Goal: Task Accomplishment & Management: Use online tool/utility

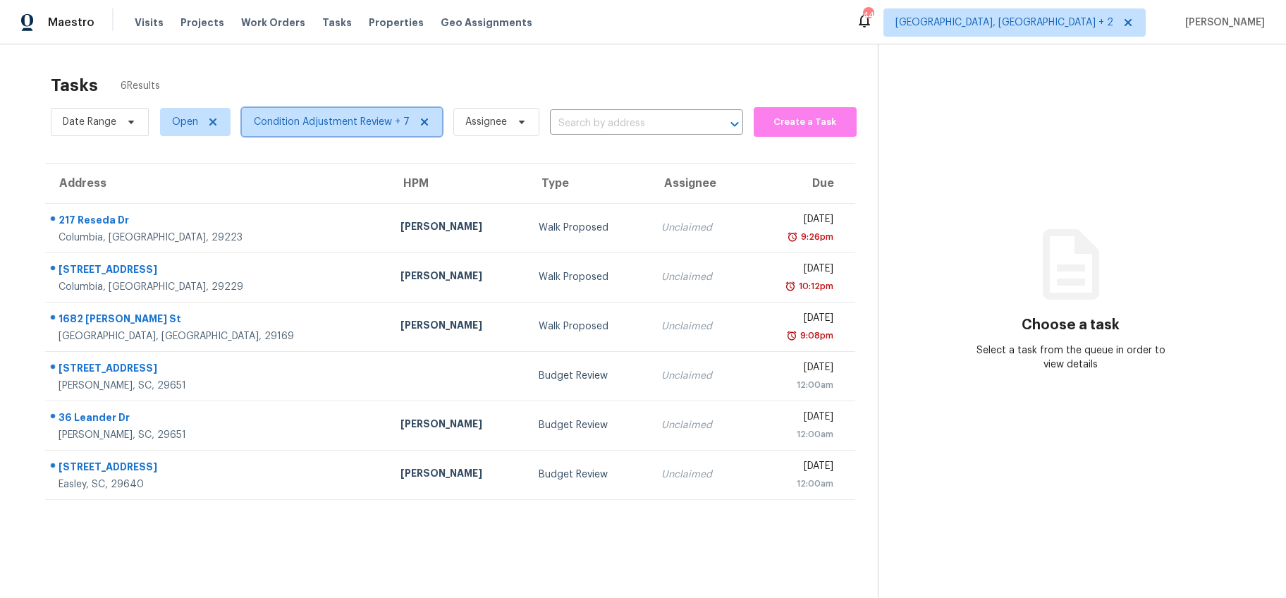
click at [341, 132] on span "Condition Adjustment Review + 7" at bounding box center [342, 122] width 200 height 28
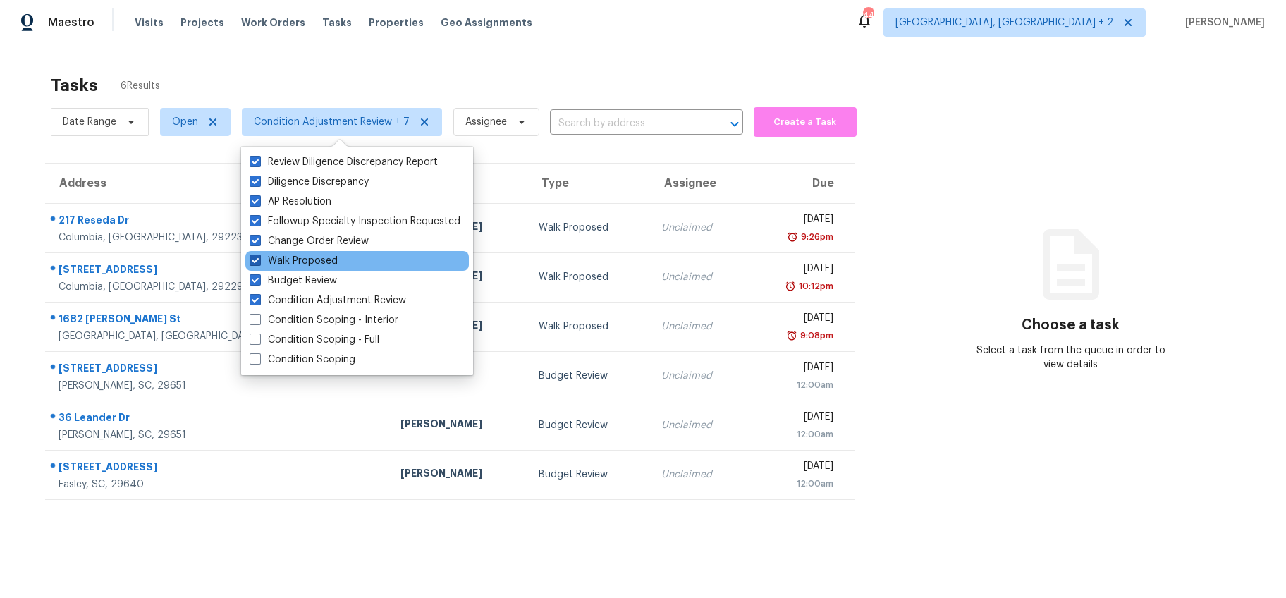
click at [257, 262] on span at bounding box center [255, 260] width 11 height 11
click at [257, 262] on input "Walk Proposed" at bounding box center [254, 258] width 9 height 9
checkbox input "false"
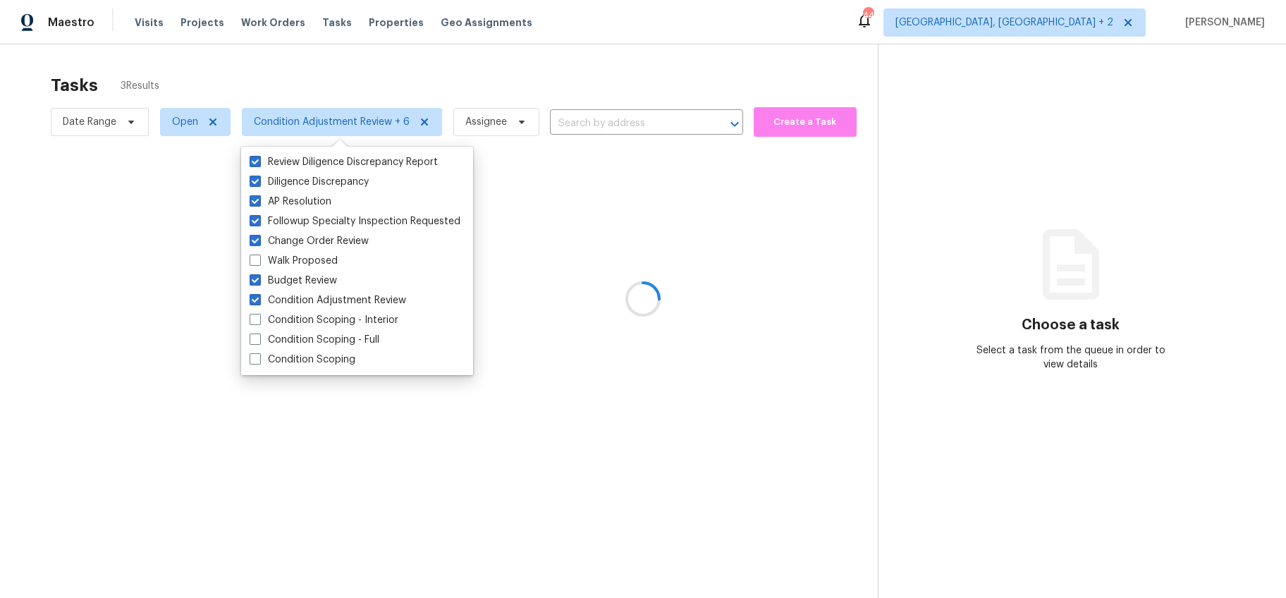
click at [347, 70] on div "Tasks 3 Results" at bounding box center [464, 85] width 827 height 37
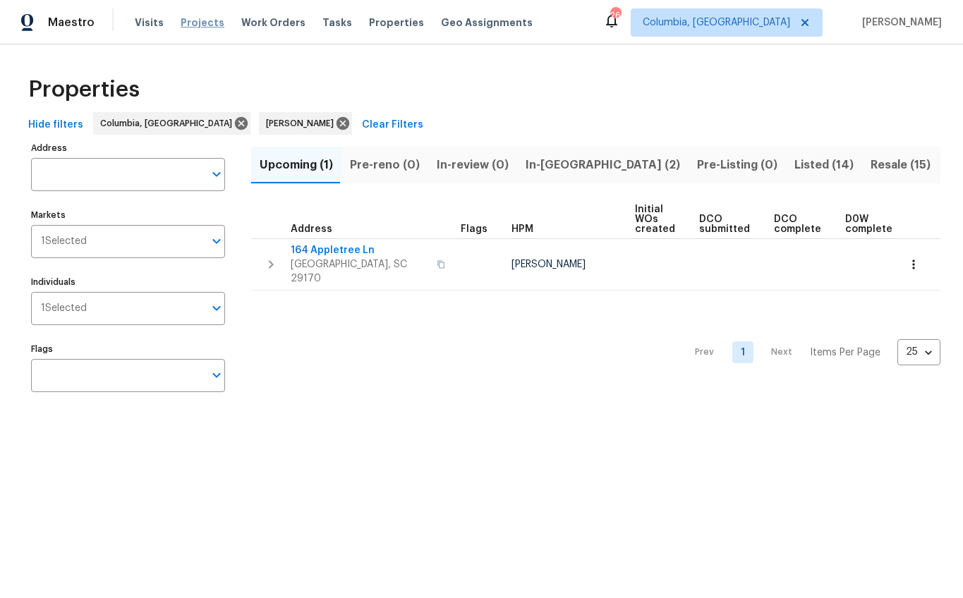
click at [202, 26] on span "Projects" at bounding box center [203, 23] width 44 height 14
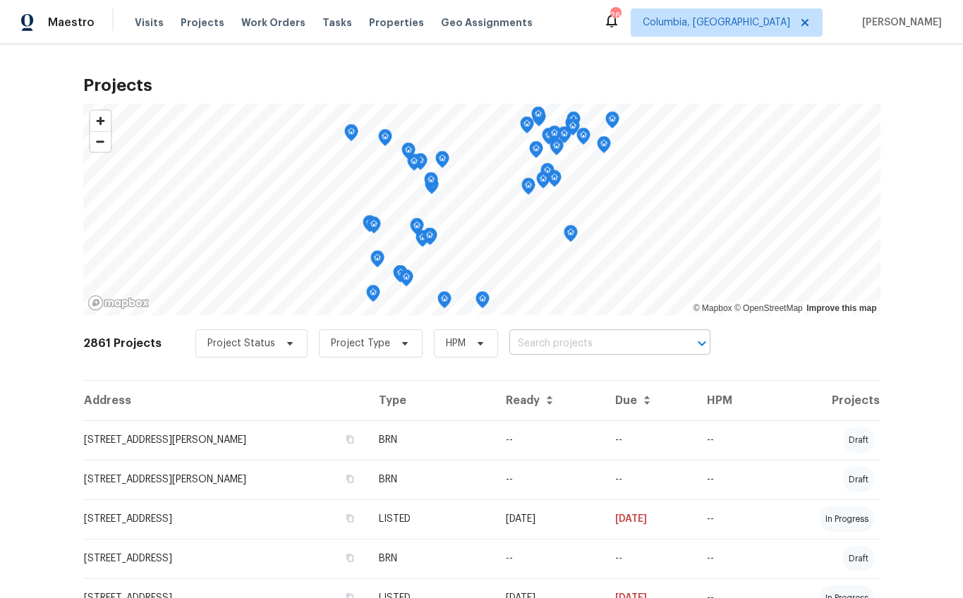
click at [547, 344] on input "text" at bounding box center [589, 344] width 161 height 22
type input "457"
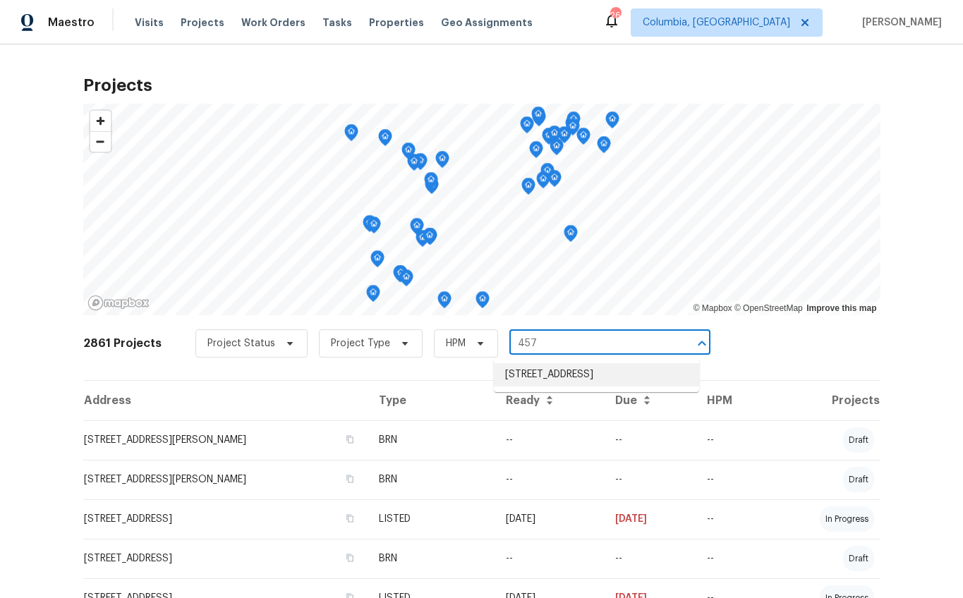
click at [585, 372] on li "457 Kingshead Ct, Irmo, SC 29063" at bounding box center [596, 374] width 205 height 23
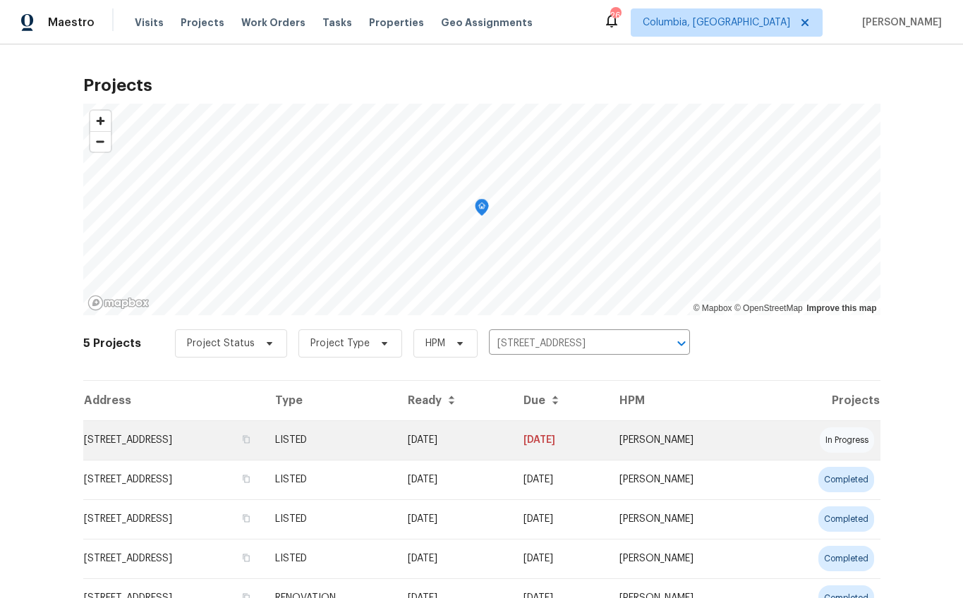
click at [206, 449] on td "457 Kingshead Ct, Irmo, SC 29063" at bounding box center [173, 439] width 181 height 39
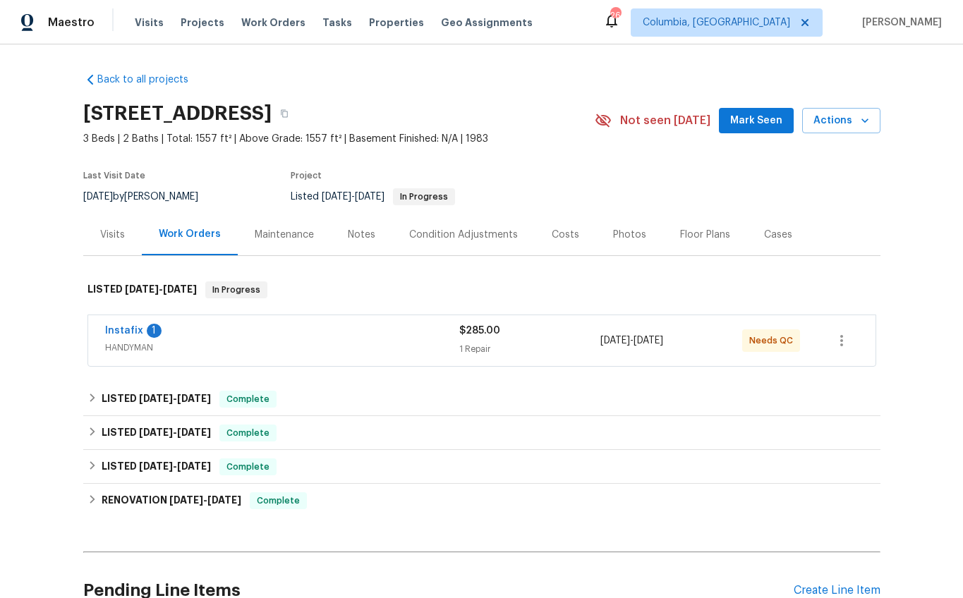
click at [353, 336] on div "Instafix 1" at bounding box center [282, 332] width 354 height 17
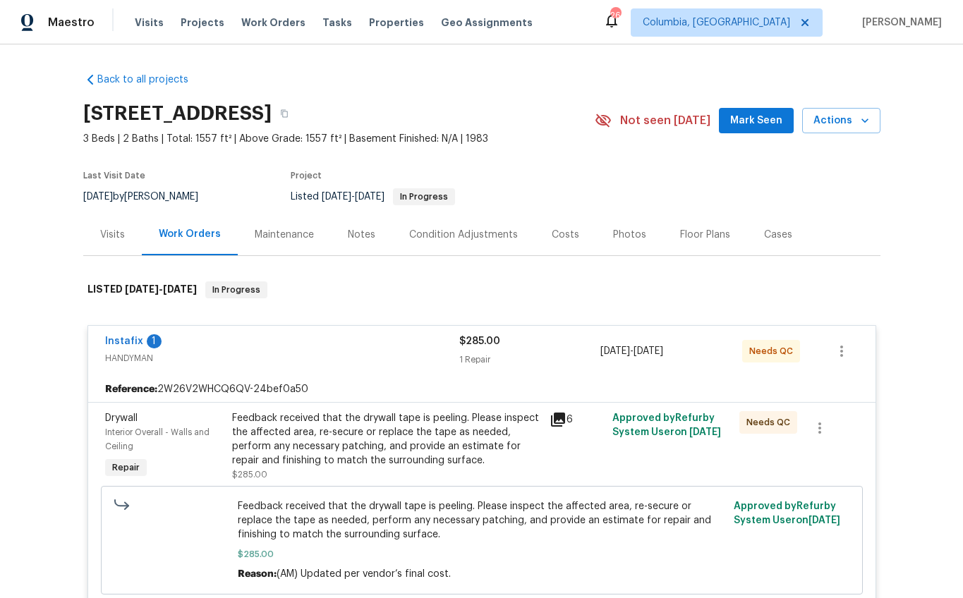
click at [350, 343] on div "Instafix 1" at bounding box center [282, 342] width 354 height 17
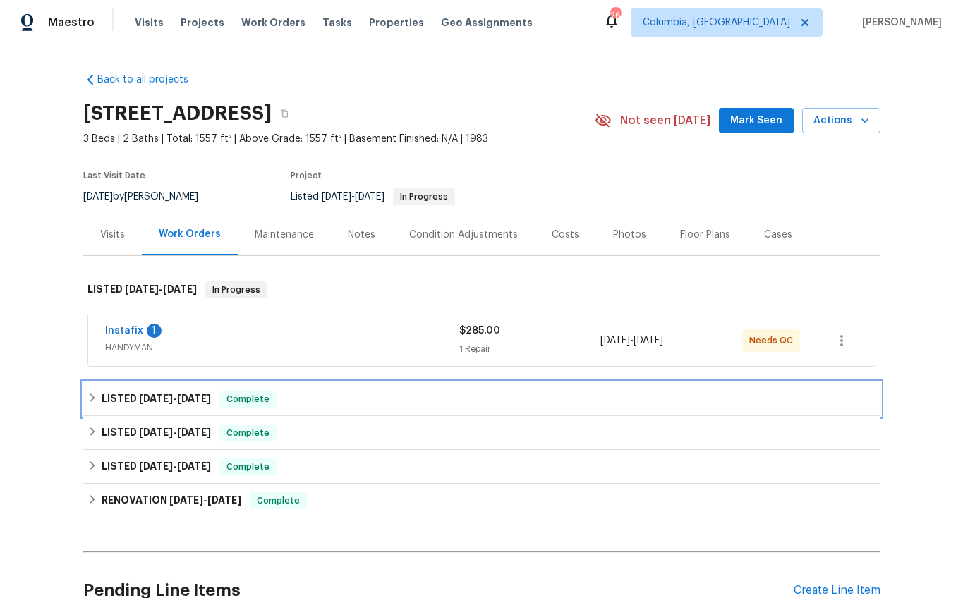
click at [221, 405] on span "Complete" at bounding box center [248, 399] width 54 height 14
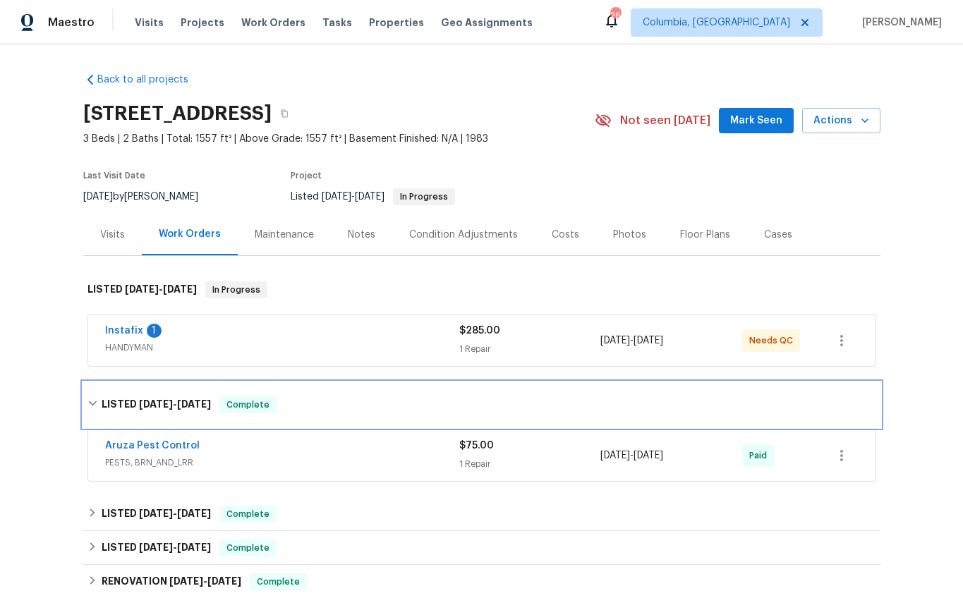
click at [197, 403] on span "7/15/25" at bounding box center [194, 404] width 34 height 10
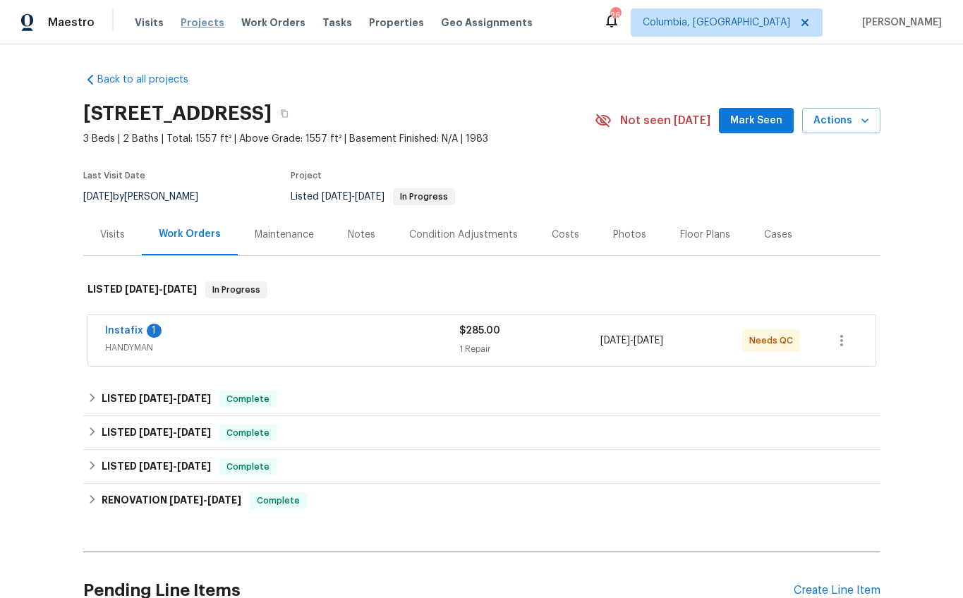
click at [200, 27] on span "Projects" at bounding box center [203, 23] width 44 height 14
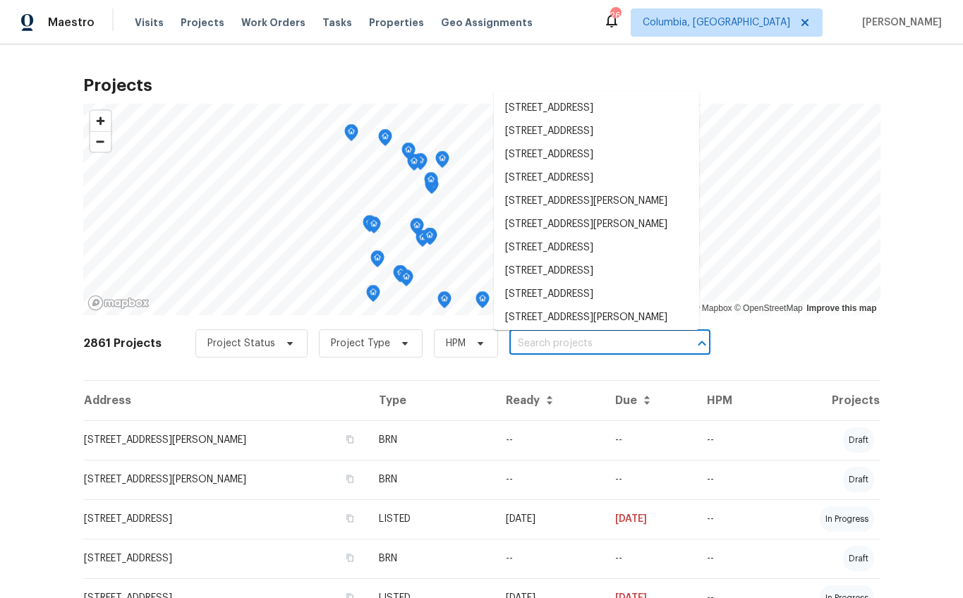
click at [525, 346] on input "text" at bounding box center [589, 344] width 161 height 22
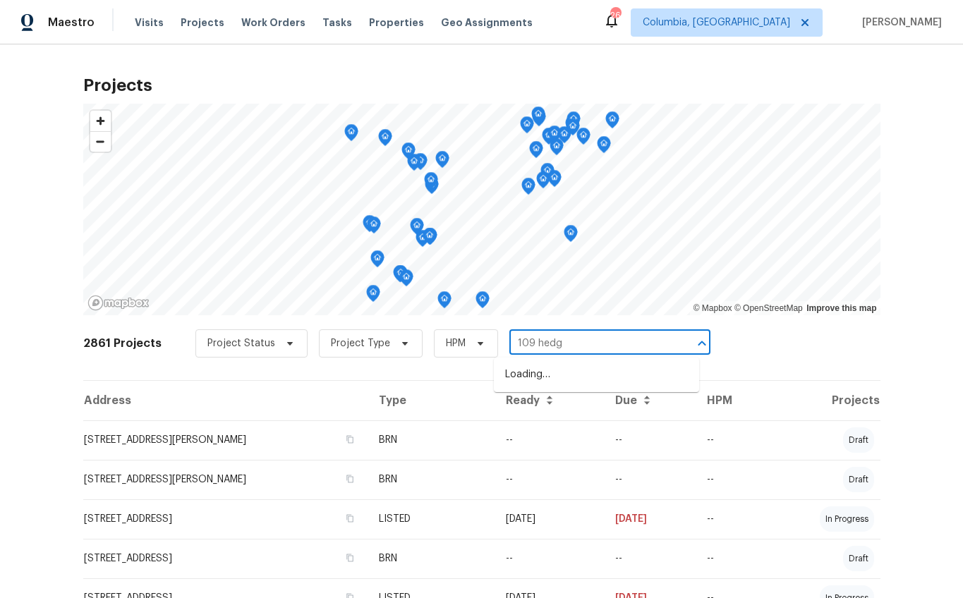
type input "109 hedge"
click at [535, 369] on li "109 Hedgefield Rd, Irmo, SC 29063" at bounding box center [596, 374] width 205 height 23
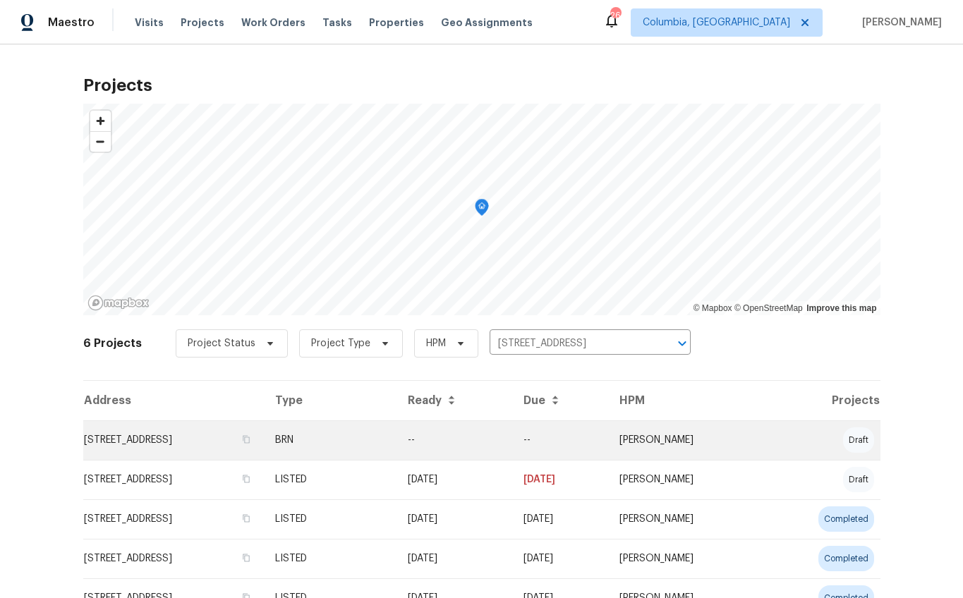
click at [250, 425] on td "109 Hedgefield Rd, Irmo, SC 29063" at bounding box center [173, 439] width 181 height 39
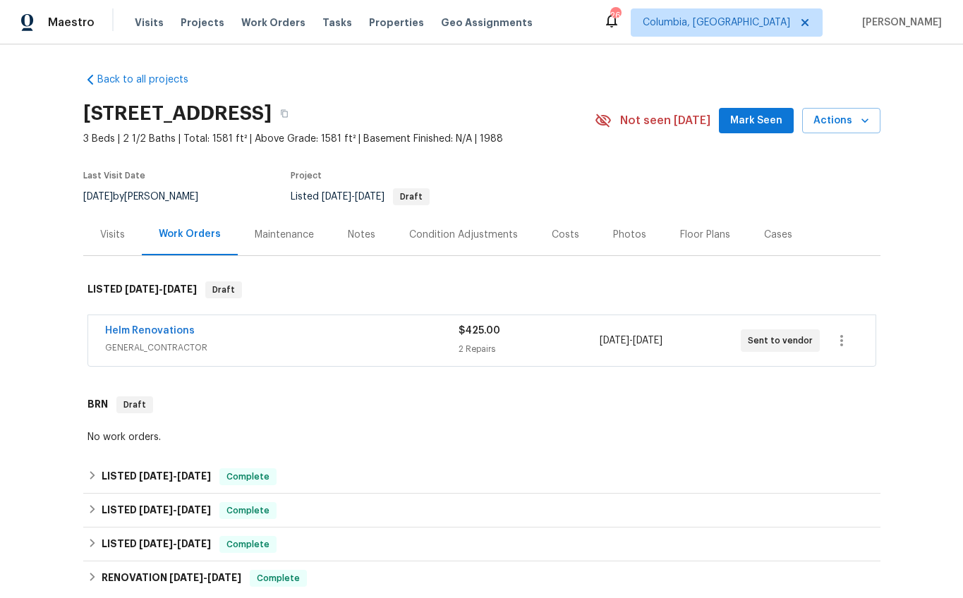
click at [315, 339] on div "Helm Renovations" at bounding box center [281, 332] width 353 height 17
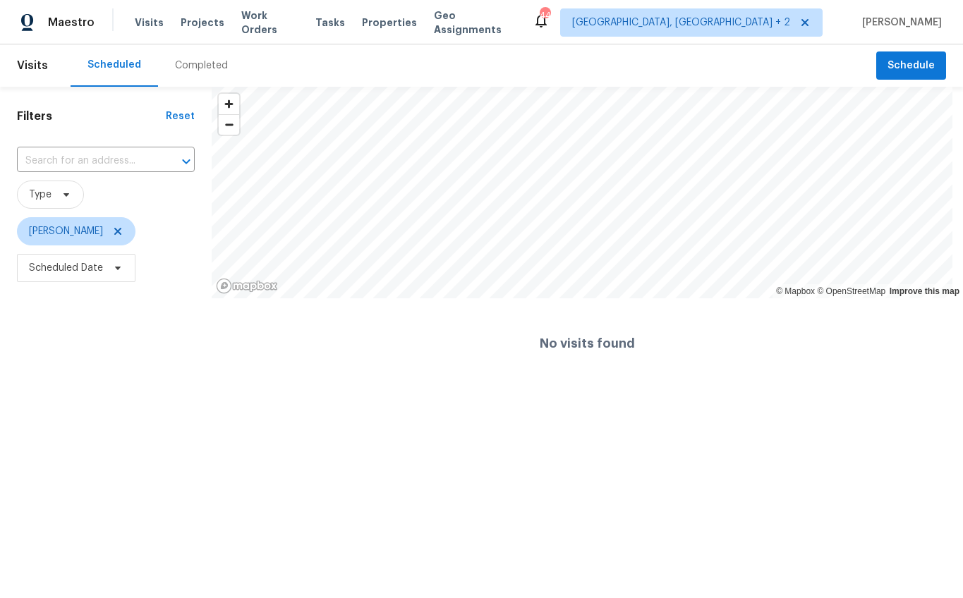
click at [197, 63] on div "Completed" at bounding box center [201, 66] width 53 height 14
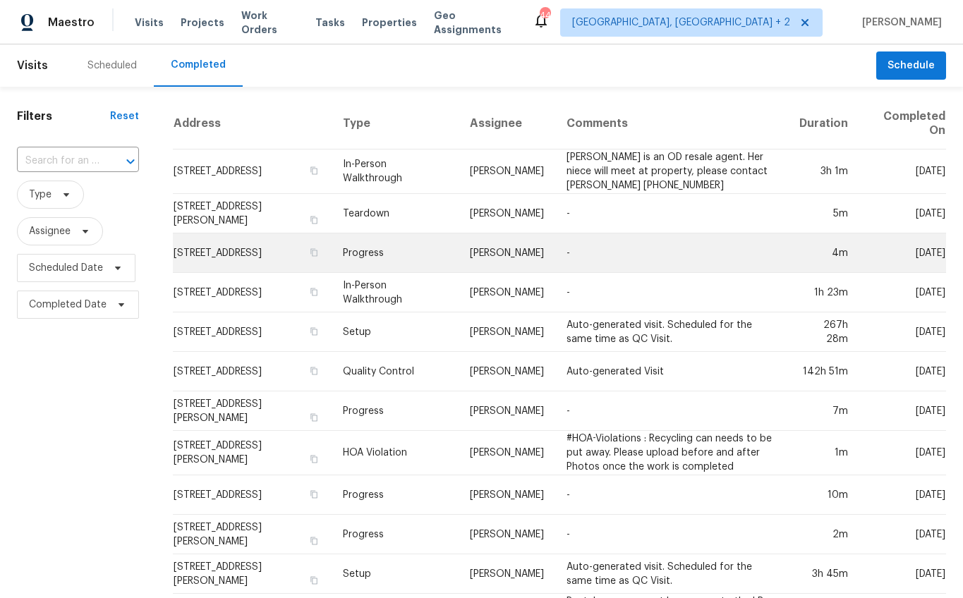
click at [236, 244] on td "909 Burkshire Ct, Spartanburg, SC 29301" at bounding box center [252, 252] width 159 height 39
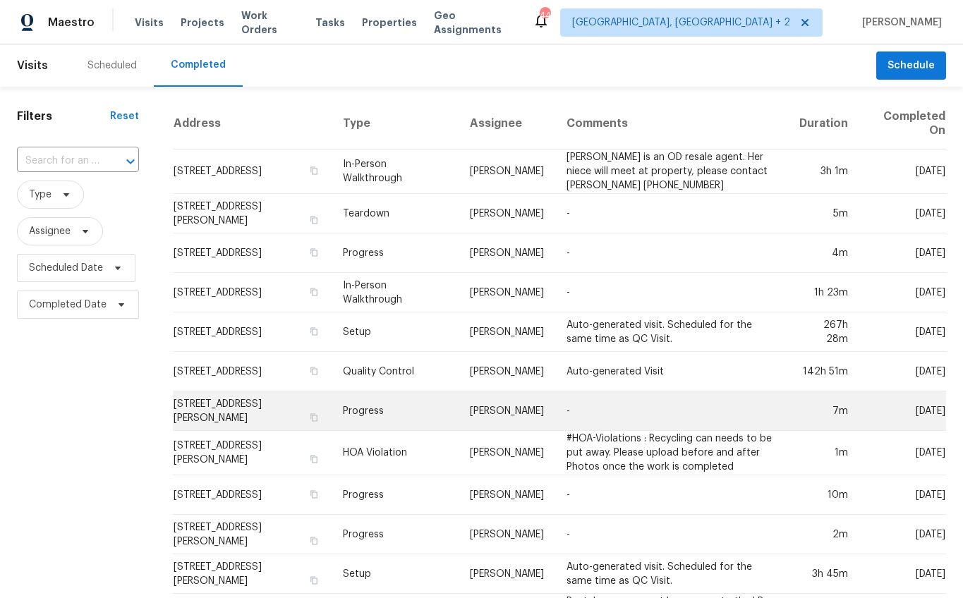
click at [258, 398] on td "117 Dark Wood Ct, Woodruff, SC 29388" at bounding box center [252, 410] width 159 height 39
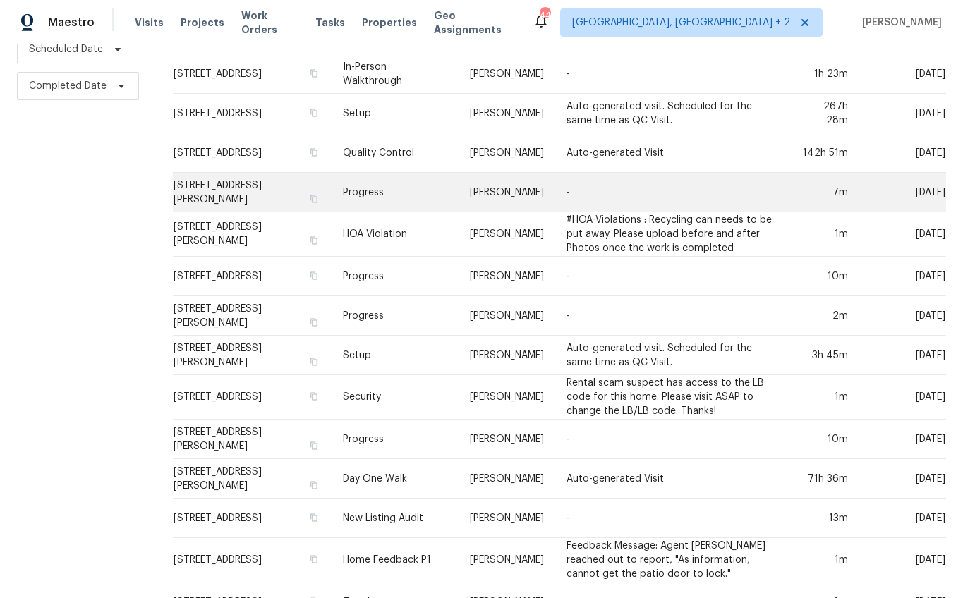
scroll to position [229, 0]
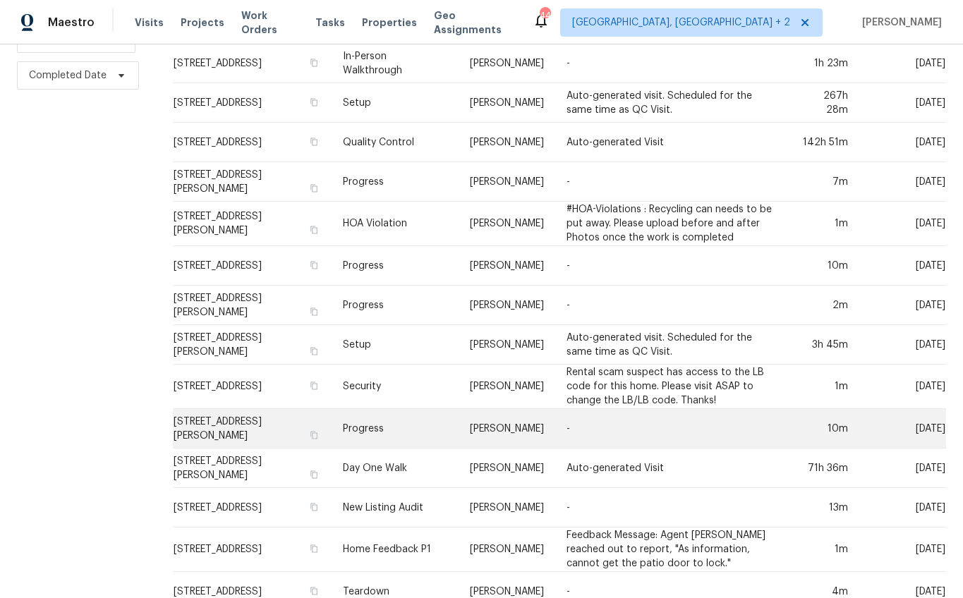
click at [262, 431] on td "22 Rustcraft Dr, Greer, SC 29651" at bounding box center [252, 428] width 159 height 39
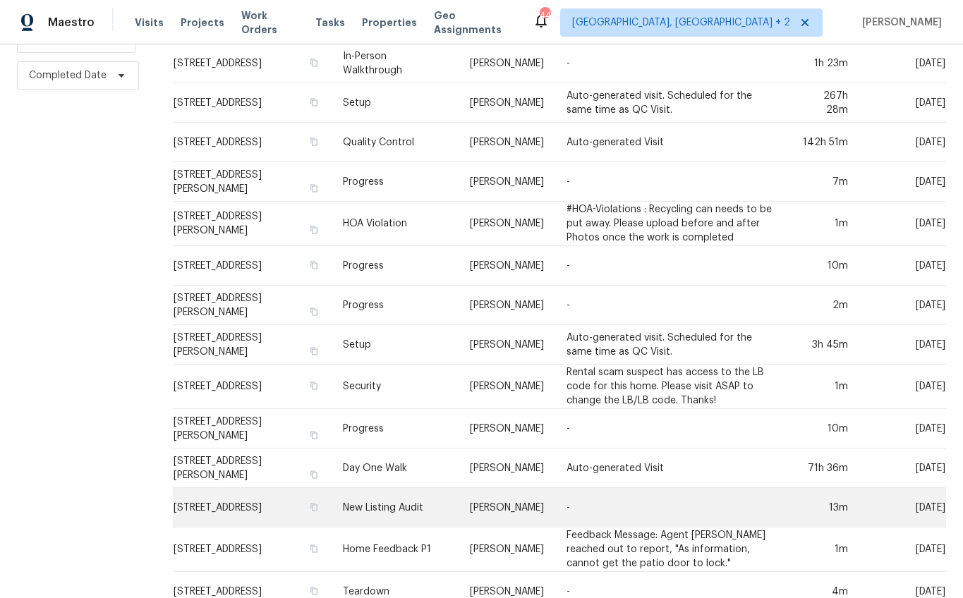
click at [269, 506] on td "272 Stonewood Crossing Dr, Boiling Springs, SC 29316" at bounding box center [252, 507] width 159 height 39
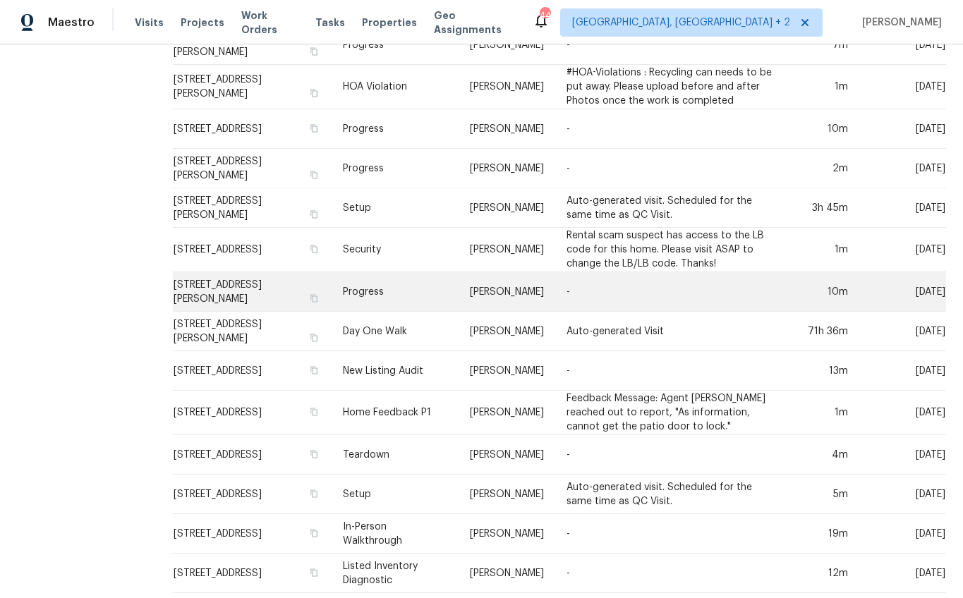
scroll to position [392, 0]
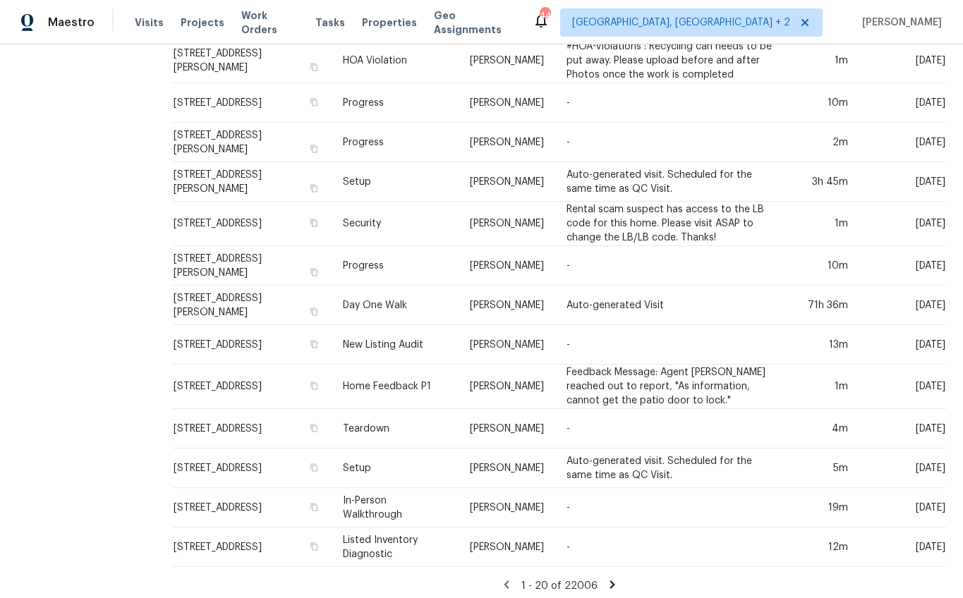
click at [606, 582] on icon at bounding box center [612, 584] width 13 height 13
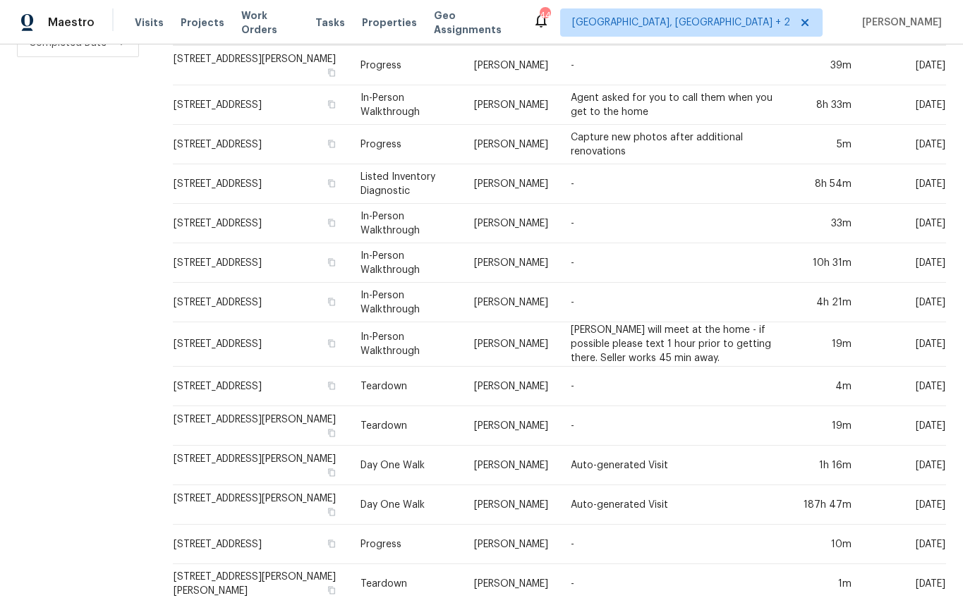
scroll to position [394, 0]
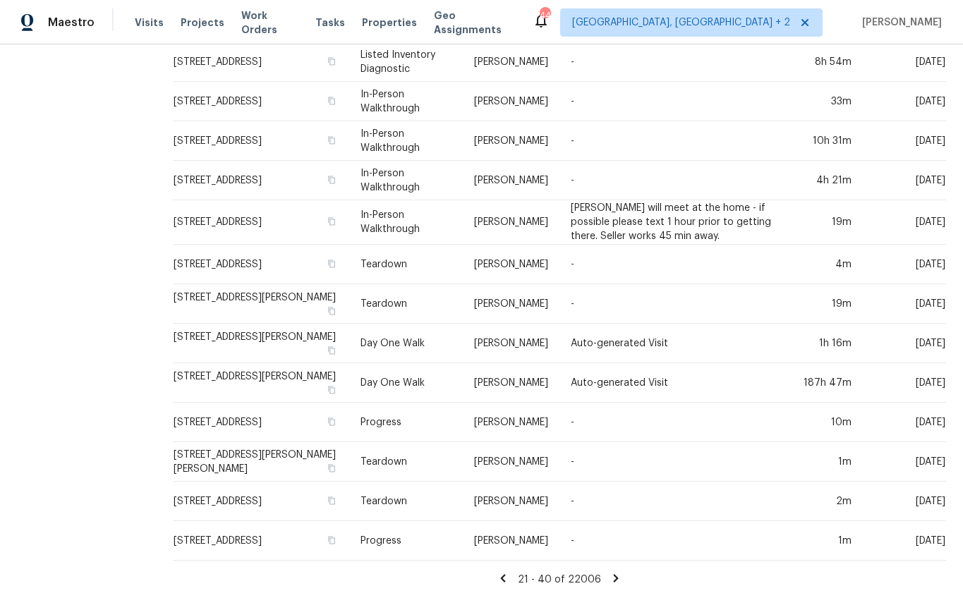
click at [503, 572] on icon at bounding box center [502, 578] width 13 height 13
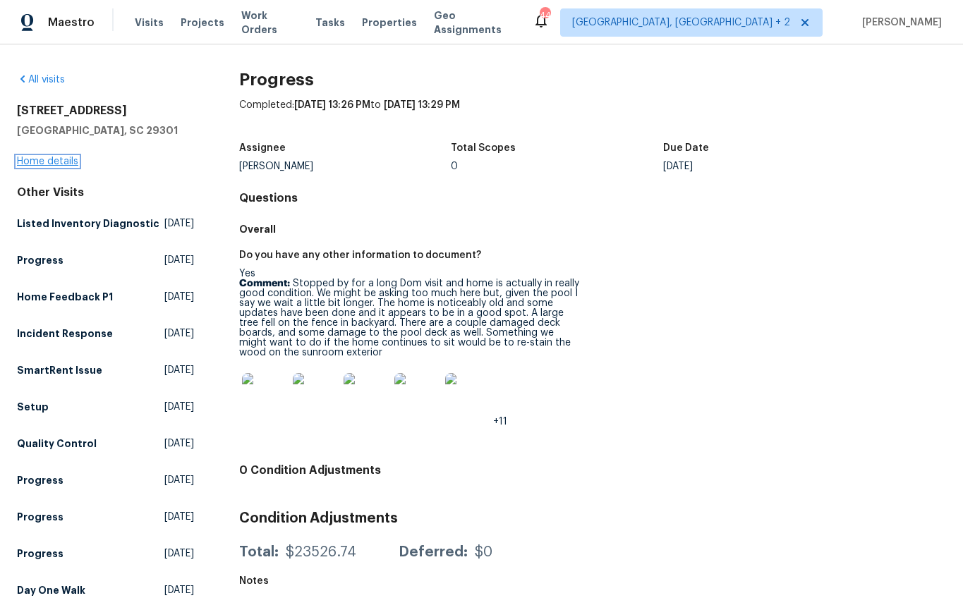
click at [61, 164] on link "Home details" at bounding box center [47, 162] width 61 height 10
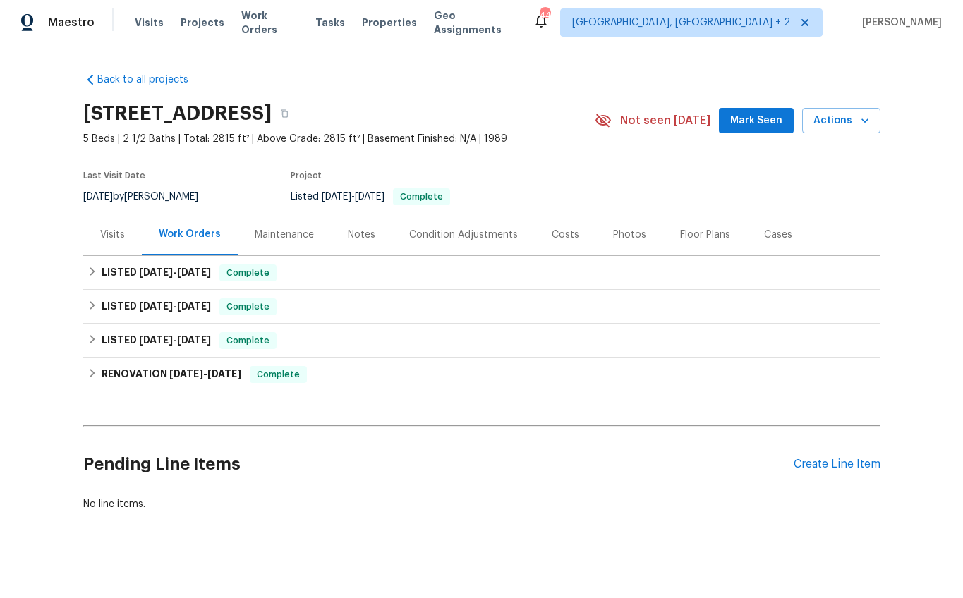
click at [551, 239] on div "Costs" at bounding box center [565, 235] width 28 height 14
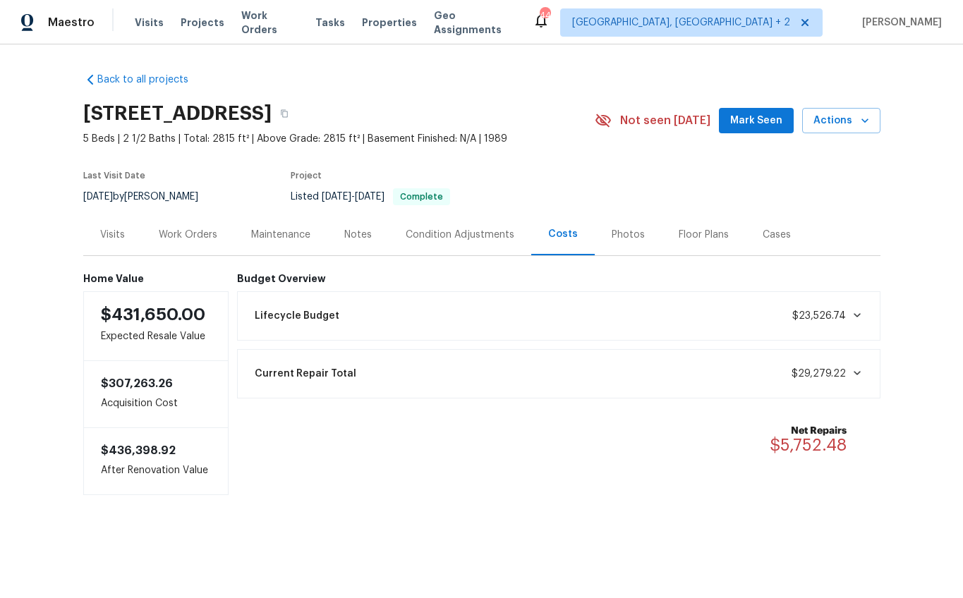
click at [214, 245] on div "Work Orders" at bounding box center [188, 235] width 92 height 42
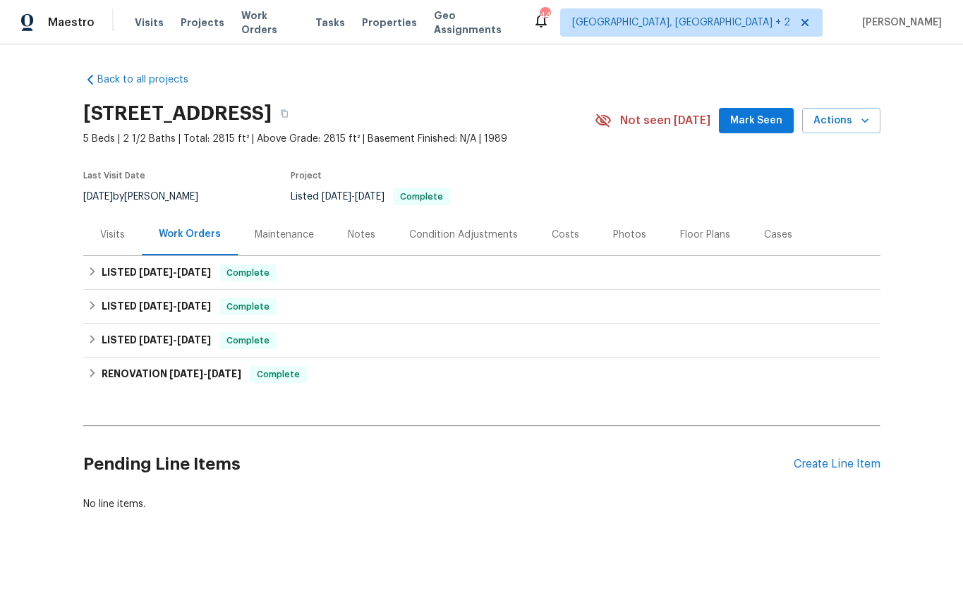
click at [127, 239] on div "Visits" at bounding box center [112, 235] width 59 height 42
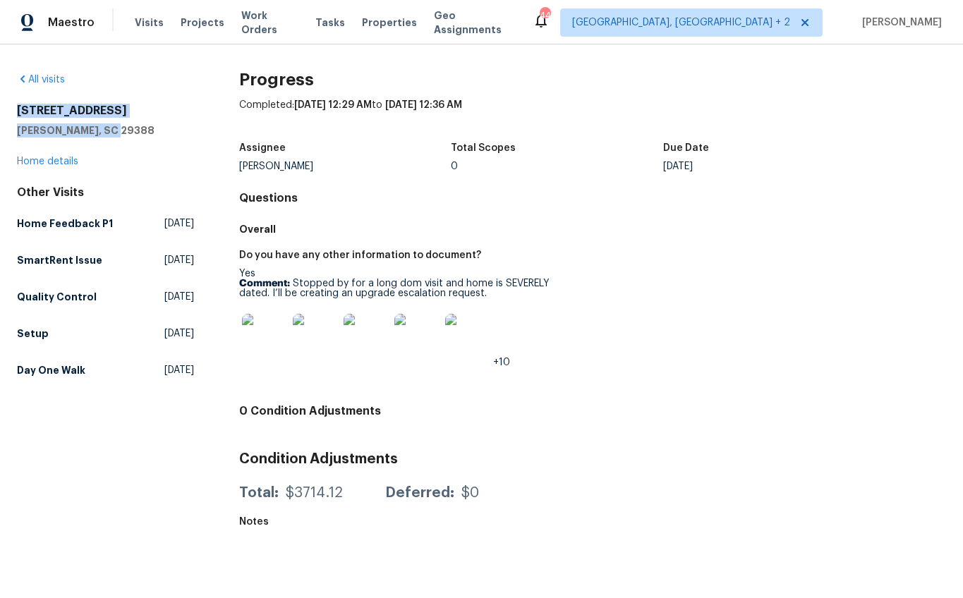
drag, startPoint x: 18, startPoint y: 109, endPoint x: 133, endPoint y: 132, distance: 118.0
click at [133, 132] on div "[STREET_ADDRESS][PERSON_NAME]" at bounding box center [105, 121] width 177 height 34
copy div "[STREET_ADDRESS][PERSON_NAME]"
click at [255, 334] on img at bounding box center [264, 336] width 45 height 45
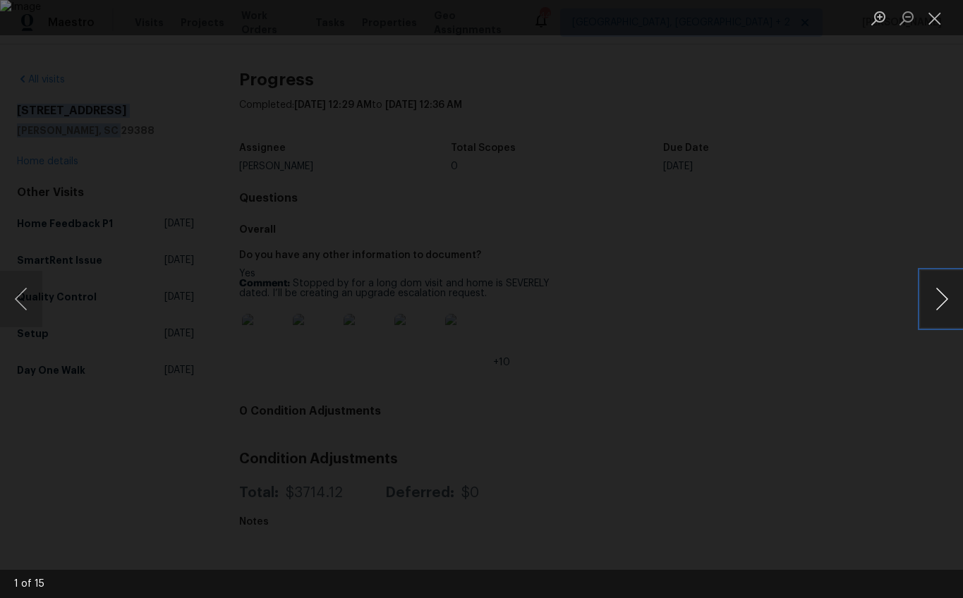
click at [935, 295] on button "Next image" at bounding box center [941, 299] width 42 height 56
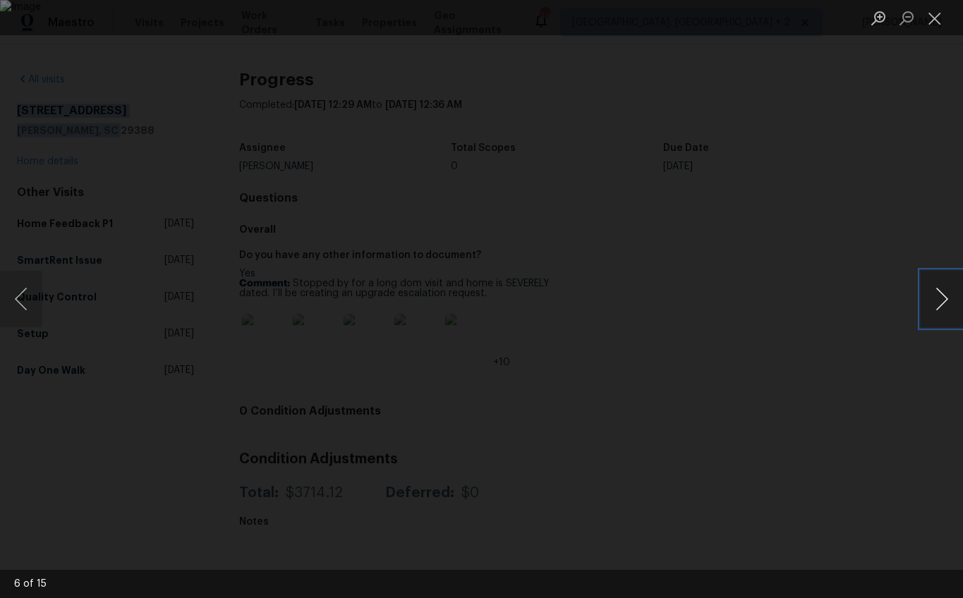
click at [935, 295] on button "Next image" at bounding box center [941, 299] width 42 height 56
click at [928, 285] on button "Next image" at bounding box center [941, 299] width 42 height 56
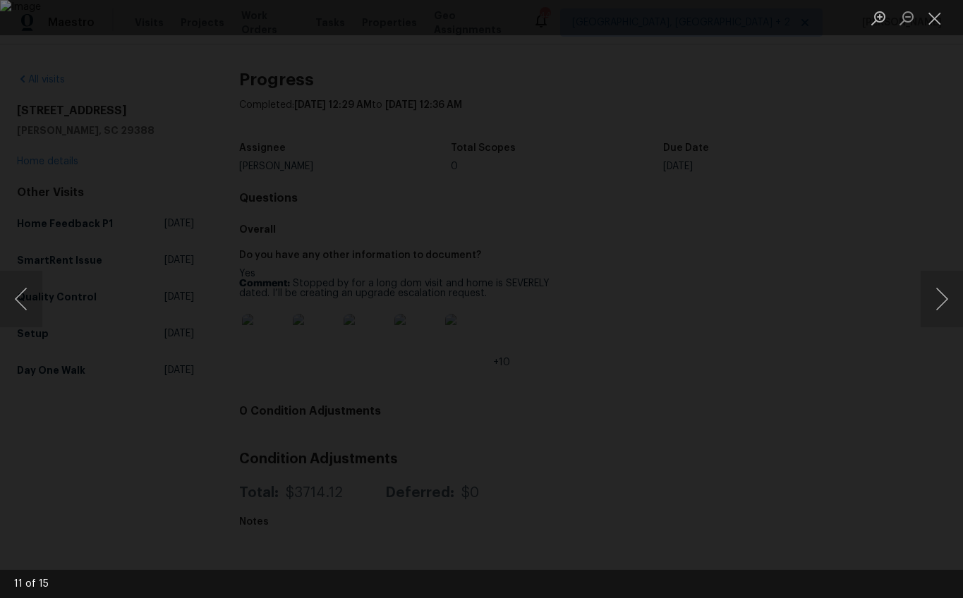
click at [82, 170] on div "Lightbox" at bounding box center [481, 299] width 963 height 598
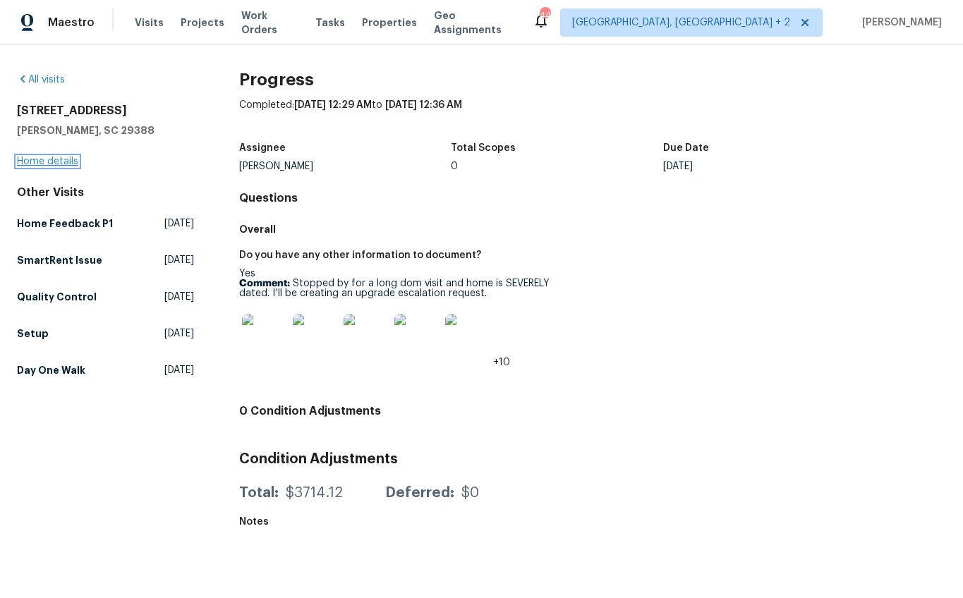
click at [70, 160] on link "Home details" at bounding box center [47, 162] width 61 height 10
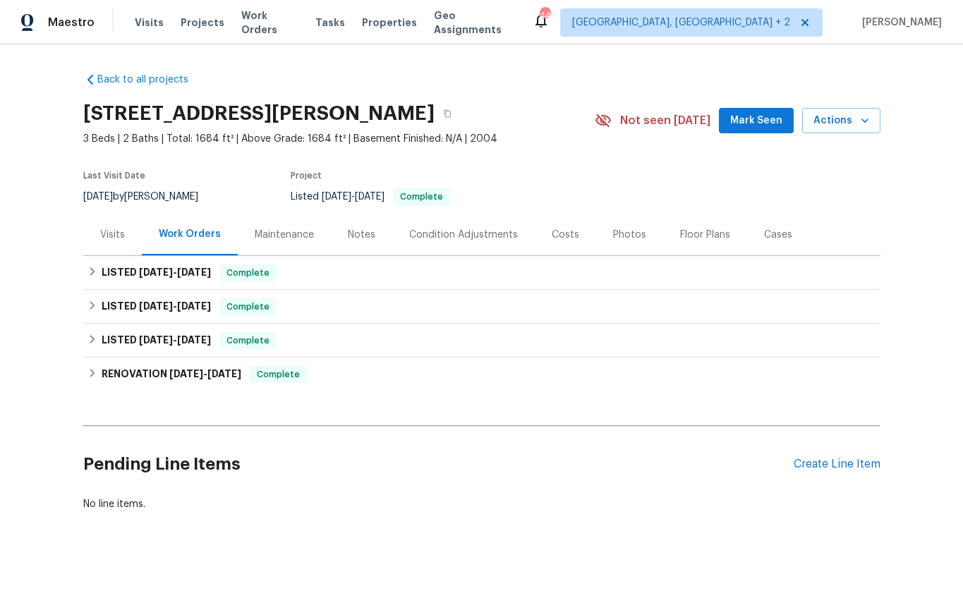
click at [580, 240] on div "Costs" at bounding box center [565, 235] width 61 height 42
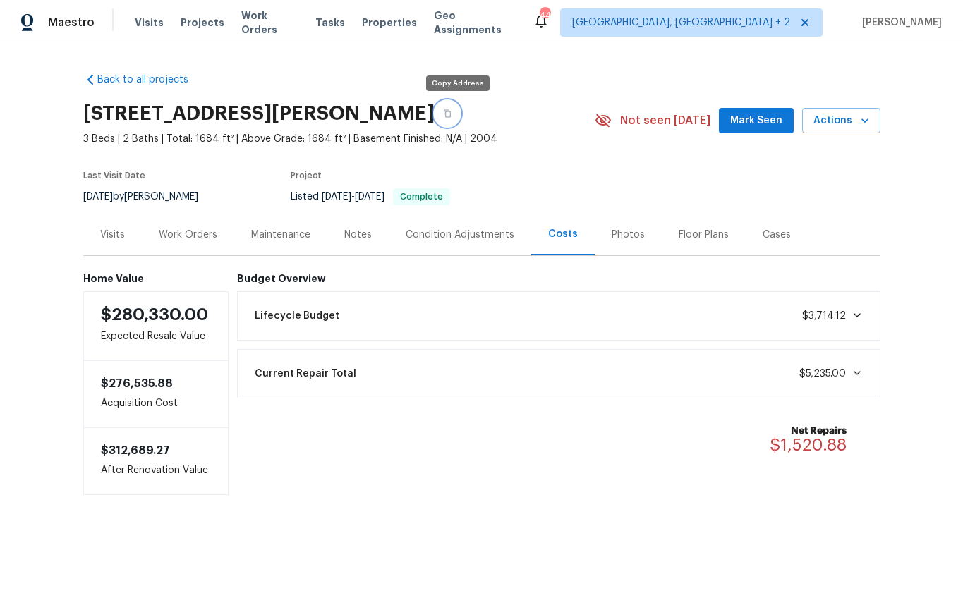
click at [460, 114] on button "button" at bounding box center [446, 113] width 25 height 25
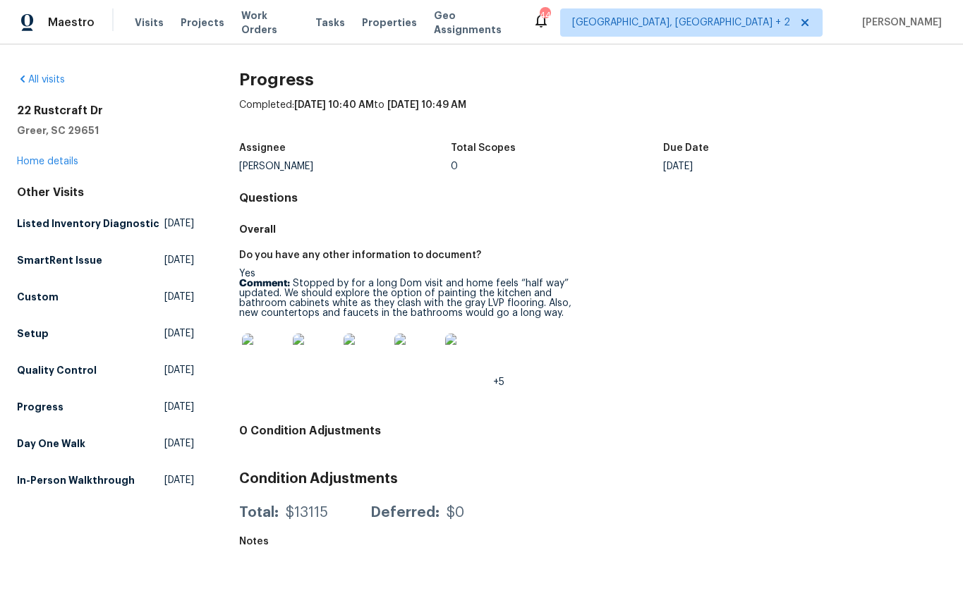
click at [266, 356] on img at bounding box center [264, 356] width 45 height 45
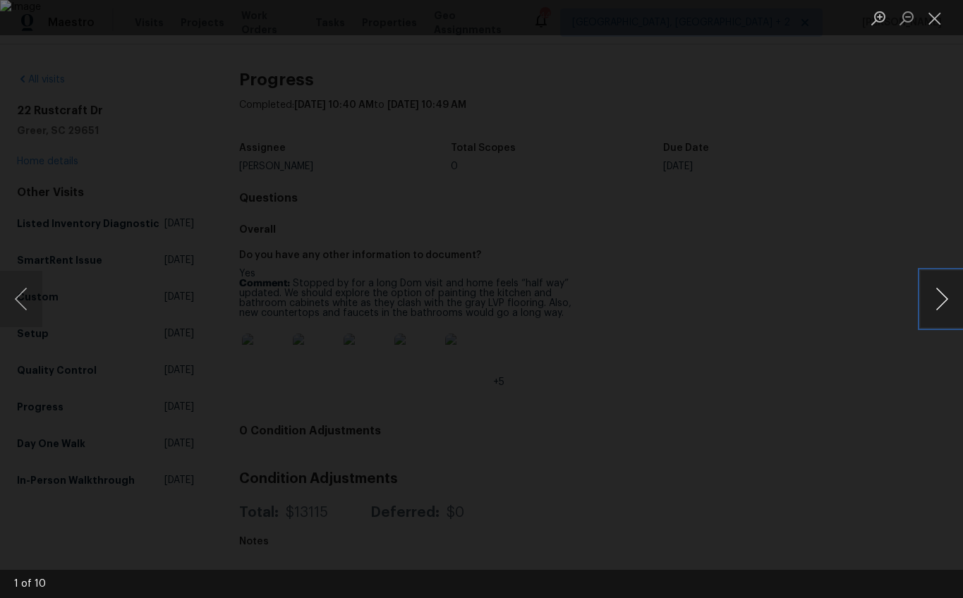
click at [934, 301] on button "Next image" at bounding box center [941, 299] width 42 height 56
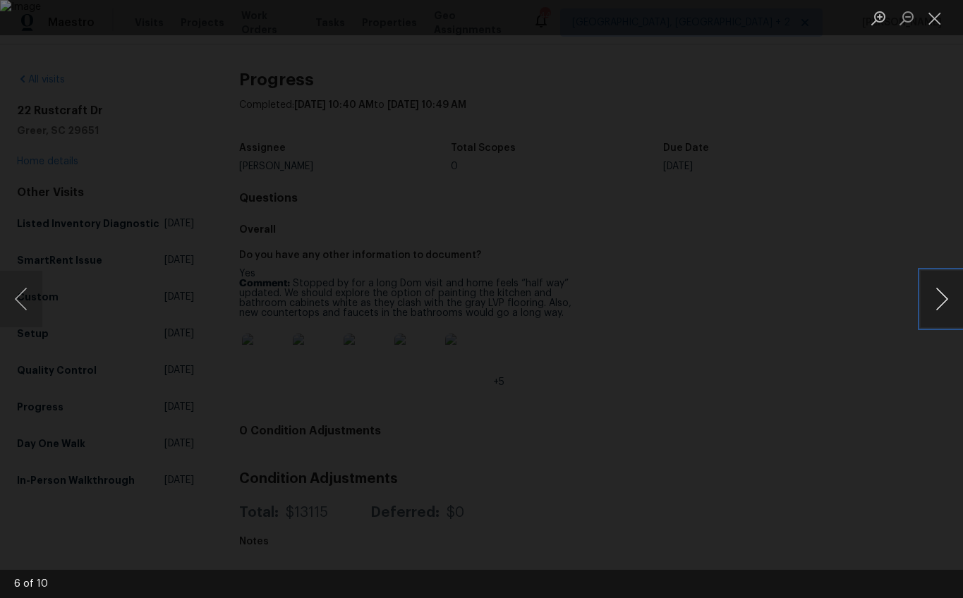
click at [934, 301] on button "Next image" at bounding box center [941, 299] width 42 height 56
click at [918, 376] on div "Lightbox" at bounding box center [481, 299] width 963 height 598
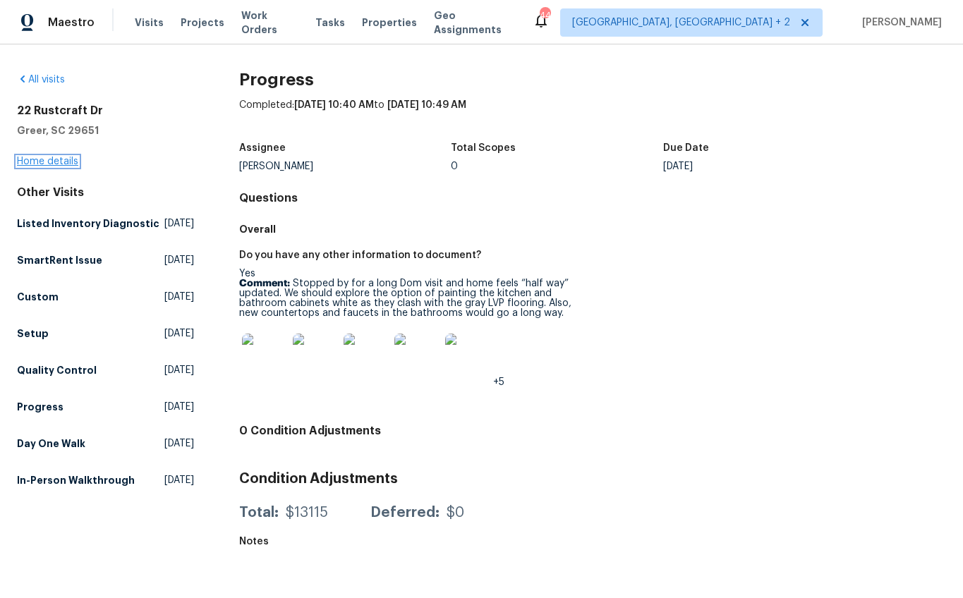
click at [59, 161] on link "Home details" at bounding box center [47, 162] width 61 height 10
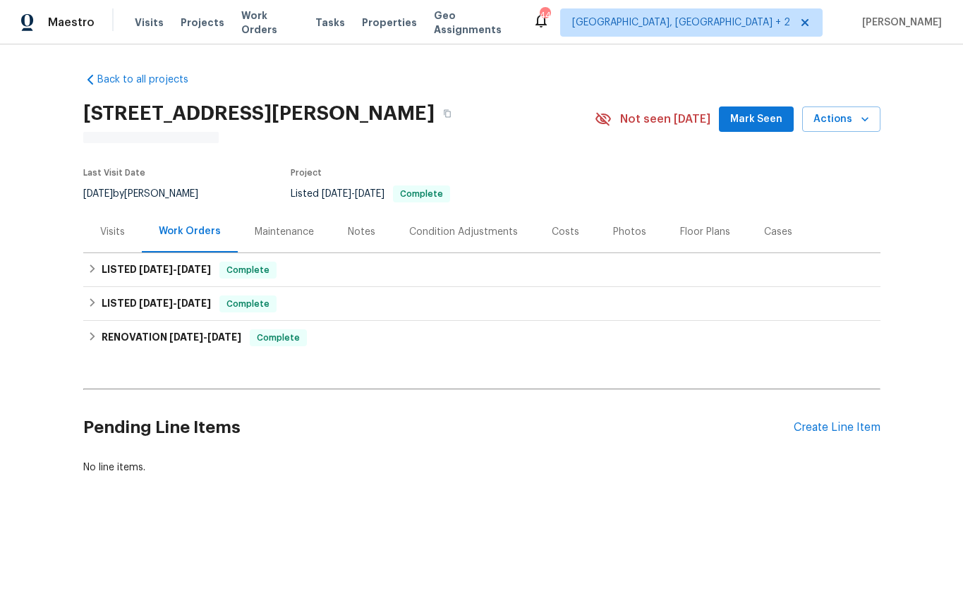
click at [129, 232] on div "Visits" at bounding box center [112, 232] width 59 height 42
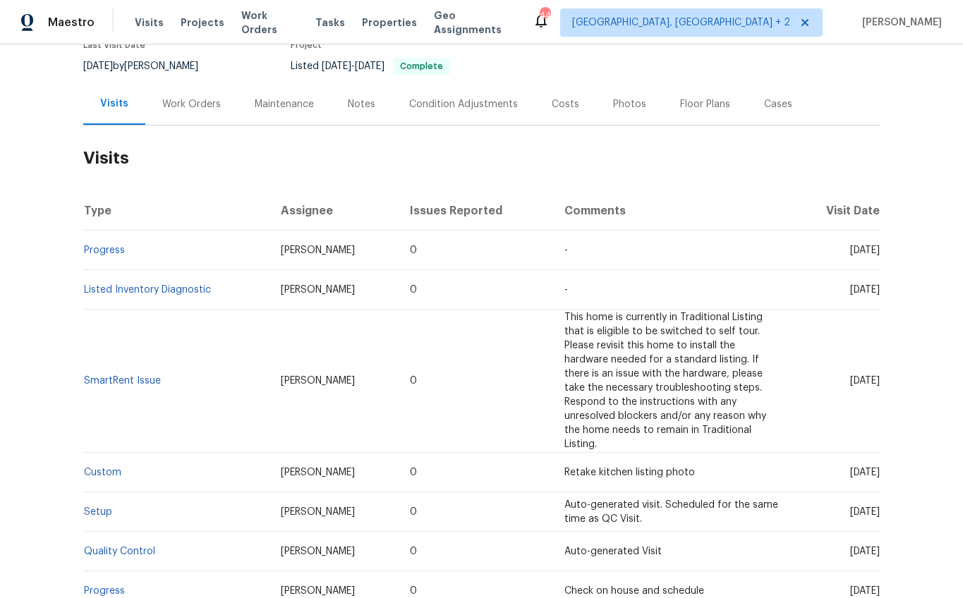
scroll to position [125, 0]
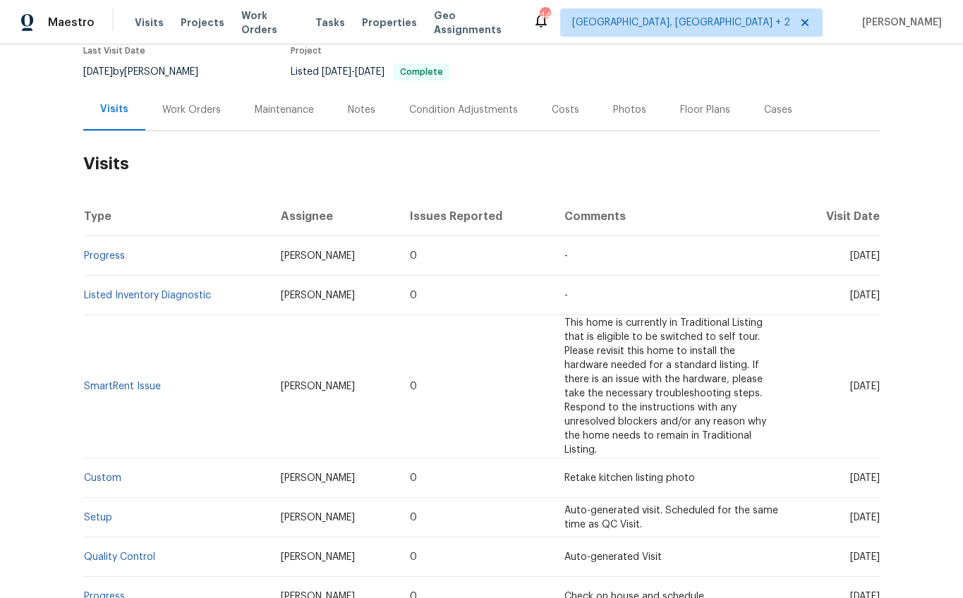
click at [555, 131] on h2 "Visits" at bounding box center [481, 164] width 797 height 66
click at [554, 109] on div "Costs" at bounding box center [565, 110] width 28 height 14
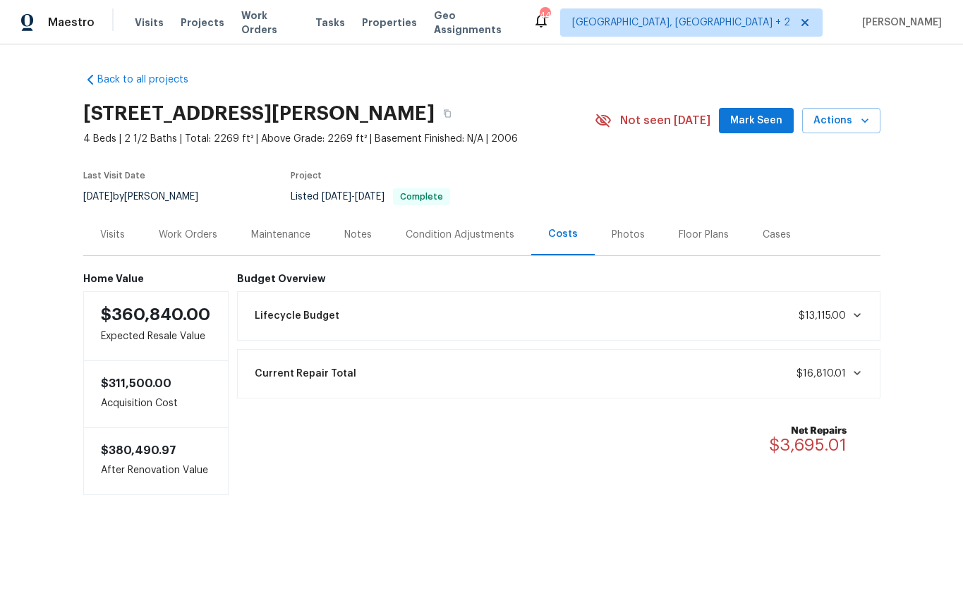
click at [208, 239] on div "Work Orders" at bounding box center [188, 235] width 59 height 14
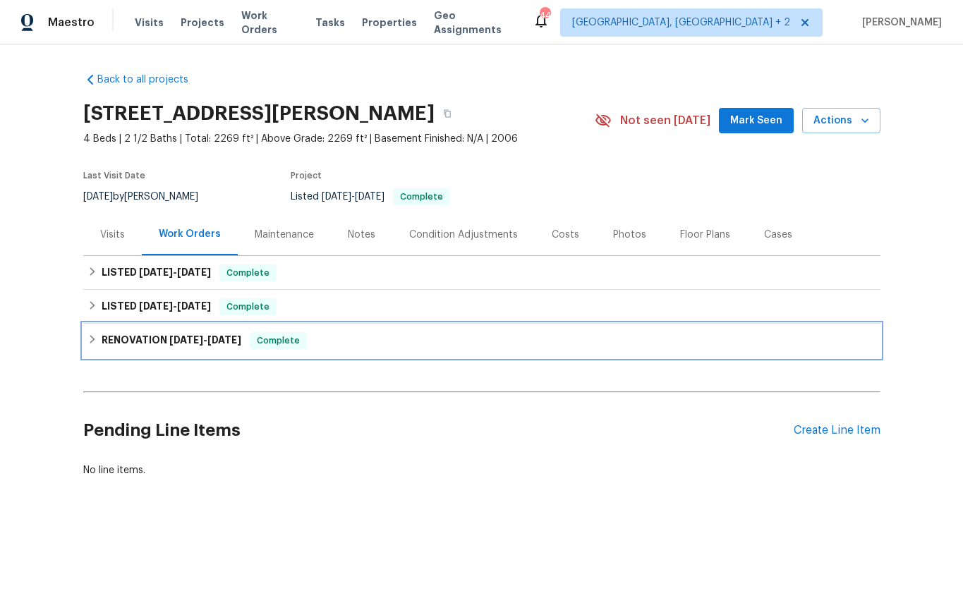
click at [169, 338] on span "3/6/25" at bounding box center [186, 340] width 34 height 10
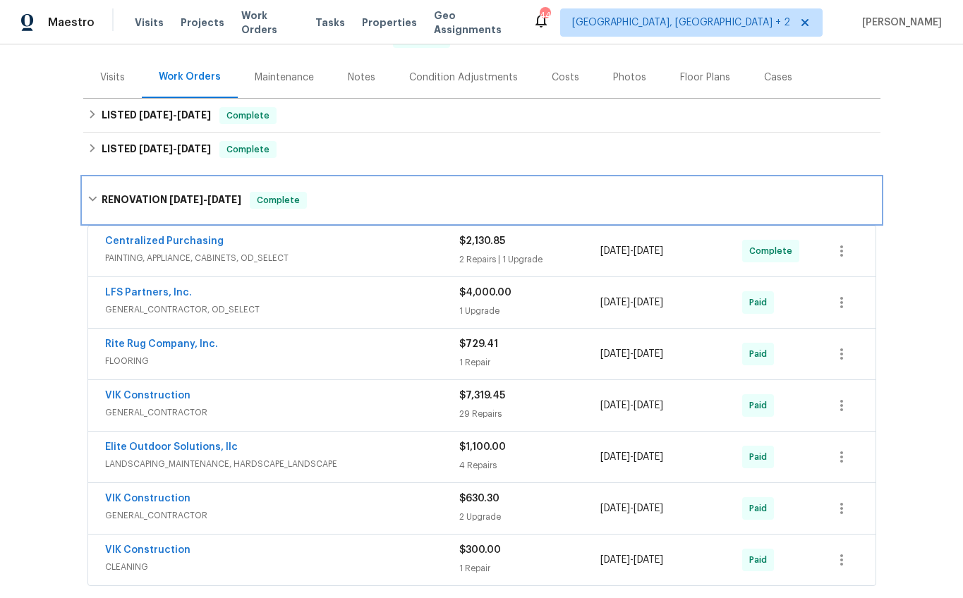
scroll to position [157, 0]
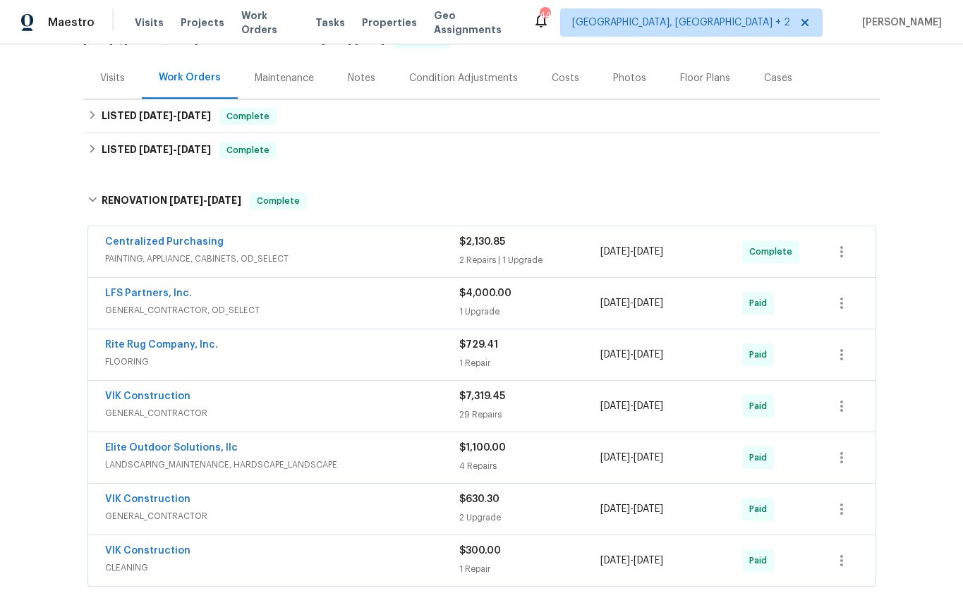
click at [409, 254] on span "PAINTING, APPLIANCE, CABINETS, OD_SELECT" at bounding box center [282, 259] width 354 height 14
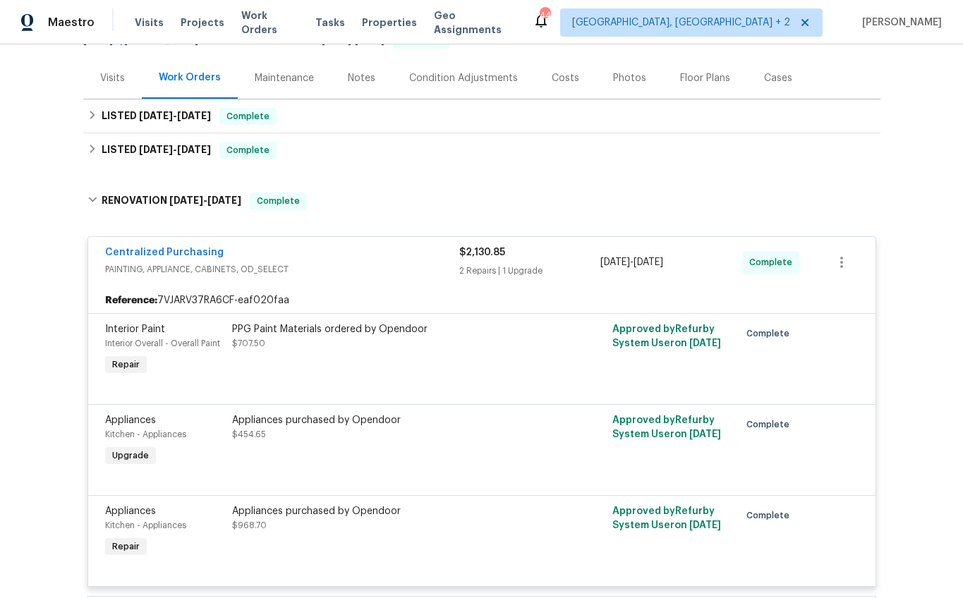
click at [403, 260] on div "Centralized Purchasing" at bounding box center [282, 253] width 354 height 17
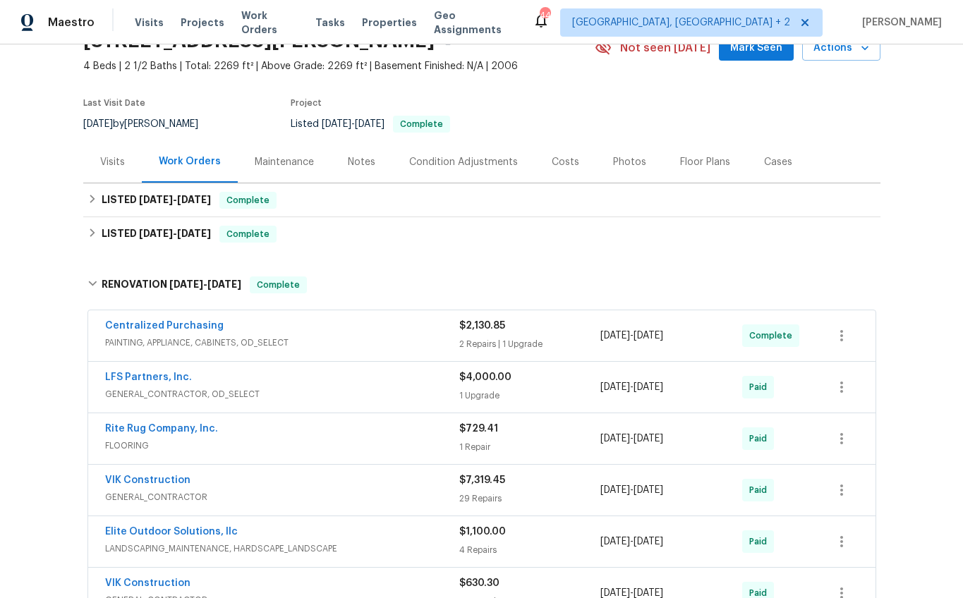
scroll to position [0, 0]
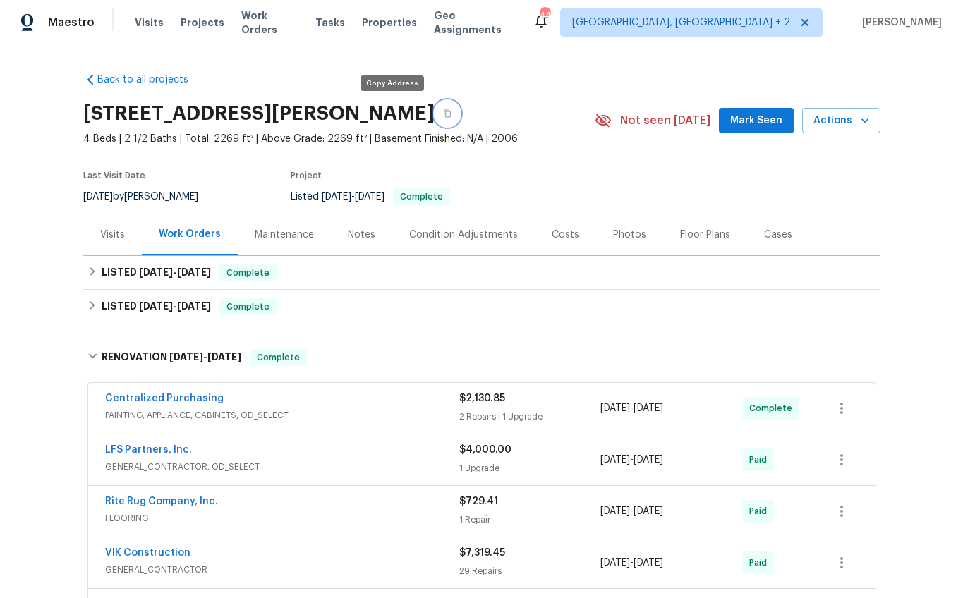
click at [443, 111] on icon "button" at bounding box center [447, 113] width 8 height 8
click at [93, 229] on div "Visits" at bounding box center [112, 235] width 59 height 42
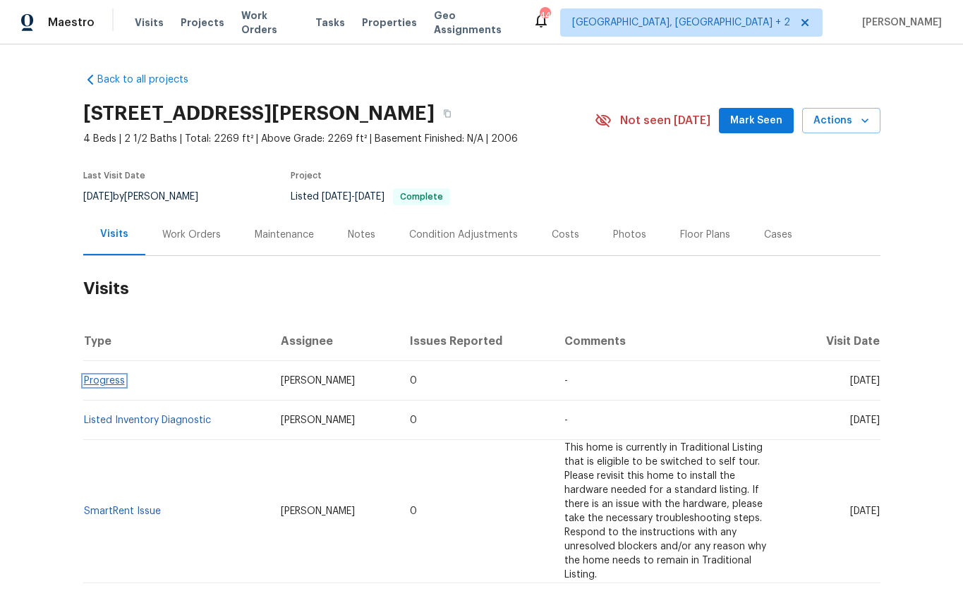
click at [98, 381] on link "Progress" at bounding box center [104, 381] width 41 height 10
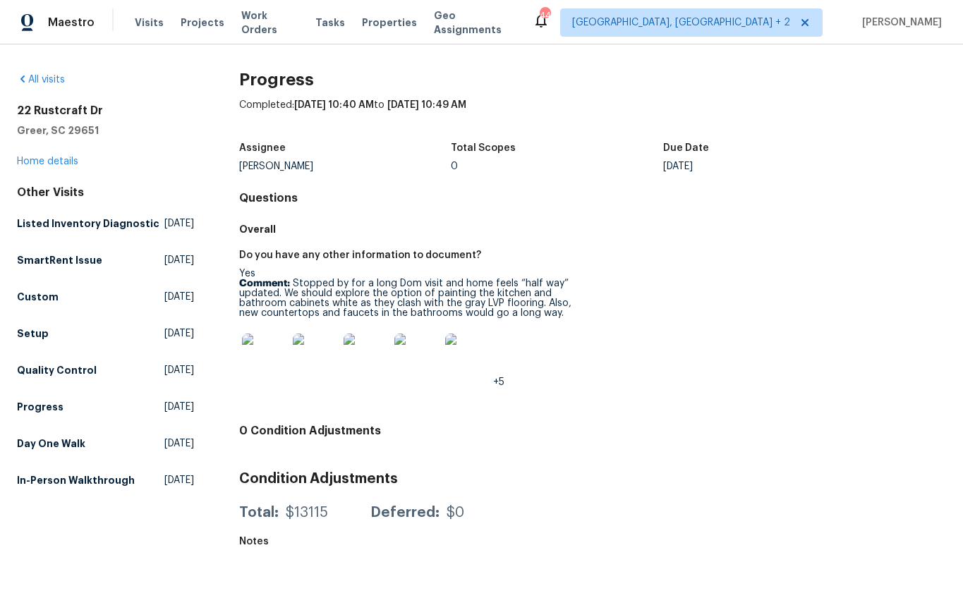
click at [259, 356] on img at bounding box center [264, 356] width 45 height 45
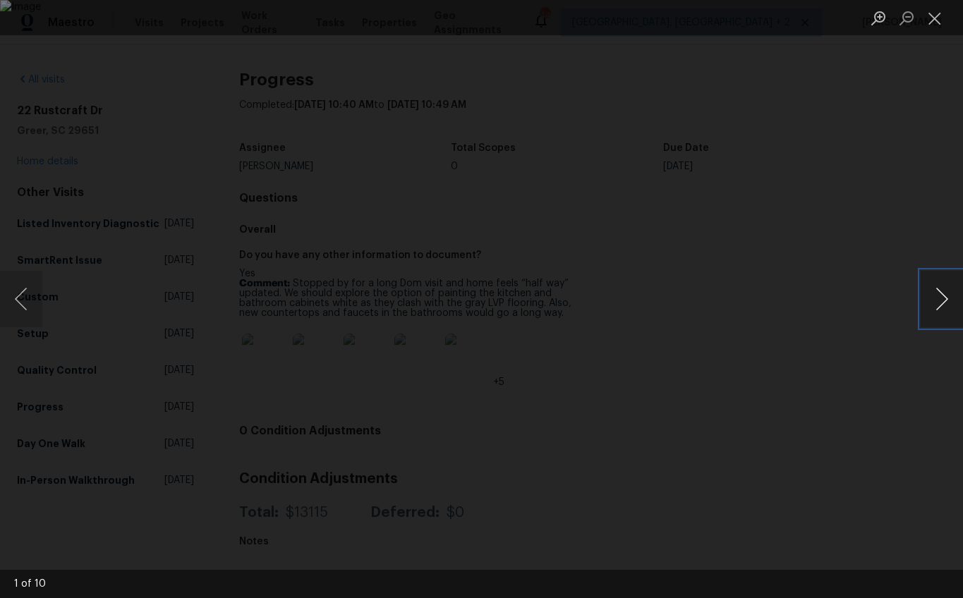
click at [934, 303] on button "Next image" at bounding box center [941, 299] width 42 height 56
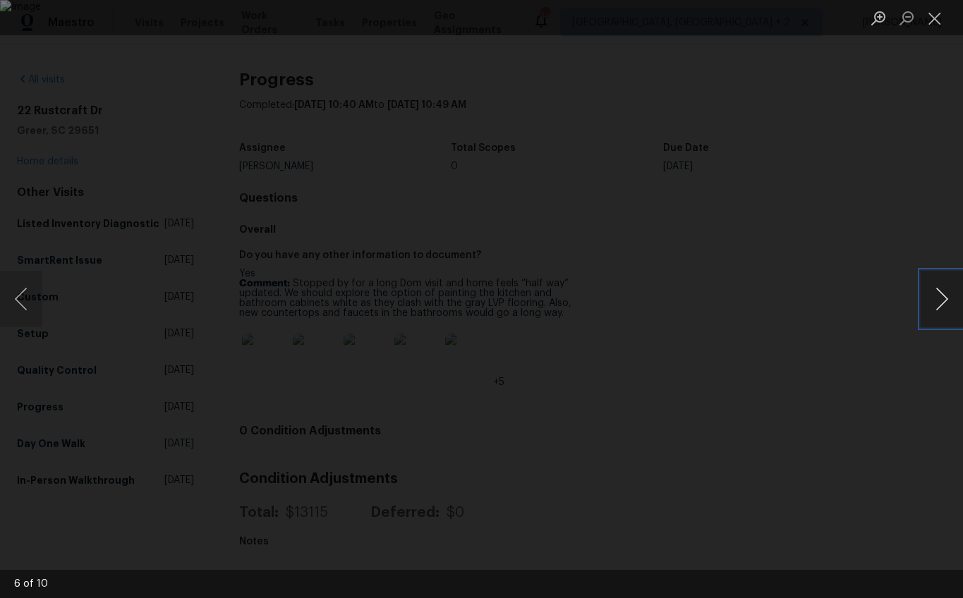
click at [934, 303] on button "Next image" at bounding box center [941, 299] width 42 height 56
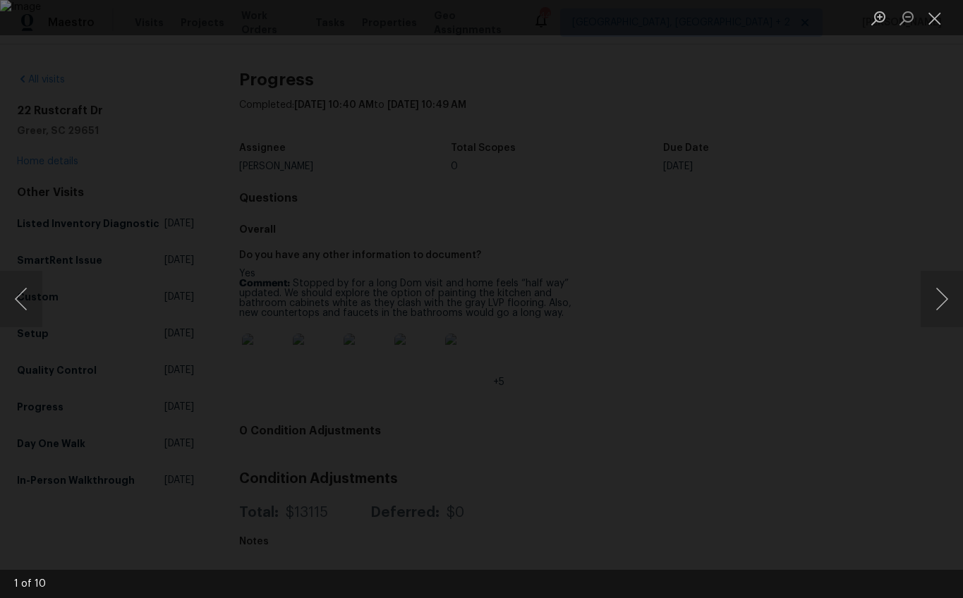
click at [81, 124] on div "Lightbox" at bounding box center [481, 299] width 963 height 598
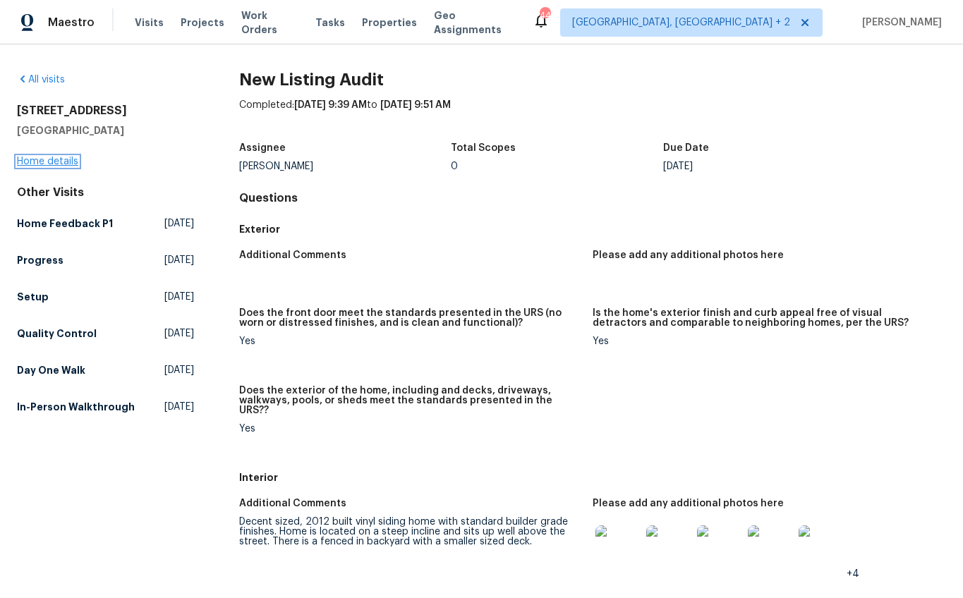
click at [61, 161] on link "Home details" at bounding box center [47, 162] width 61 height 10
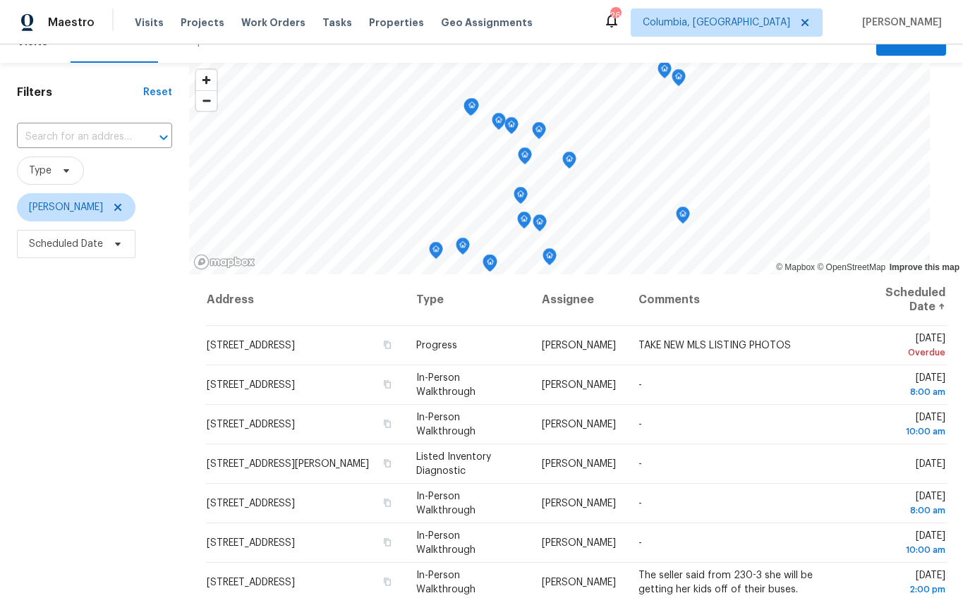
scroll to position [25, 0]
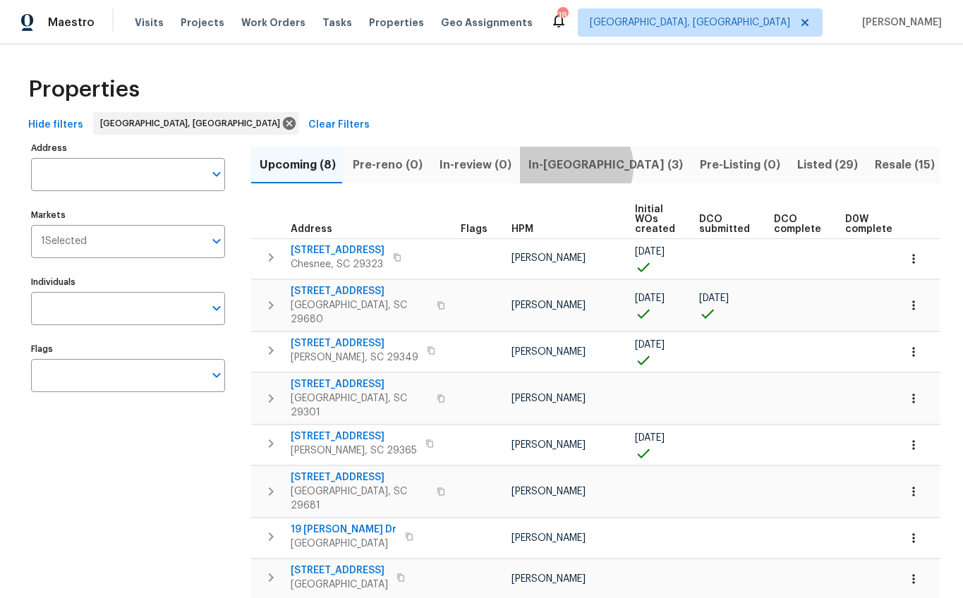
click at [565, 166] on span "In-[GEOGRAPHIC_DATA] (3)" at bounding box center [605, 165] width 154 height 20
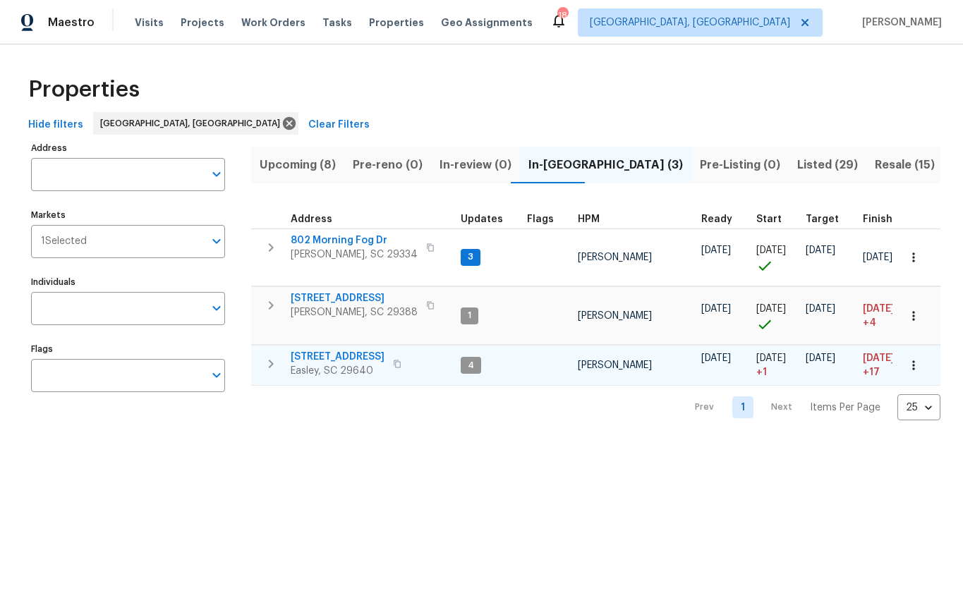
click at [350, 355] on span "[STREET_ADDRESS]" at bounding box center [338, 357] width 94 height 14
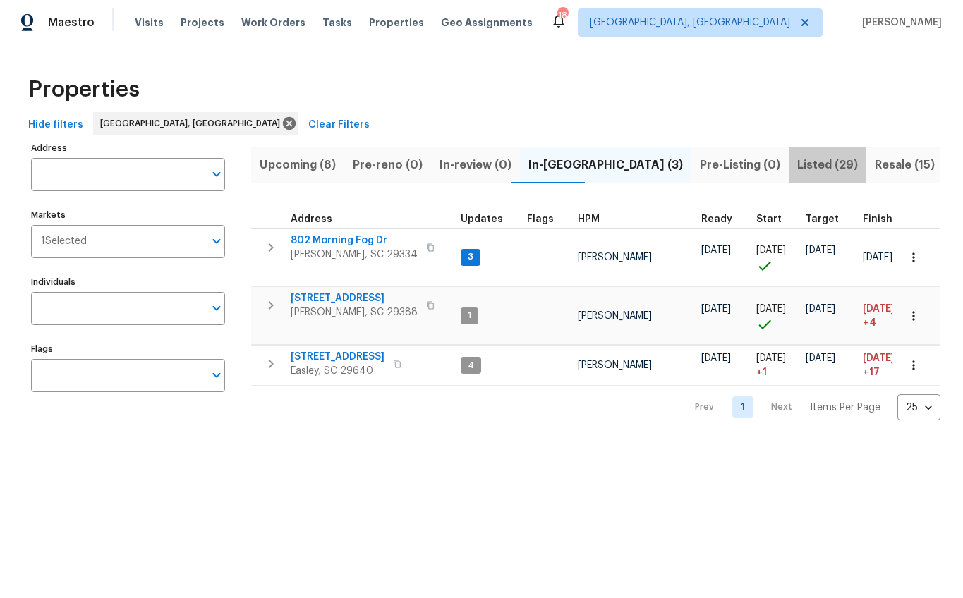
click at [797, 169] on span "Listed (29)" at bounding box center [827, 165] width 61 height 20
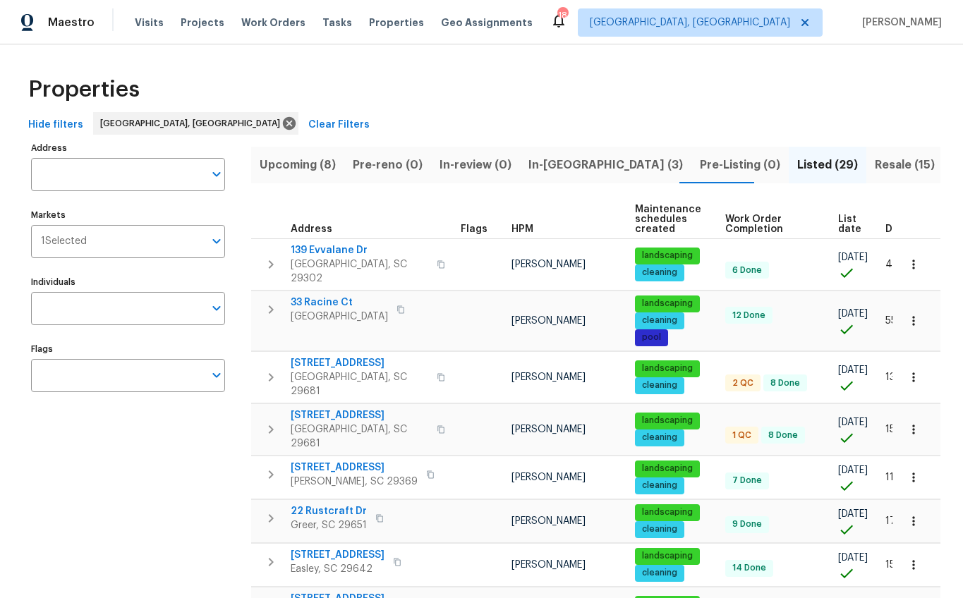
click at [846, 226] on span "List date" at bounding box center [849, 224] width 23 height 20
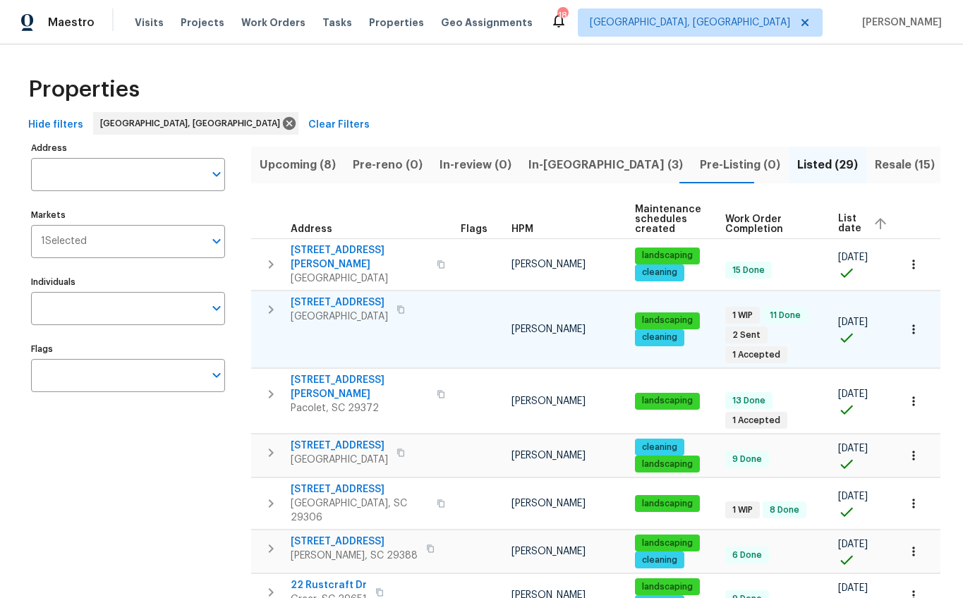
click at [350, 295] on span "421 High Valley Blvd" at bounding box center [339, 302] width 97 height 14
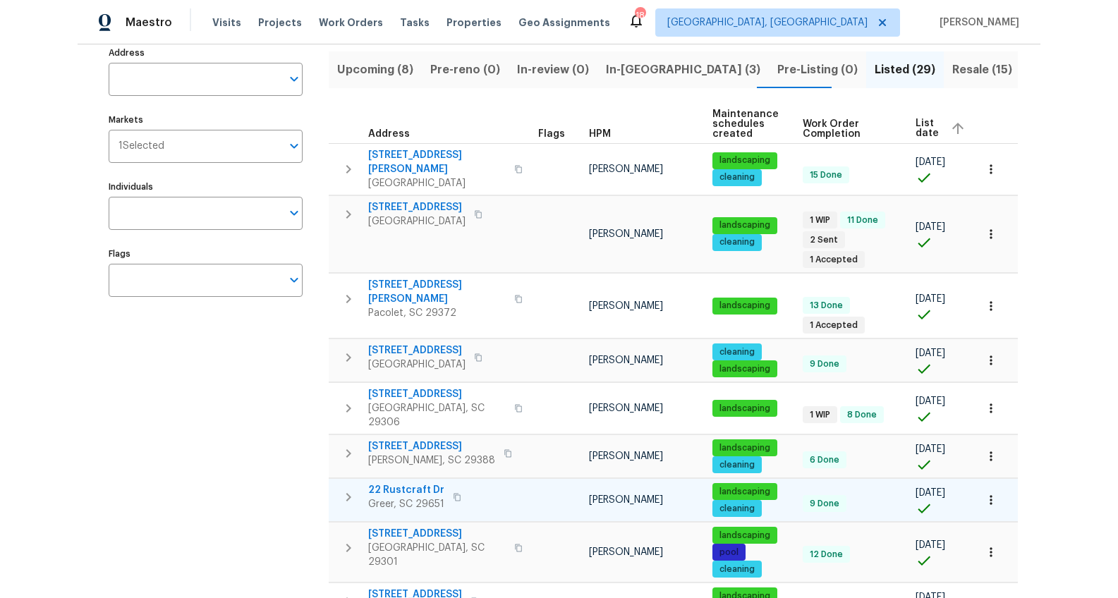
scroll to position [120, 0]
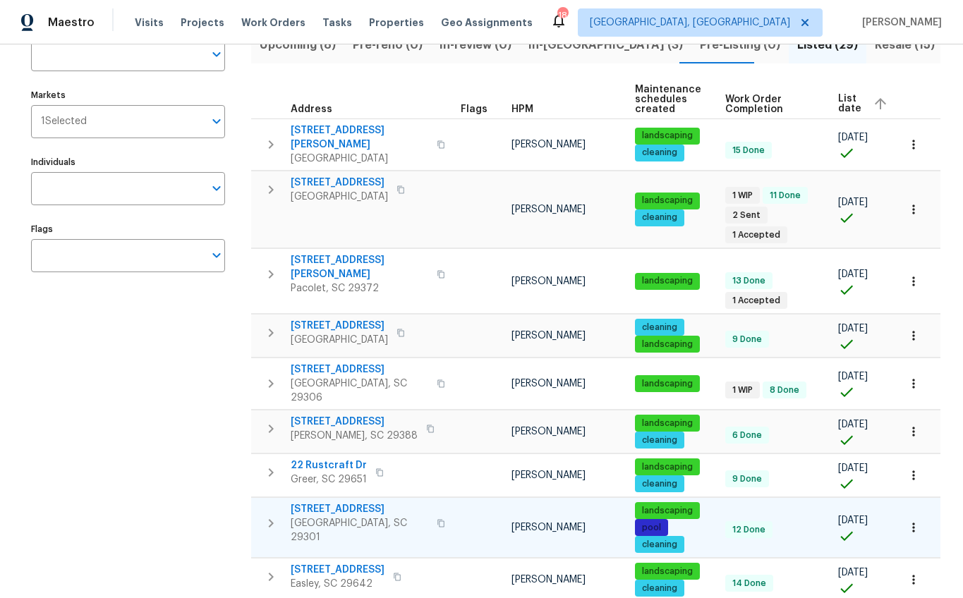
click at [357, 502] on span "909 Burkshire Ct" at bounding box center [360, 509] width 138 height 14
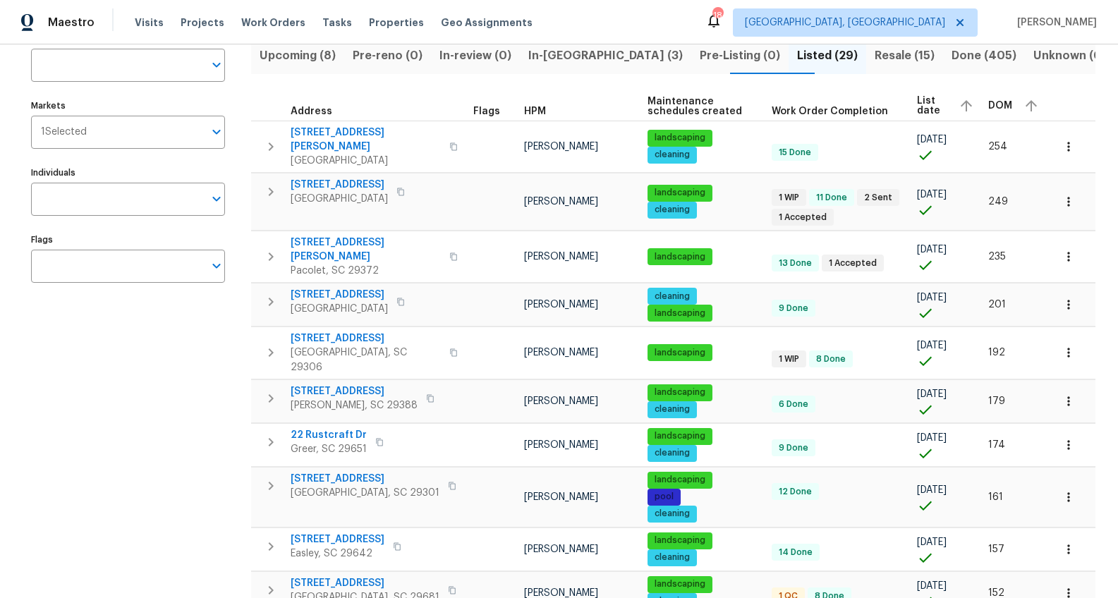
scroll to position [0, 0]
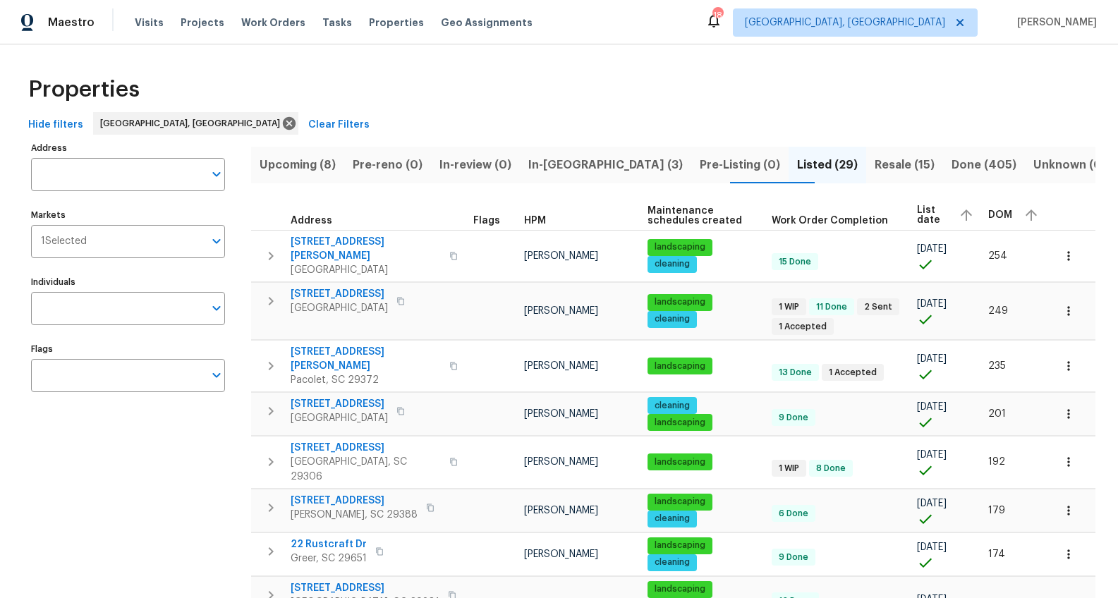
click at [874, 169] on span "Resale (15)" at bounding box center [904, 165] width 60 height 20
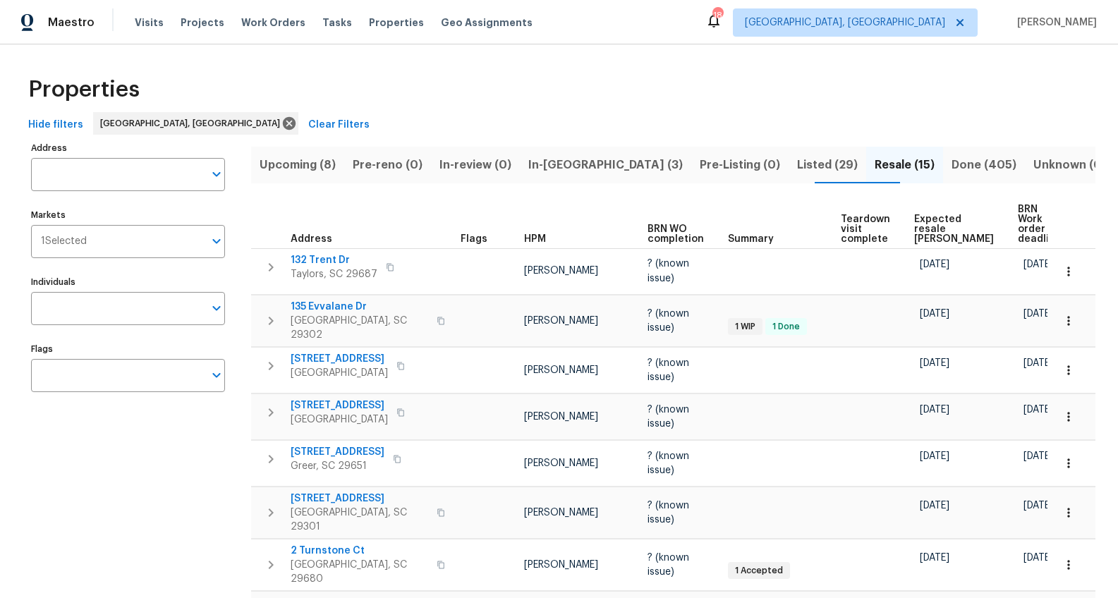
click at [927, 220] on span "Expected resale COE" at bounding box center [954, 229] width 80 height 30
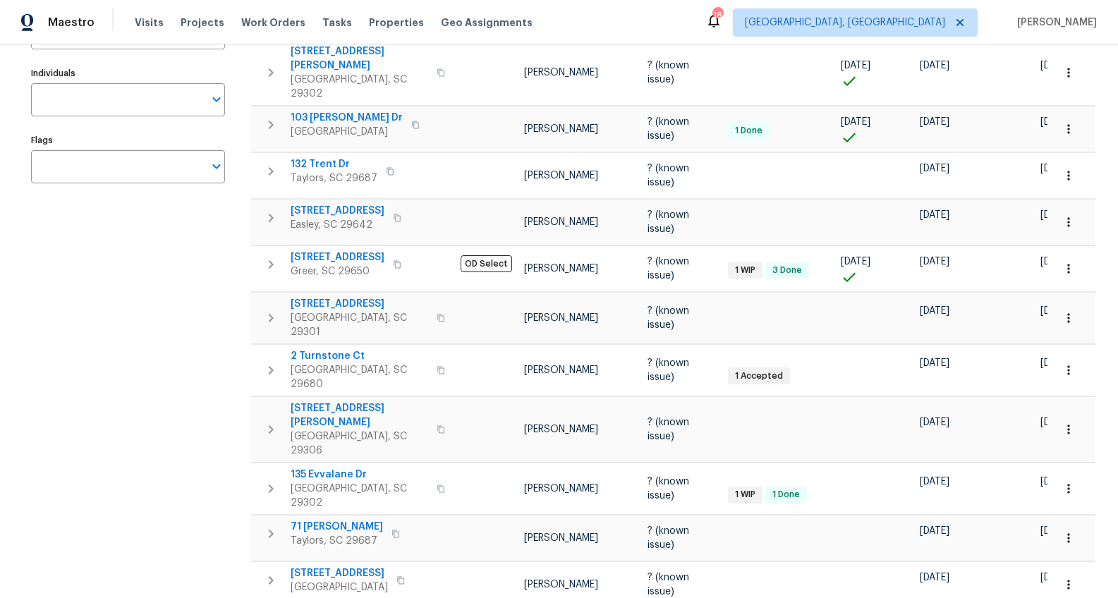
scroll to position [427, 0]
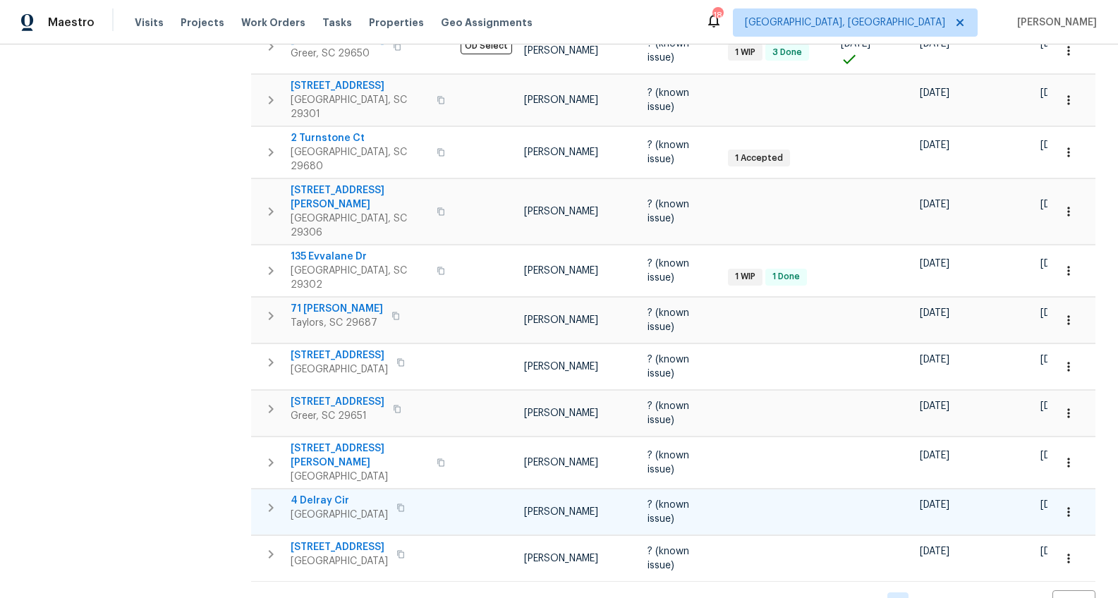
click at [312, 494] on span "4 Delray Cir" at bounding box center [339, 501] width 97 height 14
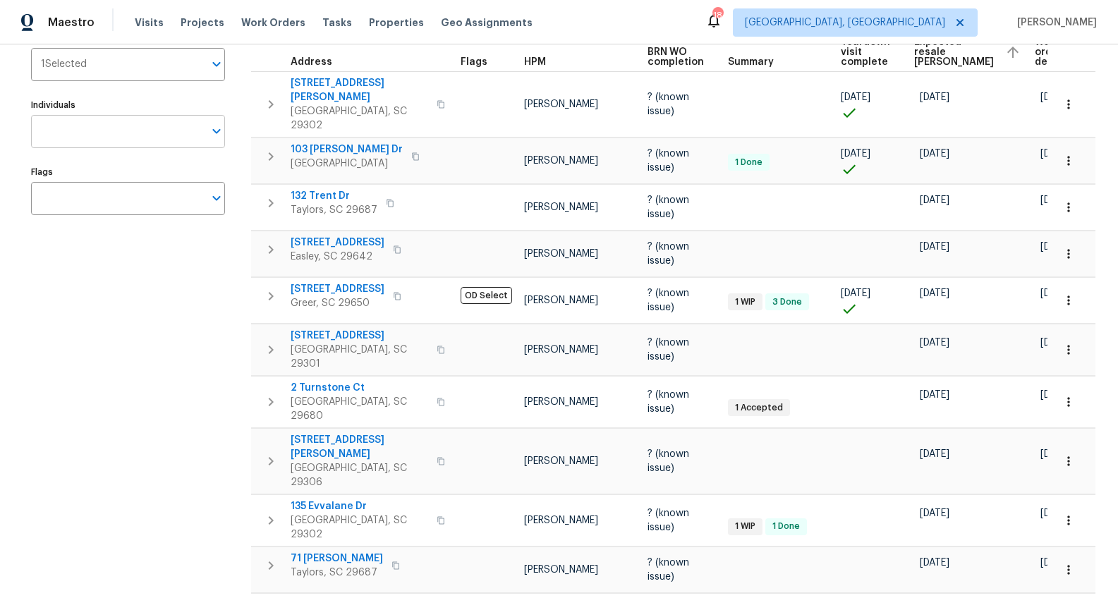
scroll to position [0, 0]
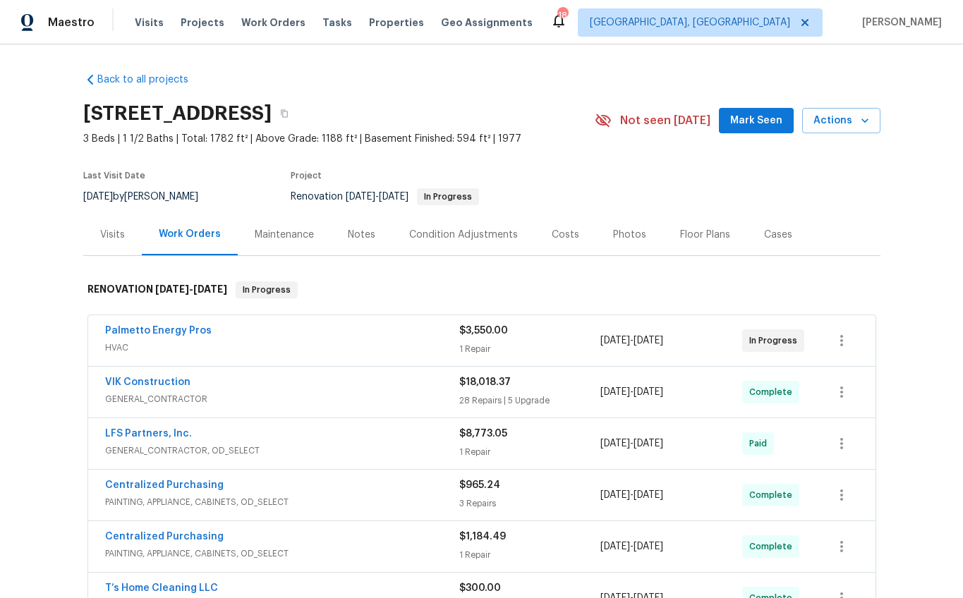
click at [116, 237] on div "Visits" at bounding box center [112, 235] width 25 height 14
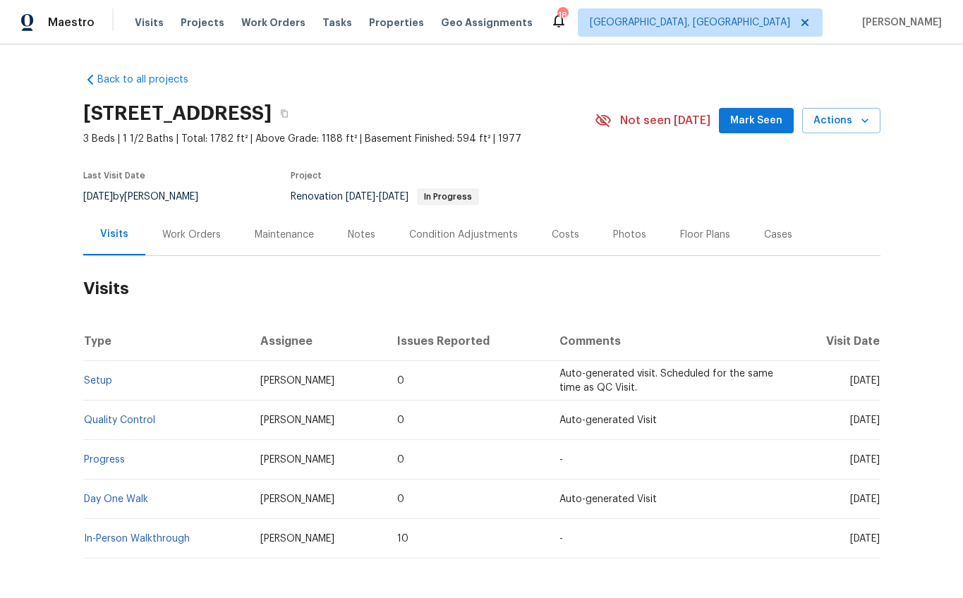
click at [613, 235] on div "Photos" at bounding box center [629, 235] width 33 height 14
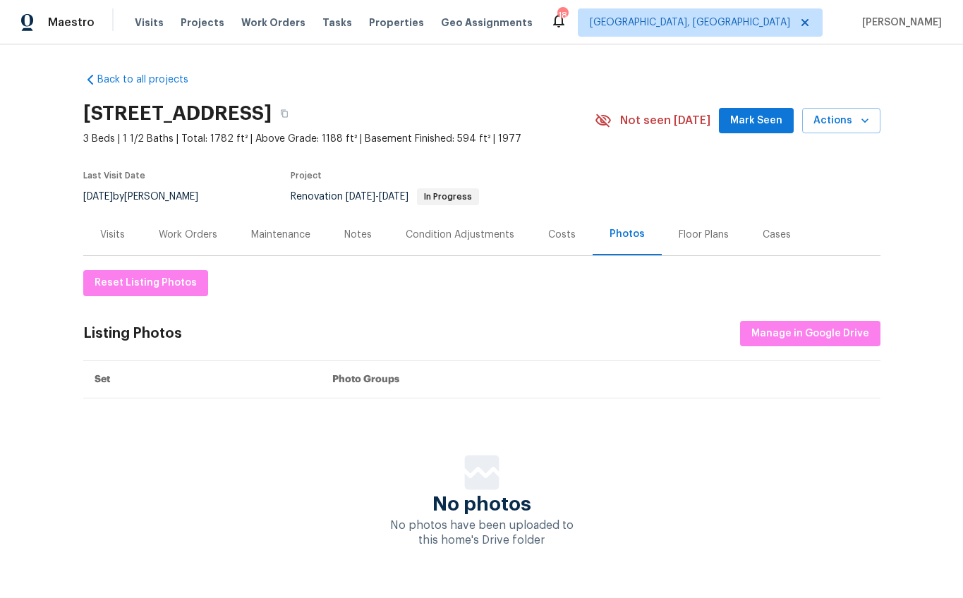
click at [188, 245] on div "Work Orders" at bounding box center [188, 235] width 92 height 42
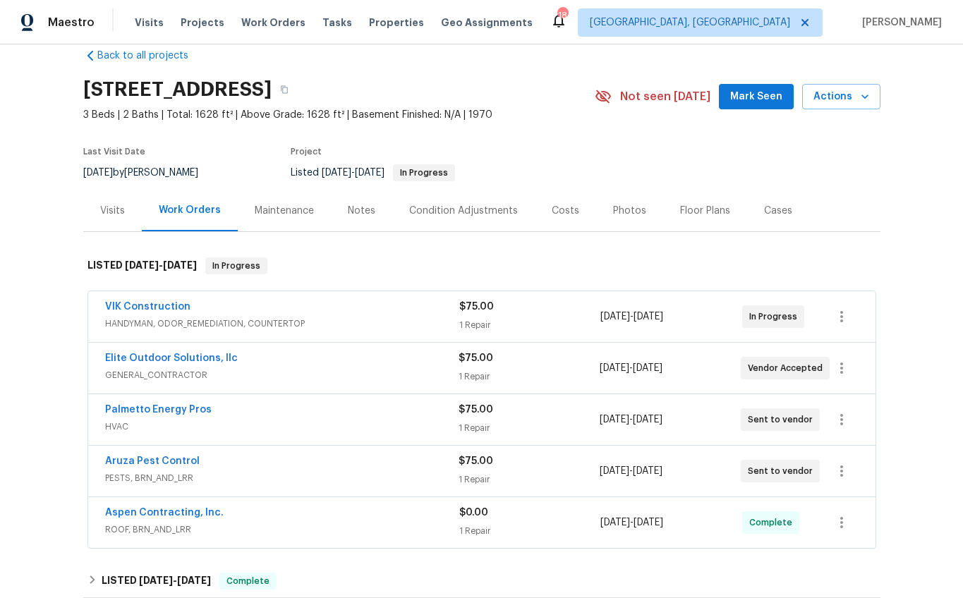
scroll to position [78, 0]
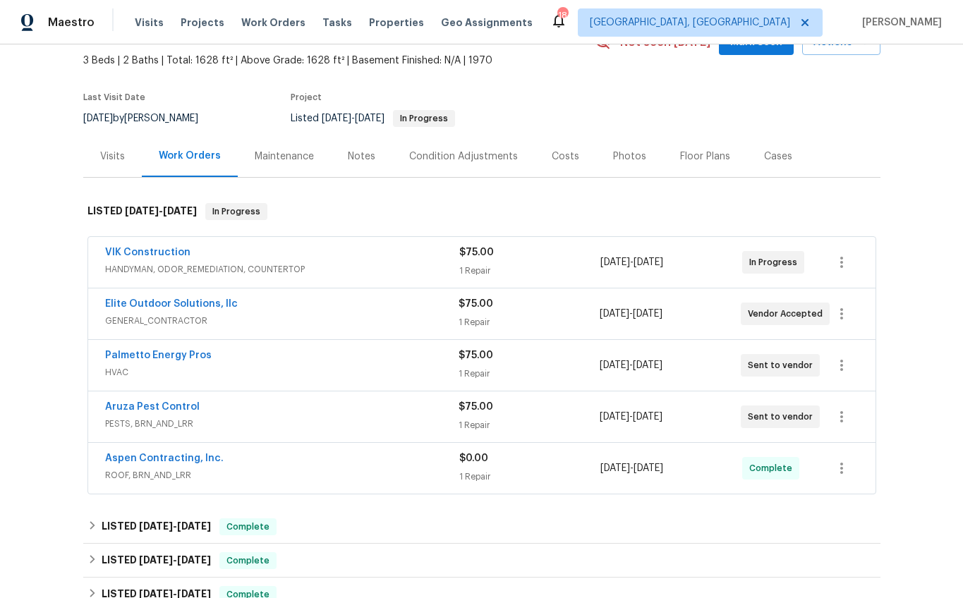
click at [328, 269] on span "HANDYMAN, ODOR_REMEDIATION, COUNTERTOP" at bounding box center [282, 269] width 354 height 14
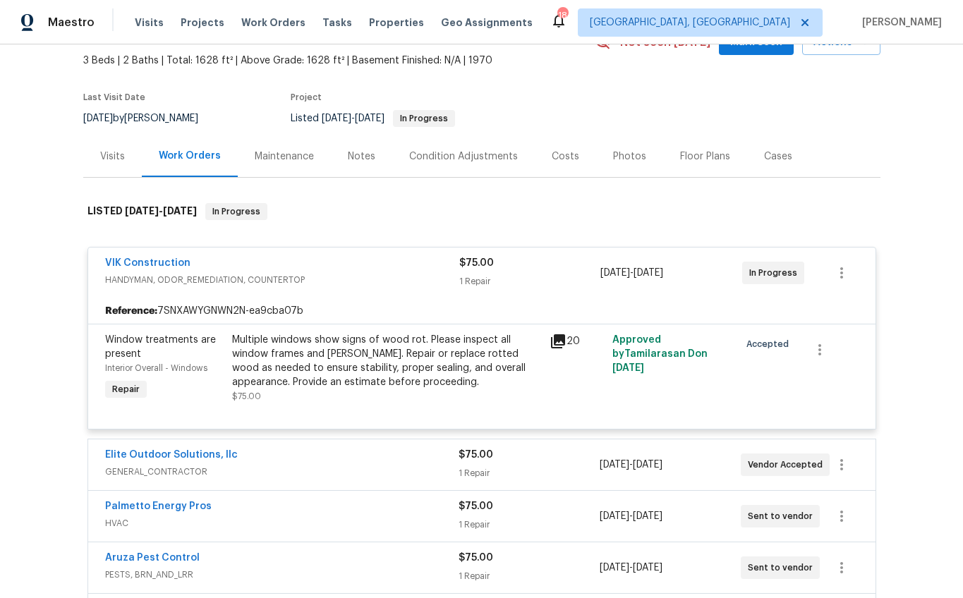
click at [326, 273] on span "HANDYMAN, ODOR_REMEDIATION, COUNTERTOP" at bounding box center [282, 280] width 354 height 14
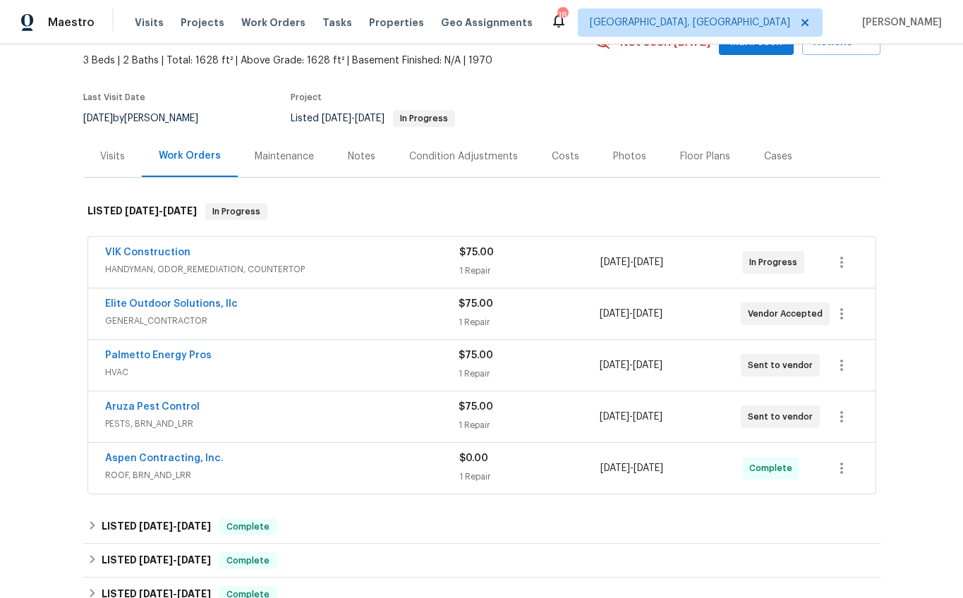
click at [307, 310] on div "Elite Outdoor Solutions, llc" at bounding box center [281, 305] width 353 height 17
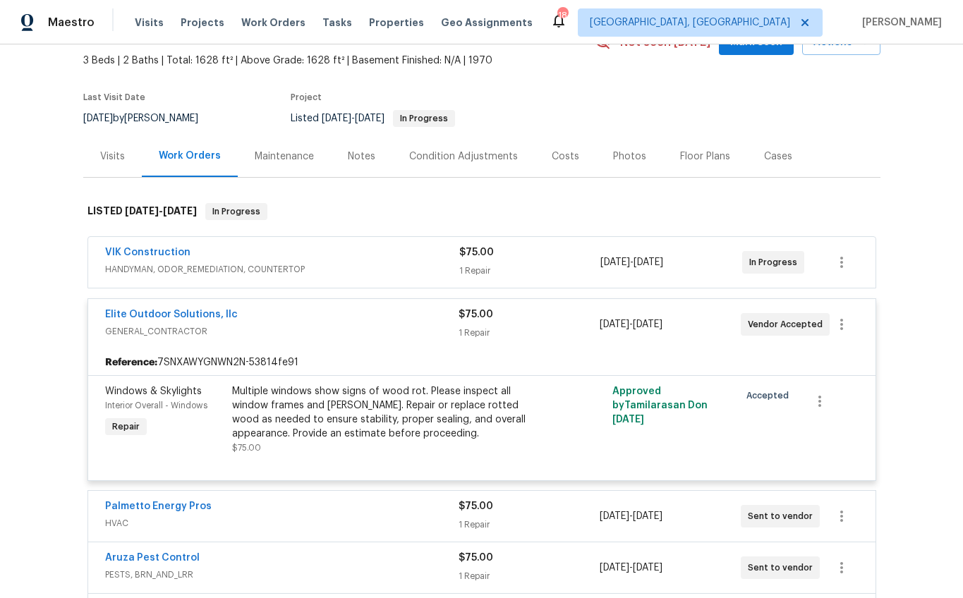
click at [324, 270] on span "HANDYMAN, ODOR_REMEDIATION, COUNTERTOP" at bounding box center [282, 269] width 354 height 14
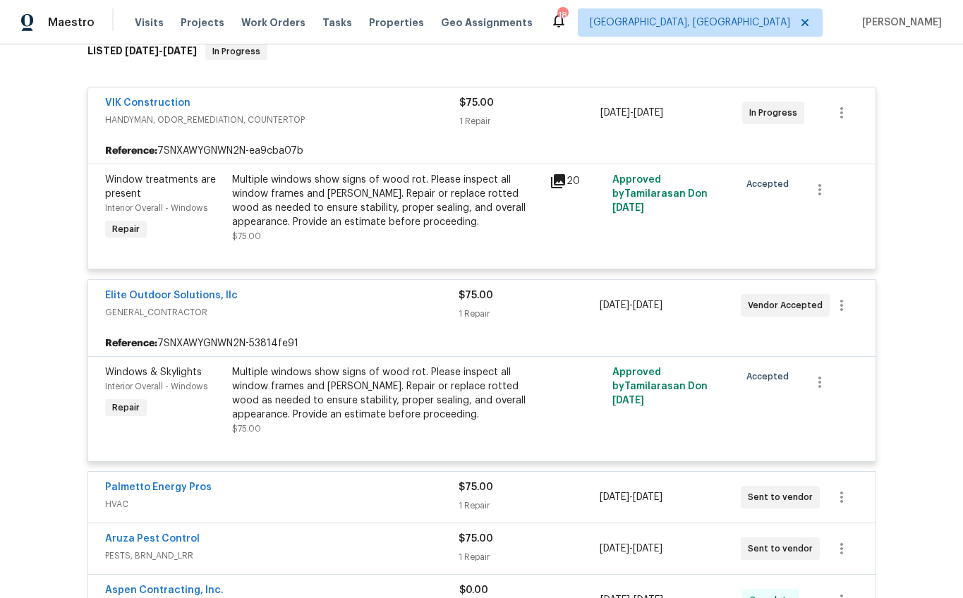
scroll to position [238, 0]
click at [322, 303] on div "Elite Outdoor Solutions, llc" at bounding box center [281, 297] width 353 height 17
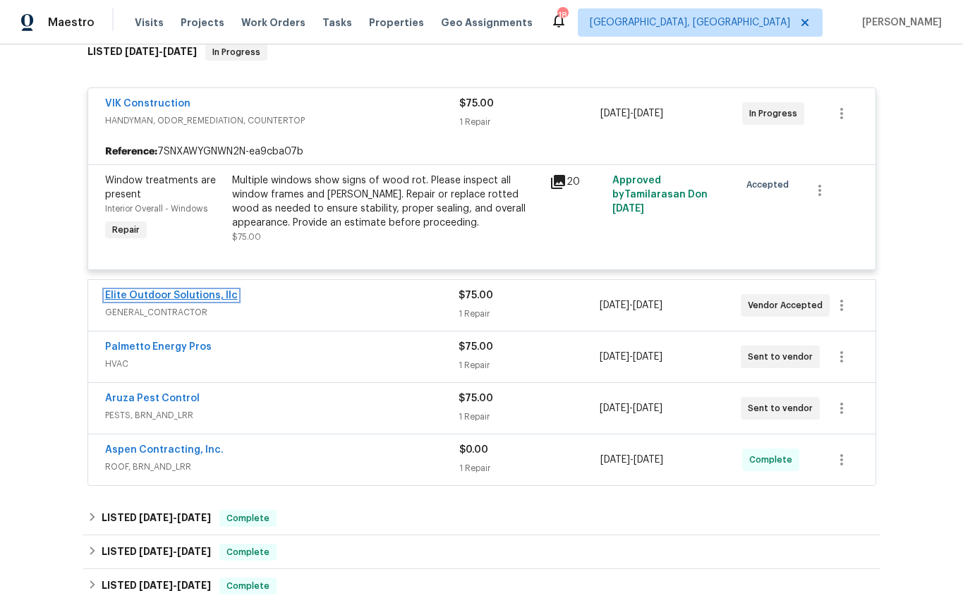
click at [192, 293] on link "Elite Outdoor Solutions, llc" at bounding box center [171, 296] width 133 height 10
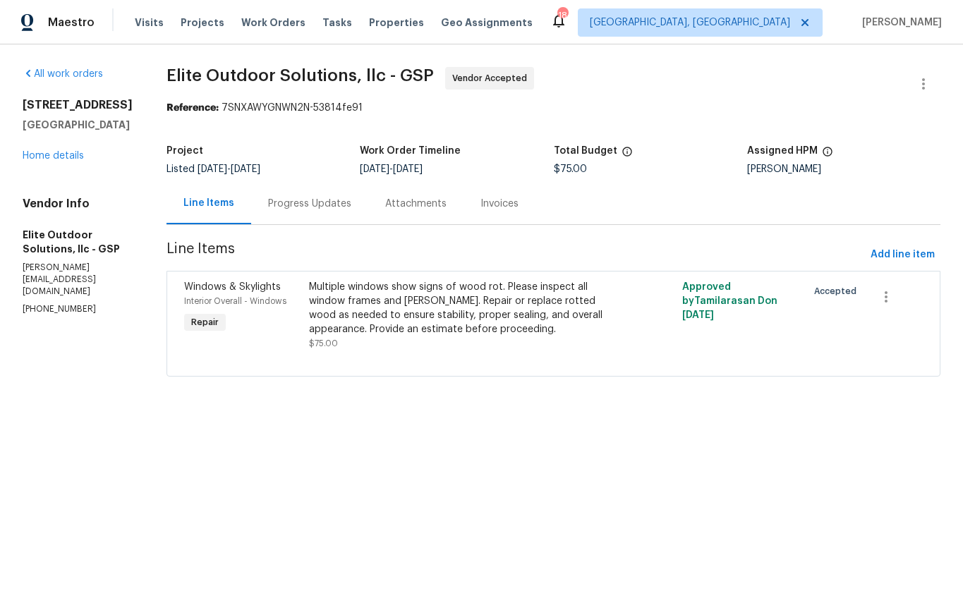
click at [320, 207] on div "Progress Updates" at bounding box center [309, 204] width 83 height 14
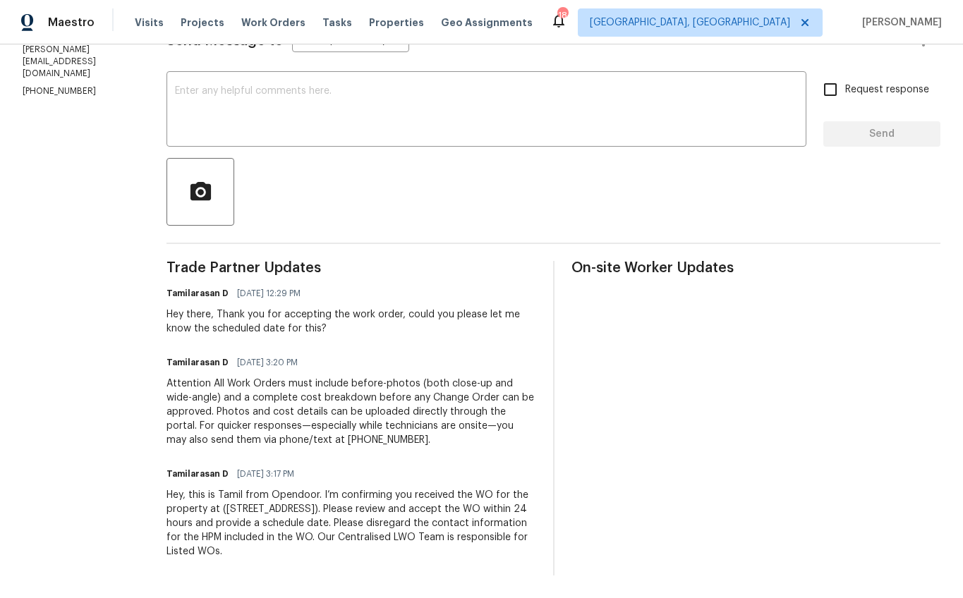
scroll to position [28, 0]
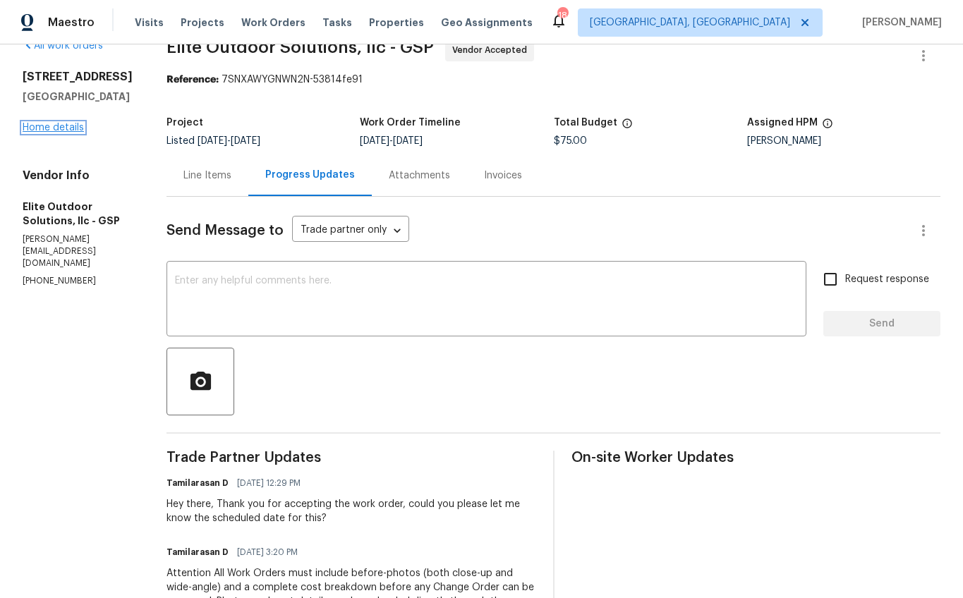
click at [60, 133] on link "Home details" at bounding box center [53, 128] width 61 height 10
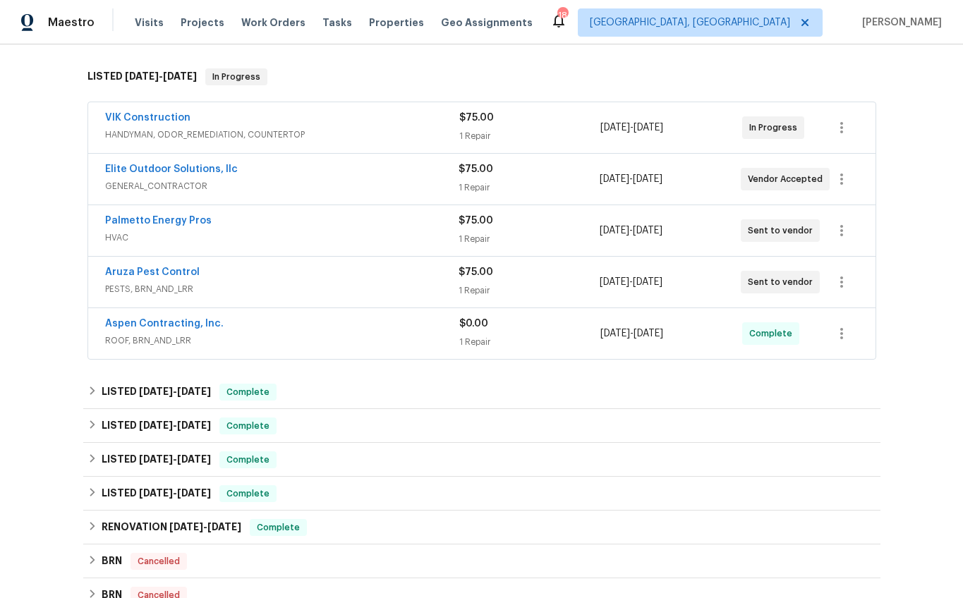
scroll to position [281, 0]
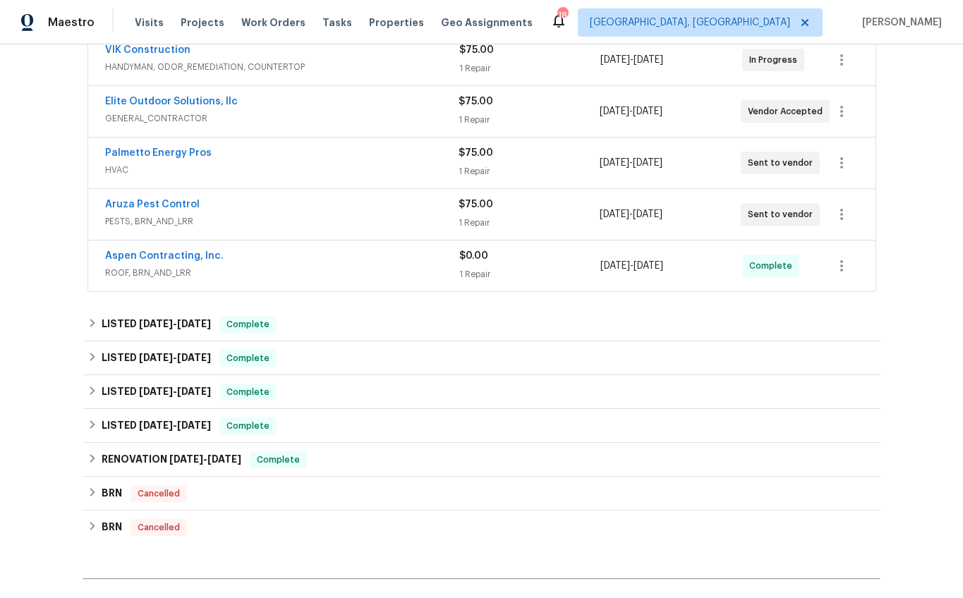
click at [233, 266] on span "ROOF, BRN_AND_LRR" at bounding box center [282, 273] width 354 height 14
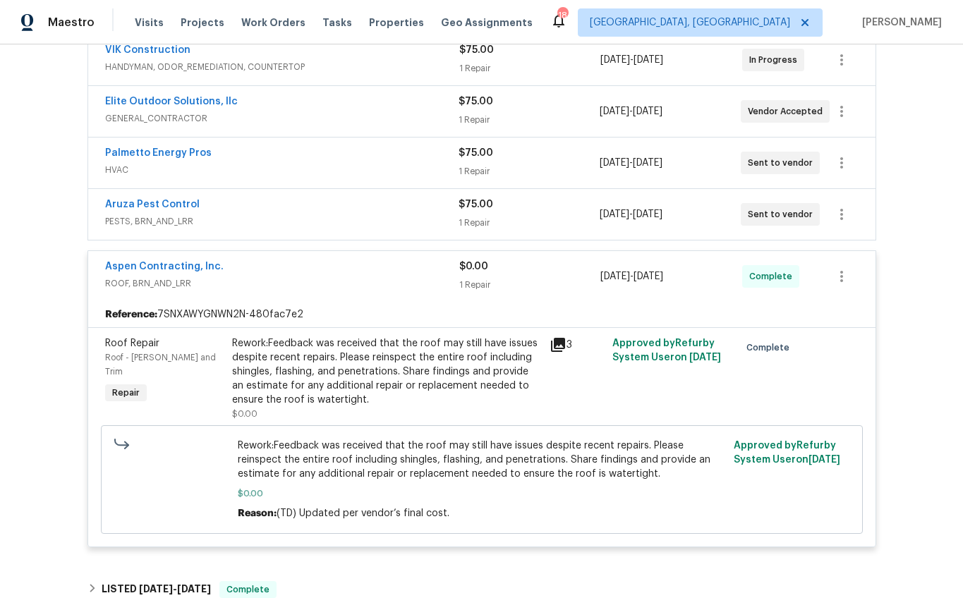
click at [245, 283] on span "ROOF, BRN_AND_LRR" at bounding box center [282, 283] width 354 height 14
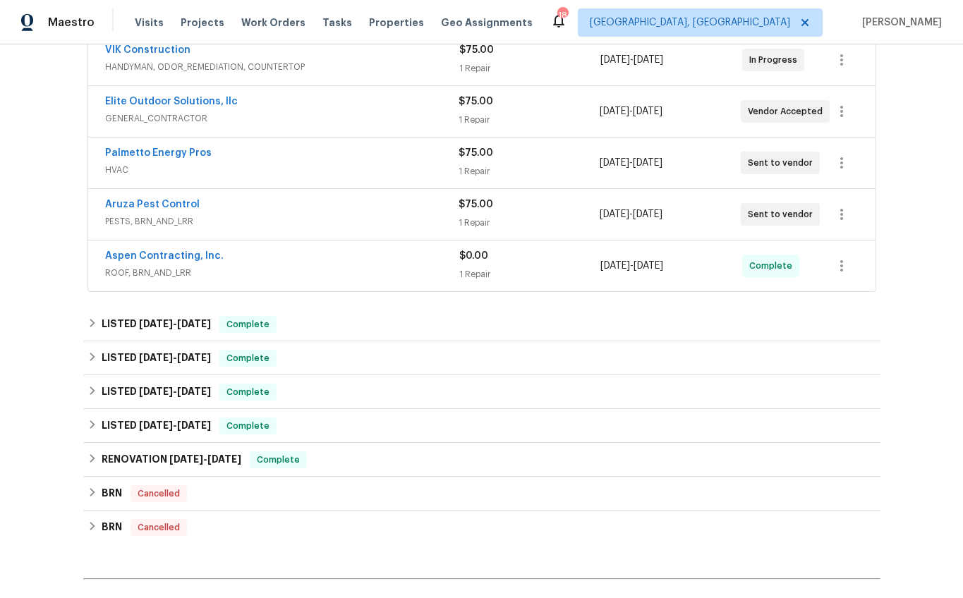
click at [243, 217] on span "PESTS, BRN_AND_LRR" at bounding box center [281, 221] width 353 height 14
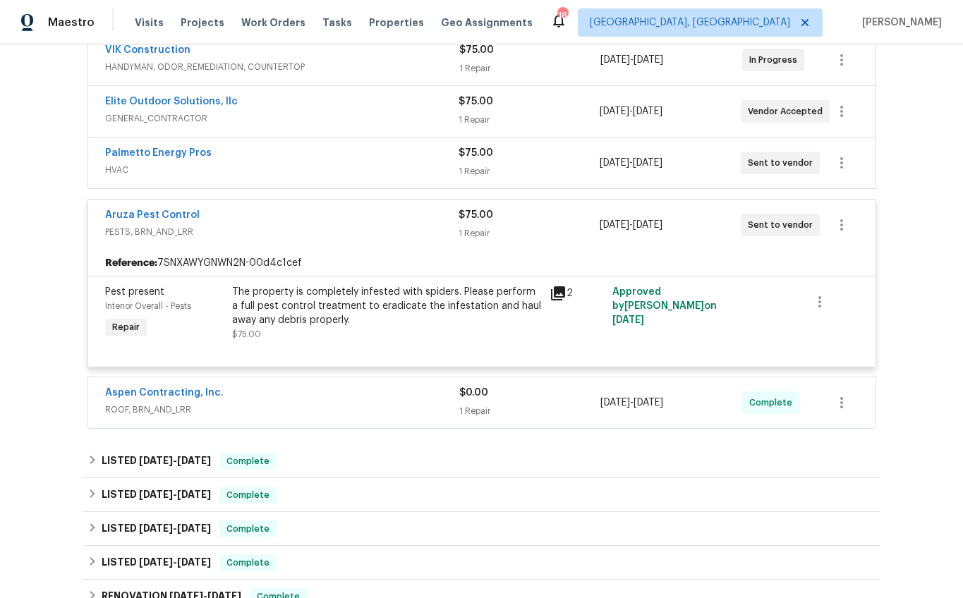
click at [252, 233] on span "PESTS, BRN_AND_LRR" at bounding box center [281, 232] width 353 height 14
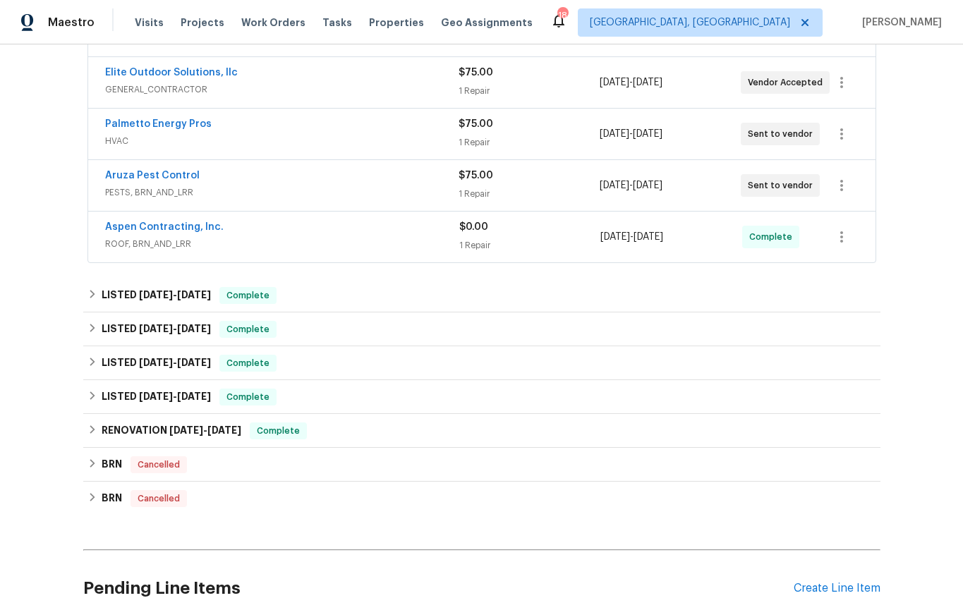
scroll to position [367, 0]
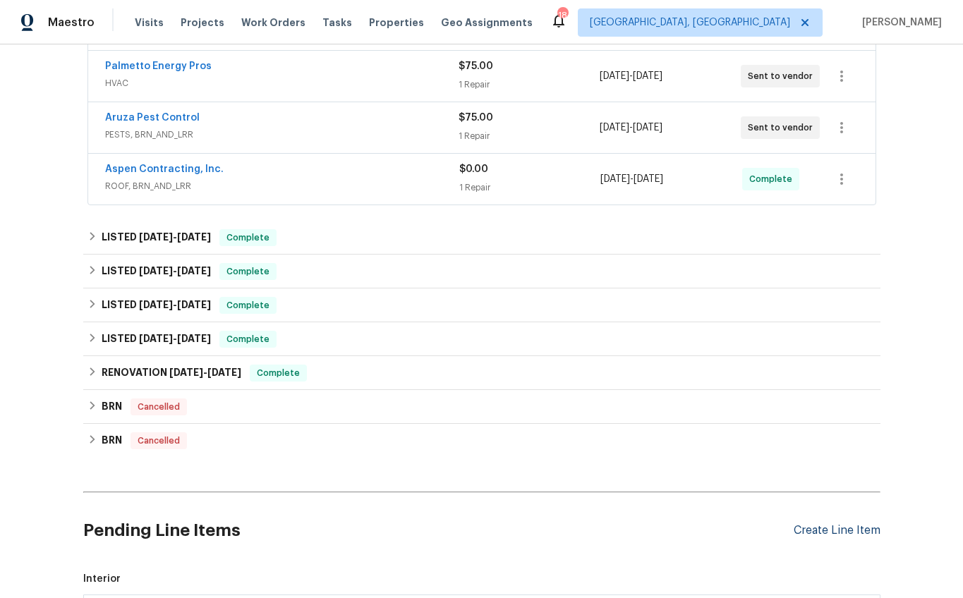
click at [806, 530] on div "Create Line Item" at bounding box center [836, 530] width 87 height 13
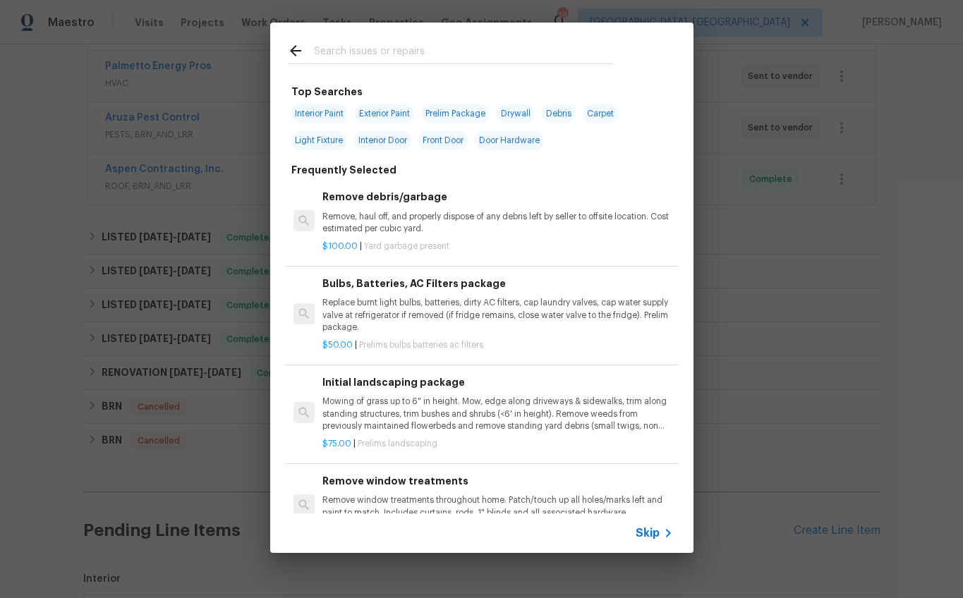
click at [385, 58] on input "text" at bounding box center [463, 52] width 299 height 21
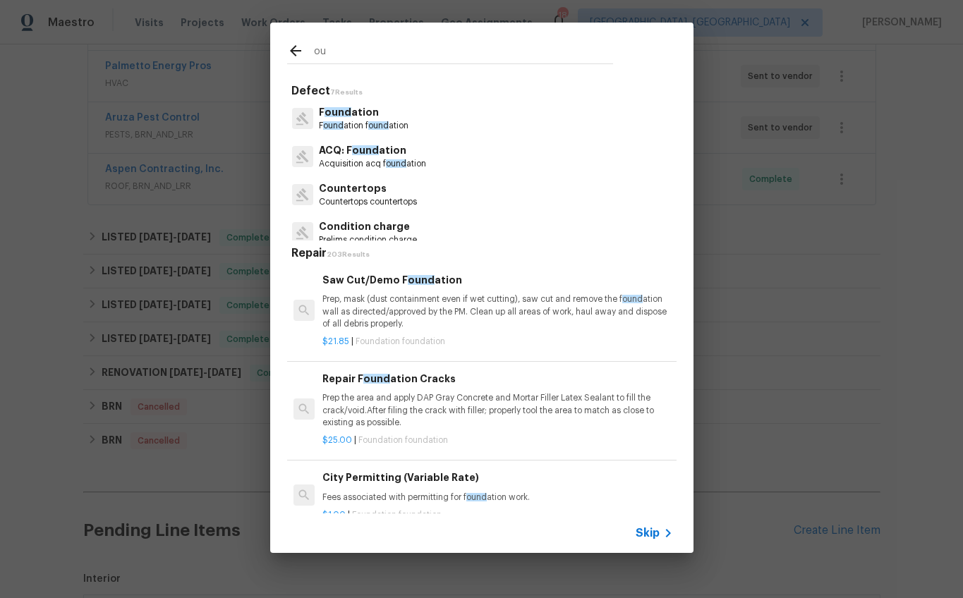
type input "o"
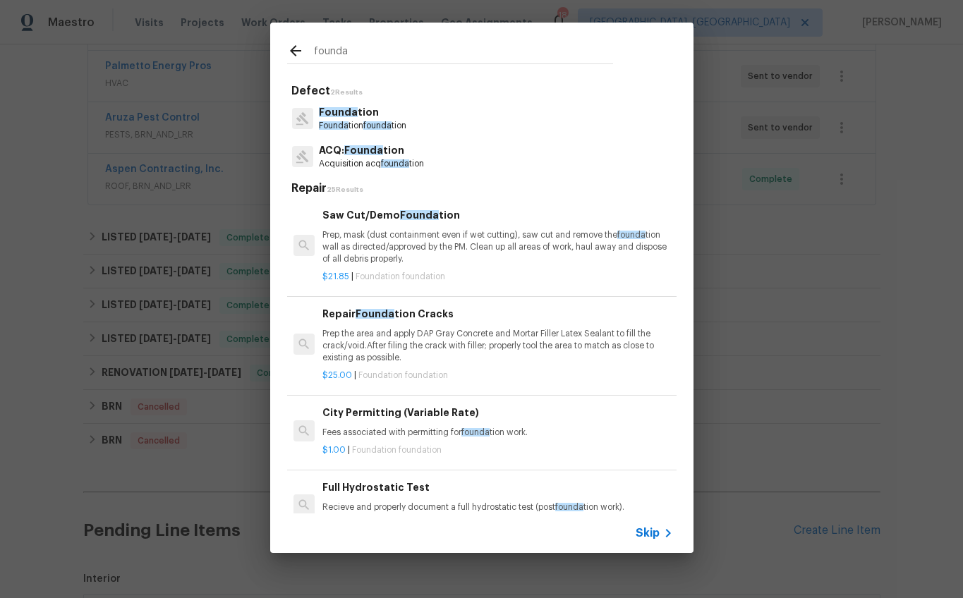
type input "founda"
click at [391, 125] on span "founda" at bounding box center [377, 125] width 28 height 8
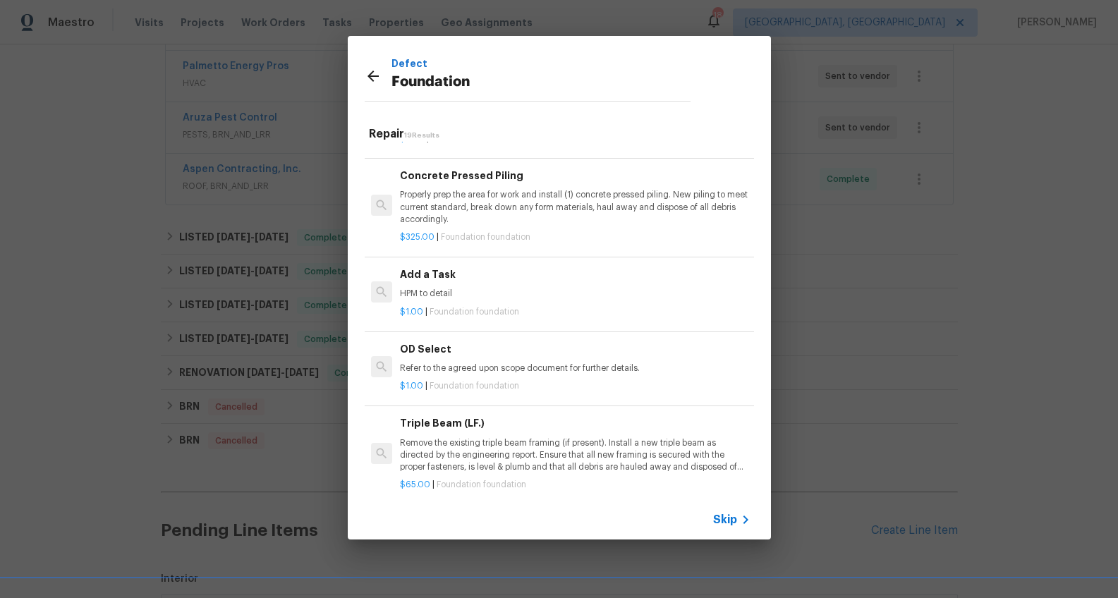
scroll to position [1056, 0]
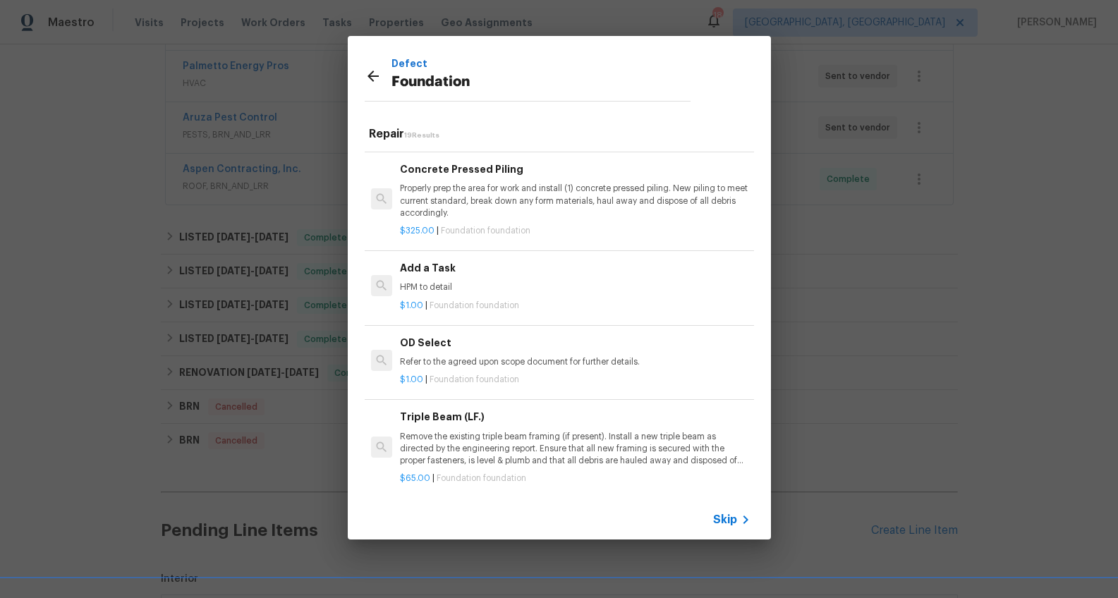
click at [451, 293] on p "HPM to detail" at bounding box center [575, 287] width 350 height 12
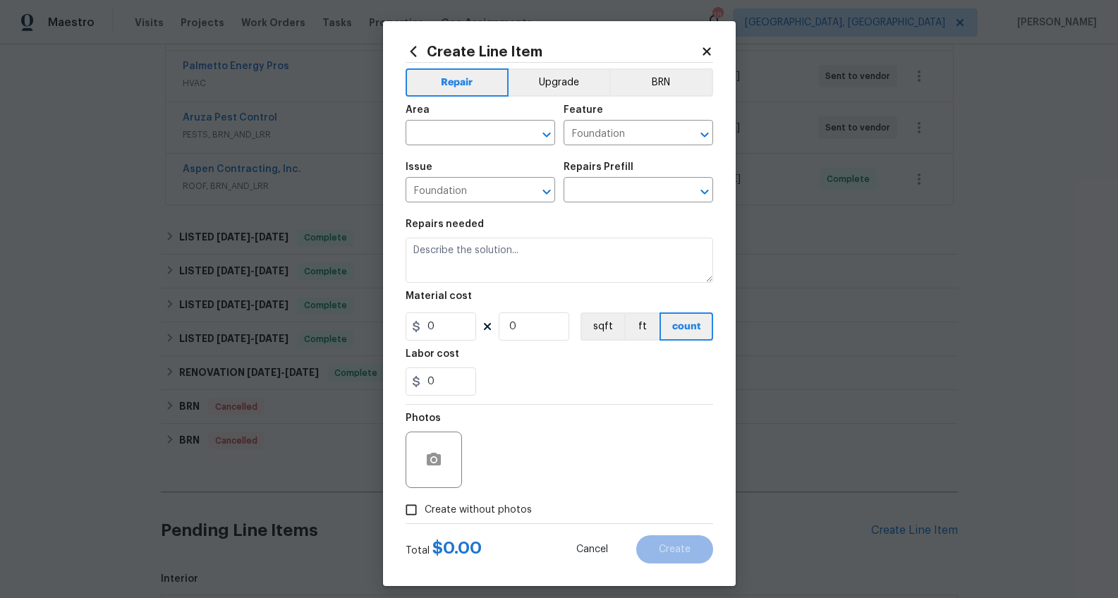
type textarea "HPM to detail"
type input "1"
type input "Add a Task $1.00"
type input "1"
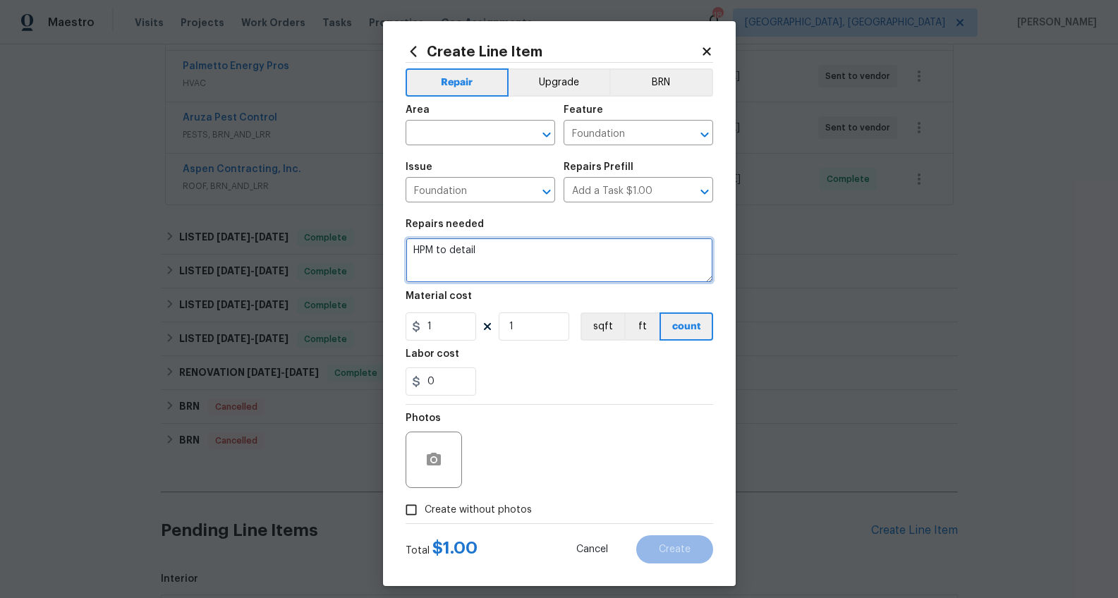
click at [468, 257] on textarea "HPM to detail" at bounding box center [558, 260] width 307 height 45
type textarea "Please send a structural engineer to evaluate the foundation of this home"
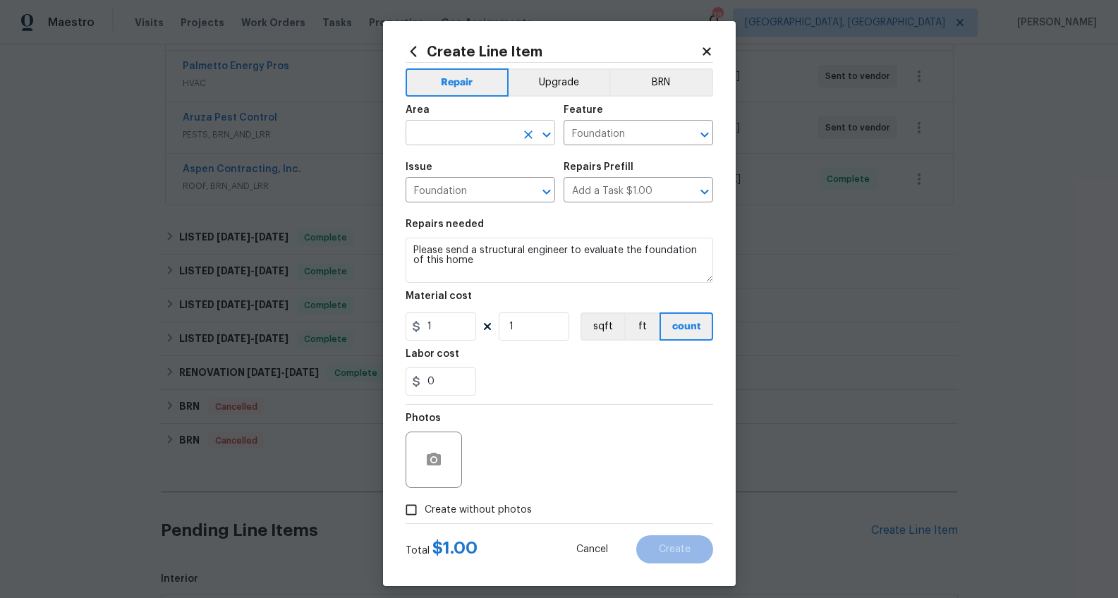
click at [451, 142] on input "text" at bounding box center [460, 134] width 110 height 22
type input "f"
click at [468, 200] on li "Exterior Overall" at bounding box center [474, 188] width 149 height 23
type input "Exterior Overall"
click at [462, 508] on span "Create without photos" at bounding box center [478, 510] width 107 height 15
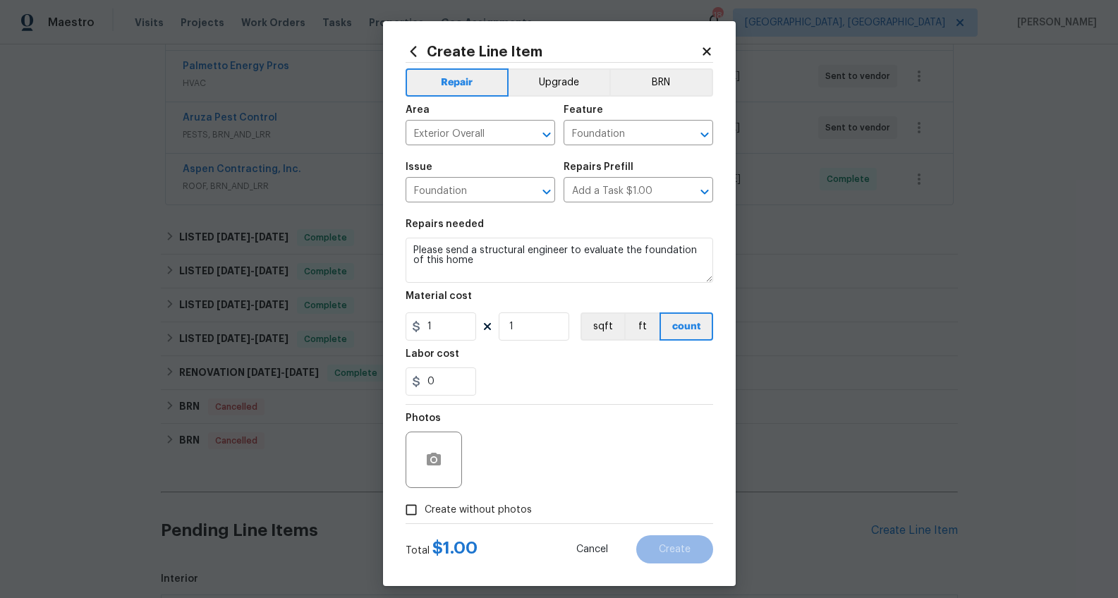
click at [425, 508] on input "Create without photos" at bounding box center [411, 509] width 27 height 27
checkbox input "true"
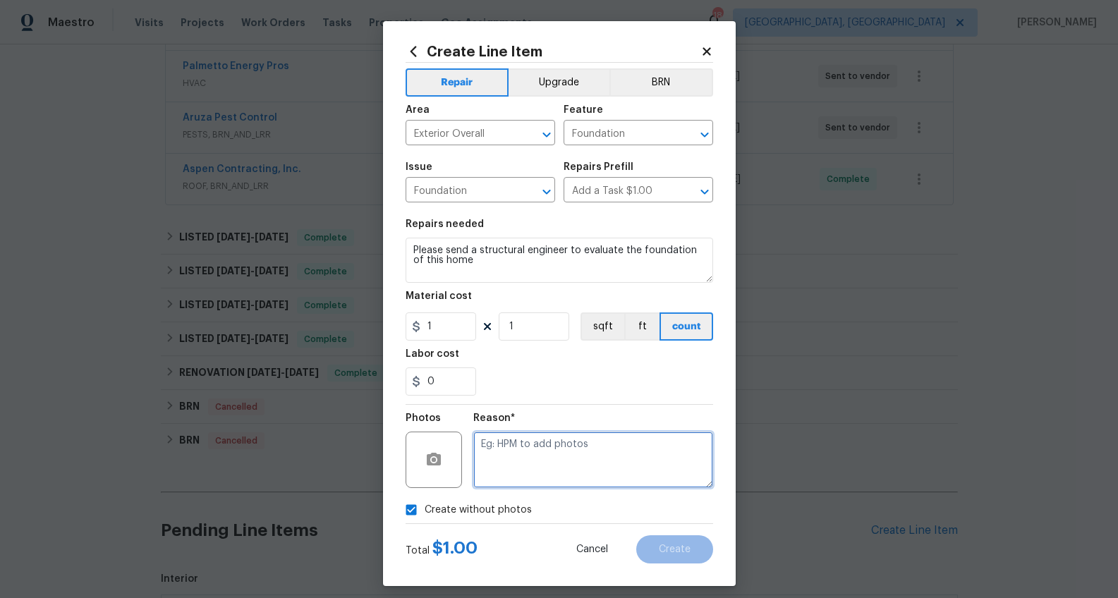
click at [490, 470] on textarea at bounding box center [593, 460] width 240 height 56
type textarea "wa"
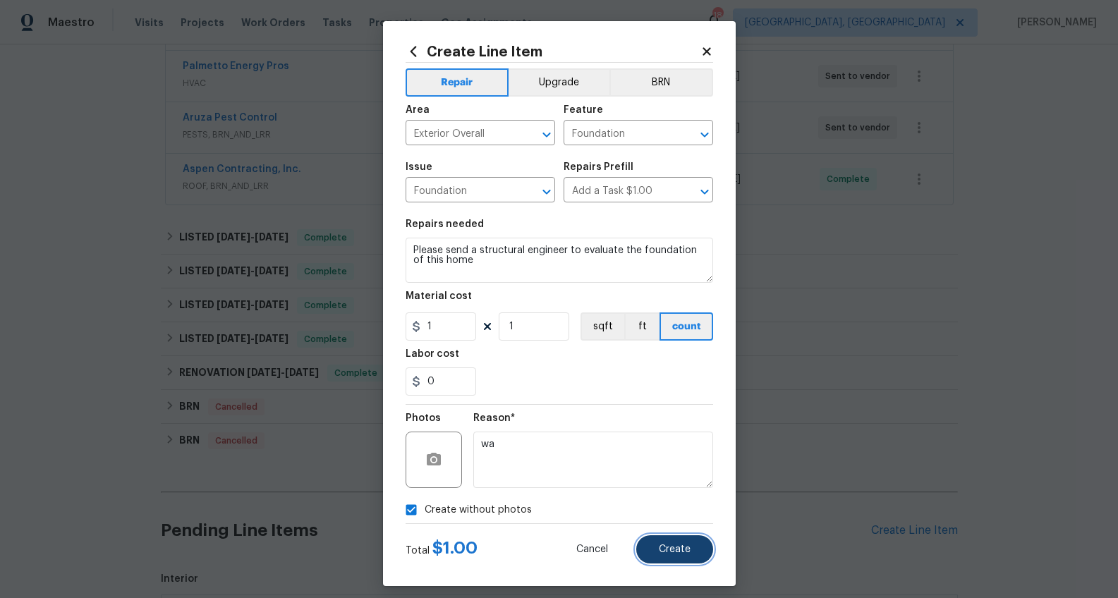
click at [661, 545] on span "Create" at bounding box center [675, 549] width 32 height 11
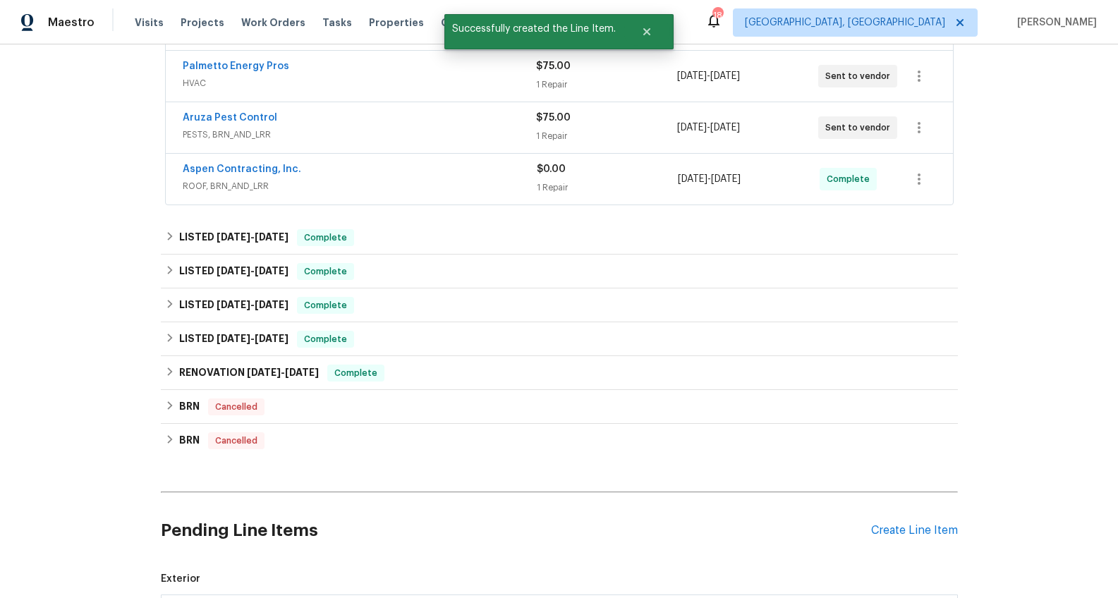
scroll to position [697, 0]
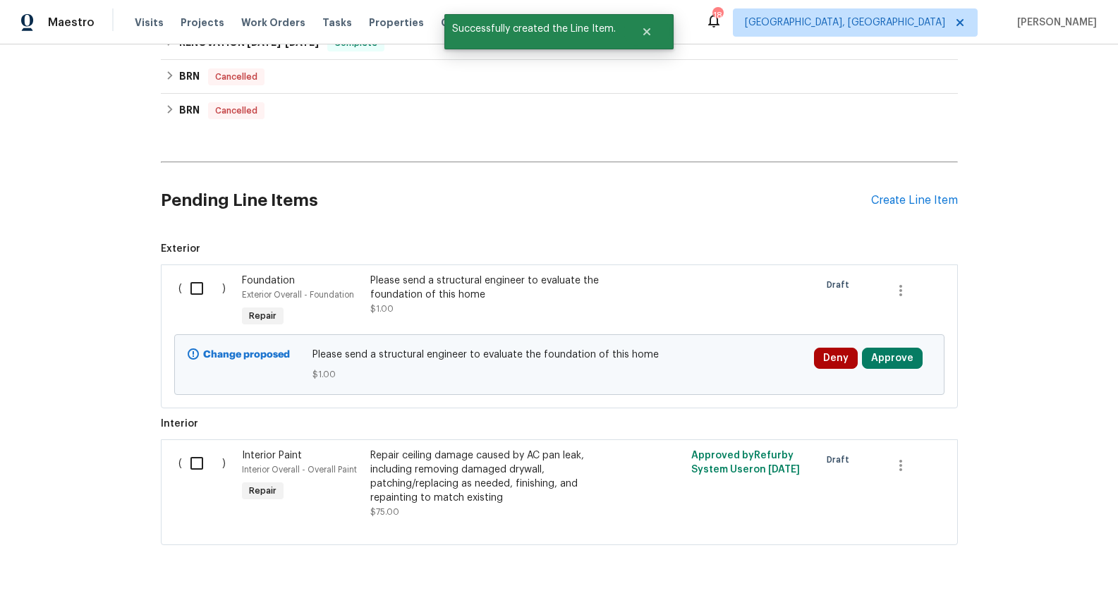
click at [202, 289] on input "checkbox" at bounding box center [202, 289] width 40 height 30
checkbox input "true"
click at [962, 559] on span "Create Work Order" at bounding box center [1037, 563] width 94 height 18
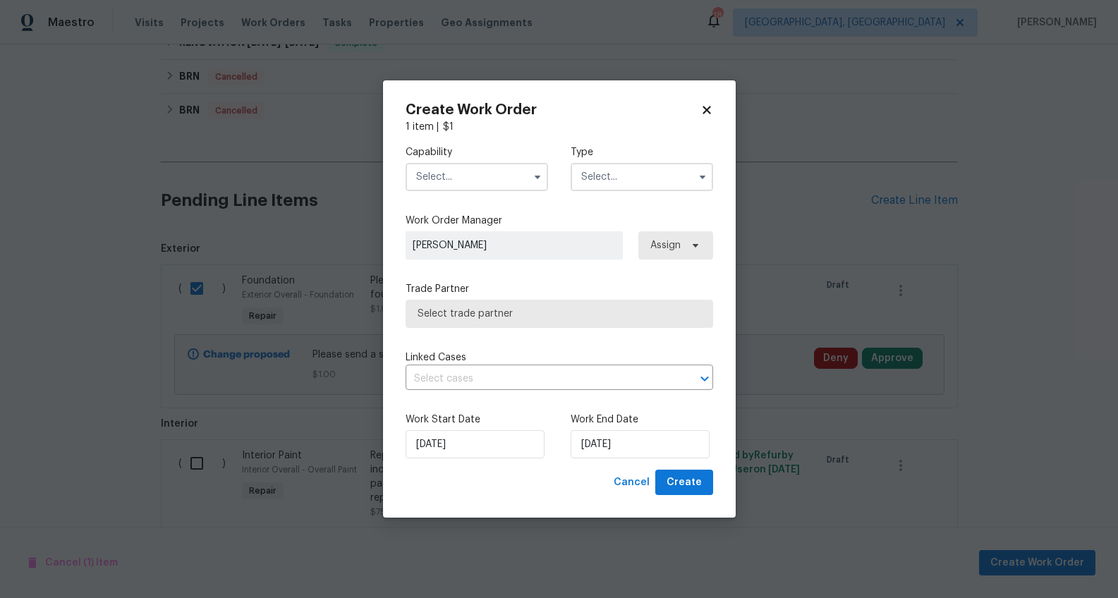
click at [439, 177] on input "text" at bounding box center [476, 177] width 142 height 28
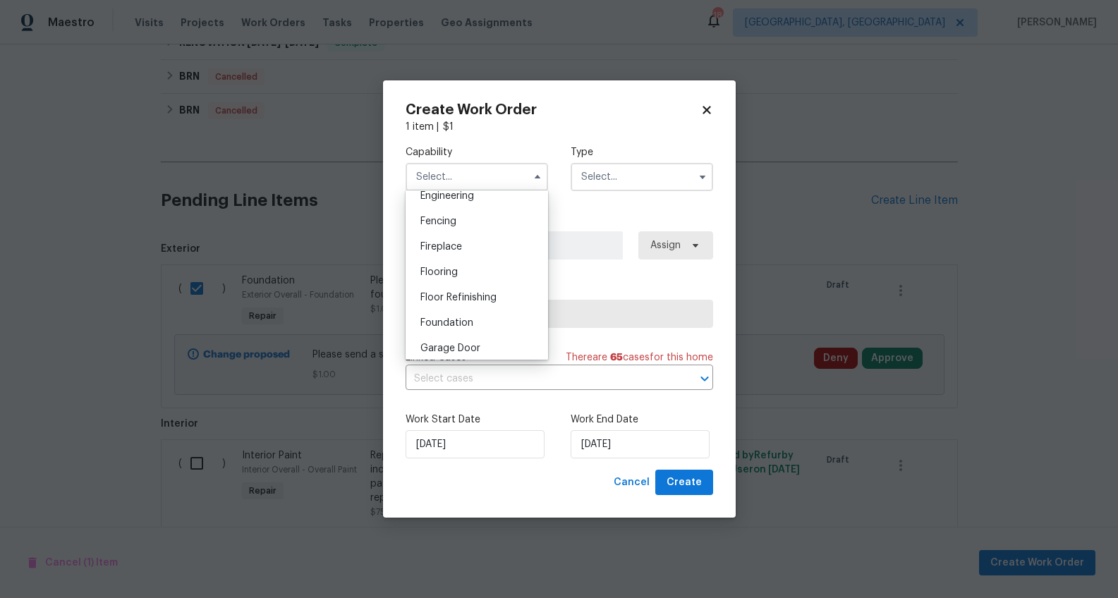
scroll to position [518, 0]
click at [461, 291] on span "Foundation" at bounding box center [446, 286] width 53 height 10
type input "Foundation"
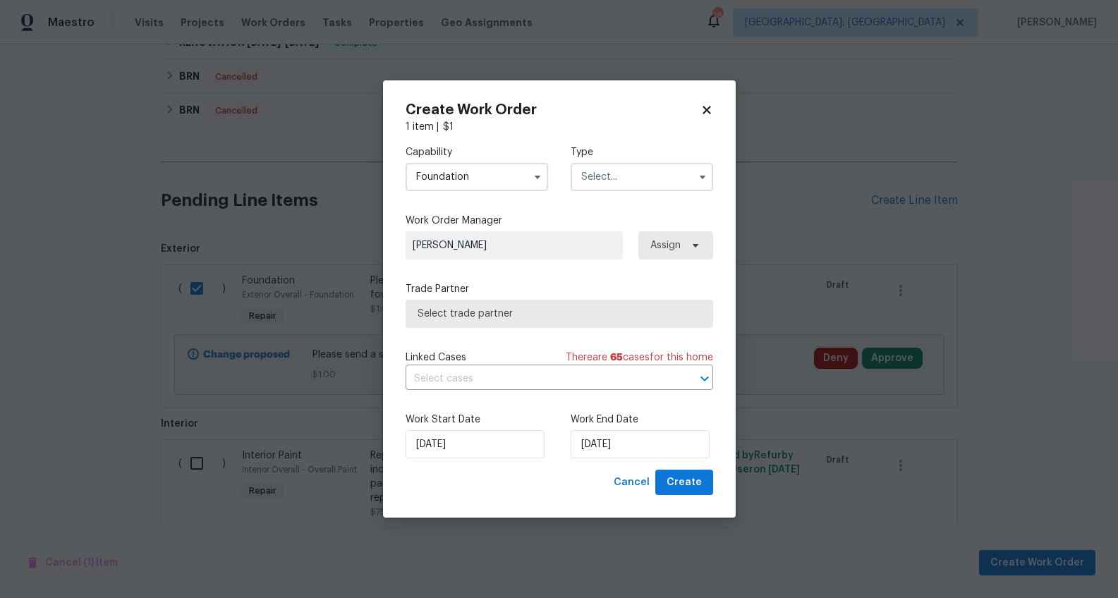
click at [611, 180] on input "text" at bounding box center [641, 177] width 142 height 28
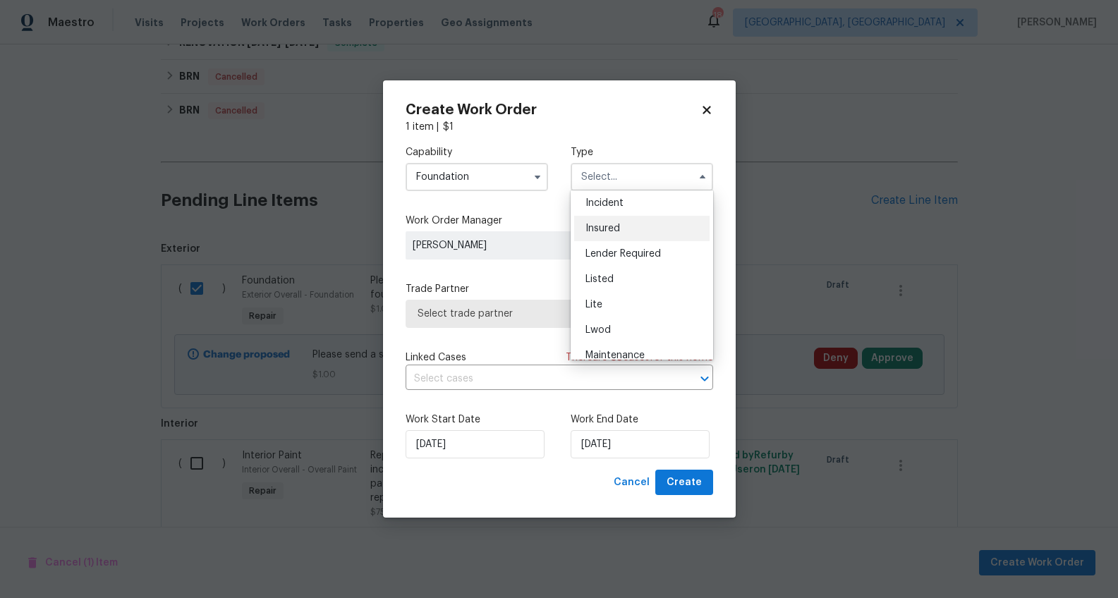
scroll to position [54, 0]
click at [604, 307] on span "Listed" at bounding box center [599, 305] width 28 height 10
type input "Listed"
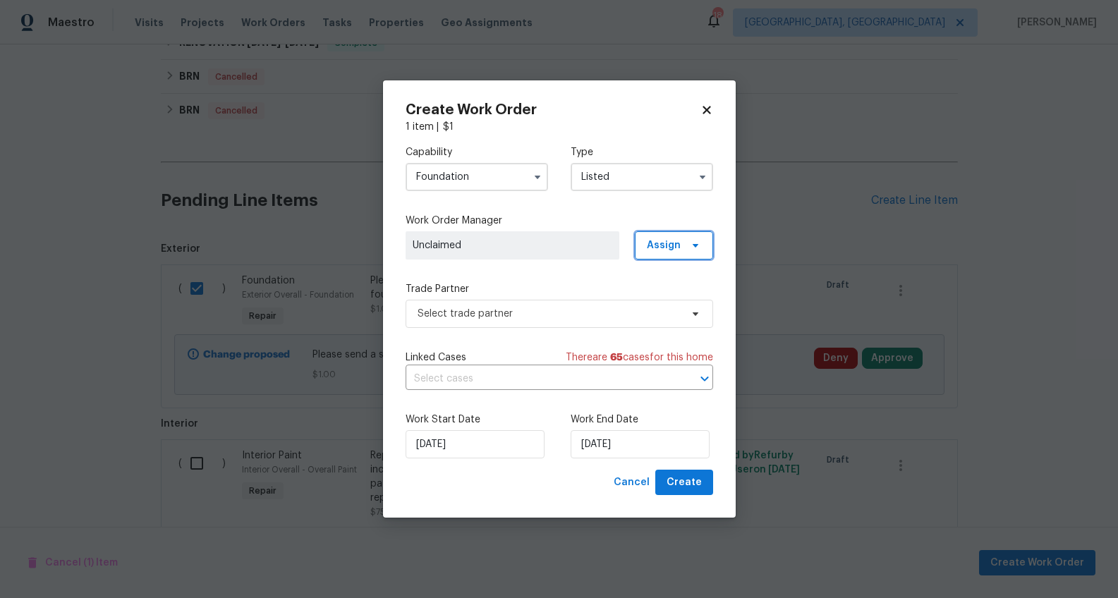
click at [651, 249] on span "Assign" at bounding box center [664, 245] width 34 height 14
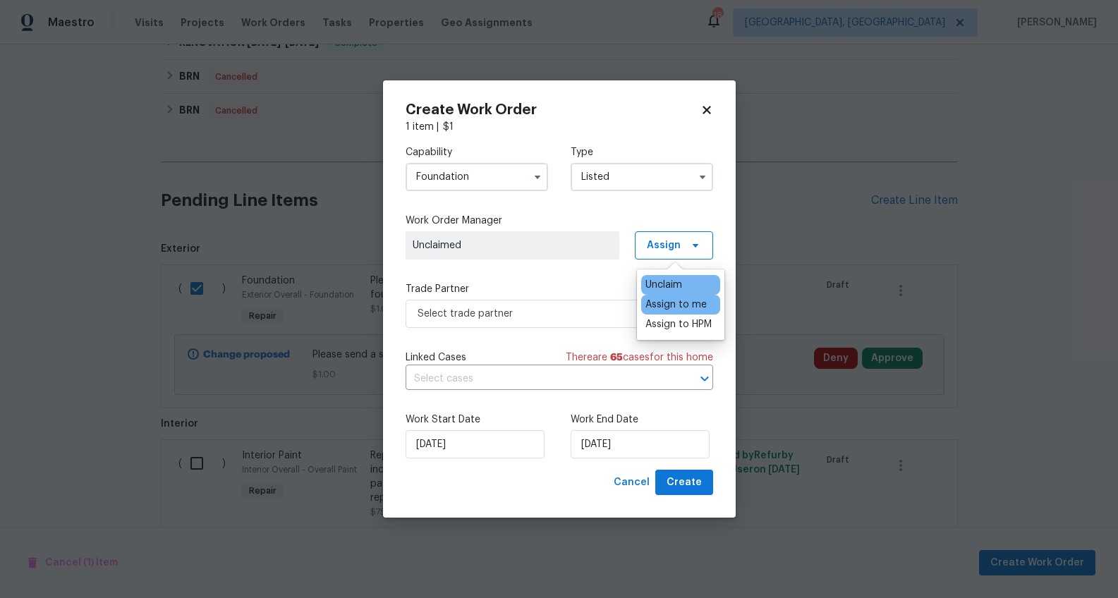
click at [656, 298] on div "Assign to me" at bounding box center [675, 305] width 61 height 14
click at [570, 292] on label "Trade Partner" at bounding box center [558, 289] width 307 height 14
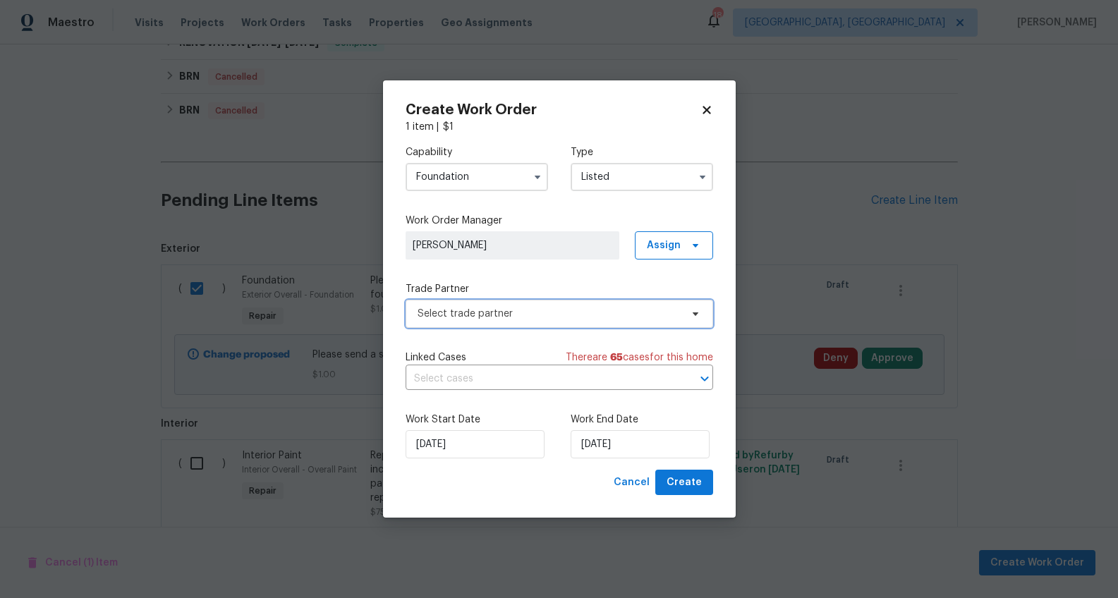
click at [554, 316] on span "Select trade partner" at bounding box center [548, 314] width 263 height 14
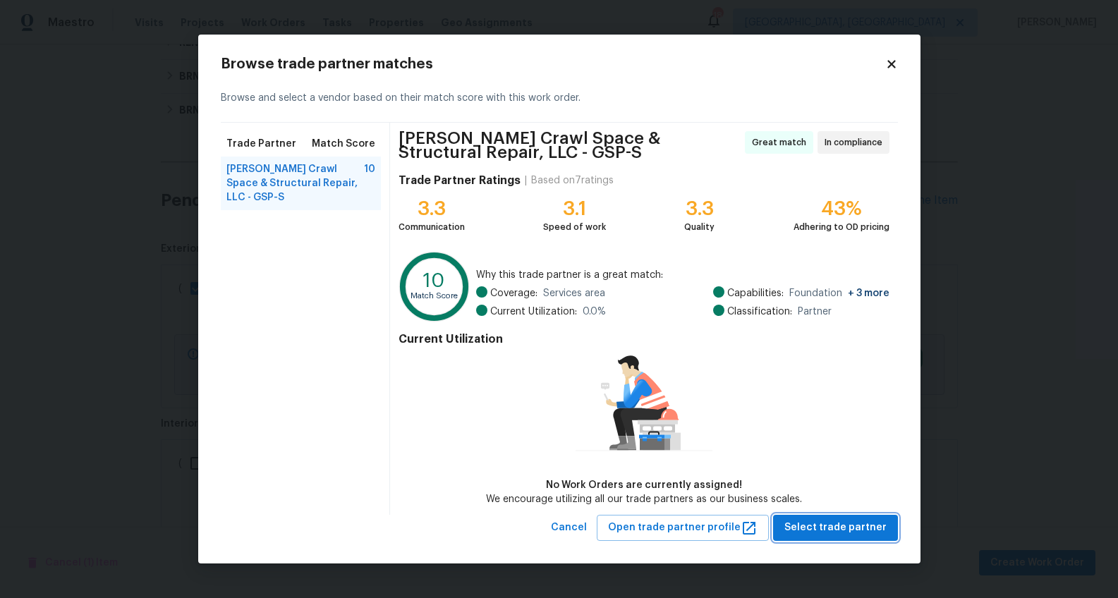
click at [819, 523] on span "Select trade partner" at bounding box center [835, 528] width 102 height 18
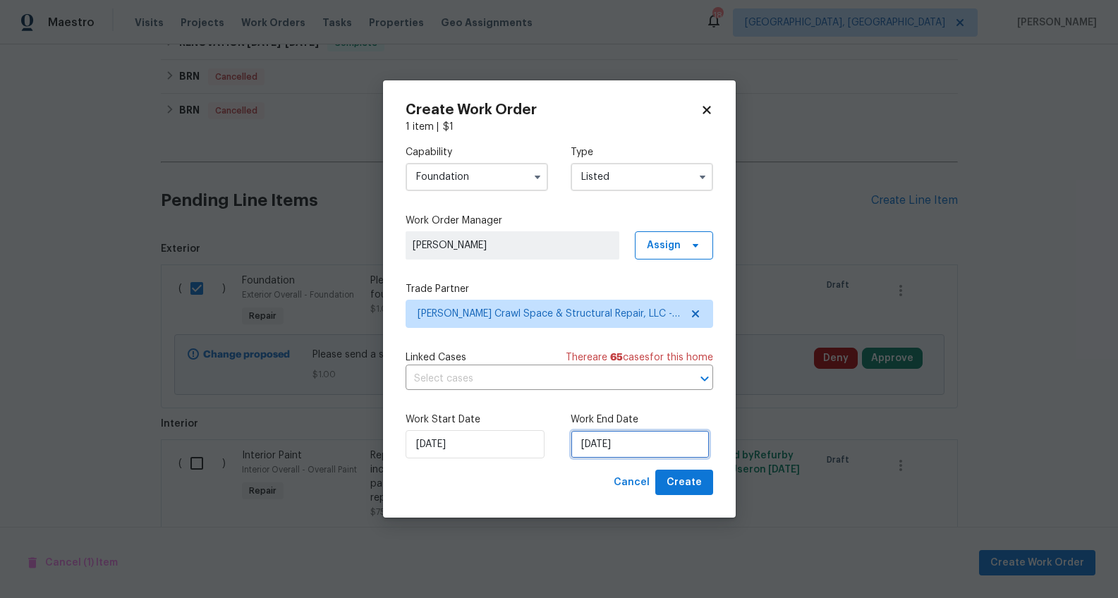
click at [593, 444] on input "[DATE]" at bounding box center [639, 444] width 139 height 28
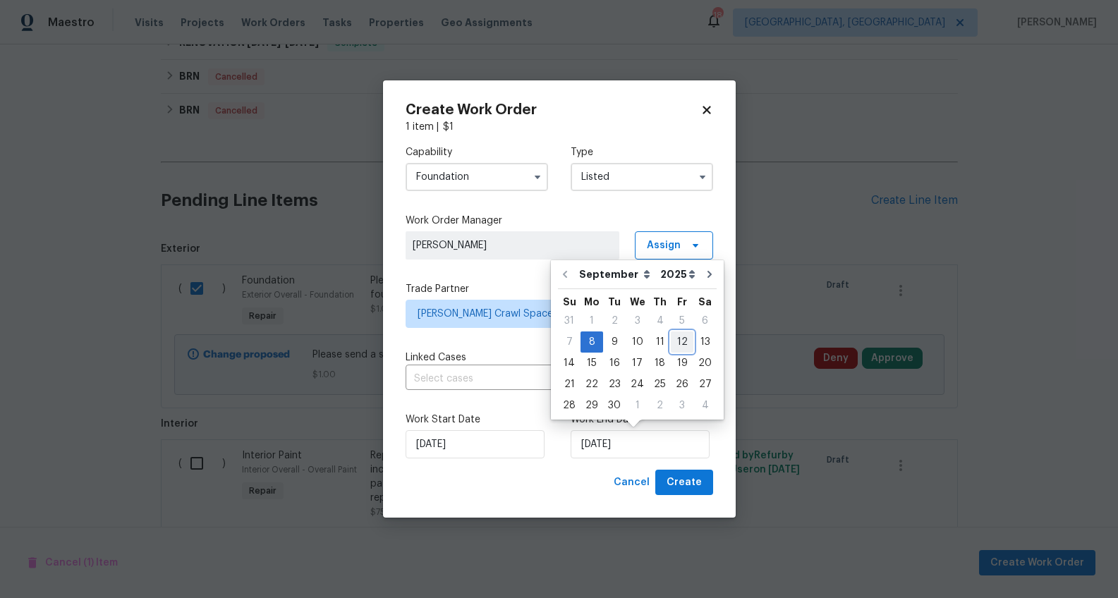
click at [675, 342] on div "12" at bounding box center [682, 342] width 23 height 20
type input "[DATE]"
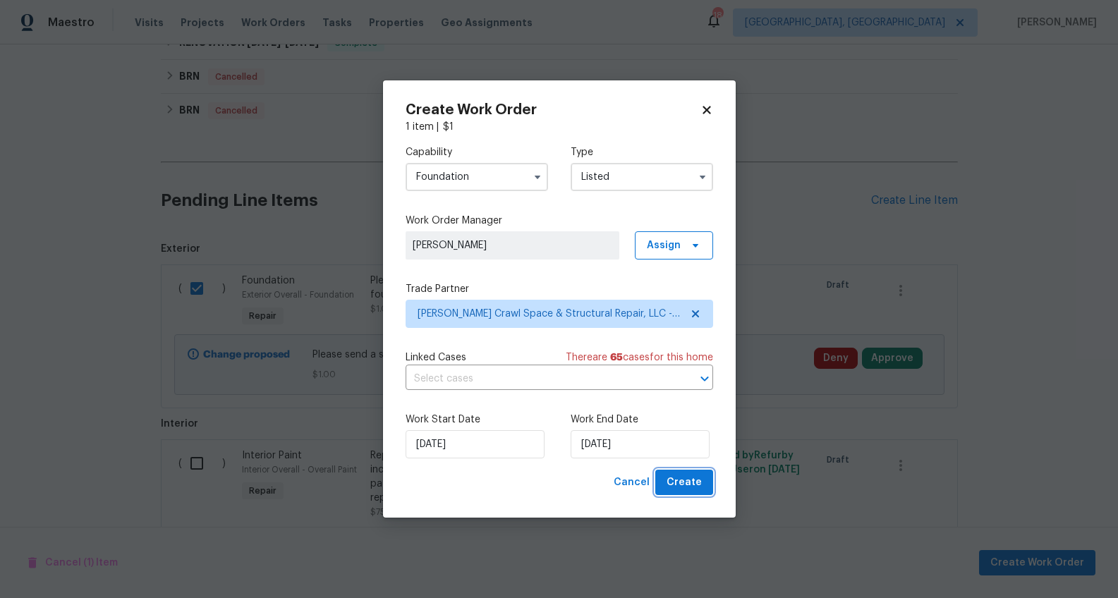
click at [685, 482] on span "Create" at bounding box center [683, 483] width 35 height 18
checkbox input "false"
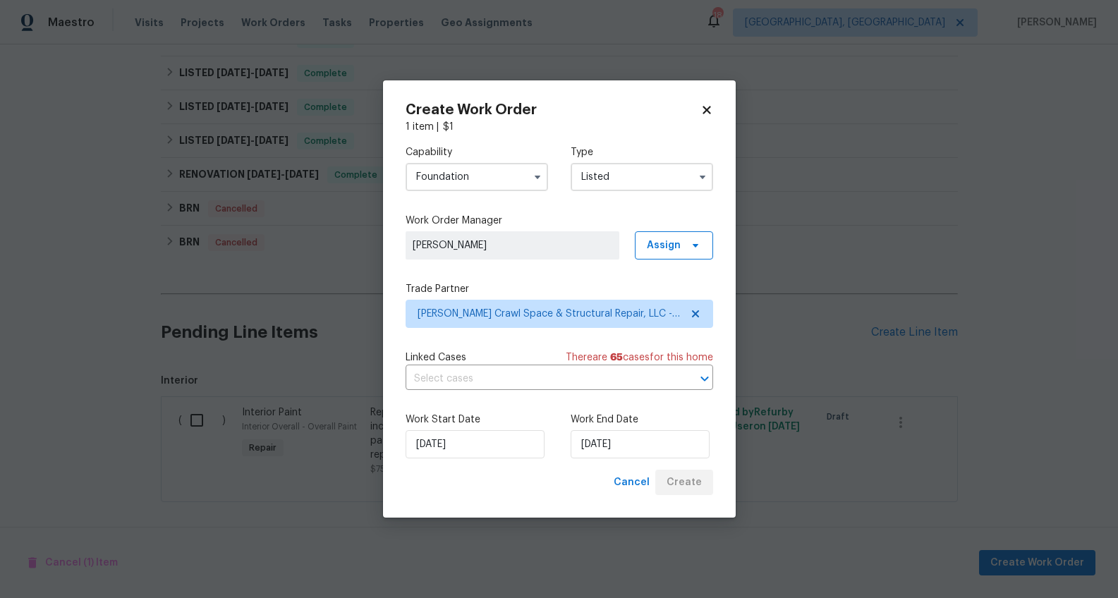
scroll to position [628, 0]
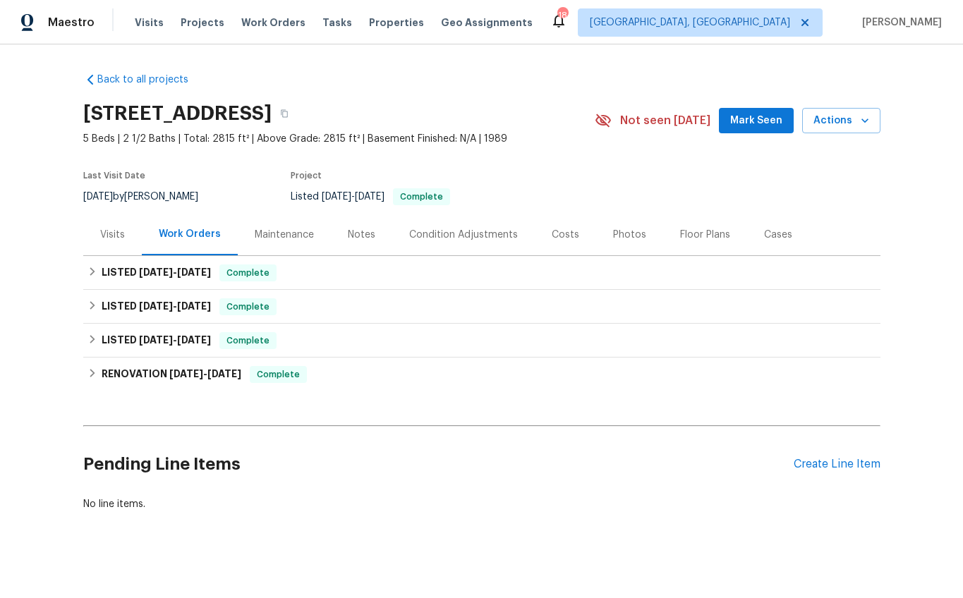
click at [113, 239] on div "Visits" at bounding box center [112, 235] width 25 height 14
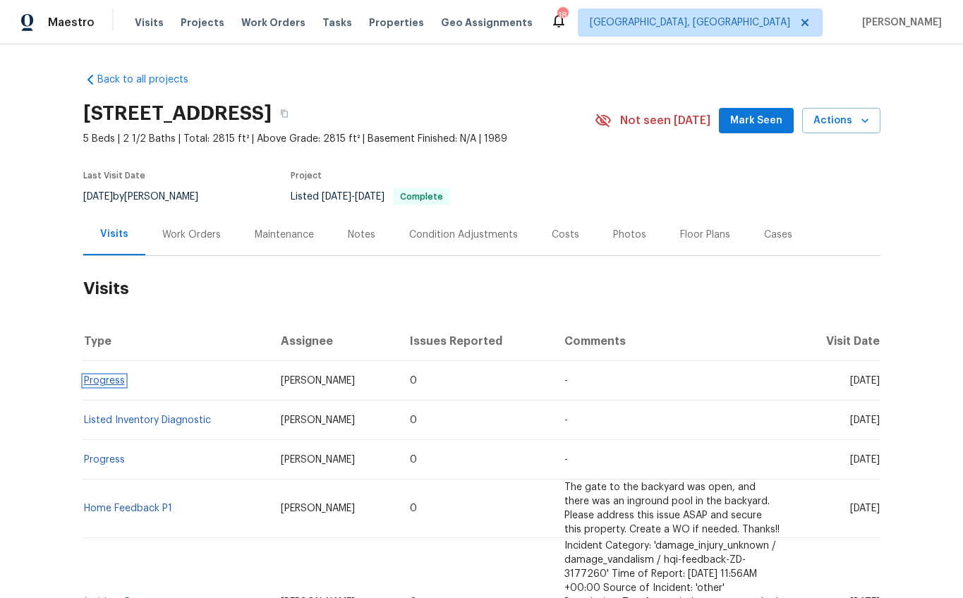
click at [97, 376] on link "Progress" at bounding box center [104, 381] width 41 height 10
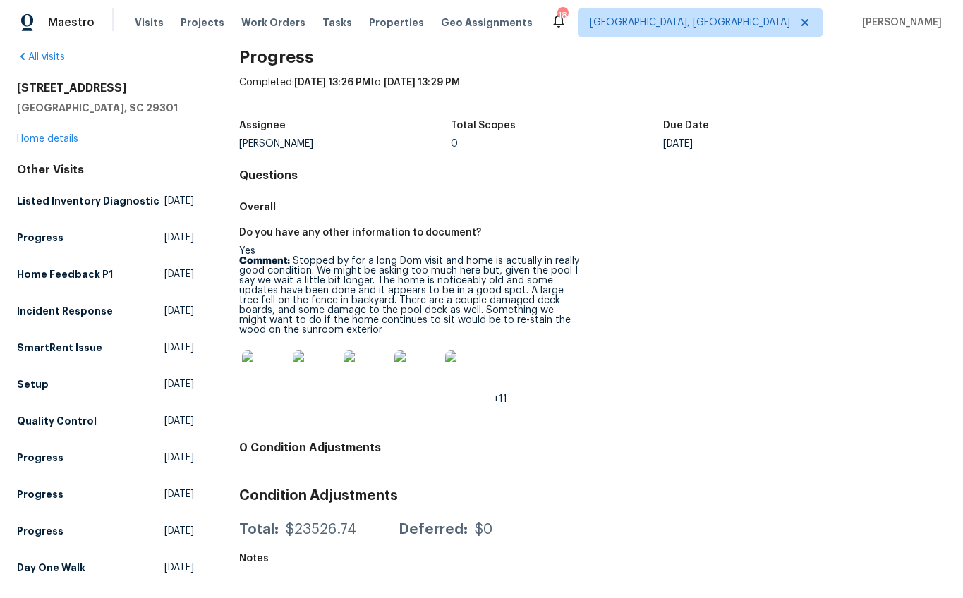
scroll to position [88, 0]
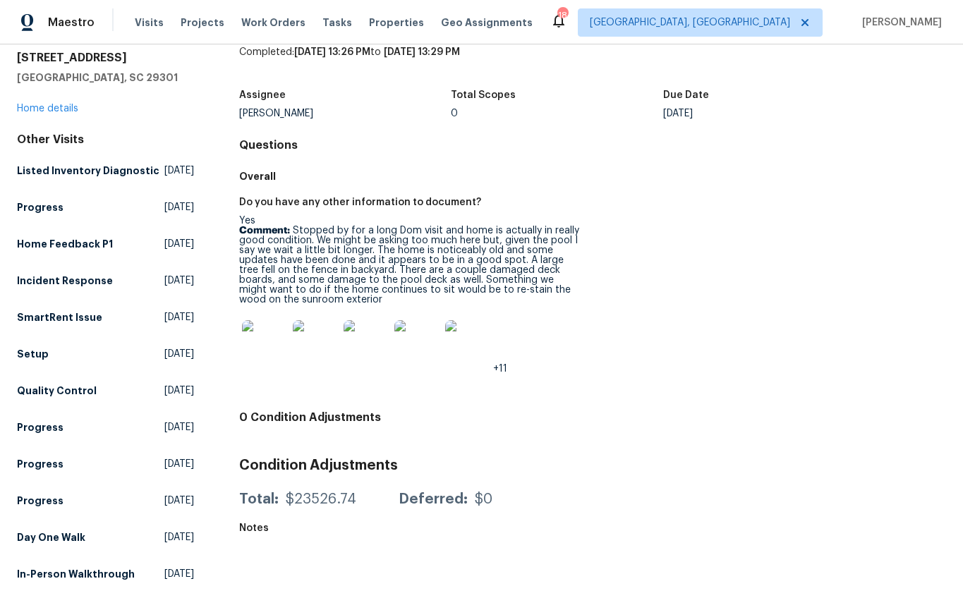
click at [269, 320] on img at bounding box center [264, 342] width 45 height 45
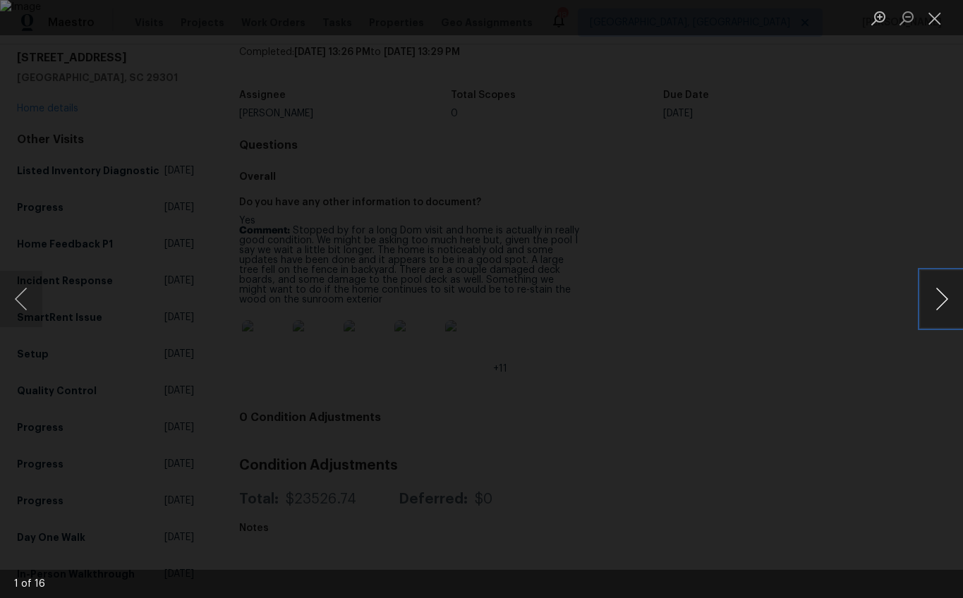
click at [943, 291] on button "Next image" at bounding box center [941, 299] width 42 height 56
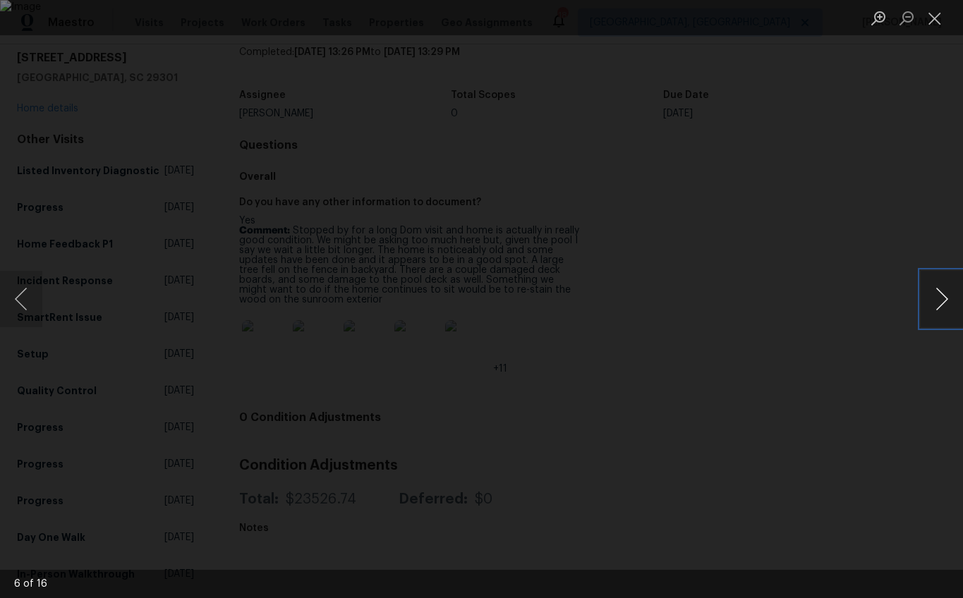
click at [939, 290] on button "Next image" at bounding box center [941, 299] width 42 height 56
click at [948, 293] on button "Next image" at bounding box center [941, 299] width 42 height 56
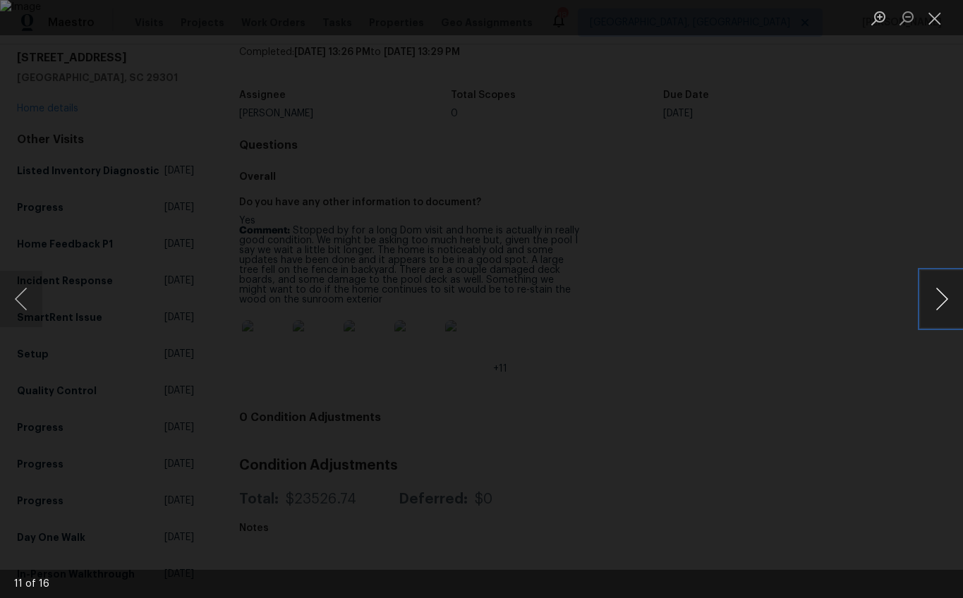
click at [948, 293] on button "Next image" at bounding box center [941, 299] width 42 height 56
click at [938, 297] on button "Next image" at bounding box center [941, 299] width 42 height 56
click at [938, 298] on button "Next image" at bounding box center [941, 299] width 42 height 56
click at [28, 293] on button "Previous image" at bounding box center [21, 299] width 42 height 56
click at [49, 149] on div "Lightbox" at bounding box center [481, 299] width 963 height 598
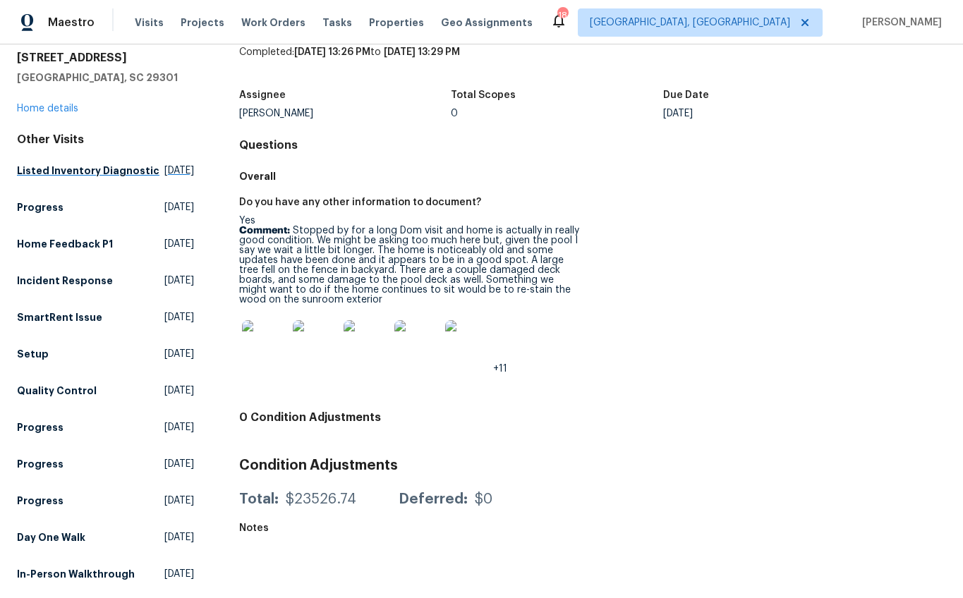
scroll to position [61, 0]
click at [61, 104] on link "Home details" at bounding box center [47, 109] width 61 height 10
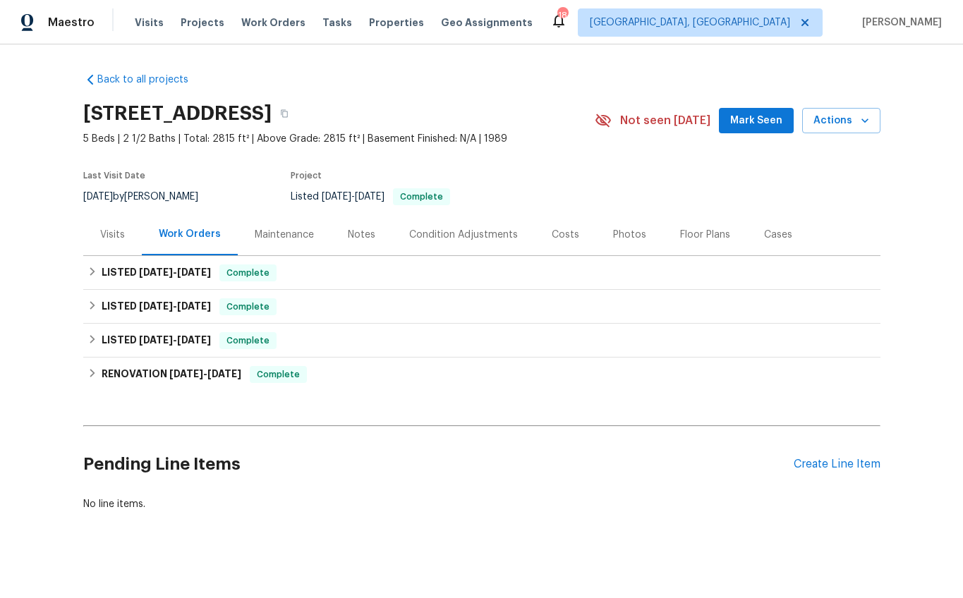
click at [621, 238] on div "Photos" at bounding box center [629, 235] width 33 height 14
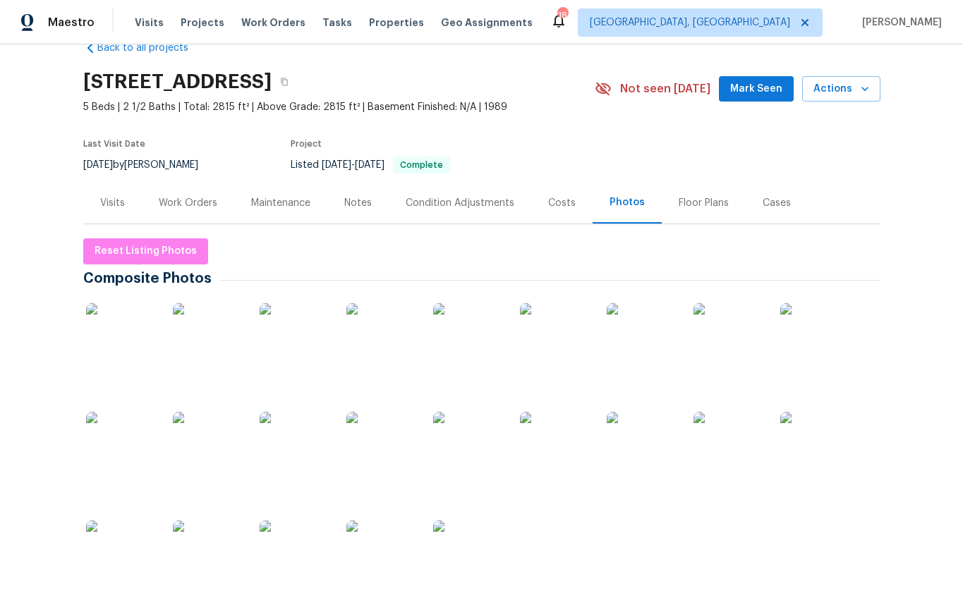
scroll to position [141, 0]
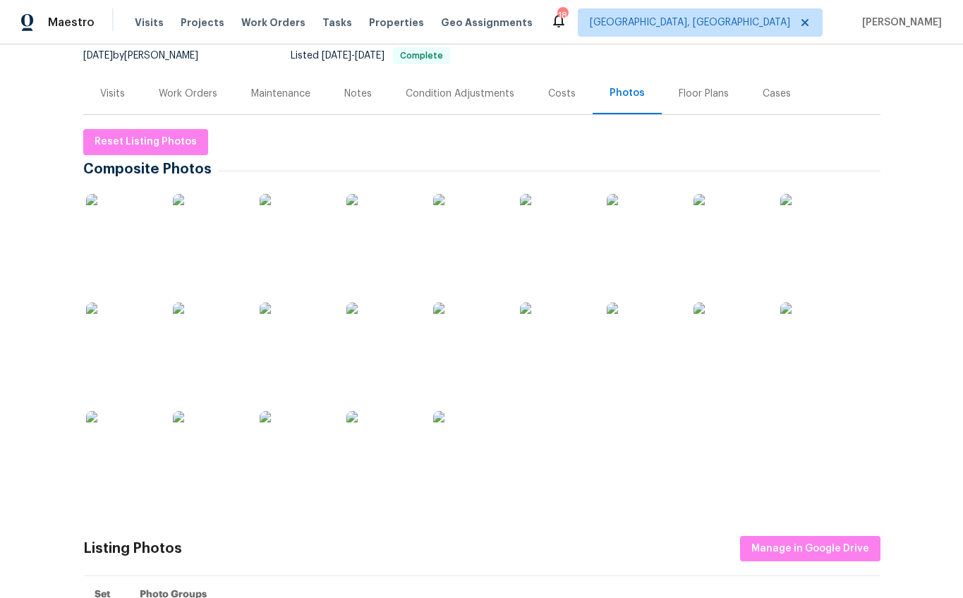
click at [357, 233] on img at bounding box center [381, 229] width 71 height 71
click at [635, 247] on img at bounding box center [641, 229] width 71 height 71
click at [311, 346] on img at bounding box center [295, 338] width 71 height 71
click at [111, 101] on div "Visits" at bounding box center [112, 94] width 59 height 42
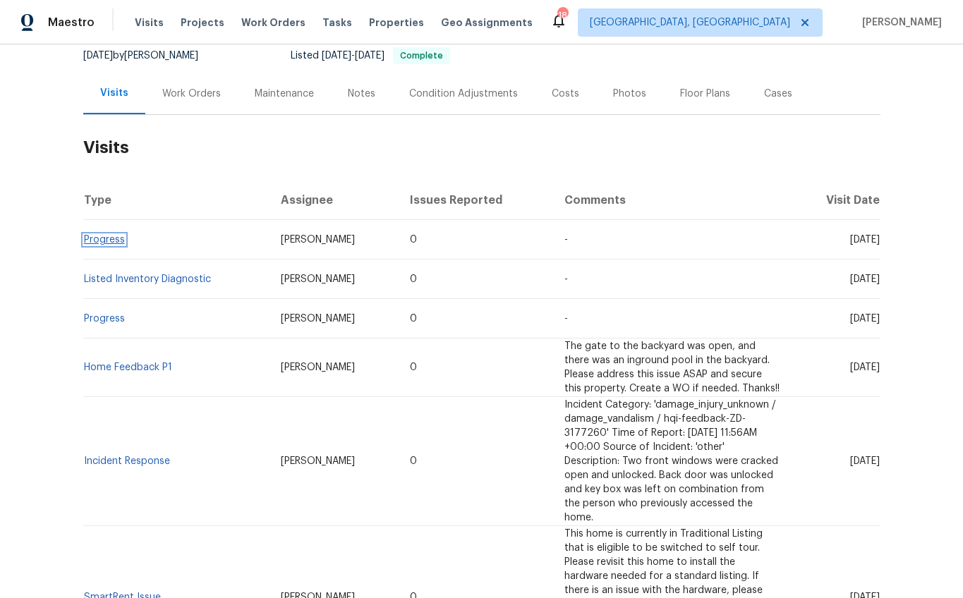
click at [93, 239] on link "Progress" at bounding box center [104, 240] width 41 height 10
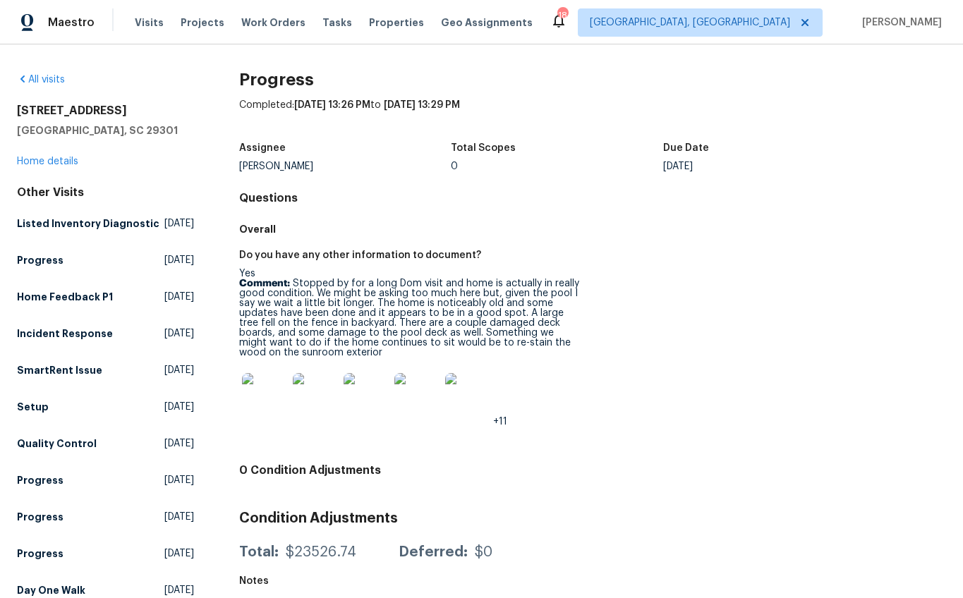
click at [456, 405] on img at bounding box center [467, 395] width 45 height 45
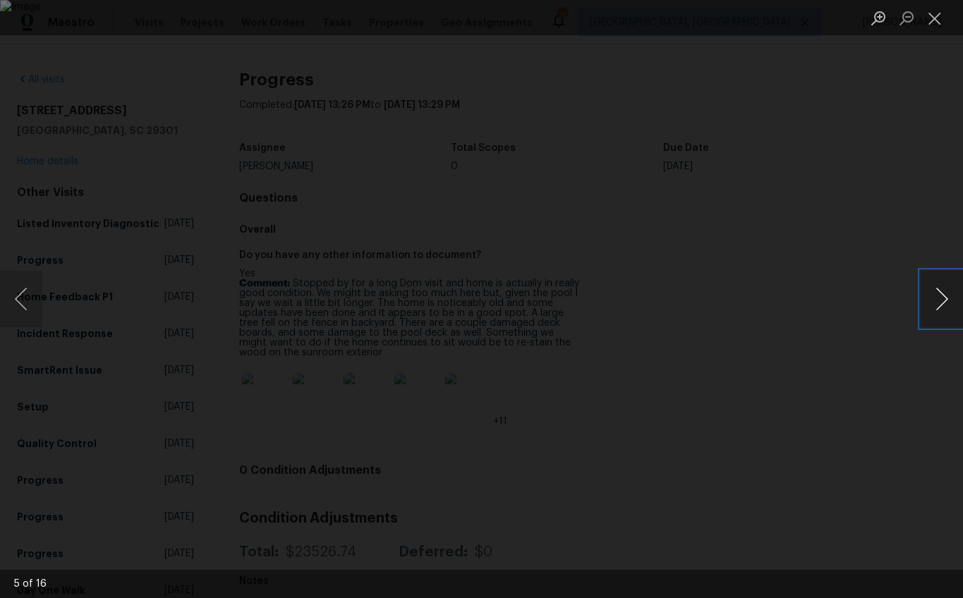
click at [930, 306] on button "Next image" at bounding box center [941, 299] width 42 height 56
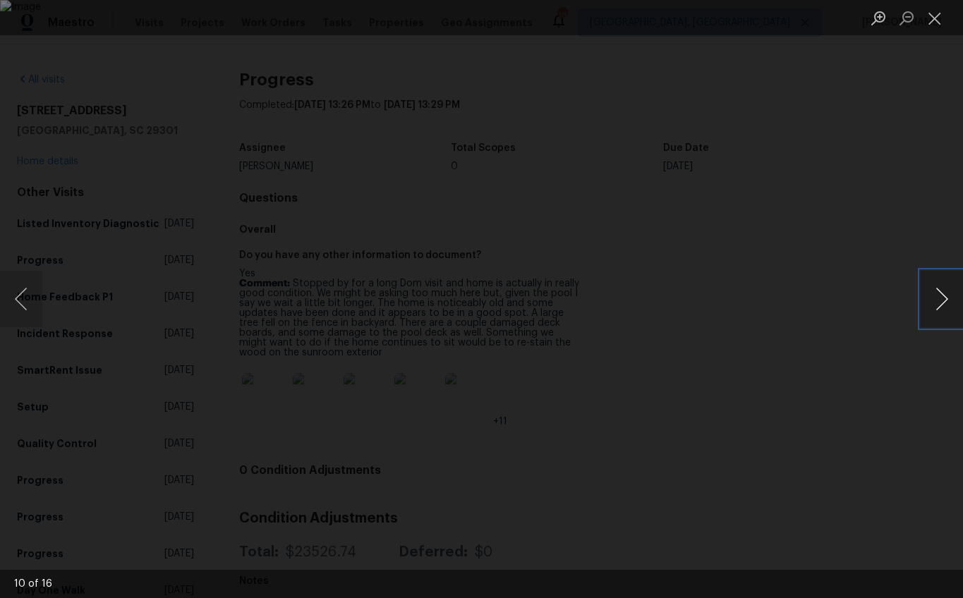
click at [930, 306] on button "Next image" at bounding box center [941, 299] width 42 height 56
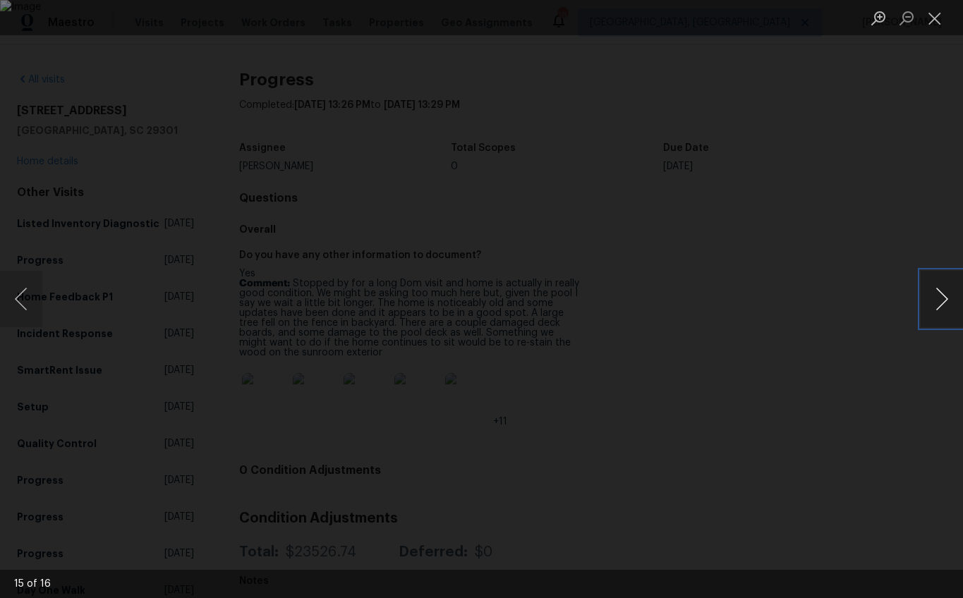
click at [930, 306] on button "Next image" at bounding box center [941, 299] width 42 height 56
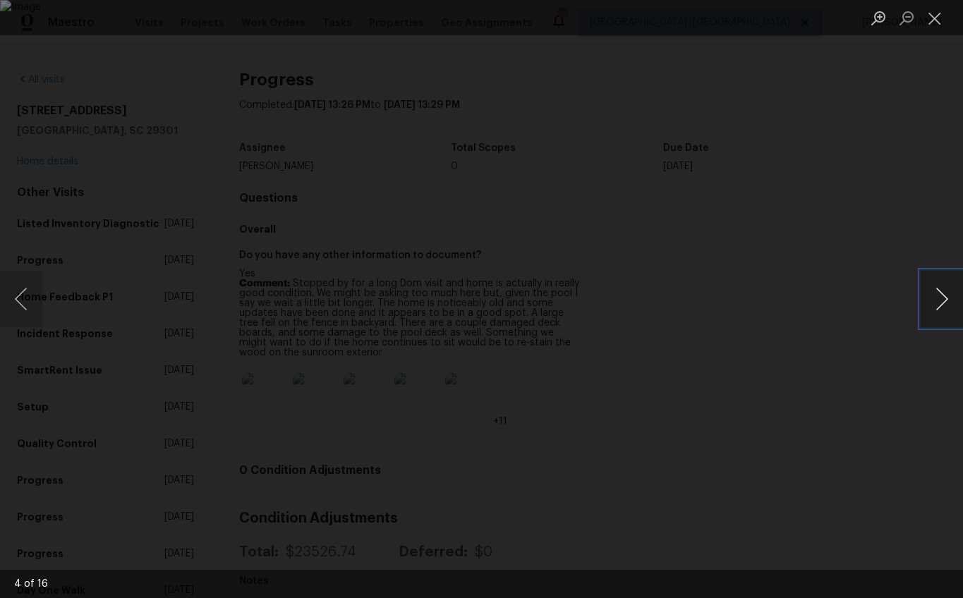
click at [930, 306] on button "Next image" at bounding box center [941, 299] width 42 height 56
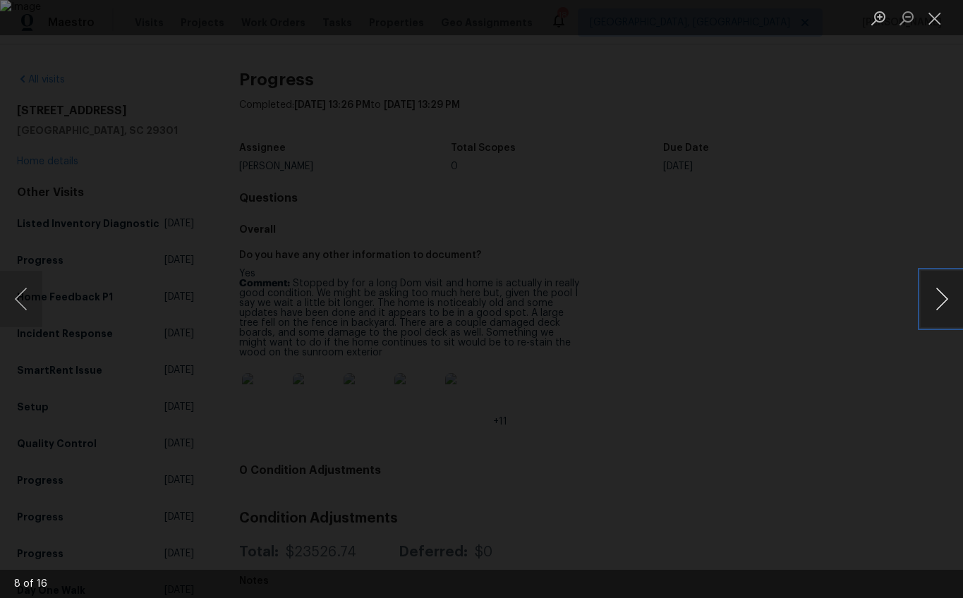
click at [930, 306] on button "Next image" at bounding box center [941, 299] width 42 height 56
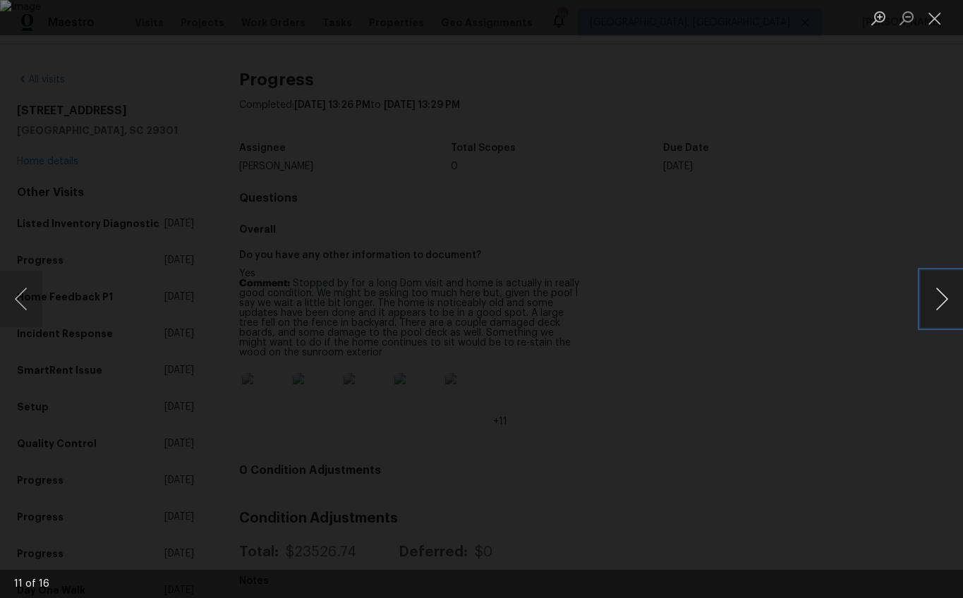
click at [930, 306] on button "Next image" at bounding box center [941, 299] width 42 height 56
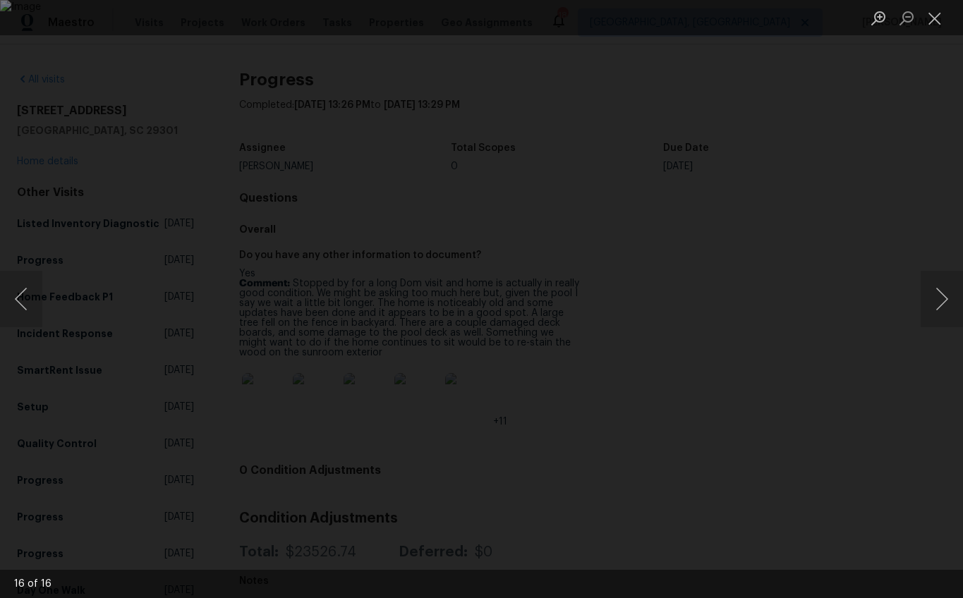
click at [910, 98] on div "Lightbox" at bounding box center [481, 299] width 963 height 598
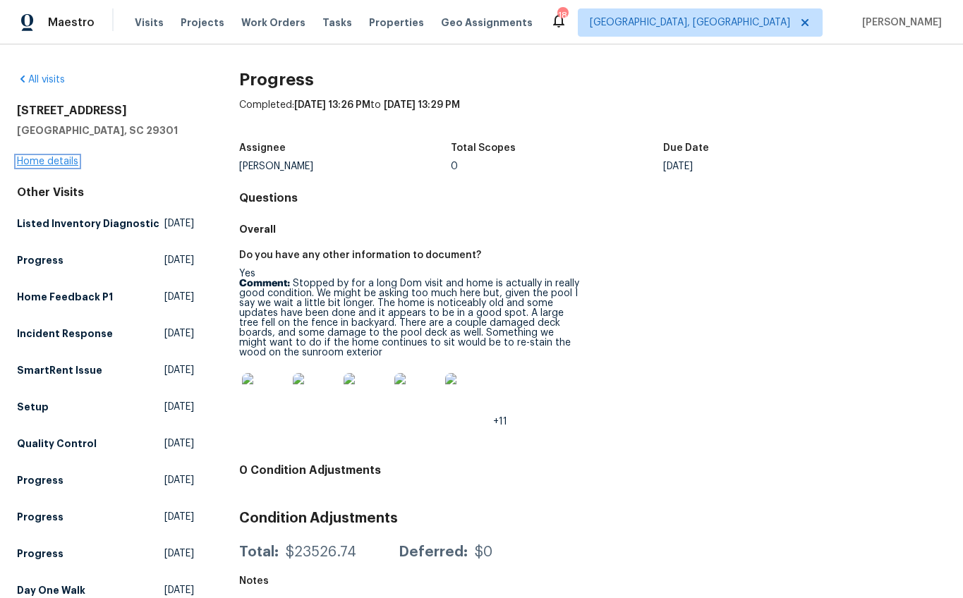
click at [59, 159] on link "Home details" at bounding box center [47, 162] width 61 height 10
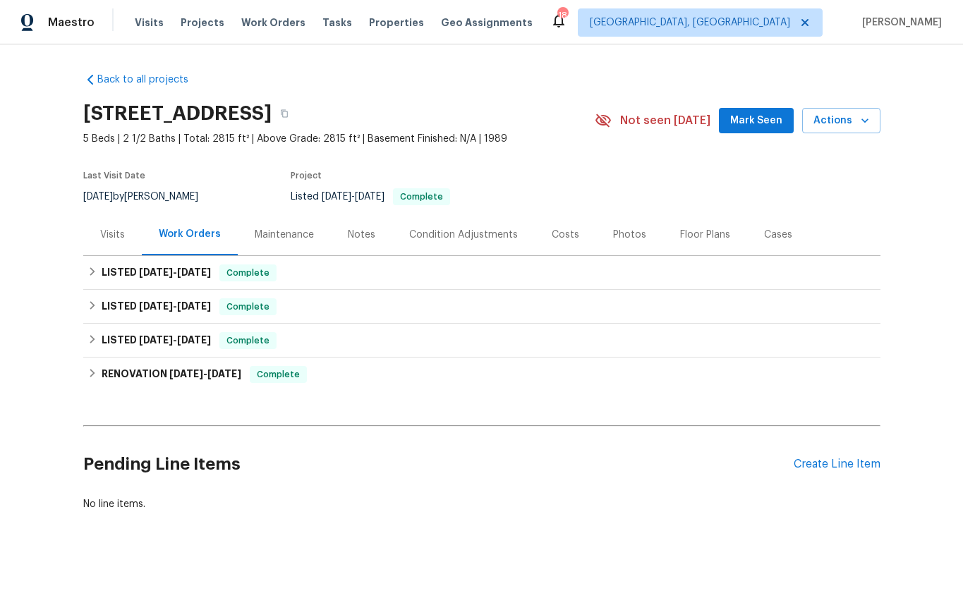
click at [616, 233] on div "Photos" at bounding box center [629, 235] width 33 height 14
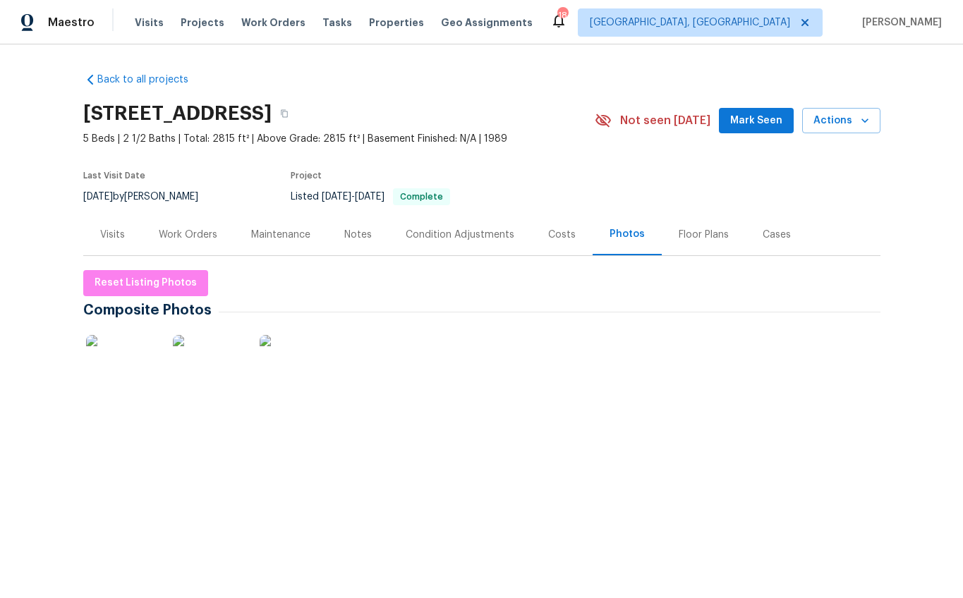
click at [297, 484] on img at bounding box center [295, 479] width 71 height 71
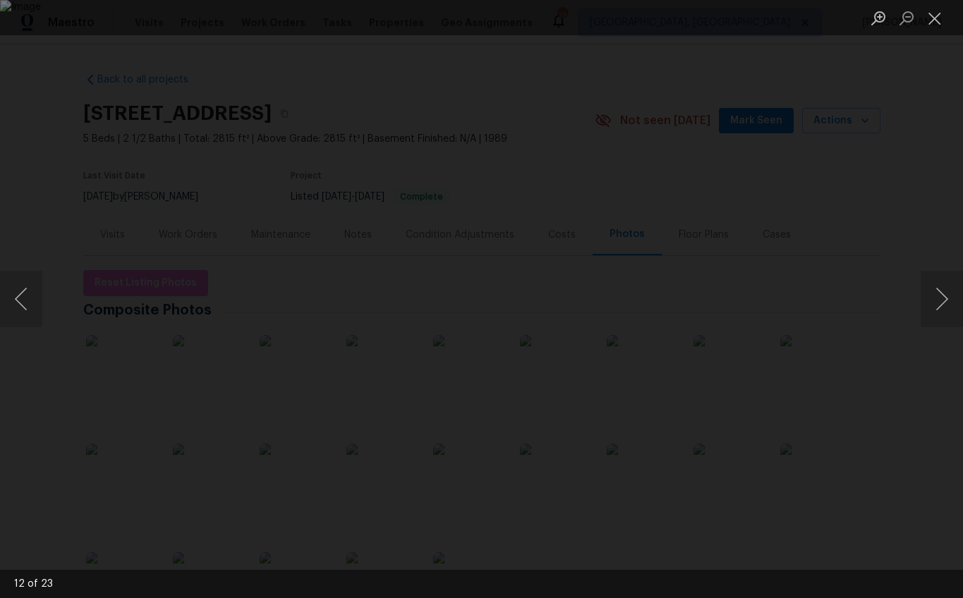
click at [102, 115] on div "Lightbox" at bounding box center [481, 299] width 963 height 598
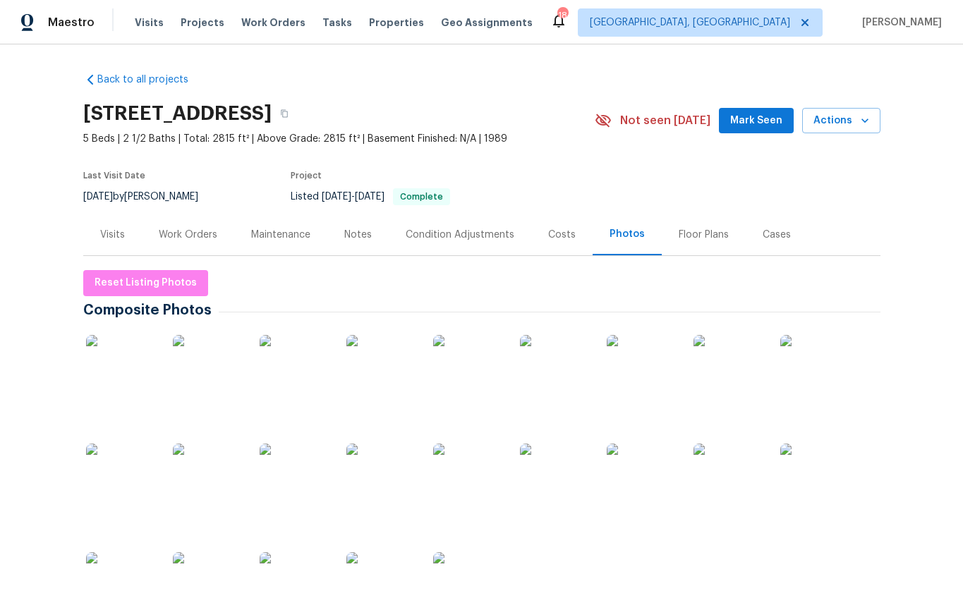
click at [120, 247] on div "Visits" at bounding box center [112, 235] width 59 height 42
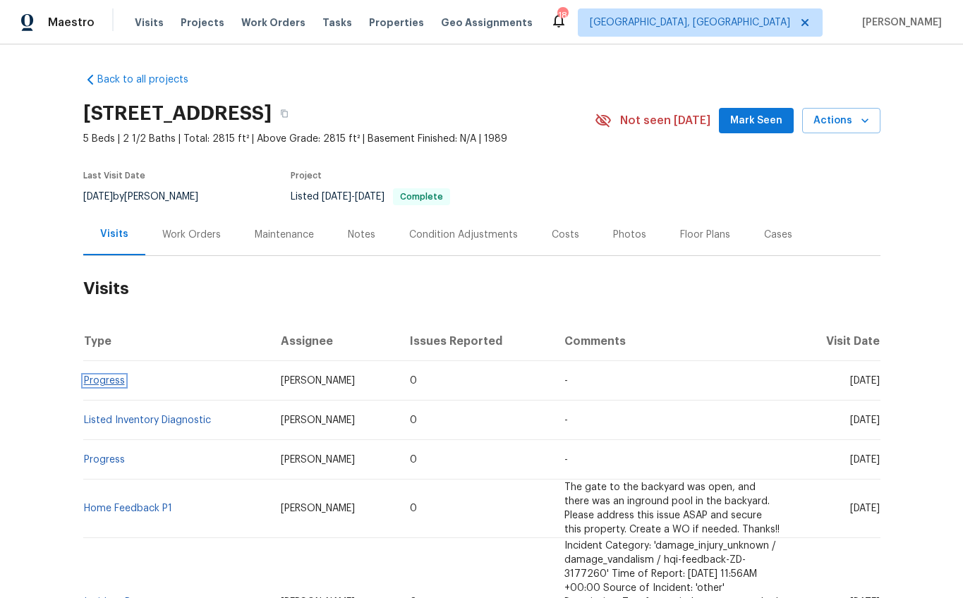
click at [91, 378] on link "Progress" at bounding box center [104, 381] width 41 height 10
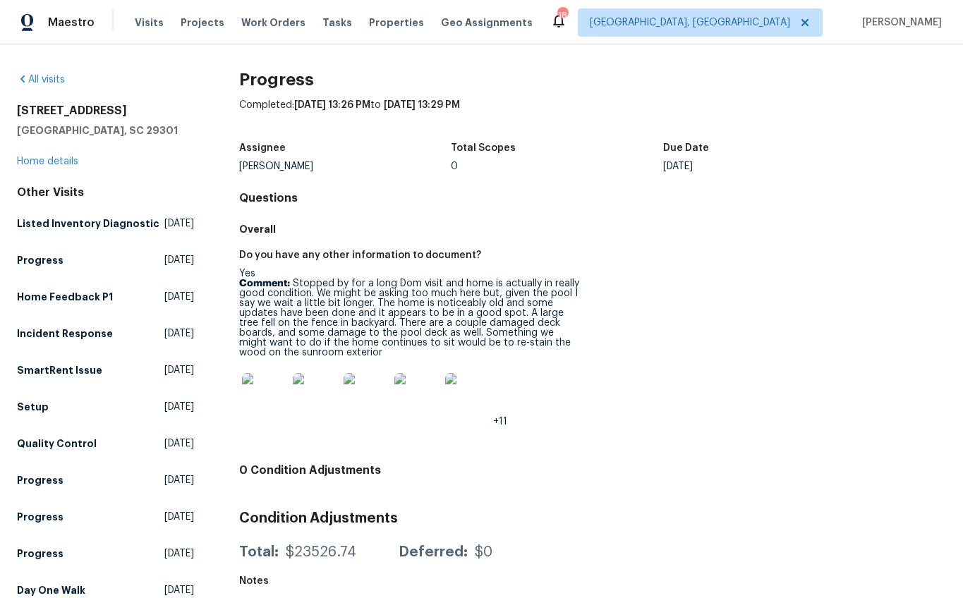
click at [477, 408] on img at bounding box center [467, 395] width 45 height 45
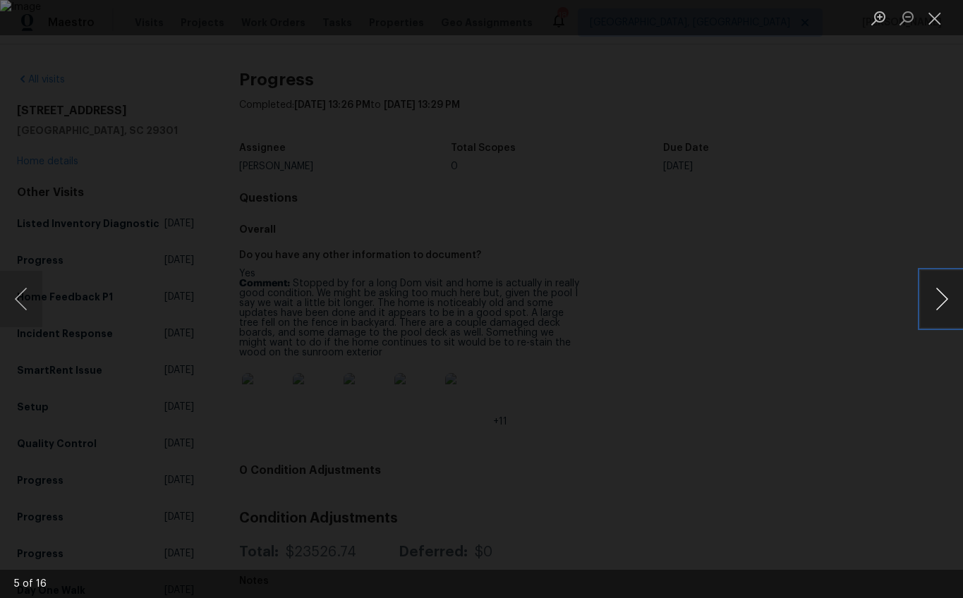
click at [947, 303] on button "Next image" at bounding box center [941, 299] width 42 height 56
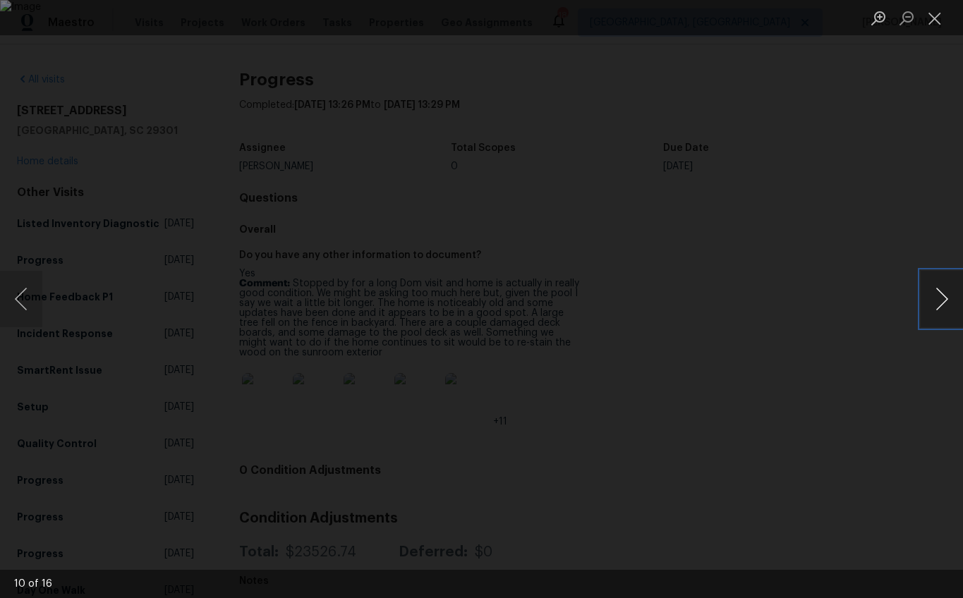
click at [947, 303] on button "Next image" at bounding box center [941, 299] width 42 height 56
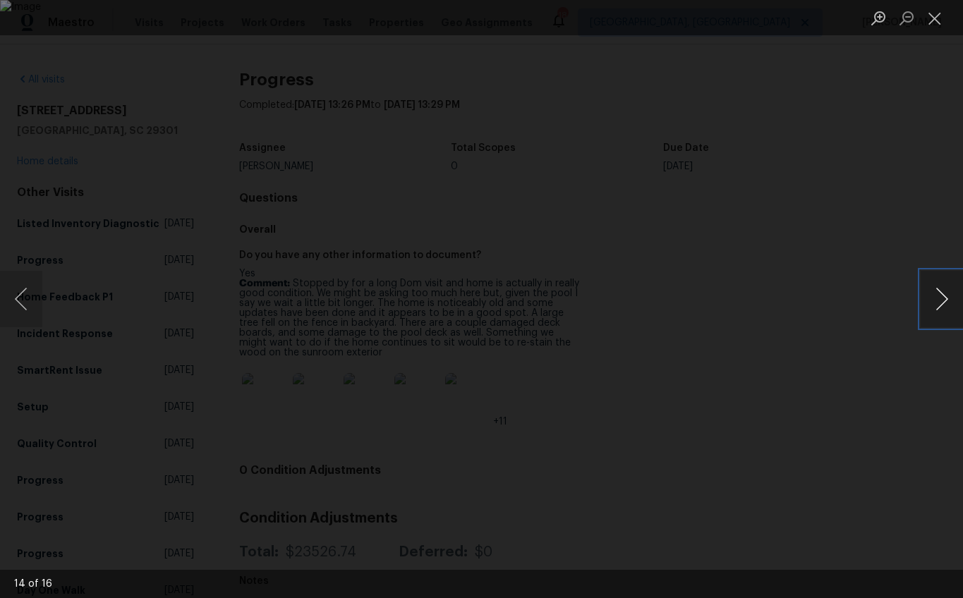
click at [948, 303] on button "Next image" at bounding box center [941, 299] width 42 height 56
click at [898, 74] on div "Lightbox" at bounding box center [481, 299] width 963 height 598
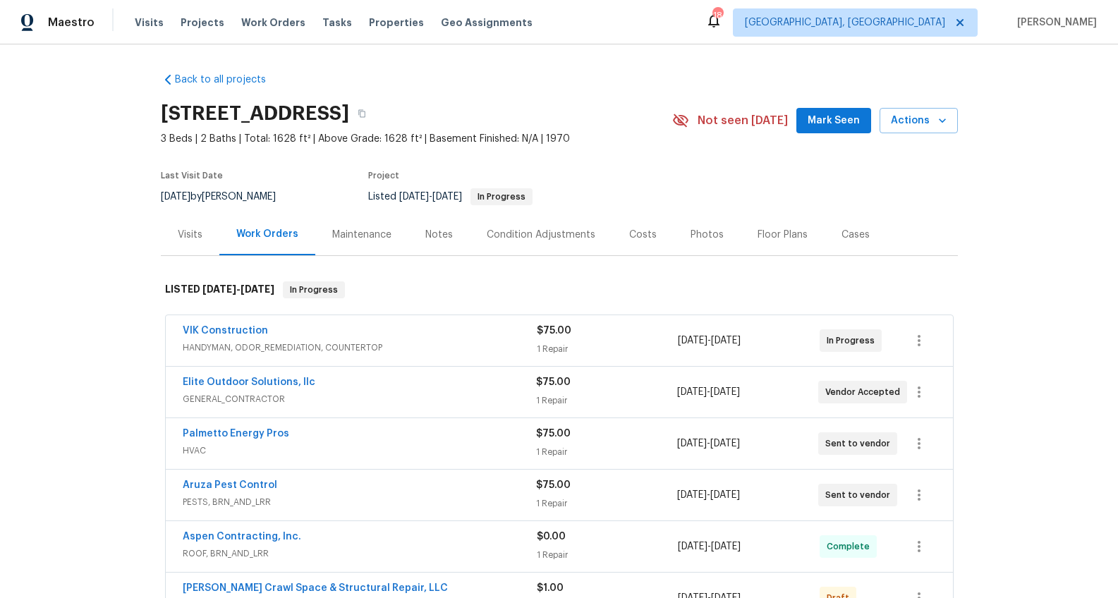
scroll to position [425, 0]
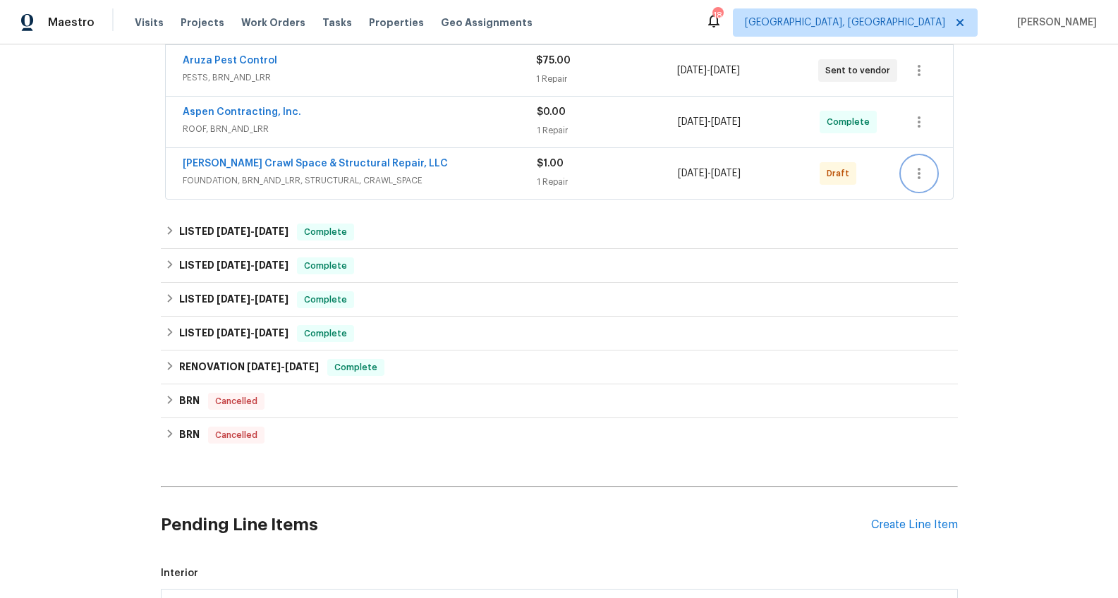
click at [911, 176] on icon "button" at bounding box center [918, 173] width 17 height 17
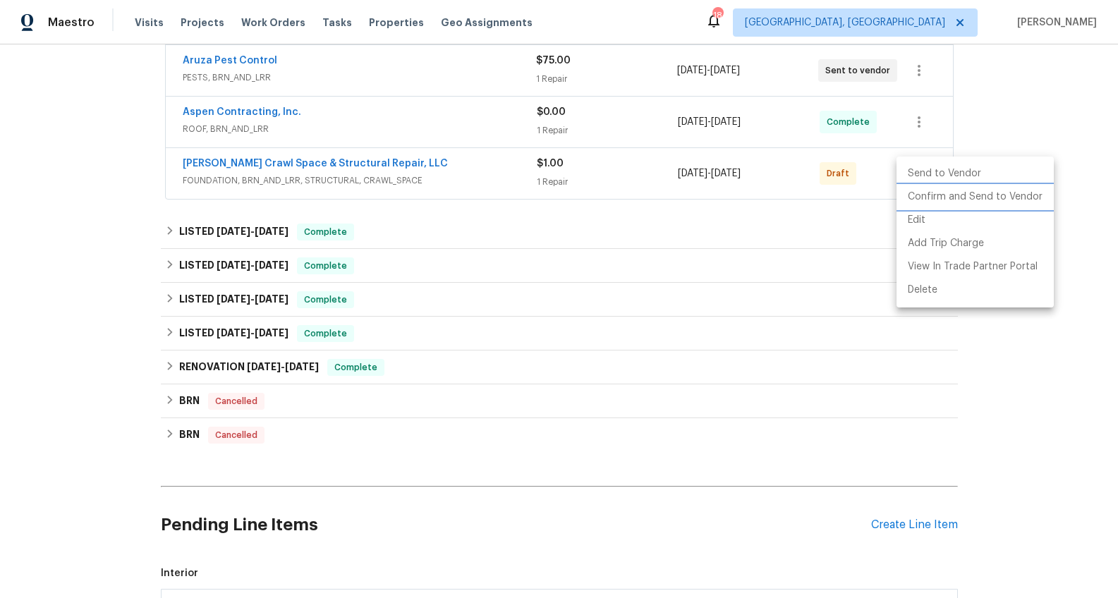
click at [927, 197] on li "Confirm and Send to Vendor" at bounding box center [974, 196] width 157 height 23
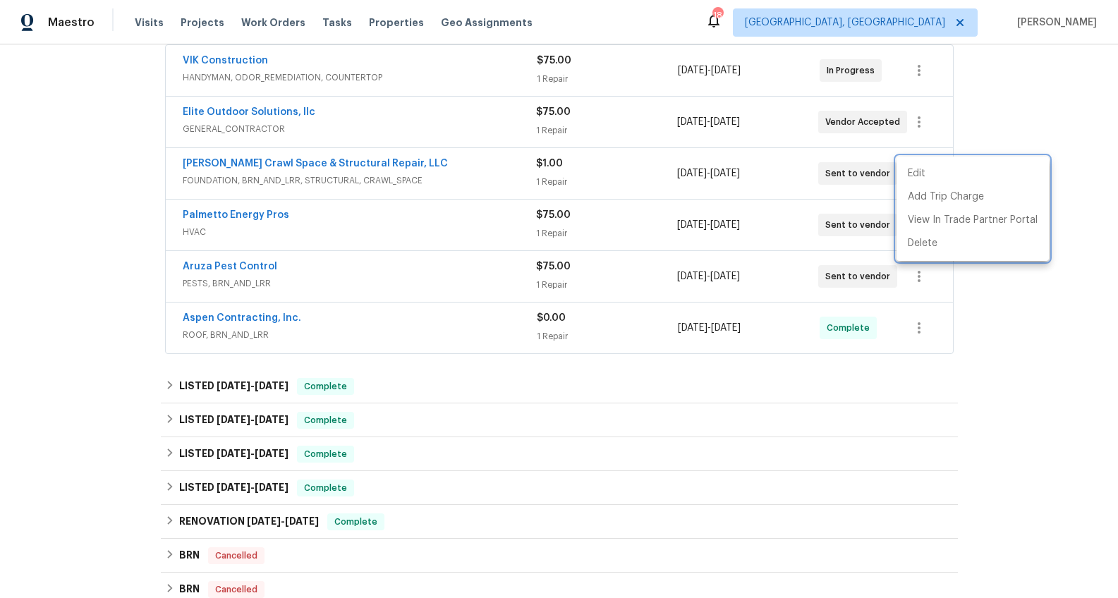
click at [641, 264] on div at bounding box center [559, 299] width 1118 height 598
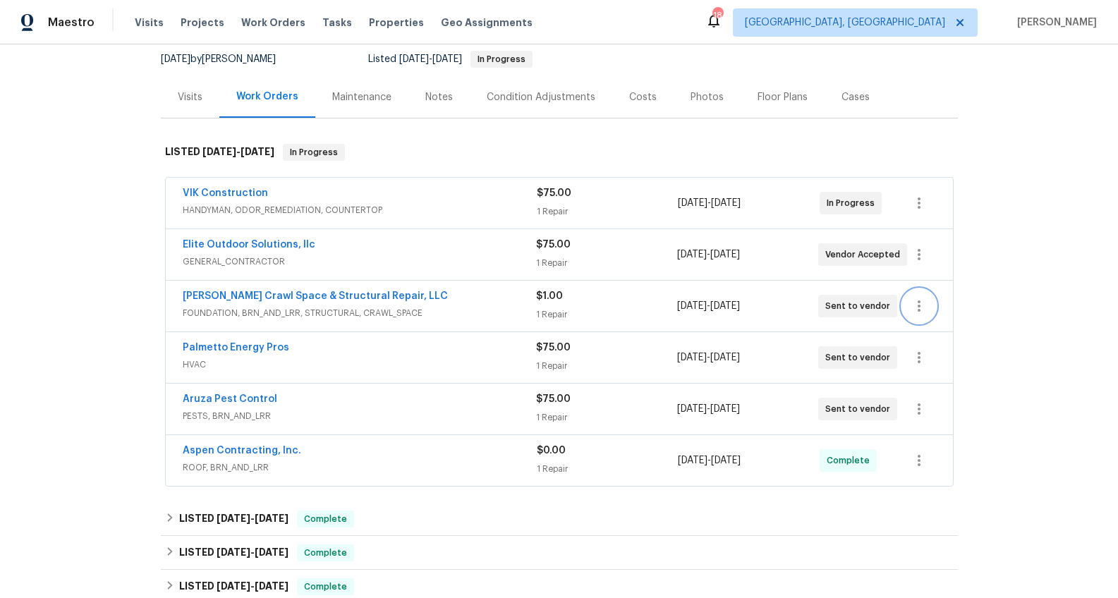
scroll to position [111, 0]
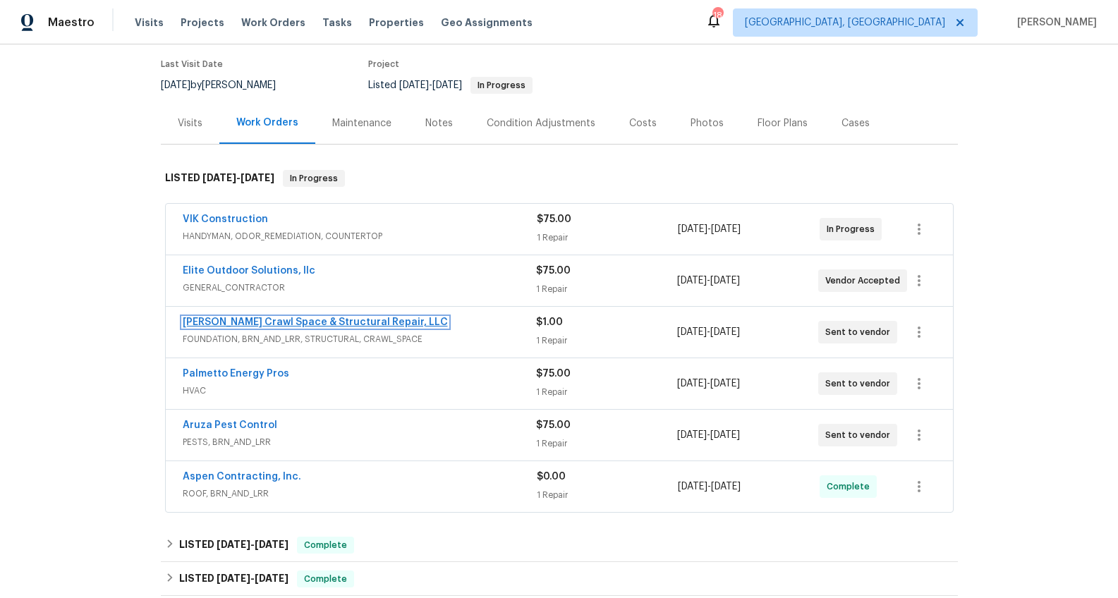
click at [263, 320] on link "[PERSON_NAME] Crawl Space & Structural Repair, LLC" at bounding box center [315, 322] width 265 height 10
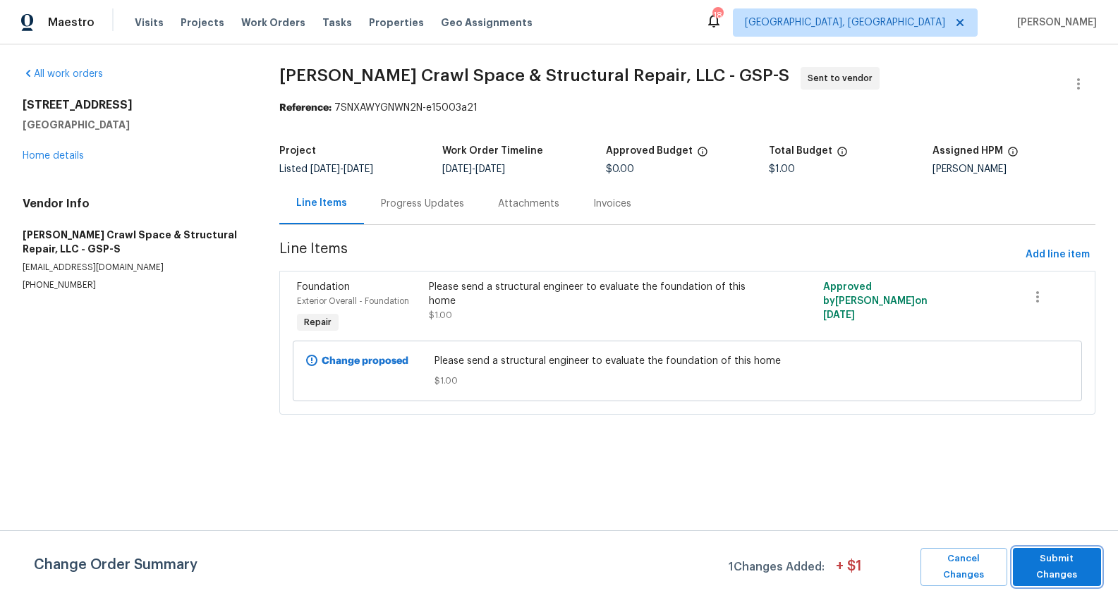
click at [1047, 568] on span "Submit Changes" at bounding box center [1057, 567] width 74 height 32
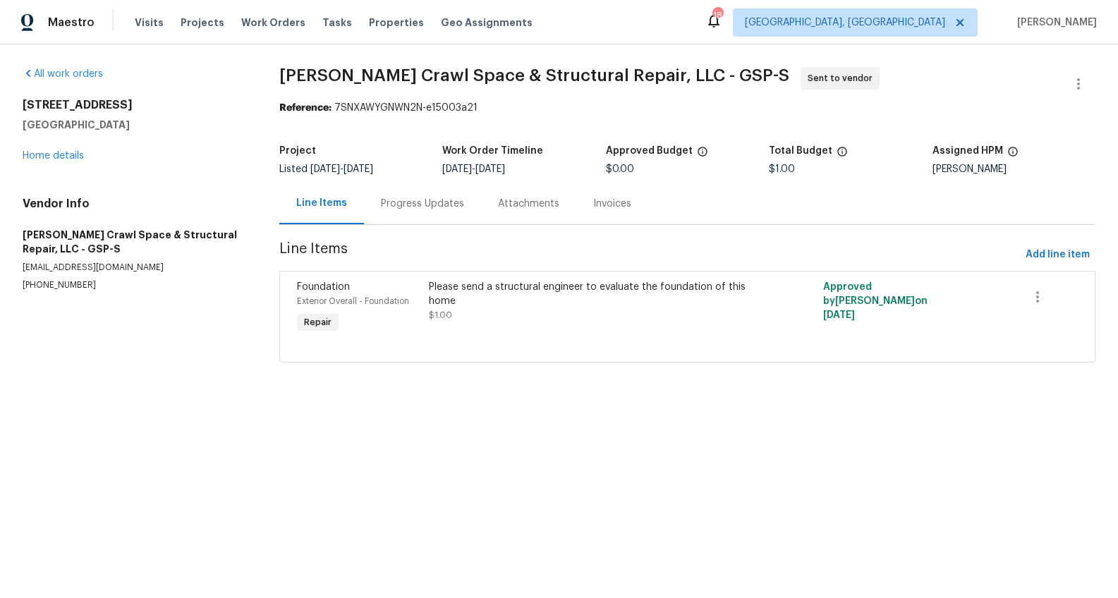
click at [403, 214] on div "Progress Updates" at bounding box center [422, 204] width 117 height 42
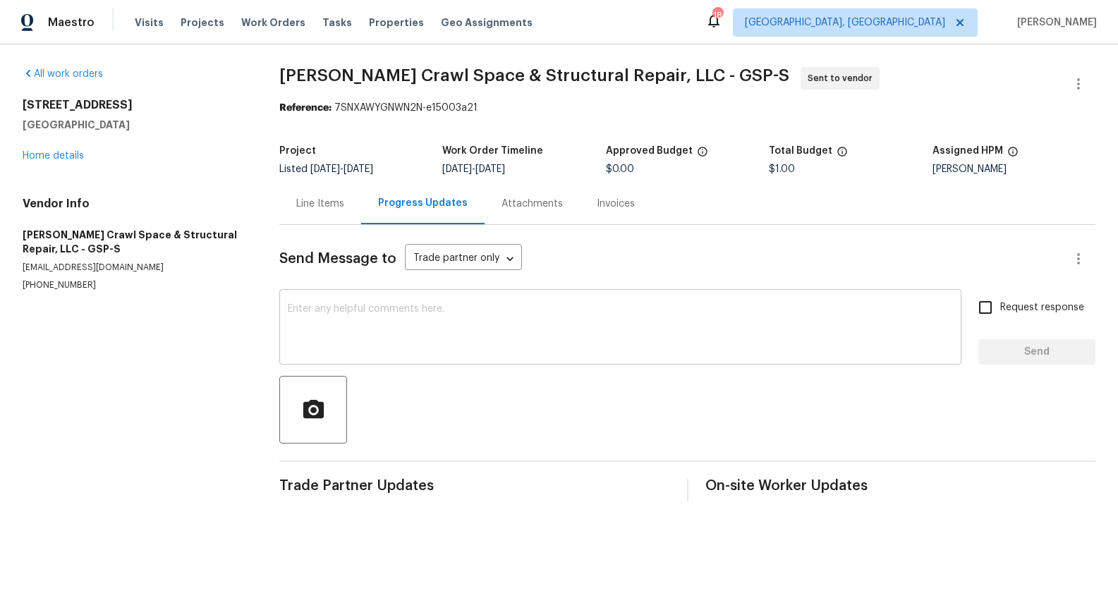
click at [444, 357] on div "x ​" at bounding box center [620, 329] width 682 height 72
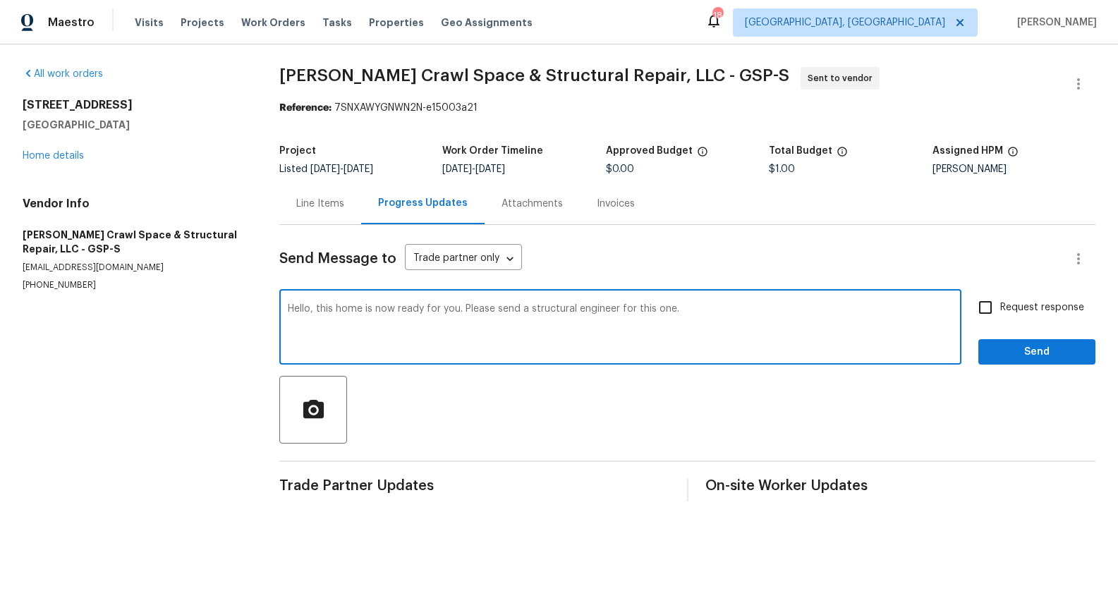
type textarea "Hello, this home is now ready for you. Please send a structural engineer for th…"
click at [1042, 308] on span "Request response" at bounding box center [1042, 307] width 84 height 15
click at [1000, 308] on input "Request response" at bounding box center [985, 308] width 30 height 30
checkbox input "true"
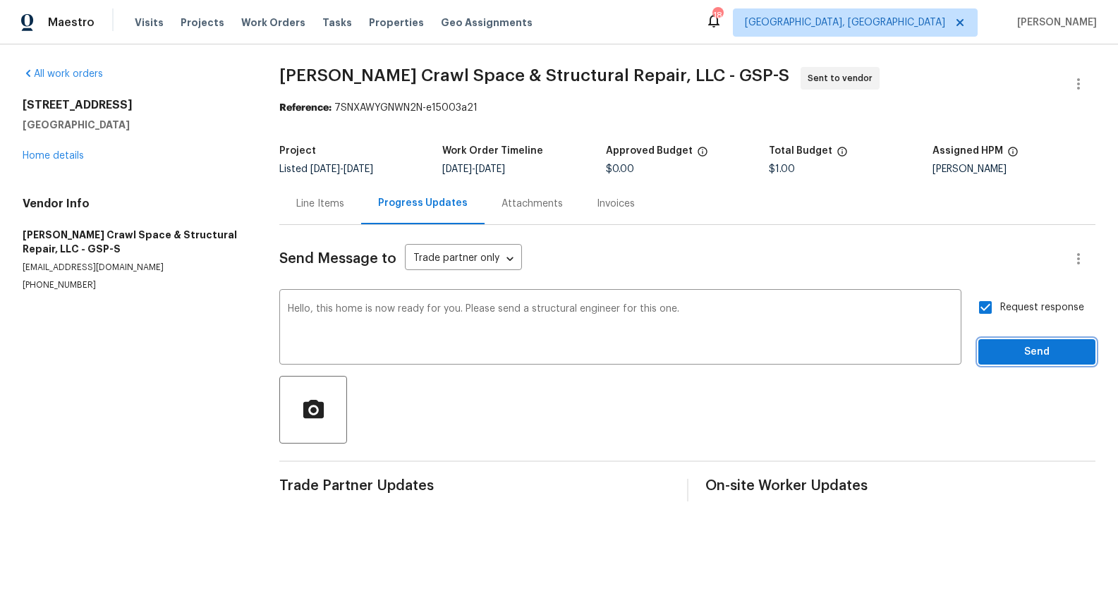
click at [1023, 350] on span "Send" at bounding box center [1036, 352] width 94 height 18
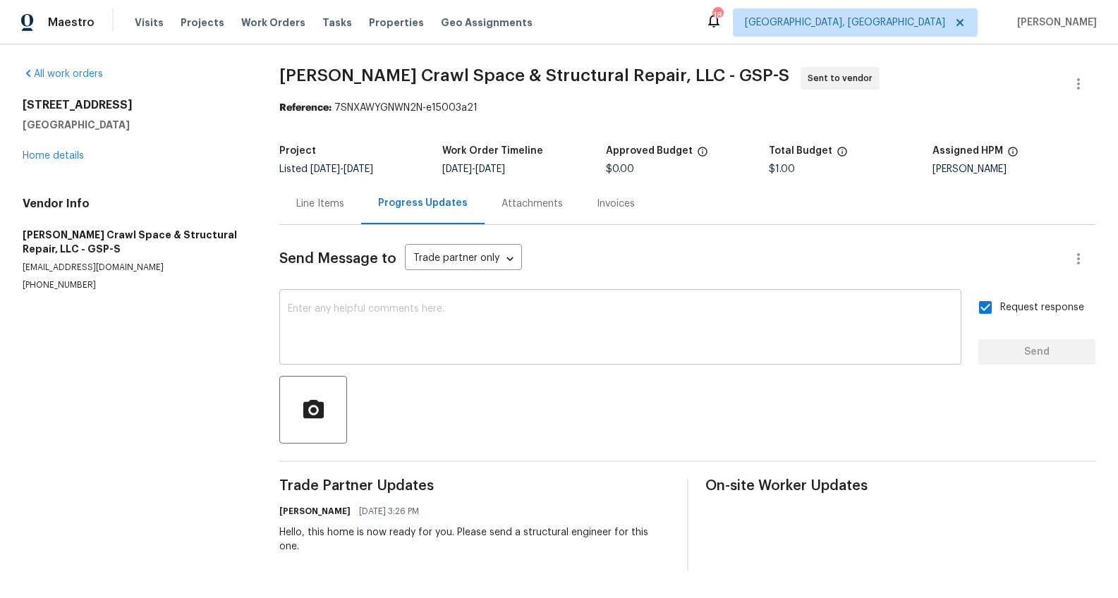
click at [561, 338] on textarea at bounding box center [620, 328] width 665 height 49
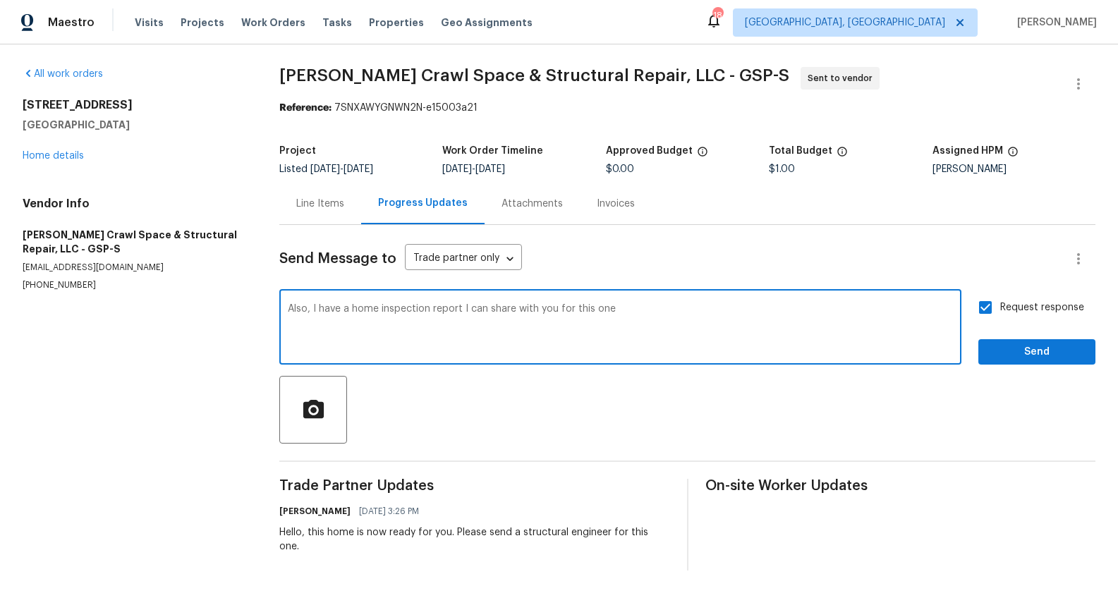
type textarea "Also, I have a home inspection report I can share with you for this one"
click at [1061, 359] on span "Send" at bounding box center [1036, 352] width 94 height 18
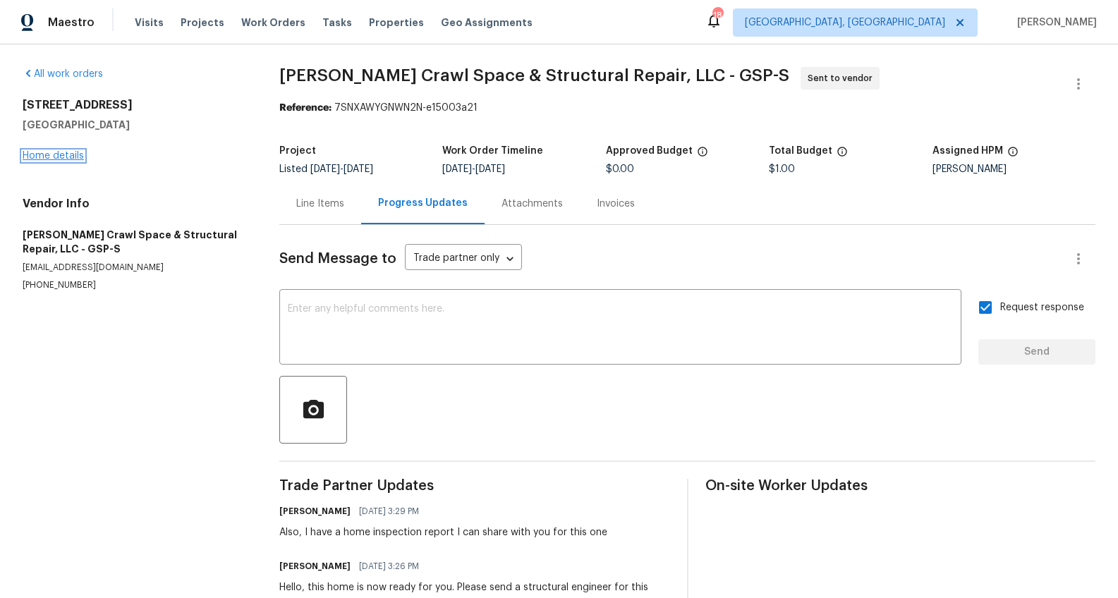
click at [45, 154] on link "Home details" at bounding box center [53, 156] width 61 height 10
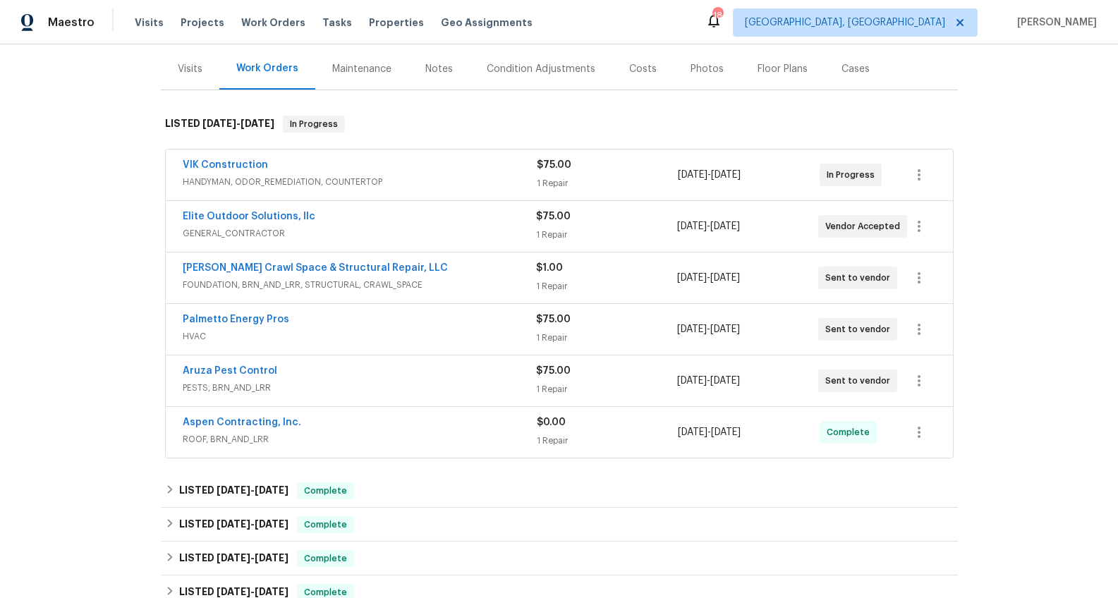
scroll to position [269, 0]
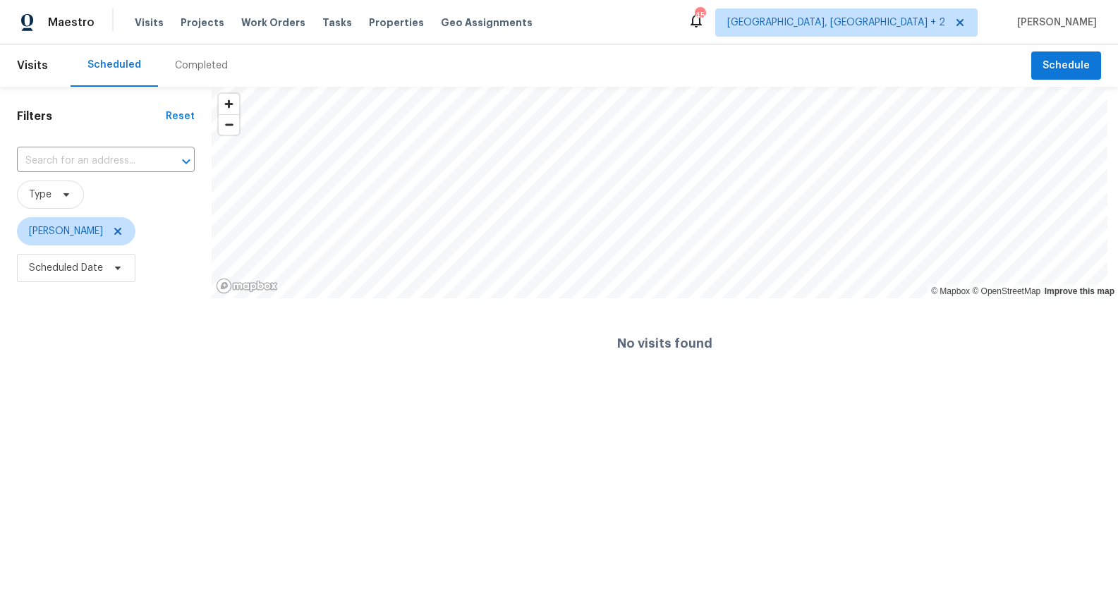
click at [272, 24] on span "Work Orders" at bounding box center [273, 23] width 64 height 14
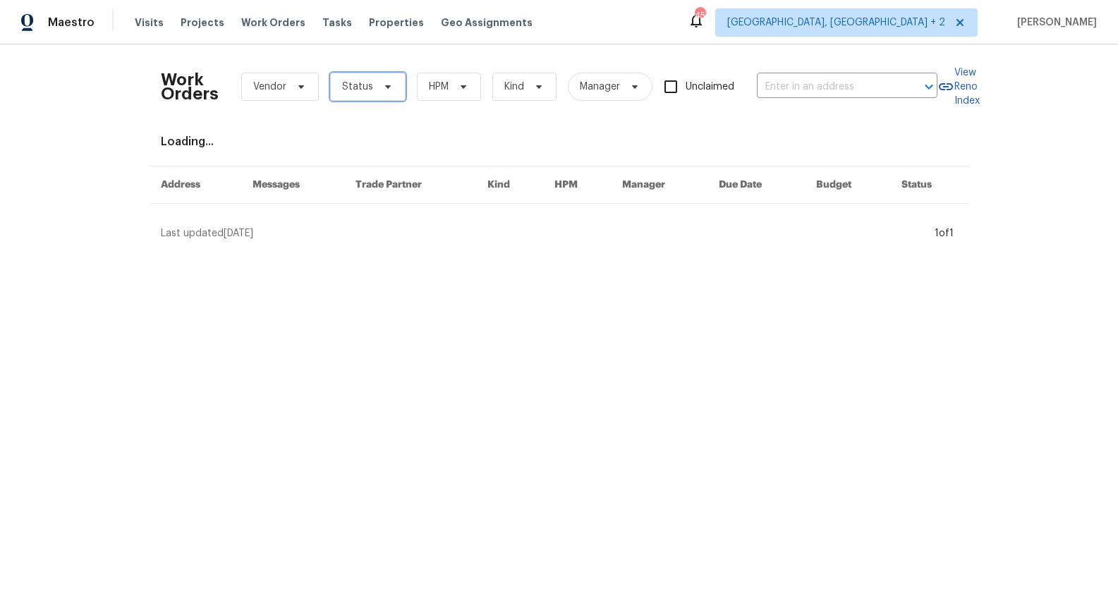
click at [378, 88] on span at bounding box center [386, 86] width 16 height 11
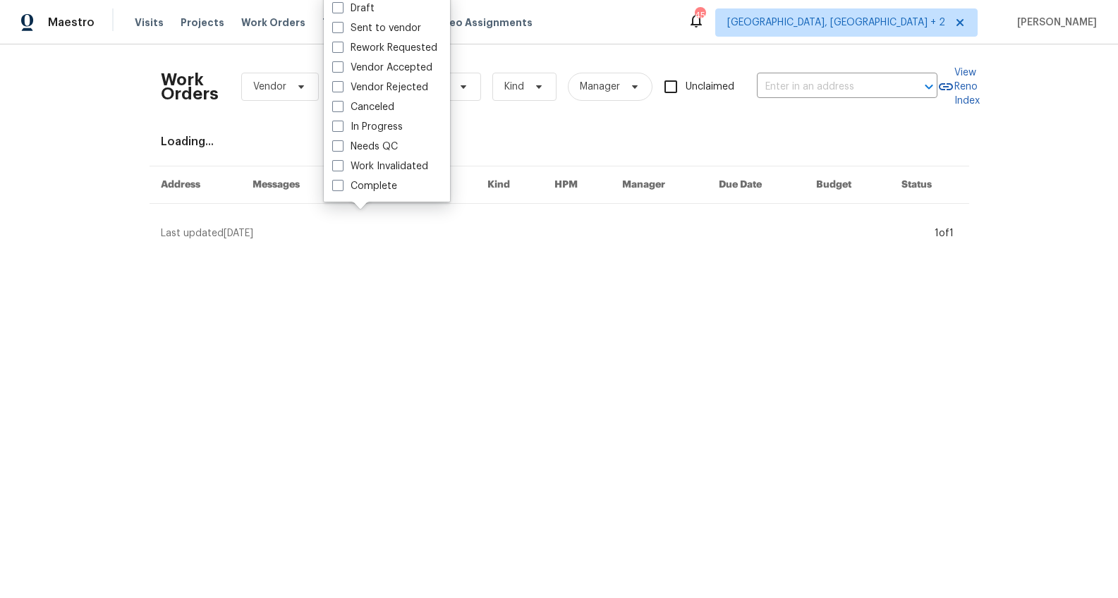
click at [586, 149] on div "Work Orders Vendor Status HPM Kind Manager Unclaimed ​ View Reno Index Loading.…" at bounding box center [559, 148] width 797 height 185
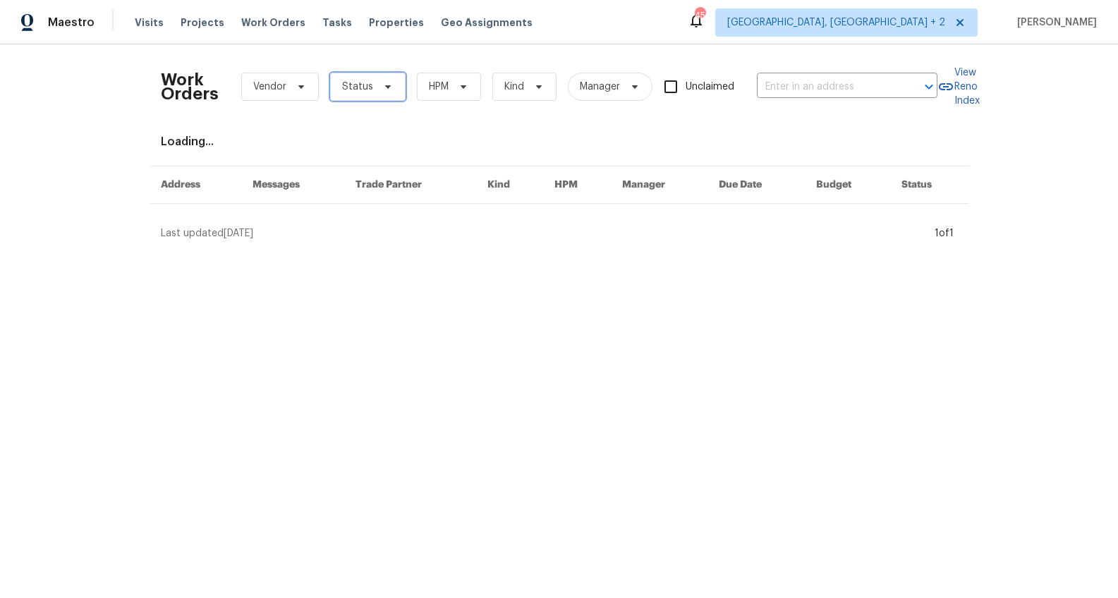
click at [350, 92] on span "Status" at bounding box center [357, 87] width 31 height 14
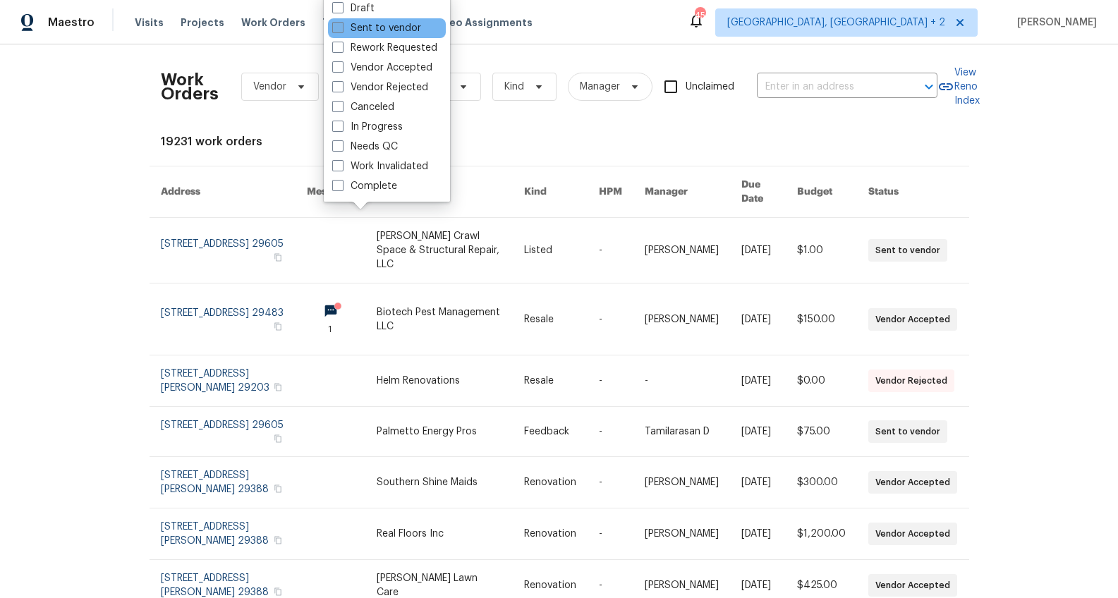
click at [360, 23] on label "Sent to vendor" at bounding box center [376, 28] width 89 height 14
click at [341, 23] on input "Sent to vendor" at bounding box center [336, 25] width 9 height 9
checkbox input "true"
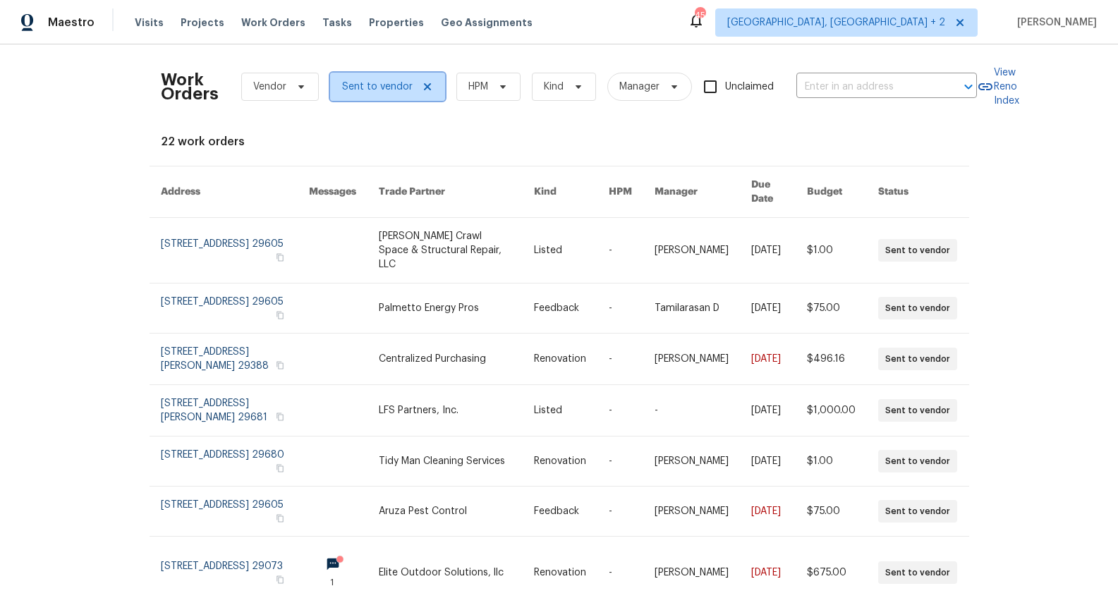
click at [362, 89] on span "Sent to vendor" at bounding box center [377, 87] width 71 height 14
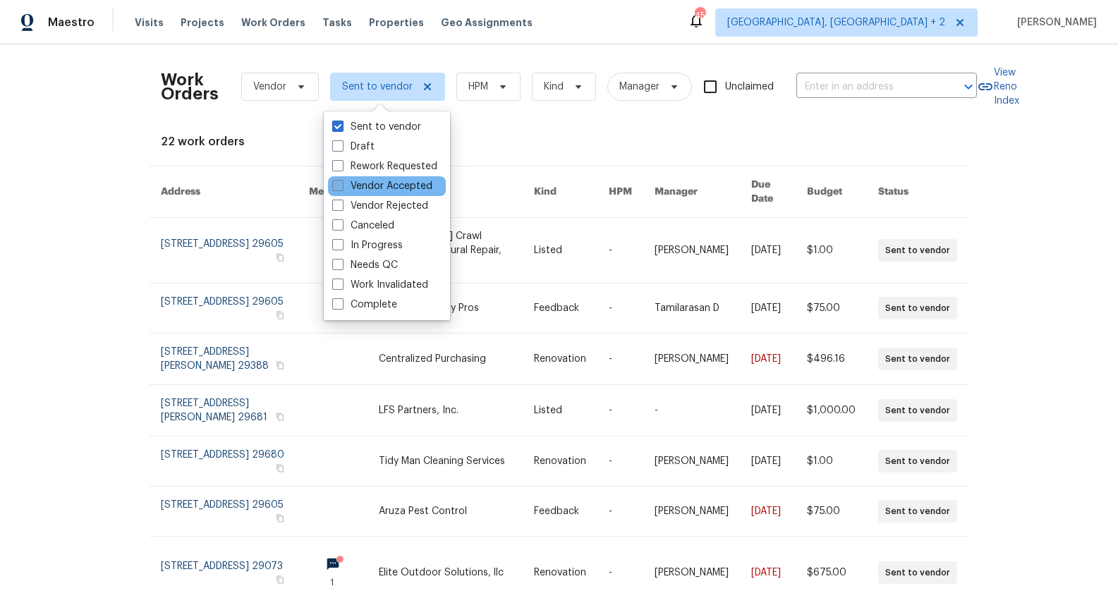
click at [346, 183] on label "Vendor Accepted" at bounding box center [382, 186] width 100 height 14
click at [341, 183] on input "Vendor Accepted" at bounding box center [336, 183] width 9 height 9
checkbox input "true"
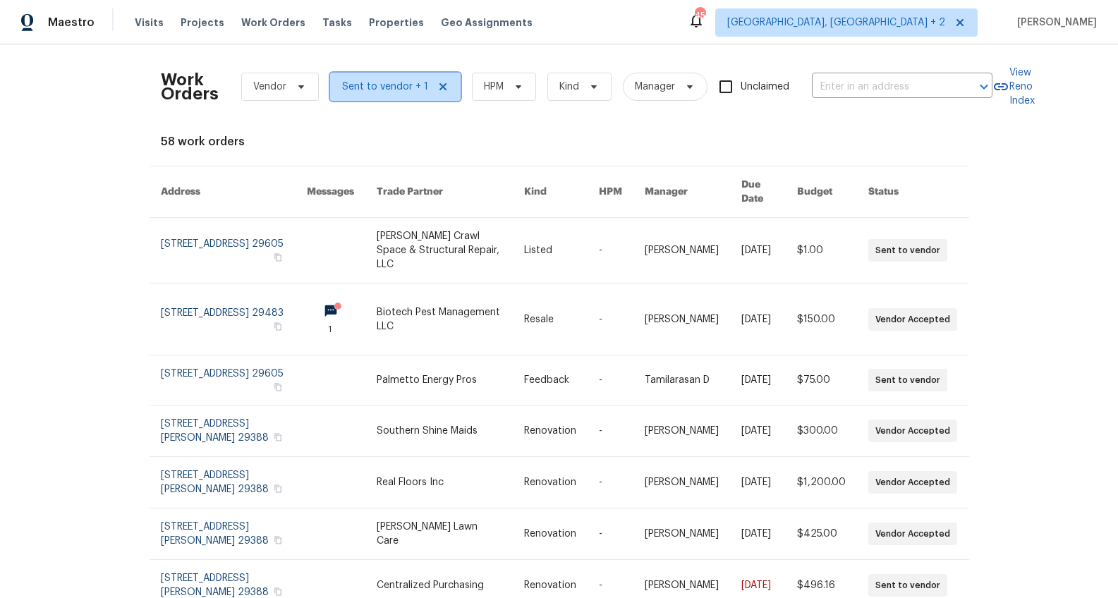
click at [383, 87] on span "Sent to vendor + 1" at bounding box center [385, 87] width 86 height 14
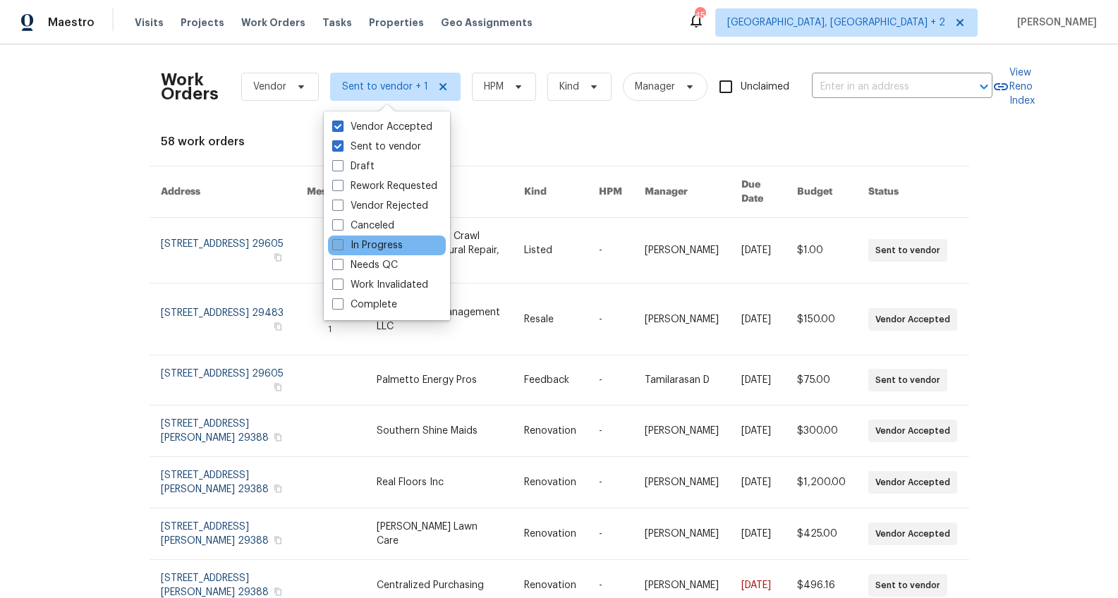
click at [370, 243] on label "In Progress" at bounding box center [367, 245] width 71 height 14
click at [341, 243] on input "In Progress" at bounding box center [336, 242] width 9 height 9
checkbox input "true"
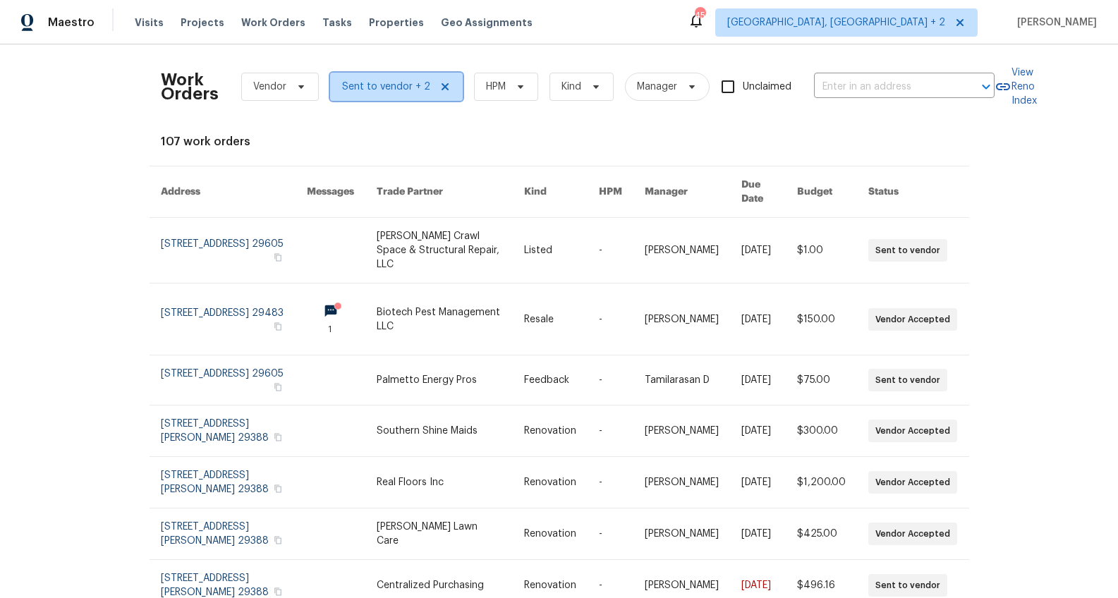
click at [377, 75] on span "Sent to vendor + 2" at bounding box center [396, 87] width 133 height 28
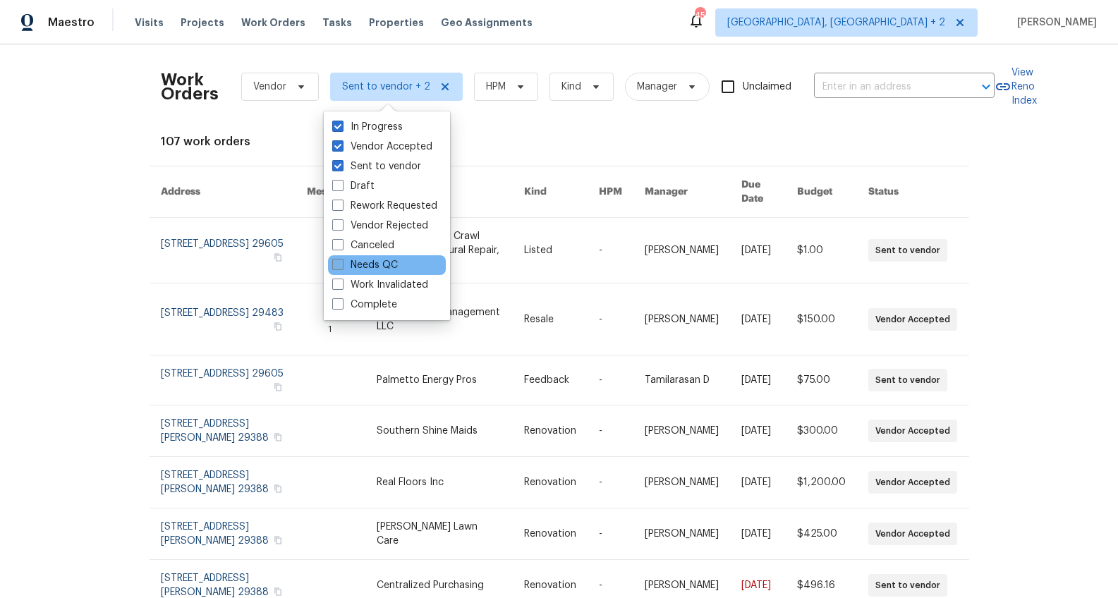
click at [373, 262] on label "Needs QC" at bounding box center [365, 265] width 66 height 14
click at [341, 262] on input "Needs QC" at bounding box center [336, 262] width 9 height 9
checkbox input "true"
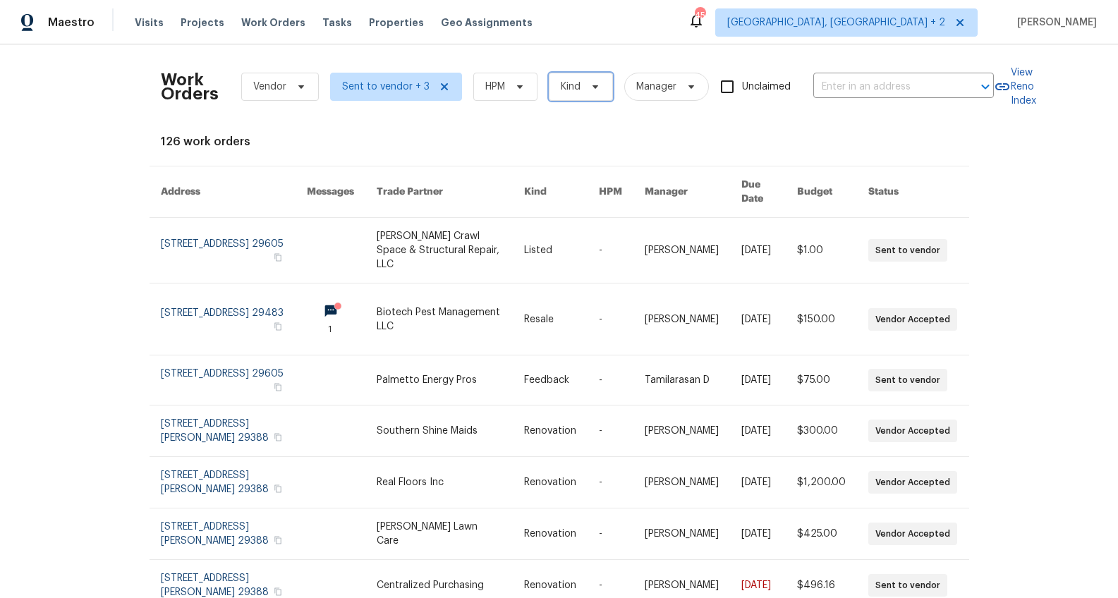
click at [590, 81] on icon at bounding box center [595, 86] width 11 height 11
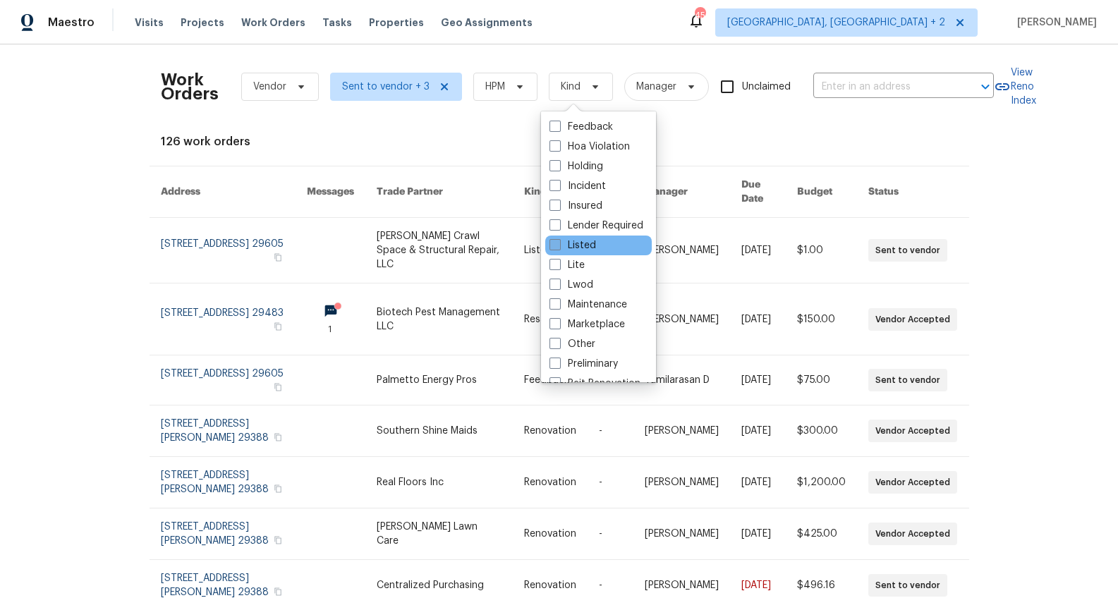
click at [560, 243] on span at bounding box center [554, 244] width 11 height 11
click at [559, 243] on input "Listed" at bounding box center [553, 242] width 9 height 9
checkbox input "true"
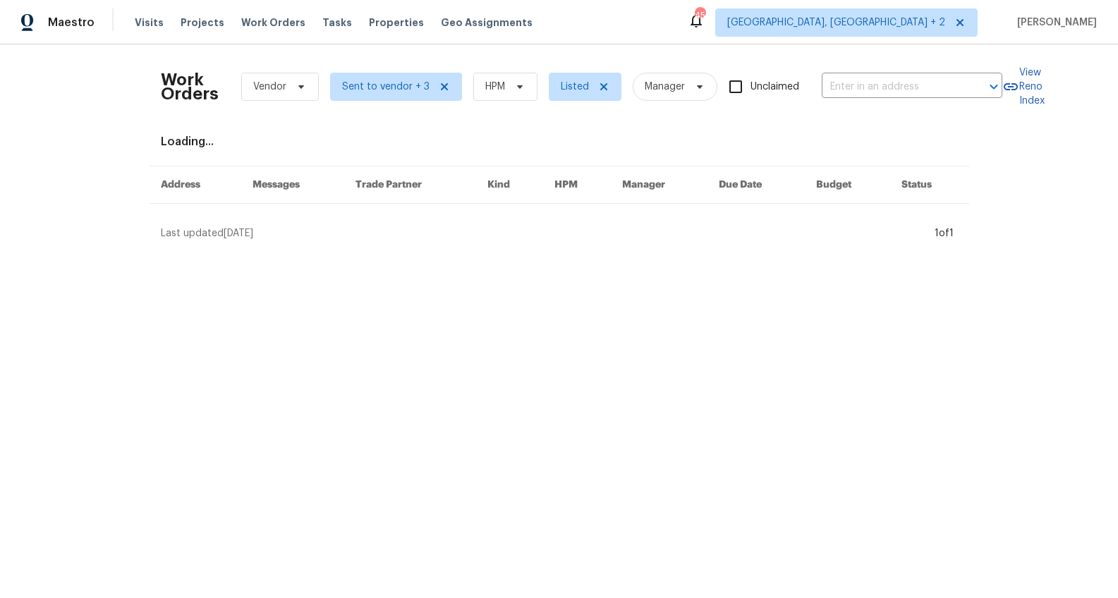
click at [1022, 157] on div "Work Orders Vendor Sent to vendor + 3 HPM Listed Manager Unclaimed ​ View Reno …" at bounding box center [559, 147] width 1118 height 207
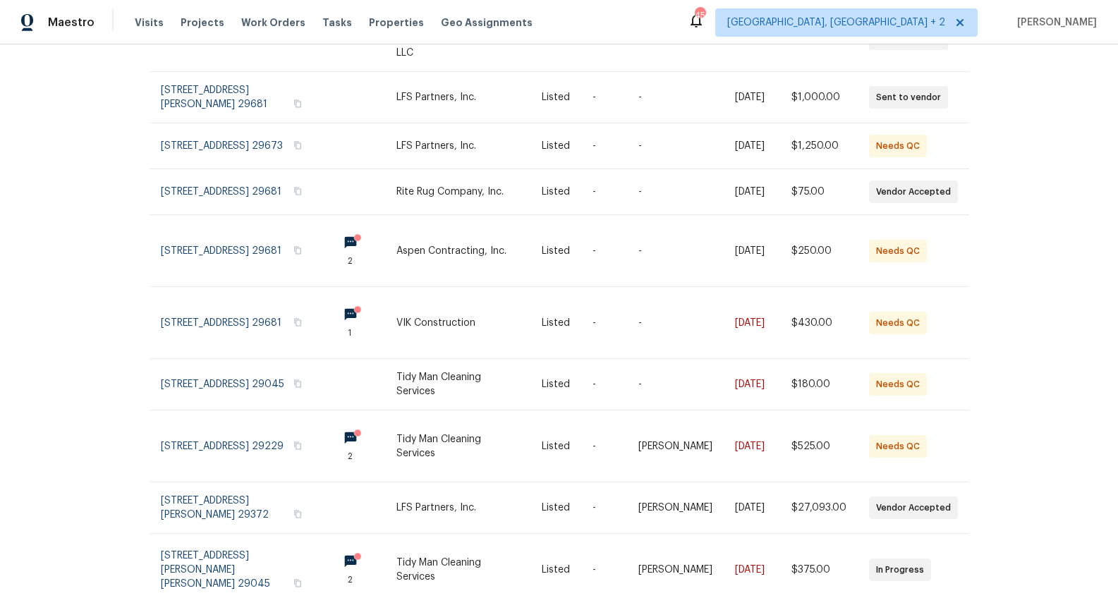
scroll to position [221, 0]
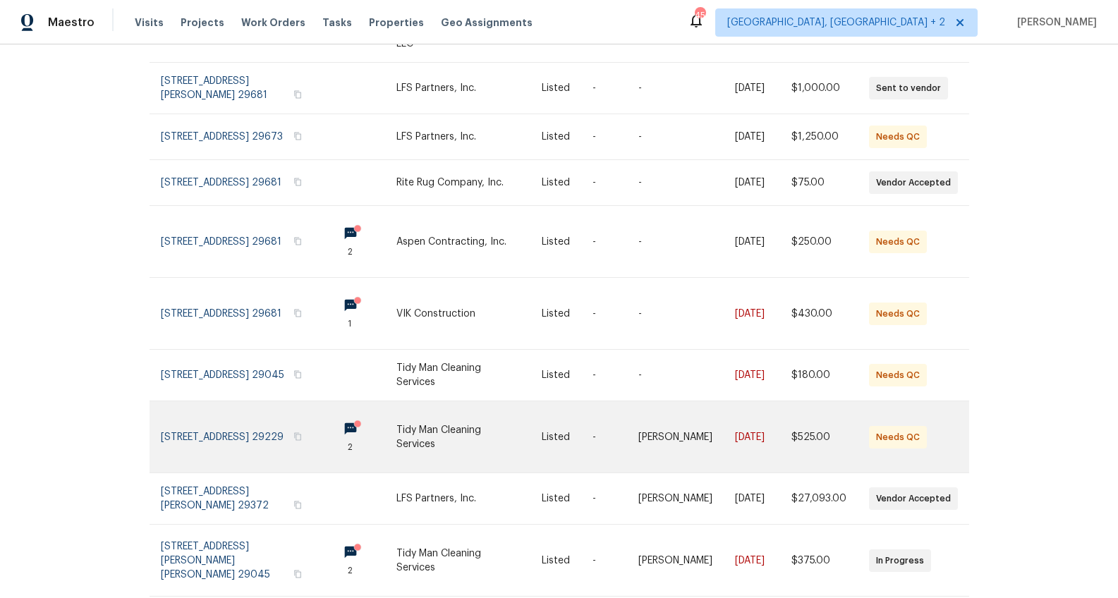
click at [492, 411] on link at bounding box center [468, 436] width 145 height 71
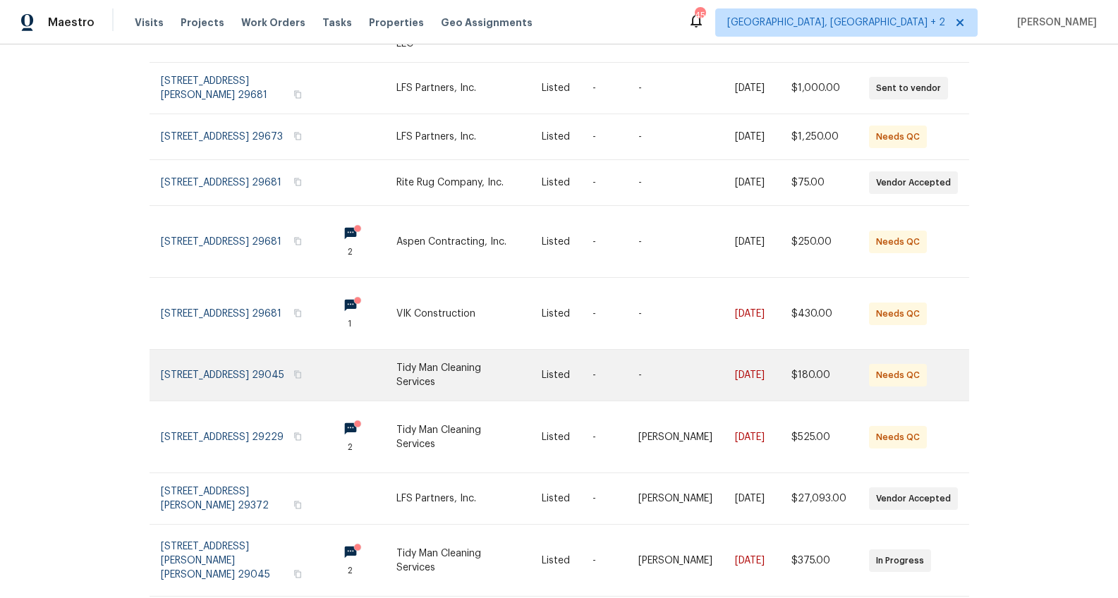
click at [259, 360] on link at bounding box center [244, 375] width 166 height 51
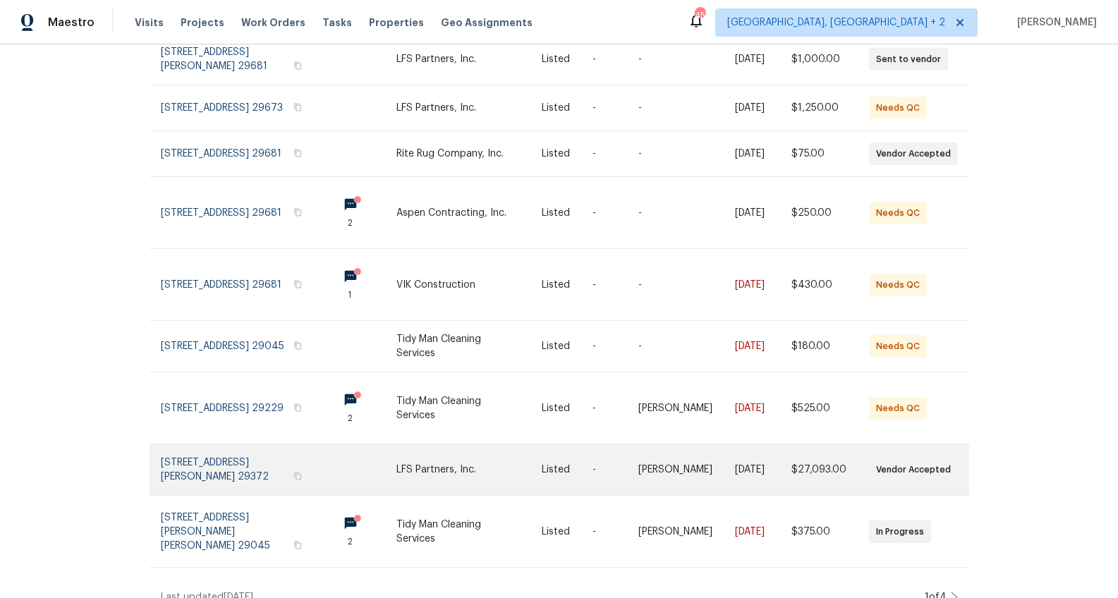
scroll to position [261, 0]
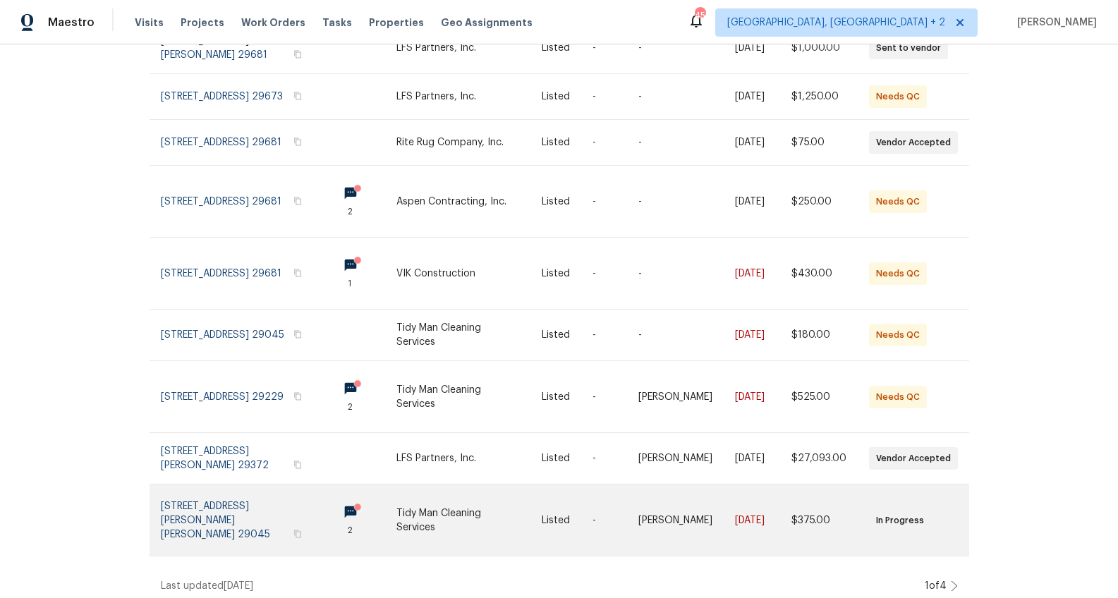
click at [451, 500] on link at bounding box center [468, 519] width 145 height 71
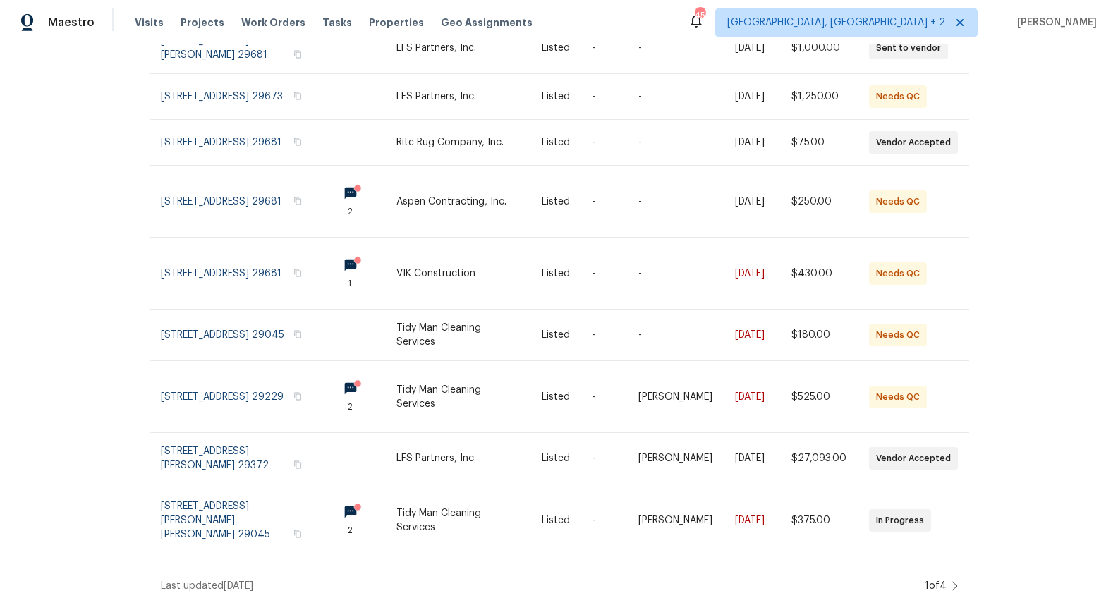
click at [935, 579] on div "1 of 4" at bounding box center [936, 586] width 22 height 14
click at [951, 580] on icon at bounding box center [954, 585] width 7 height 11
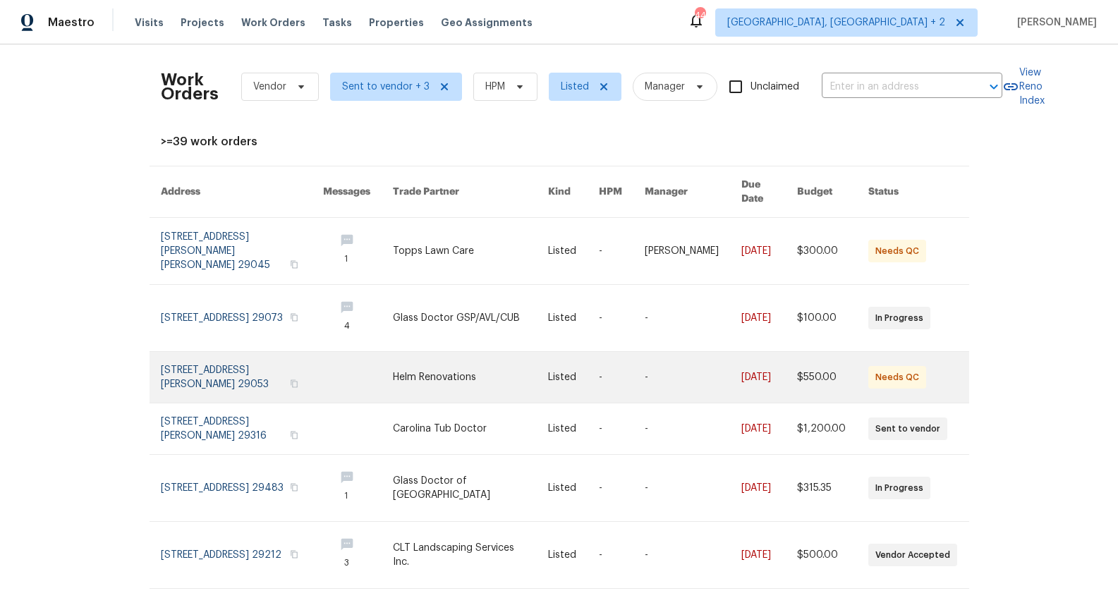
click at [267, 367] on link at bounding box center [242, 377] width 163 height 51
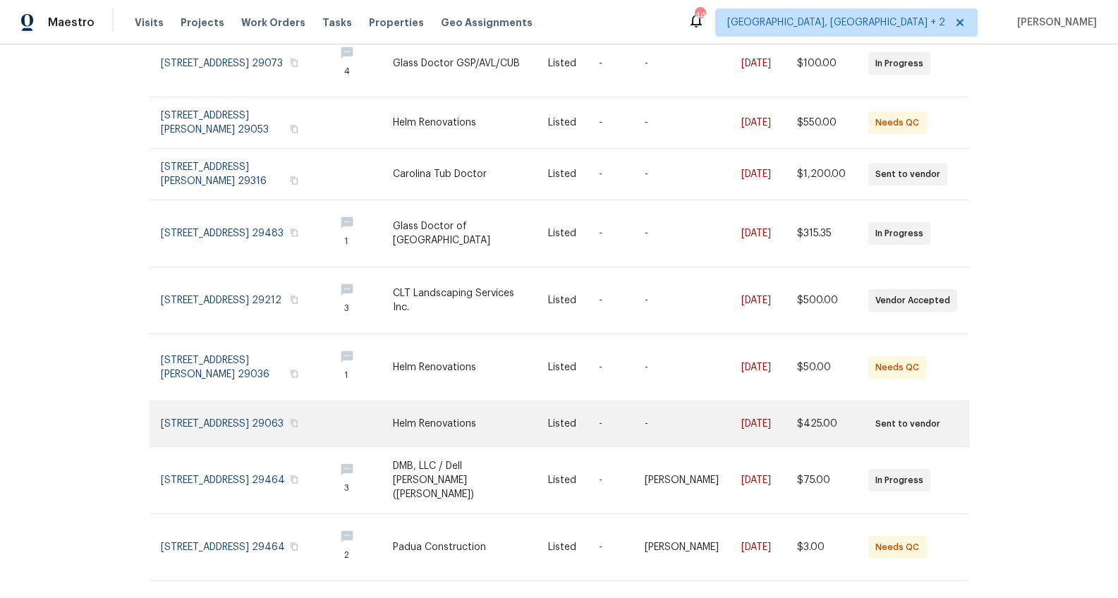
scroll to position [288, 0]
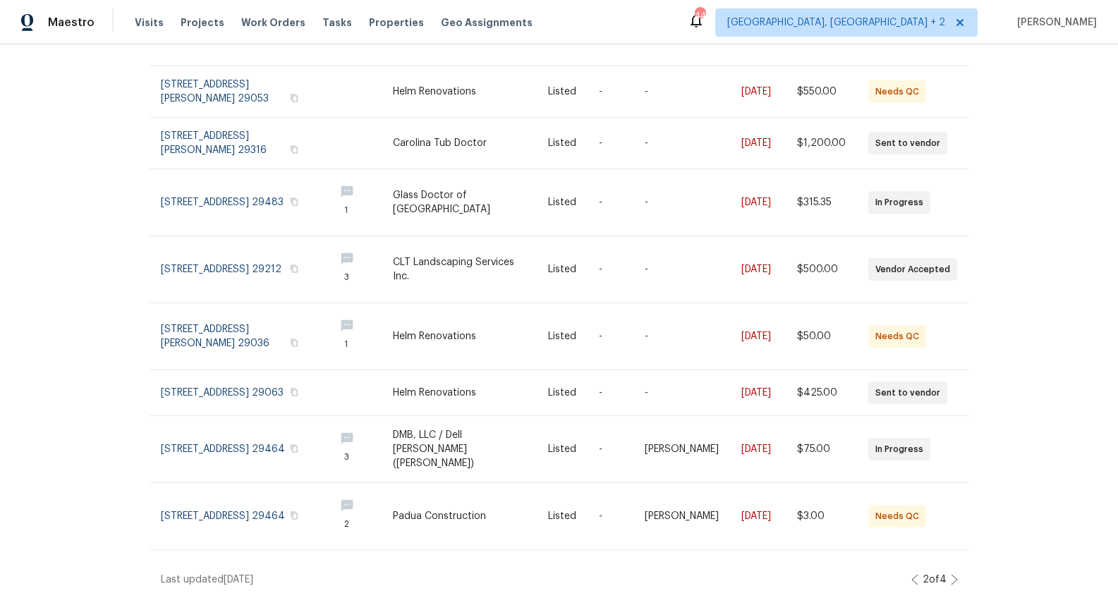
click at [951, 575] on icon at bounding box center [954, 580] width 6 height 10
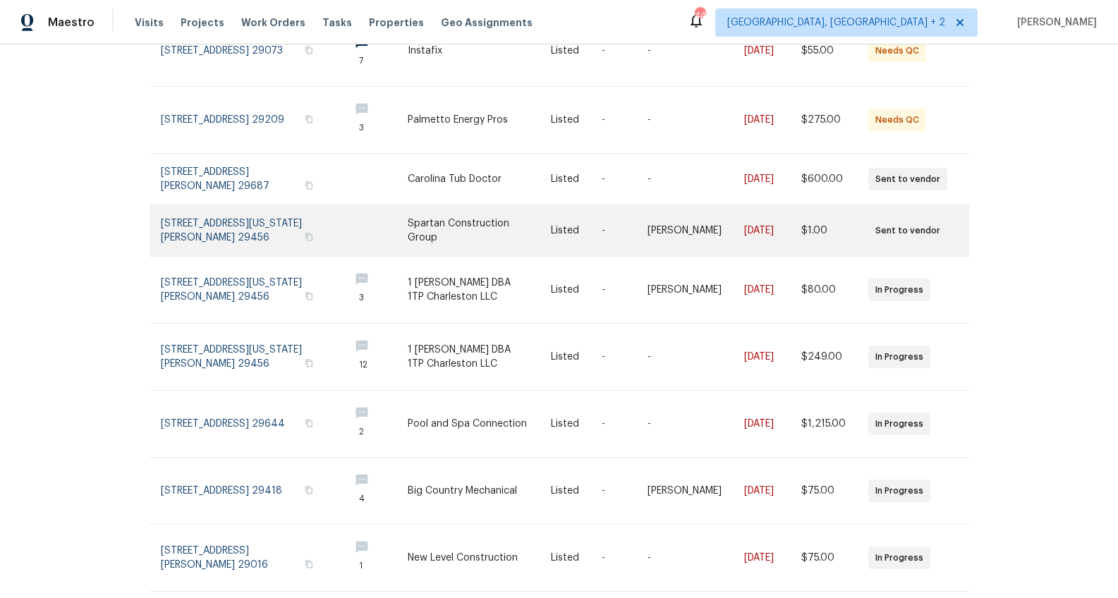
scroll to position [291, 0]
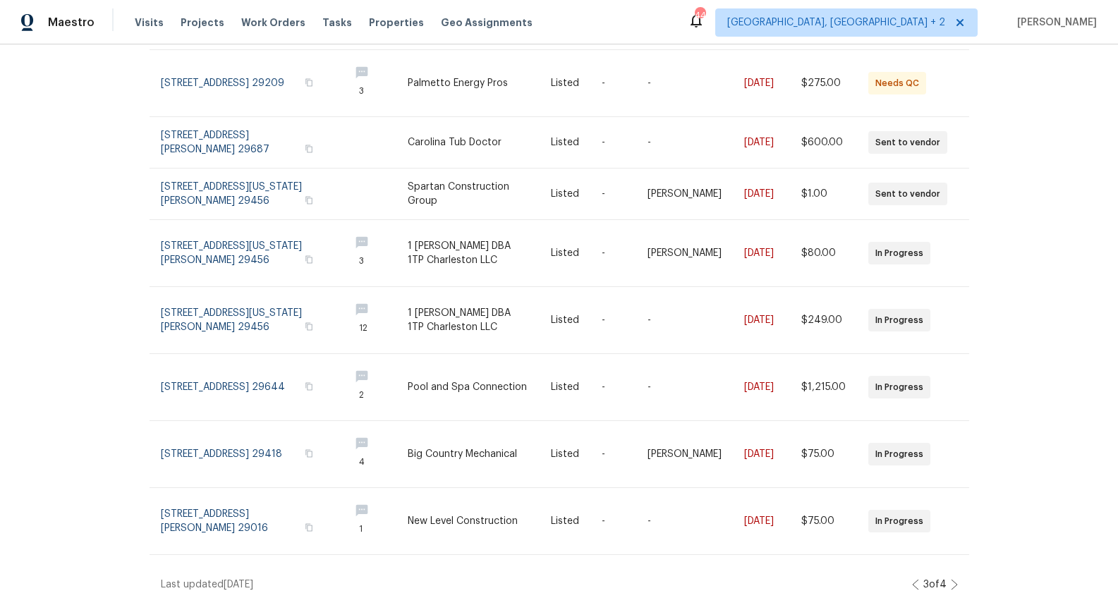
click at [951, 579] on icon at bounding box center [954, 584] width 7 height 11
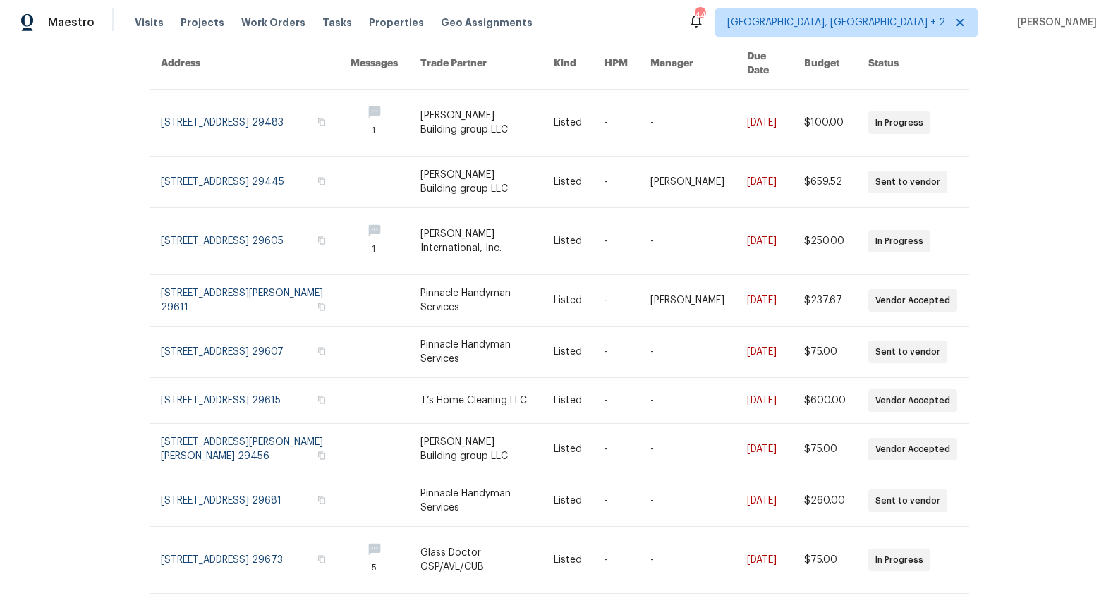
scroll to position [0, 0]
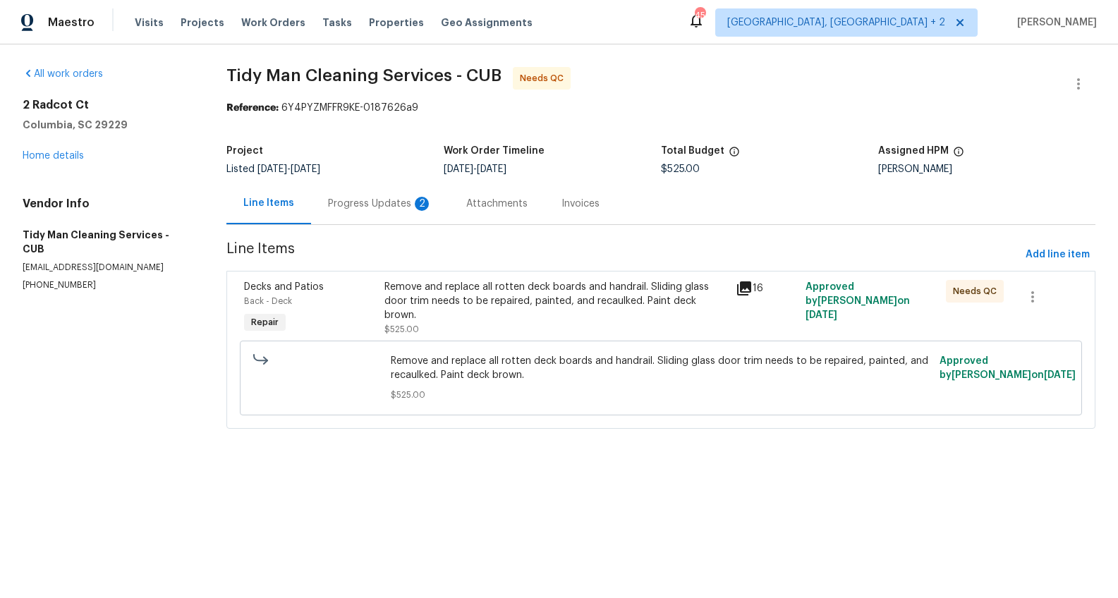
click at [452, 283] on div "Remove and replace all rotten deck boards and handrail. Sliding glass door trim…" at bounding box center [555, 301] width 342 height 42
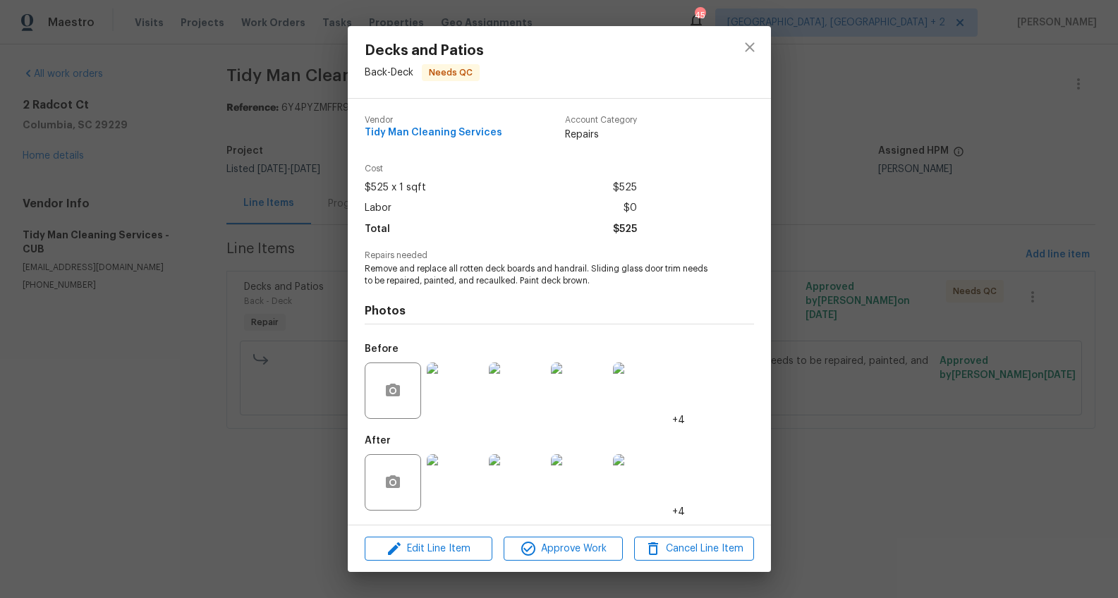
click at [475, 482] on img at bounding box center [455, 482] width 56 height 56
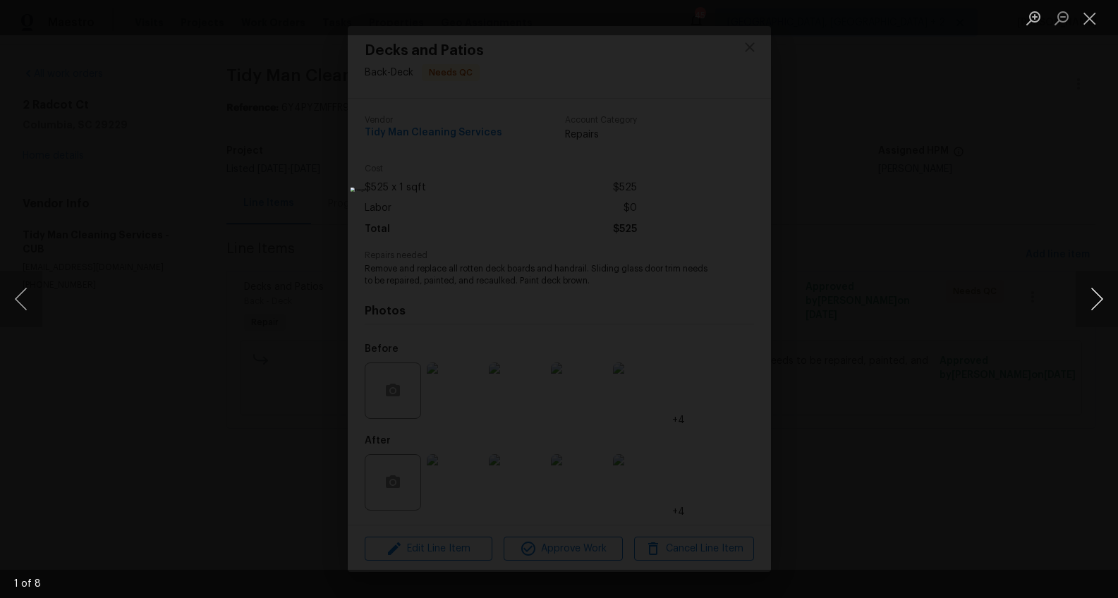
click at [1091, 300] on button "Next image" at bounding box center [1096, 299] width 42 height 56
click at [933, 383] on div "Lightbox" at bounding box center [559, 299] width 1118 height 598
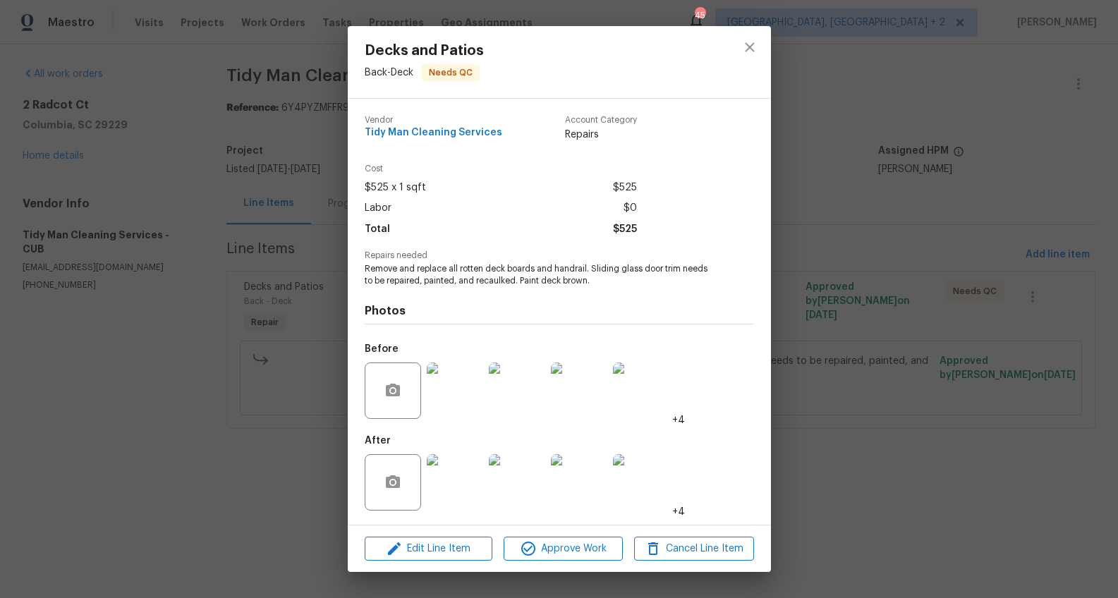
click at [917, 326] on div "Decks and Patios Back - Deck Needs QC Vendor Tidy Man Cleaning Services Account…" at bounding box center [559, 299] width 1118 height 598
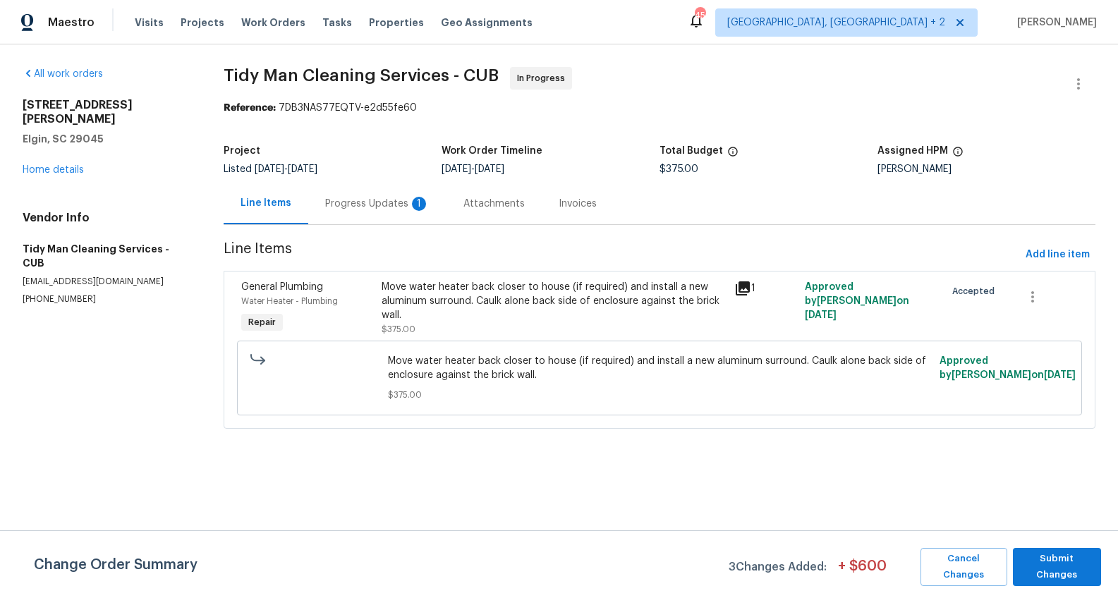
click at [405, 210] on div "Progress Updates 1" at bounding box center [377, 204] width 104 height 14
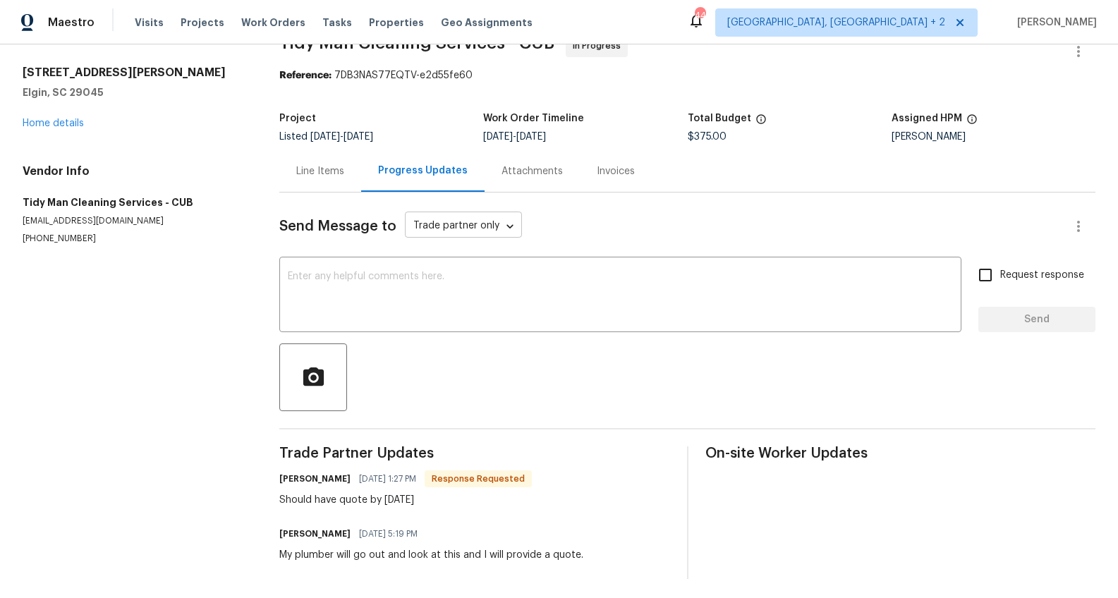
scroll to position [47, 0]
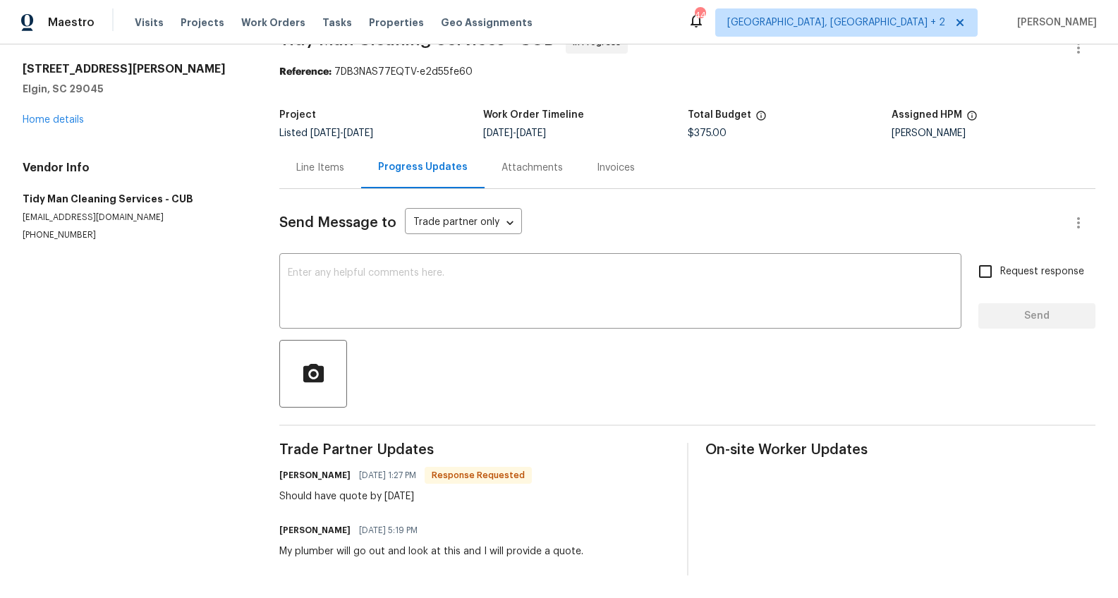
click at [337, 174] on div "Line Items" at bounding box center [320, 168] width 82 height 42
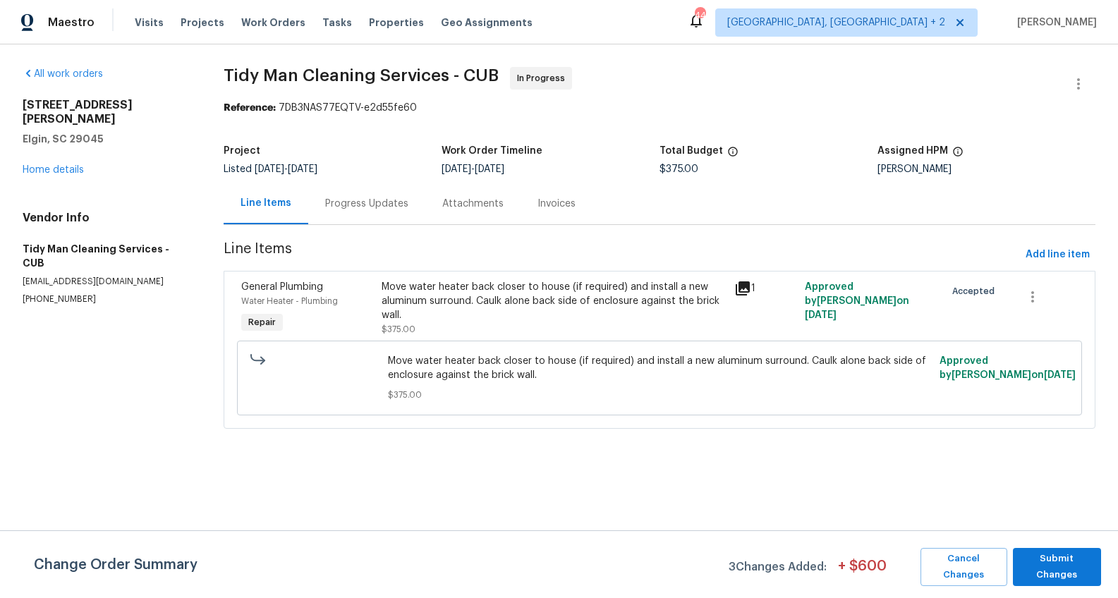
click at [476, 273] on div "General Plumbing Water Heater - Plumbing Repair Move water heater back closer t…" at bounding box center [660, 350] width 872 height 158
click at [473, 310] on div "Move water heater back closer to house (if required) and install a new aluminum…" at bounding box center [553, 301] width 343 height 42
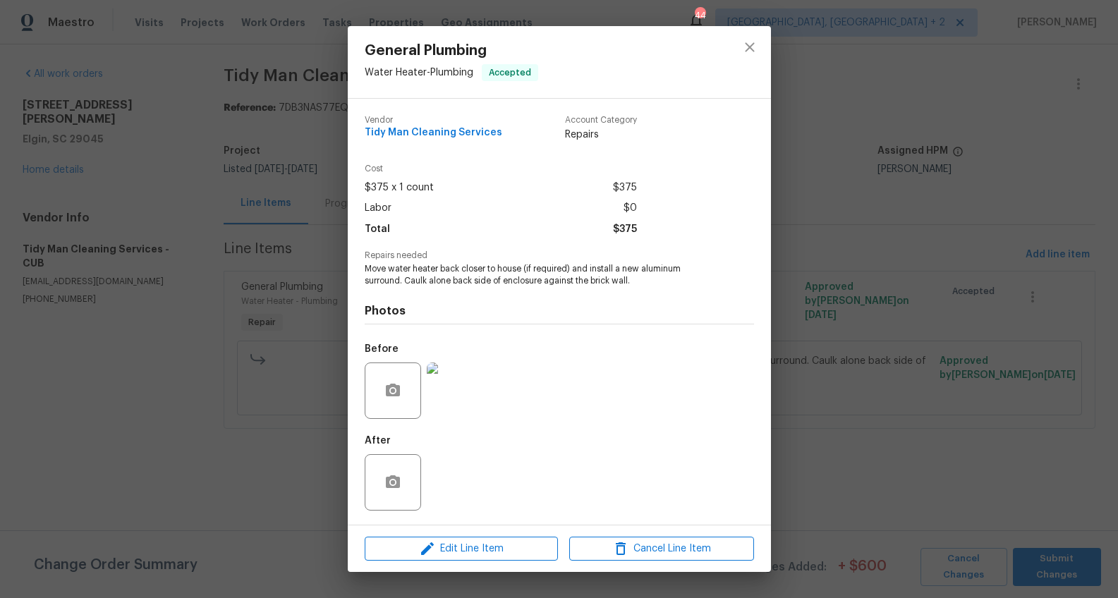
click at [847, 399] on div "General Plumbing Water Heater - Plumbing Accepted Vendor Tidy Man Cleaning Serv…" at bounding box center [559, 299] width 1118 height 598
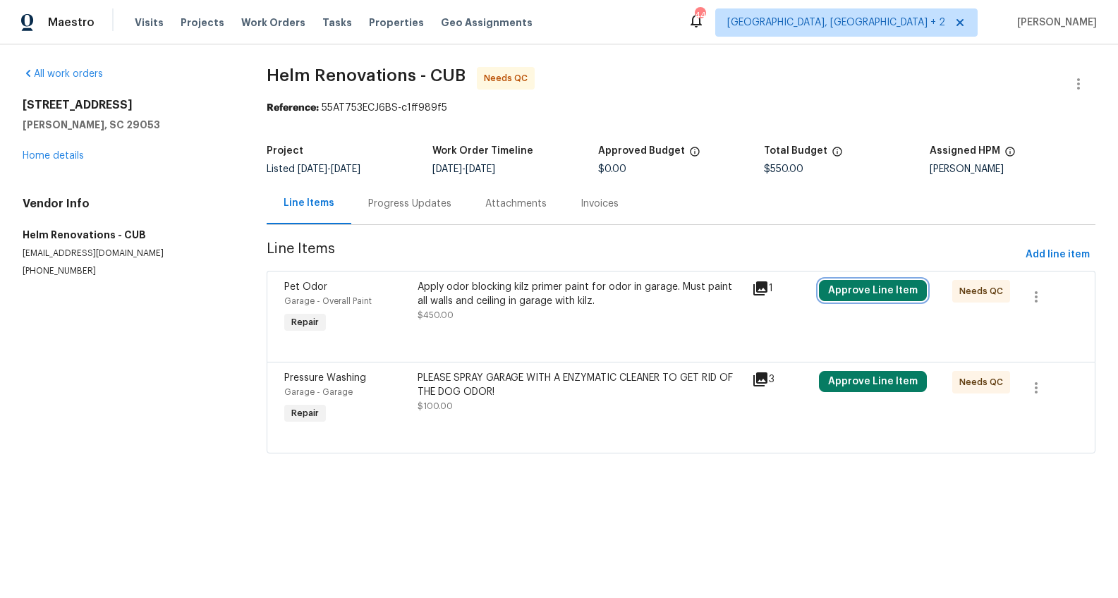
click at [850, 286] on button "Approve Line Item" at bounding box center [873, 290] width 108 height 21
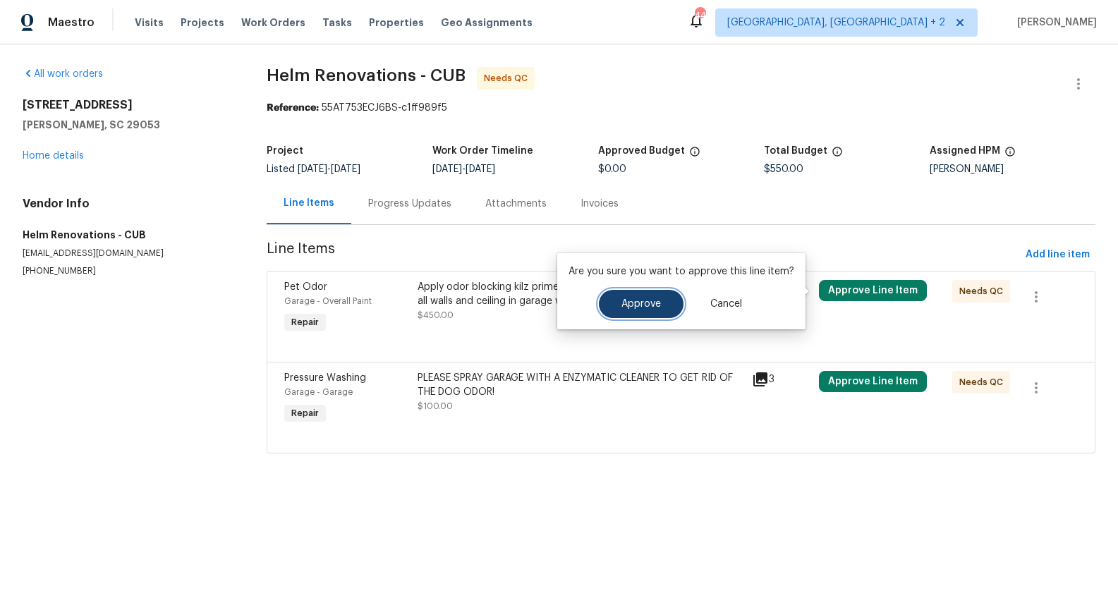
click at [662, 310] on button "Approve" at bounding box center [641, 304] width 85 height 28
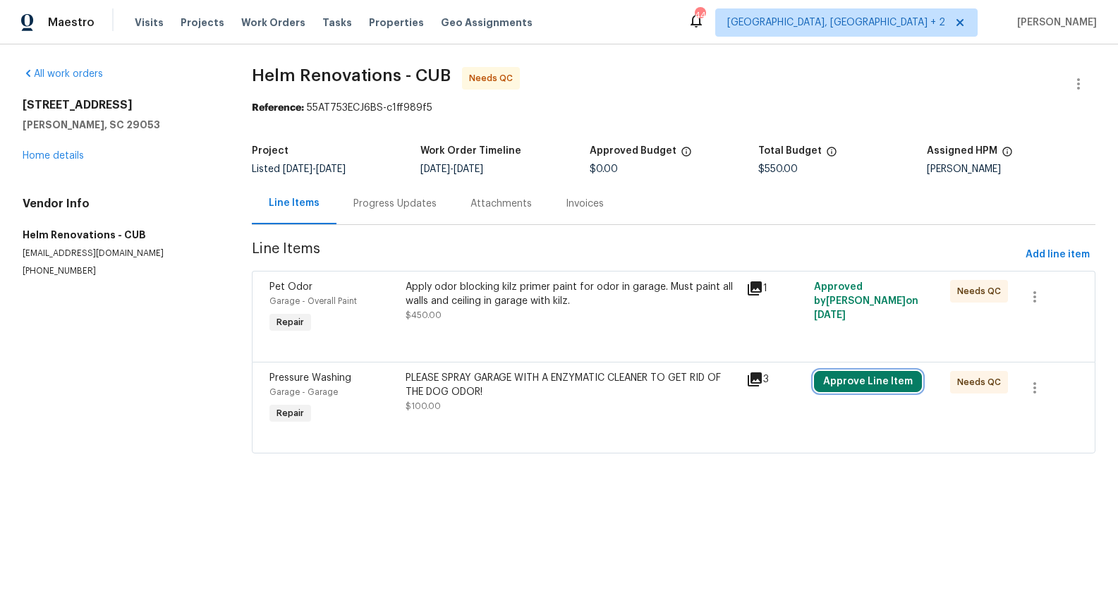
click at [869, 382] on button "Approve Line Item" at bounding box center [868, 381] width 108 height 21
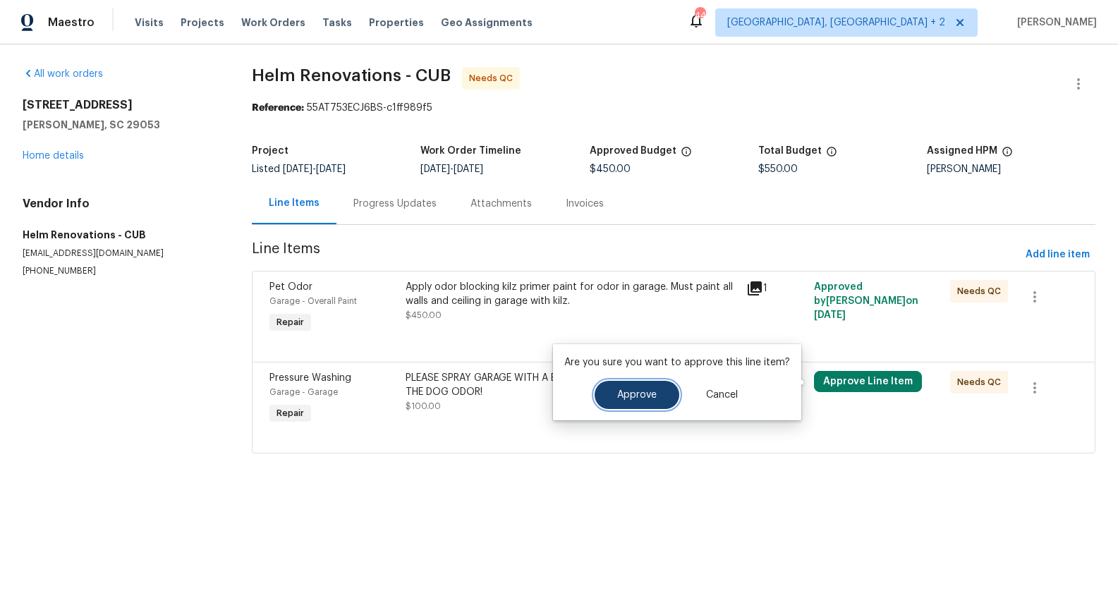
click at [654, 398] on button "Approve" at bounding box center [636, 395] width 85 height 28
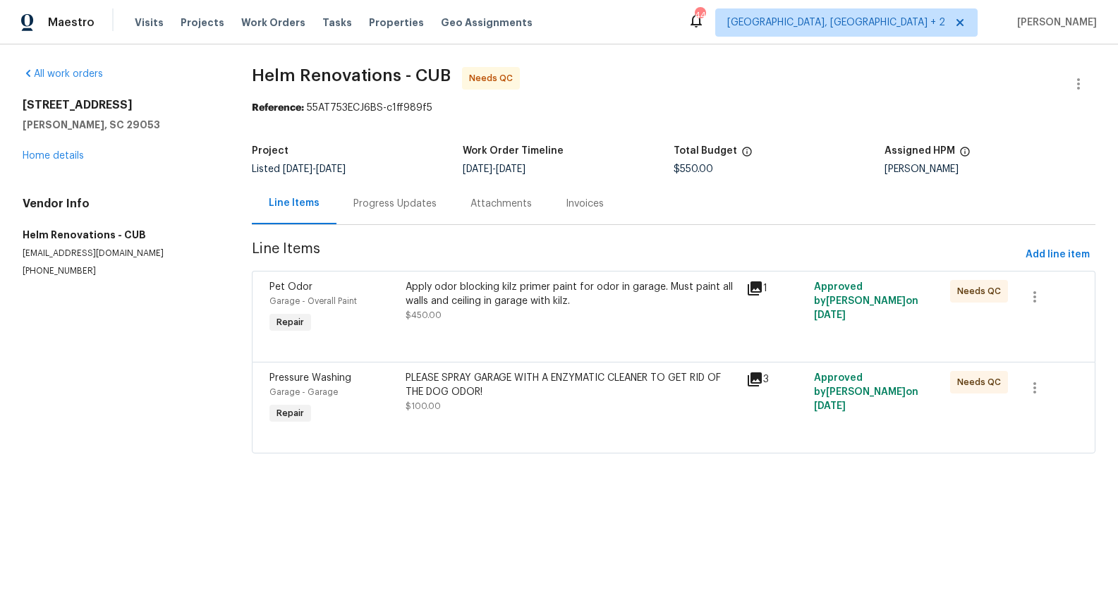
click at [470, 295] on div "Apply odor blocking kilz primer paint for odor in garage. Must paint all walls …" at bounding box center [570, 294] width 331 height 28
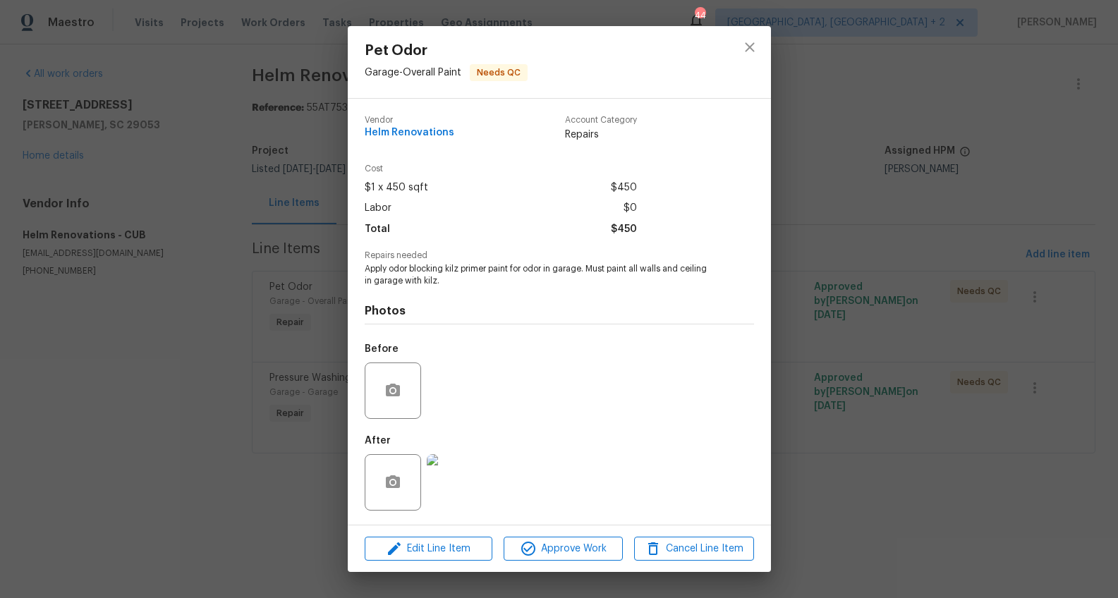
click at [443, 476] on img at bounding box center [455, 482] width 56 height 56
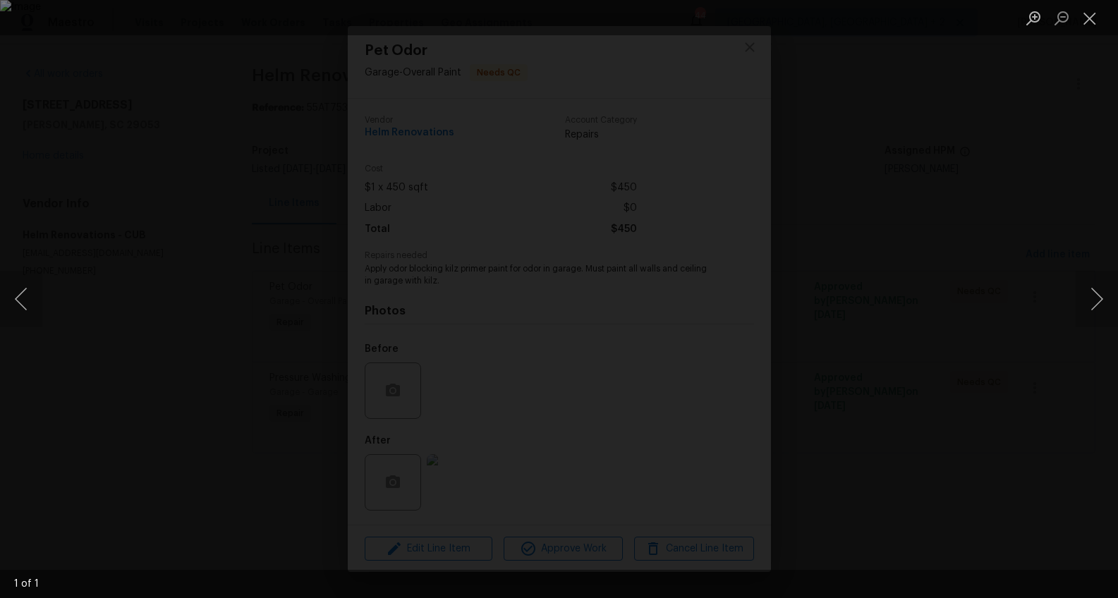
click at [924, 530] on div "Lightbox" at bounding box center [559, 299] width 1118 height 598
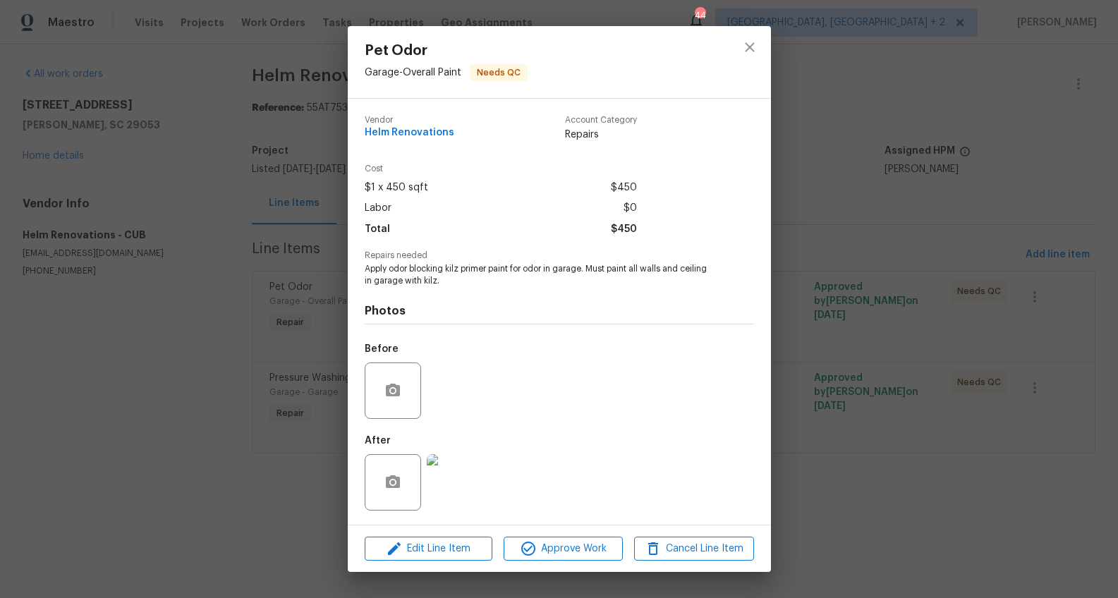
click at [922, 531] on div "Lightbox" at bounding box center [559, 299] width 1118 height 598
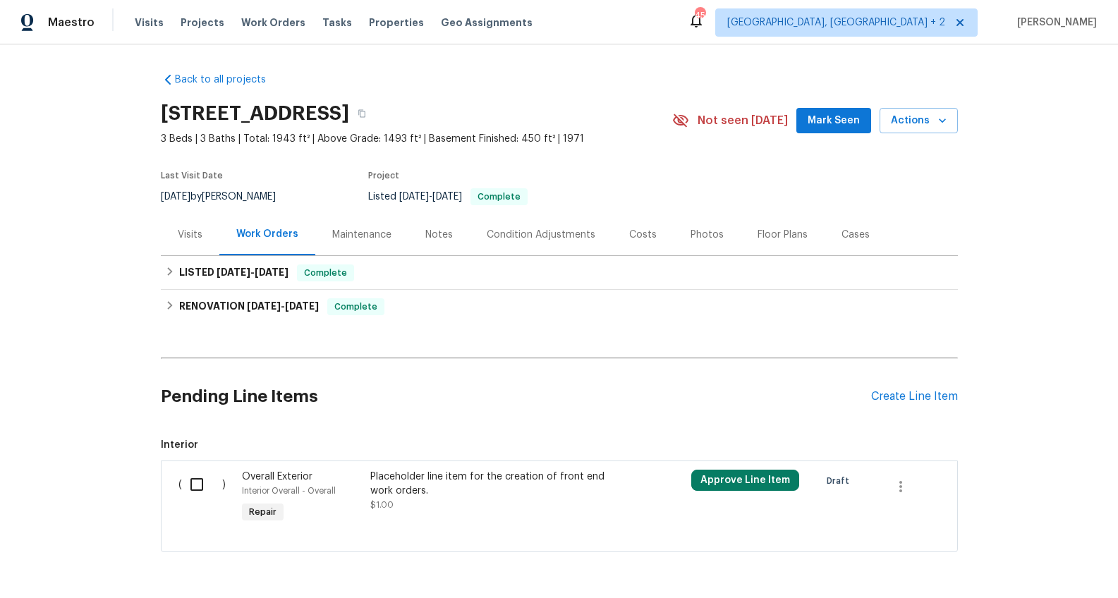
click at [169, 231] on div "Visits" at bounding box center [190, 235] width 59 height 42
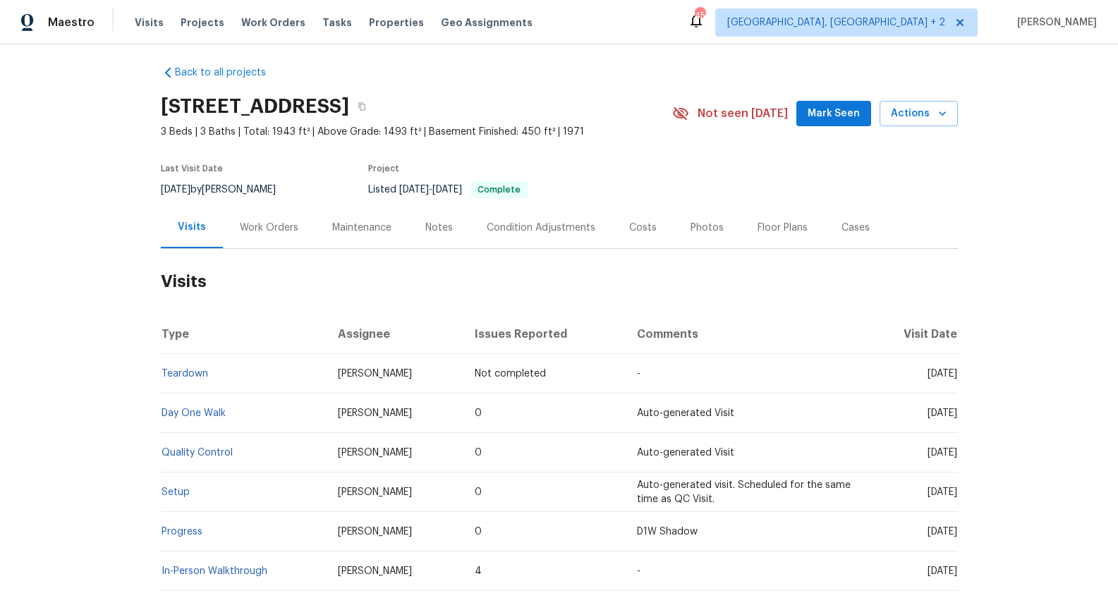
scroll to position [9, 0]
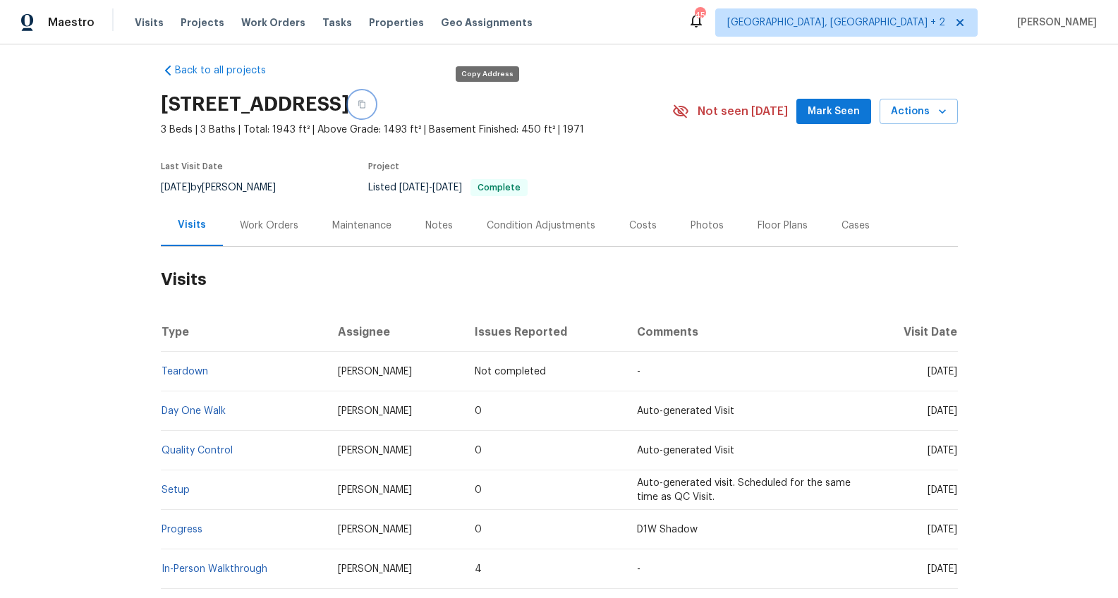
click at [366, 105] on icon "button" at bounding box center [362, 104] width 8 height 8
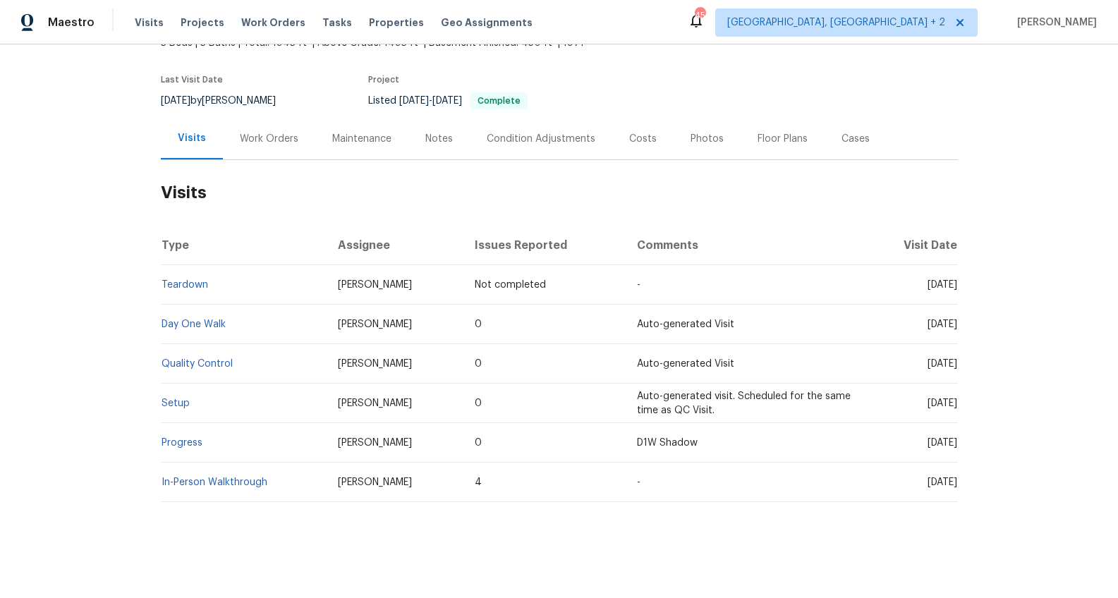
scroll to position [81, 0]
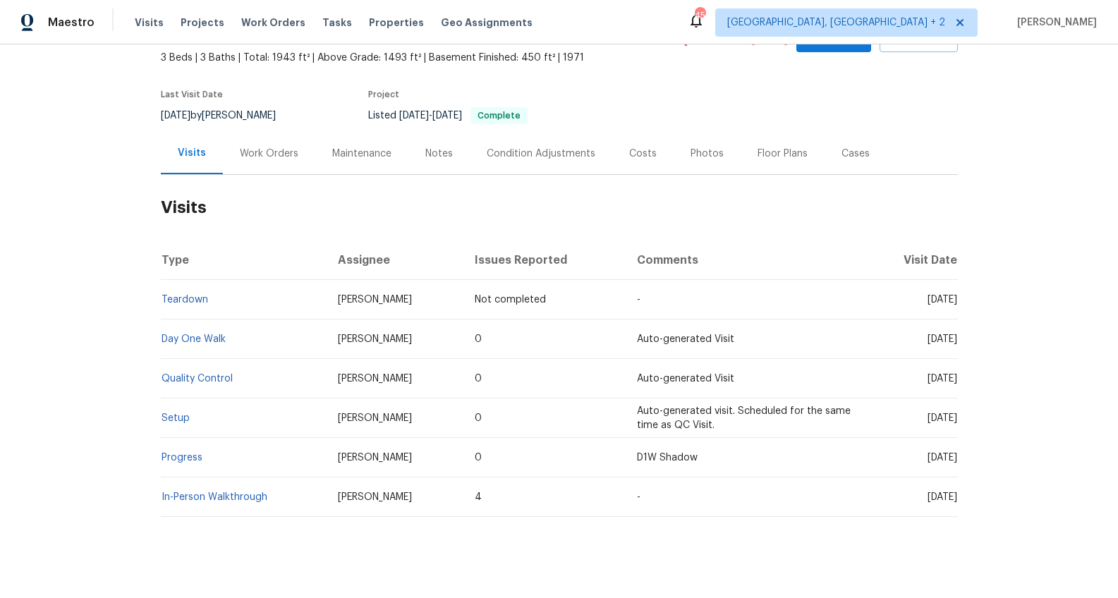
click at [637, 153] on div "Costs" at bounding box center [643, 154] width 28 height 14
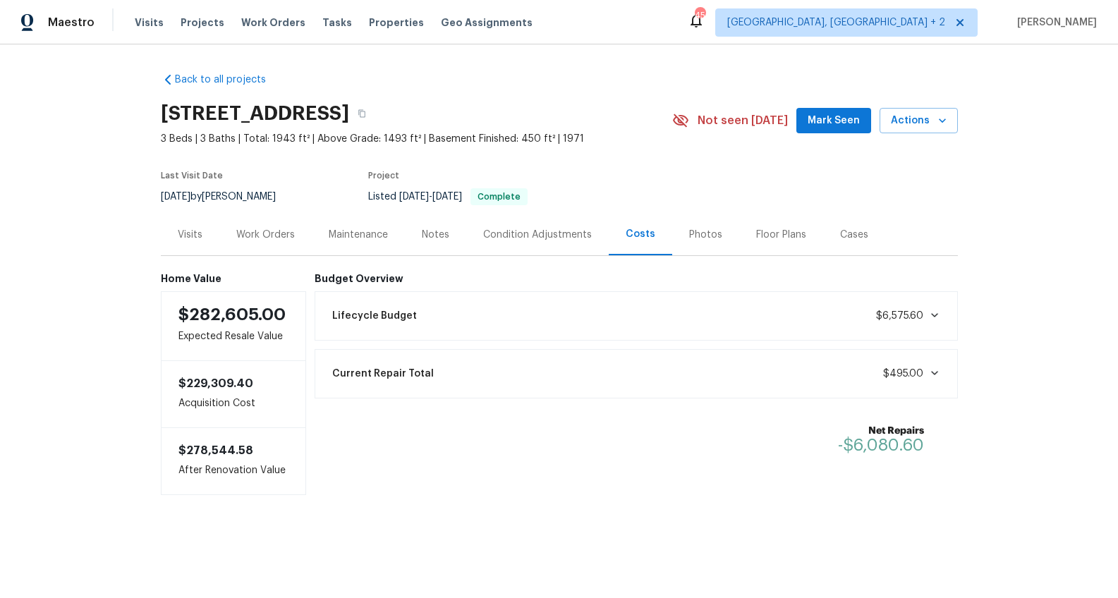
click at [261, 239] on div "Work Orders" at bounding box center [265, 235] width 59 height 14
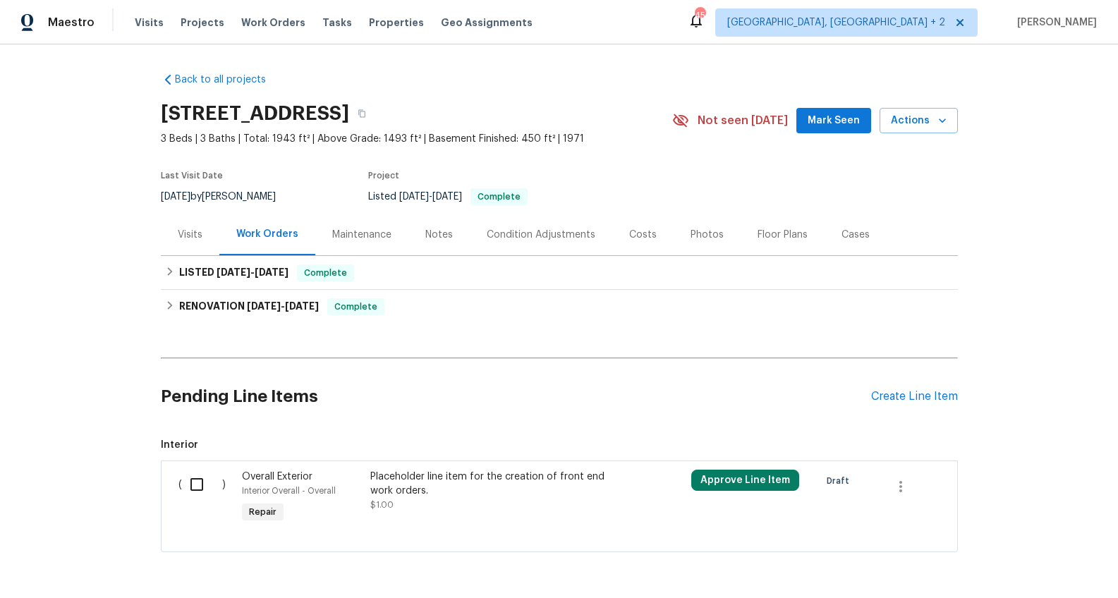
click at [673, 242] on div "Photos" at bounding box center [706, 235] width 67 height 42
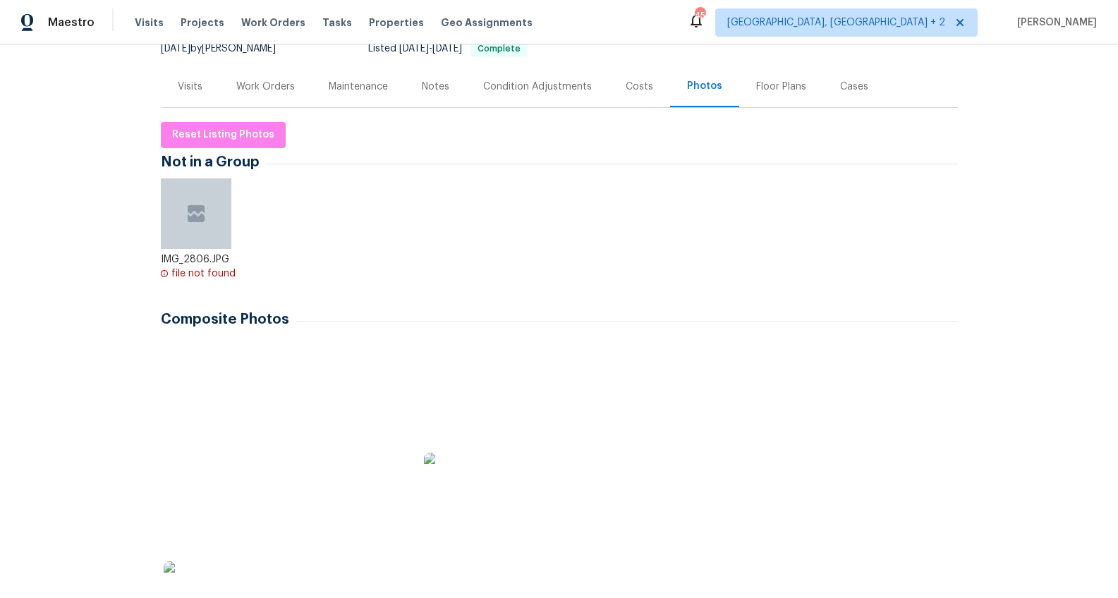
scroll to position [294, 0]
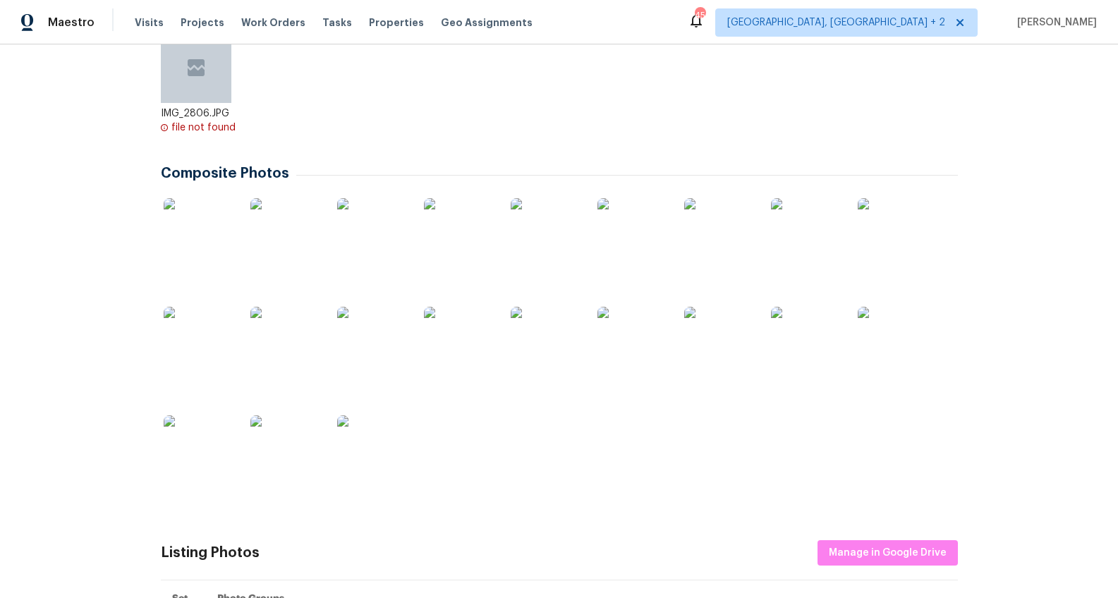
click at [207, 226] on img at bounding box center [199, 233] width 71 height 71
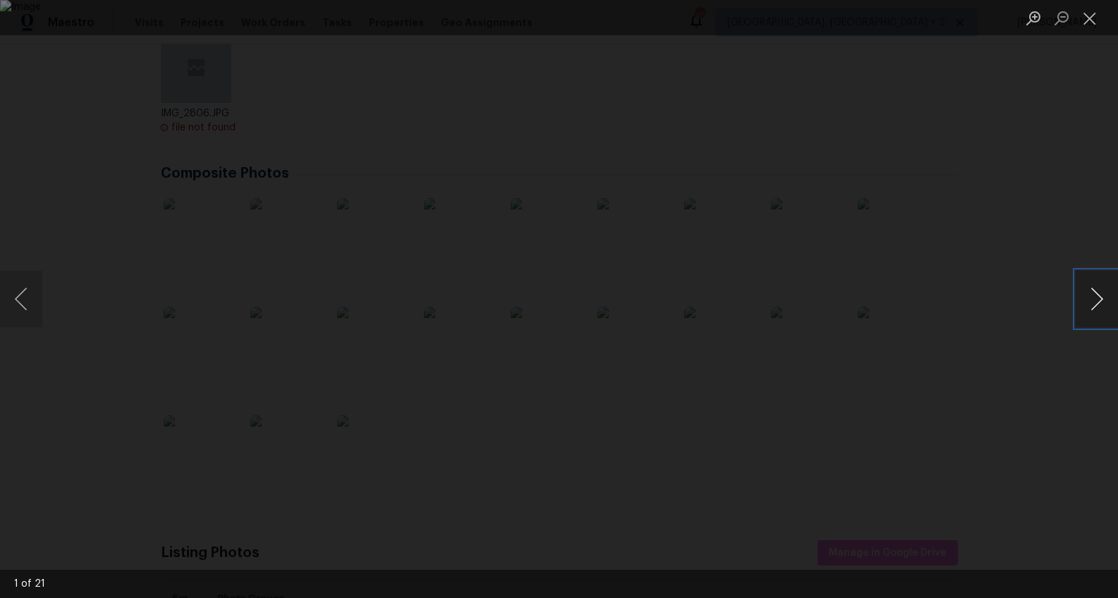
click at [1087, 299] on button "Next image" at bounding box center [1096, 299] width 42 height 56
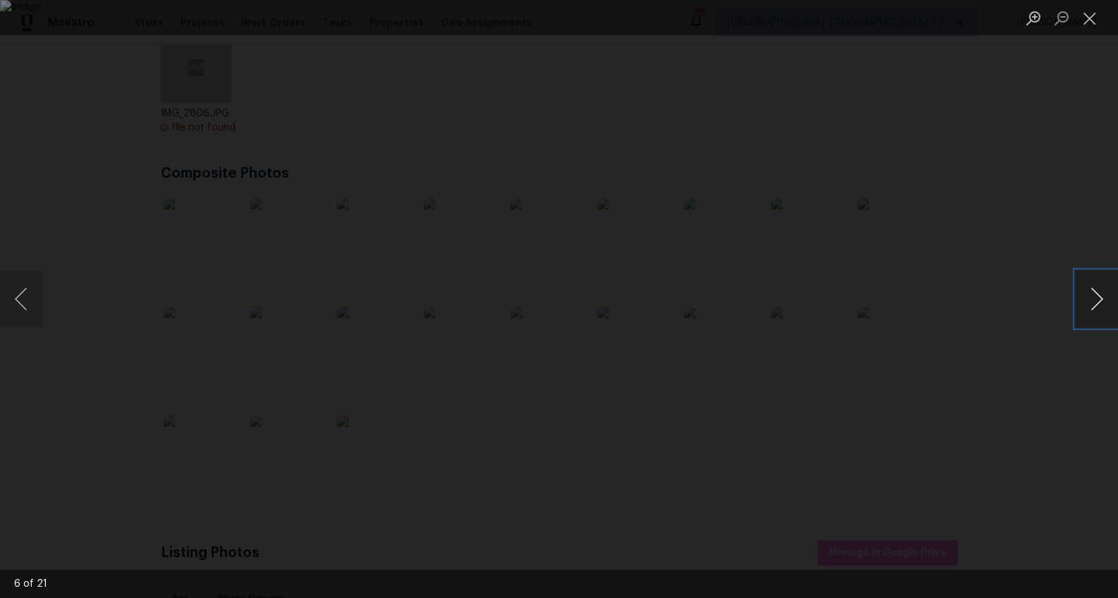
click at [1087, 299] on button "Next image" at bounding box center [1096, 299] width 42 height 56
click at [1017, 352] on div "Lightbox" at bounding box center [559, 299] width 1118 height 598
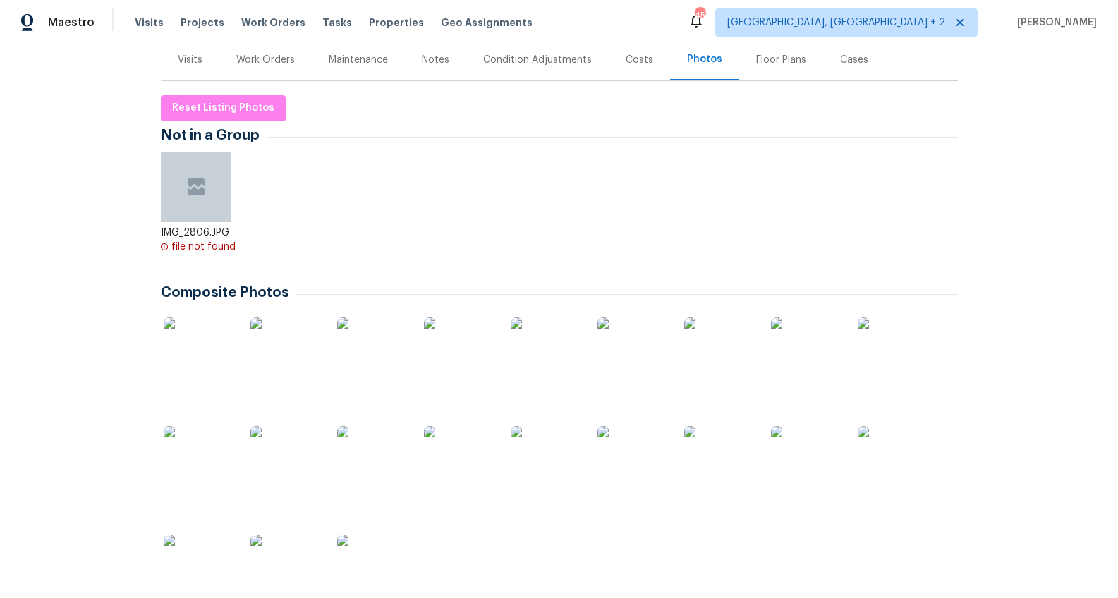
scroll to position [0, 0]
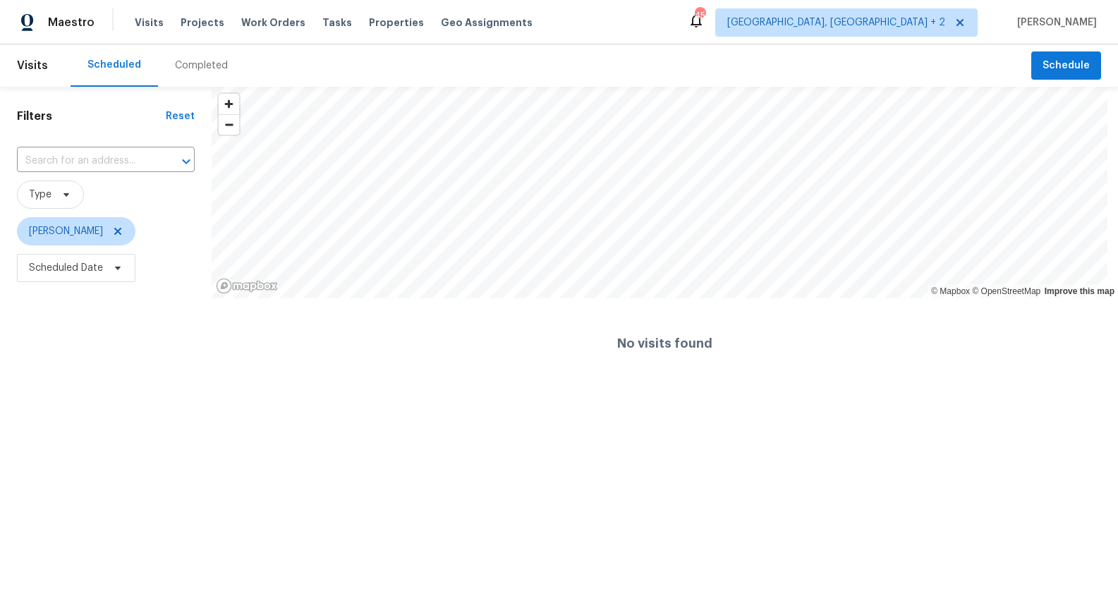
click at [187, 67] on div "Completed" at bounding box center [201, 66] width 53 height 14
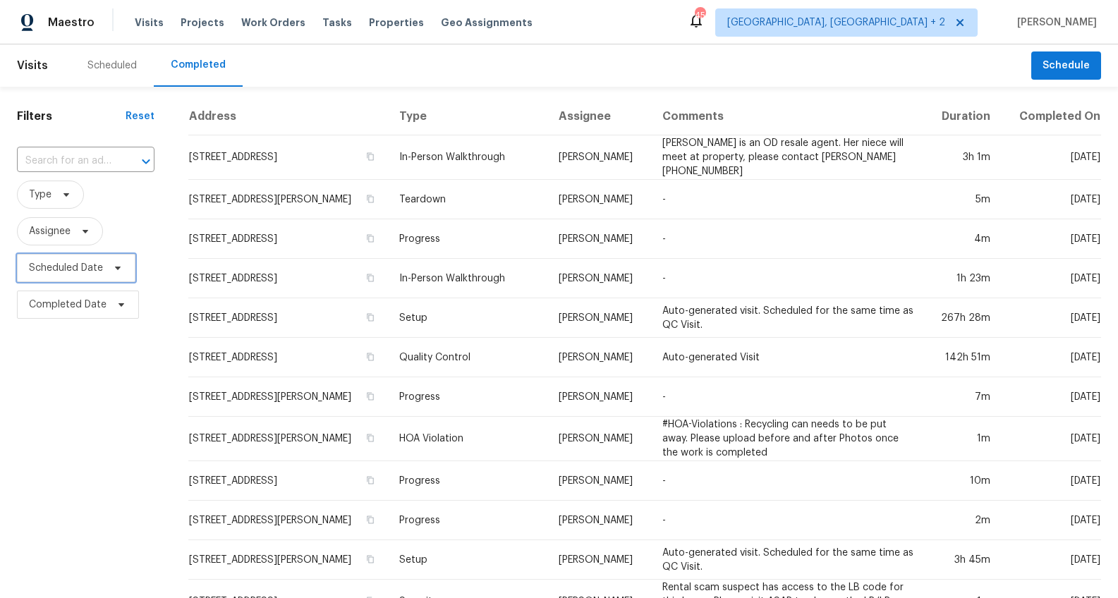
click at [57, 268] on span "Scheduled Date" at bounding box center [66, 268] width 74 height 14
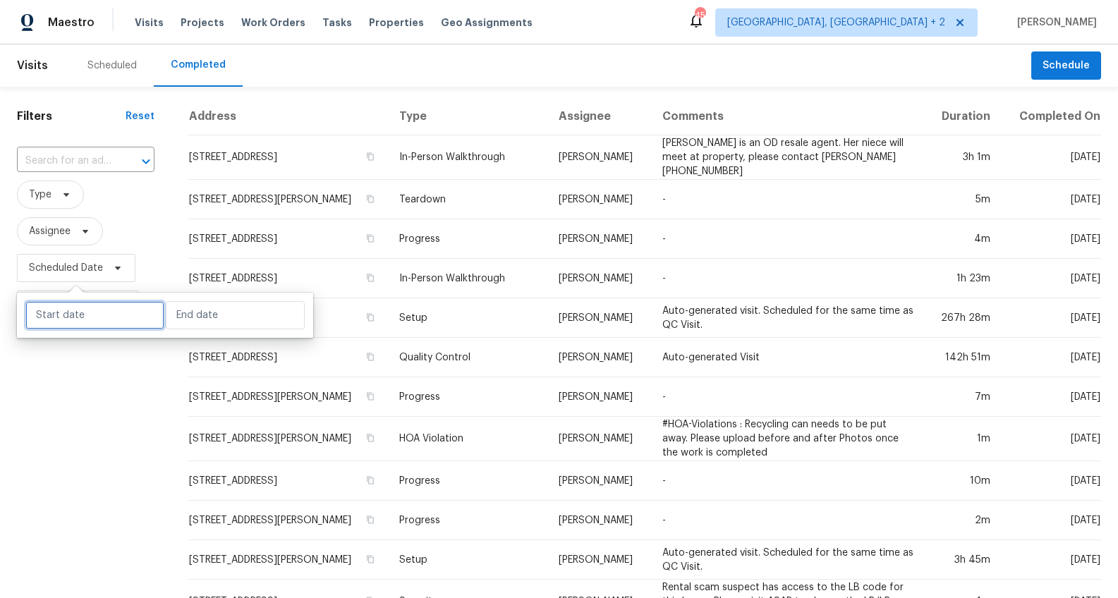
click at [105, 324] on input "text" at bounding box center [94, 315] width 139 height 28
select select "8"
select select "2025"
select select "9"
select select "2025"
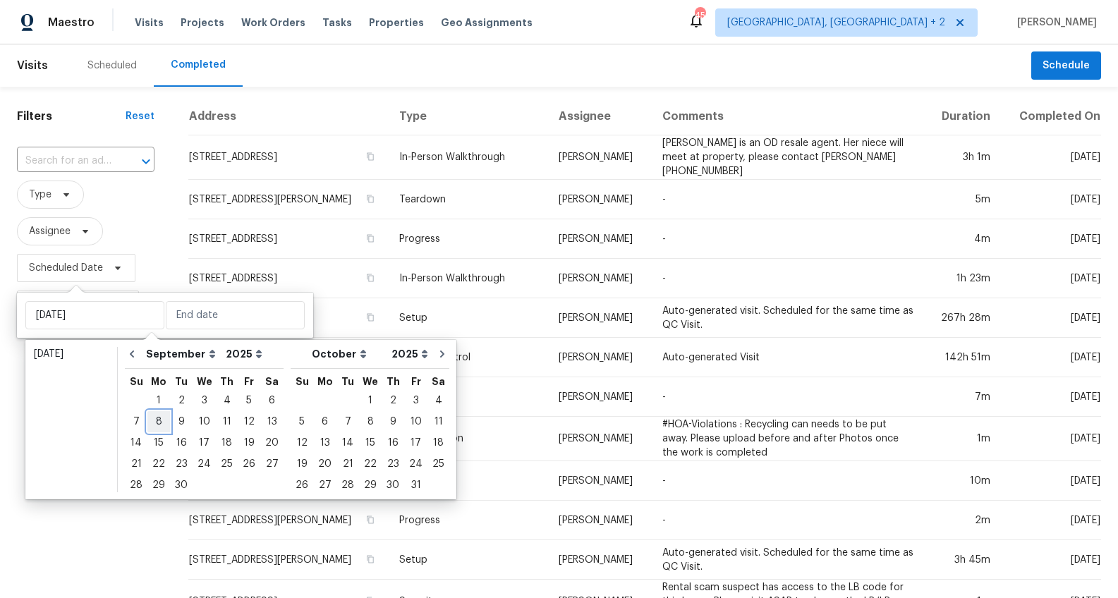
click at [158, 427] on div "8" at bounding box center [158, 422] width 23 height 20
type input "[DATE]"
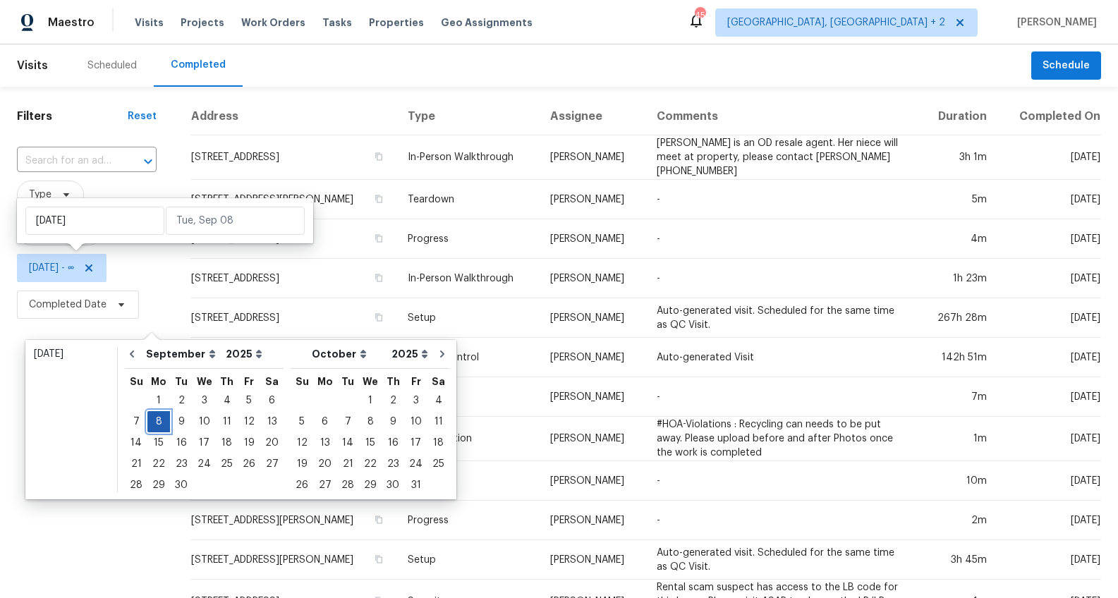
click at [160, 420] on div "8" at bounding box center [158, 422] width 23 height 20
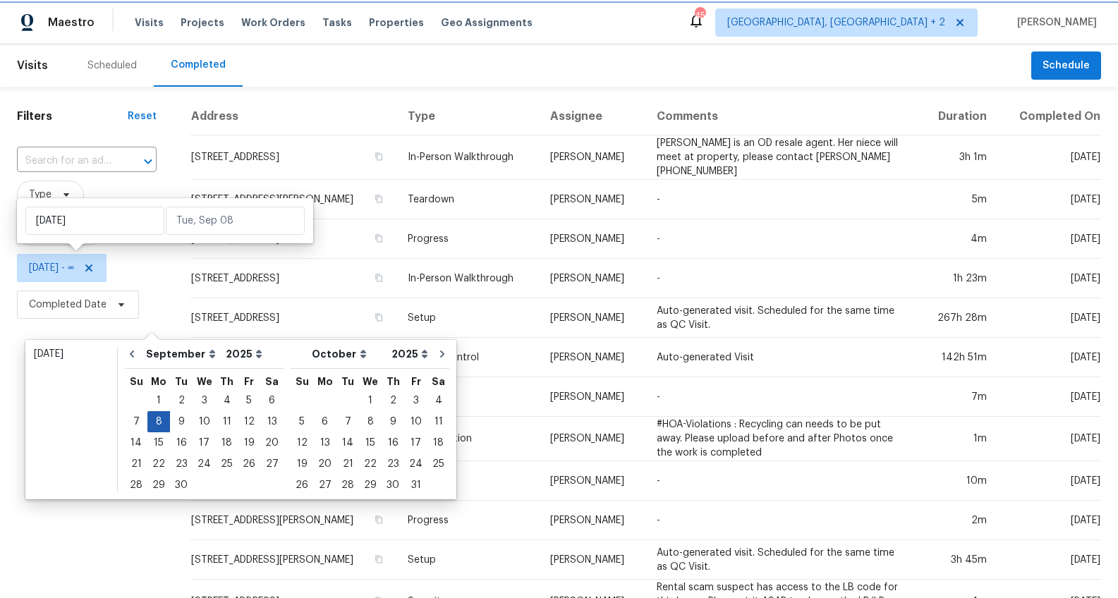
type input "[DATE]"
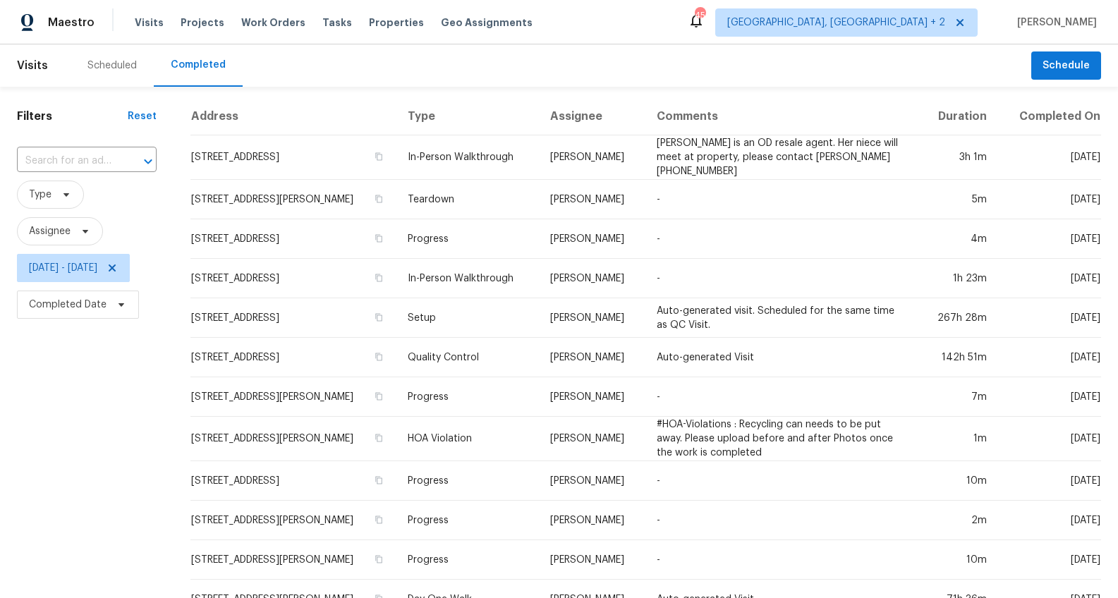
click at [109, 429] on div "Filters Reset ​ Type Assignee Mon, Sep 08 - Mon, Sep 08 Completed Date" at bounding box center [86, 420] width 173 height 667
click at [81, 234] on icon at bounding box center [85, 231] width 11 height 11
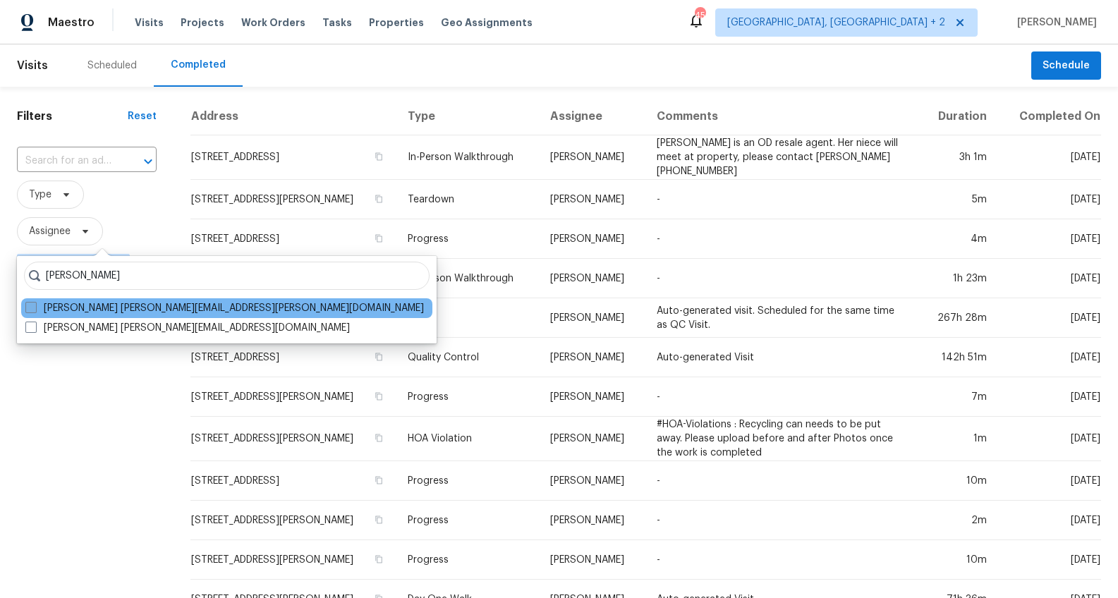
type input "alex baum"
click at [75, 307] on label "Alex Baum alex.baum@opendoor.com" at bounding box center [224, 308] width 398 height 14
click at [35, 307] on input "Alex Baum alex.baum@opendoor.com" at bounding box center [29, 305] width 9 height 9
checkbox input "true"
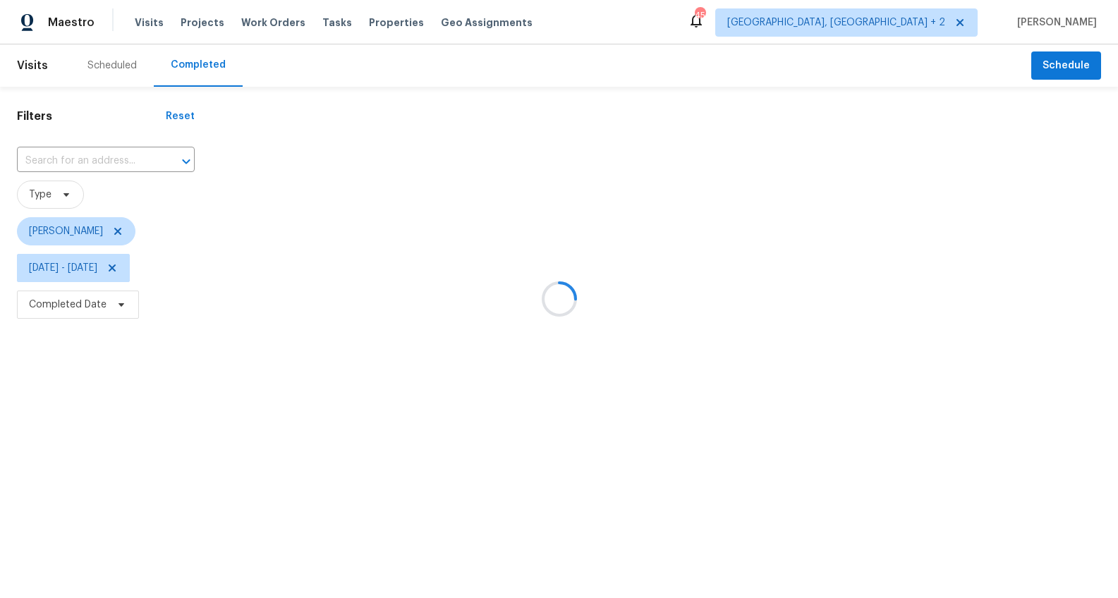
click at [934, 21] on div at bounding box center [559, 299] width 1118 height 598
click at [92, 230] on div at bounding box center [559, 299] width 1118 height 598
click at [325, 97] on div at bounding box center [559, 299] width 1118 height 598
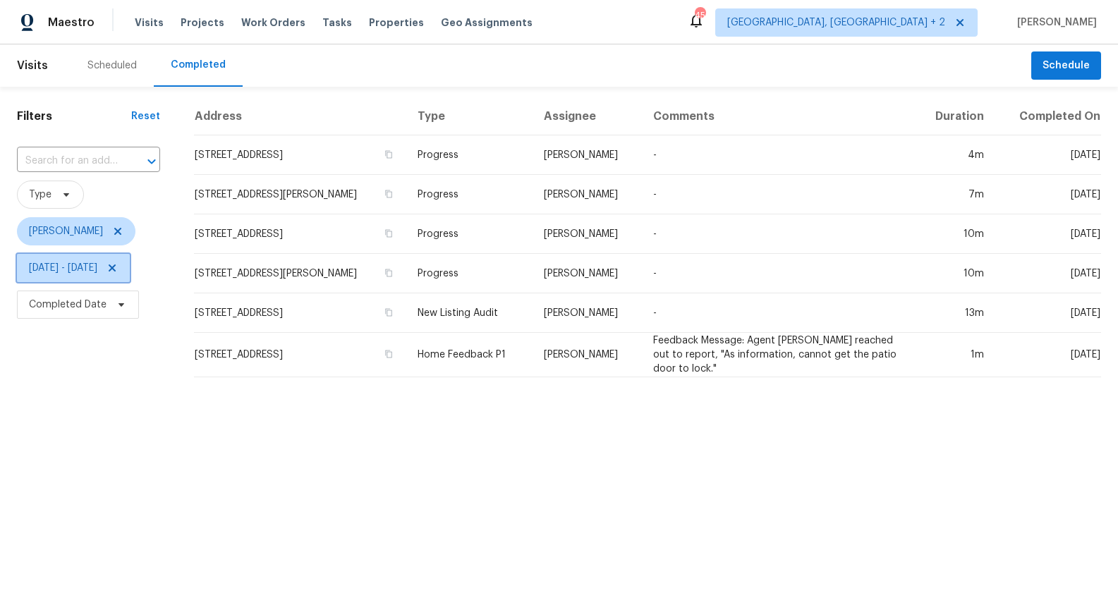
click at [116, 267] on icon at bounding box center [112, 267] width 7 height 7
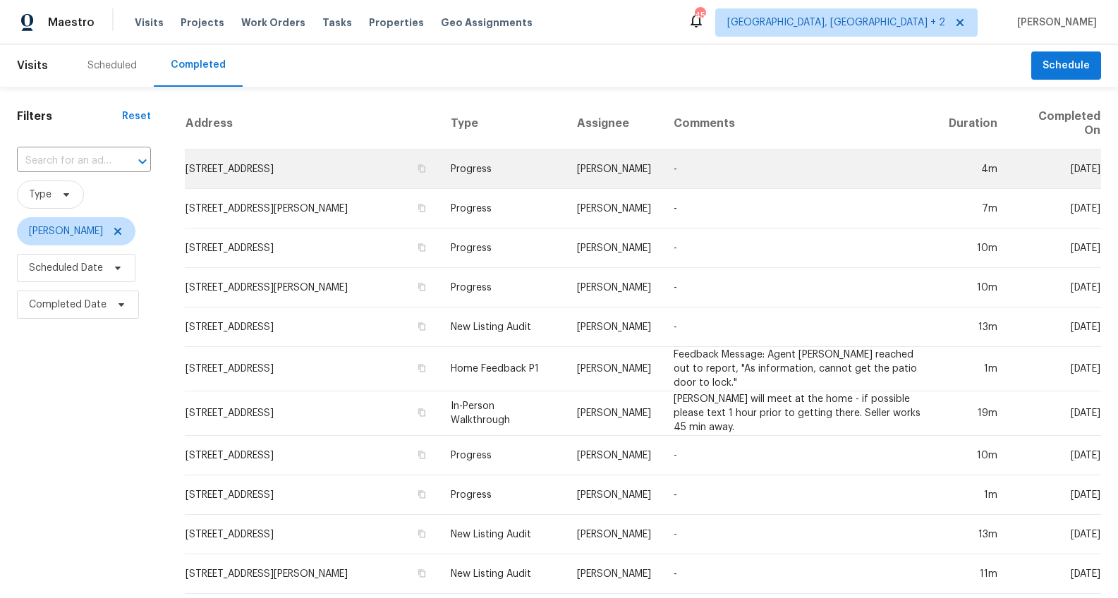
click at [225, 166] on td "909 Burkshire Ct, Spartanburg, SC 29301" at bounding box center [312, 168] width 255 height 39
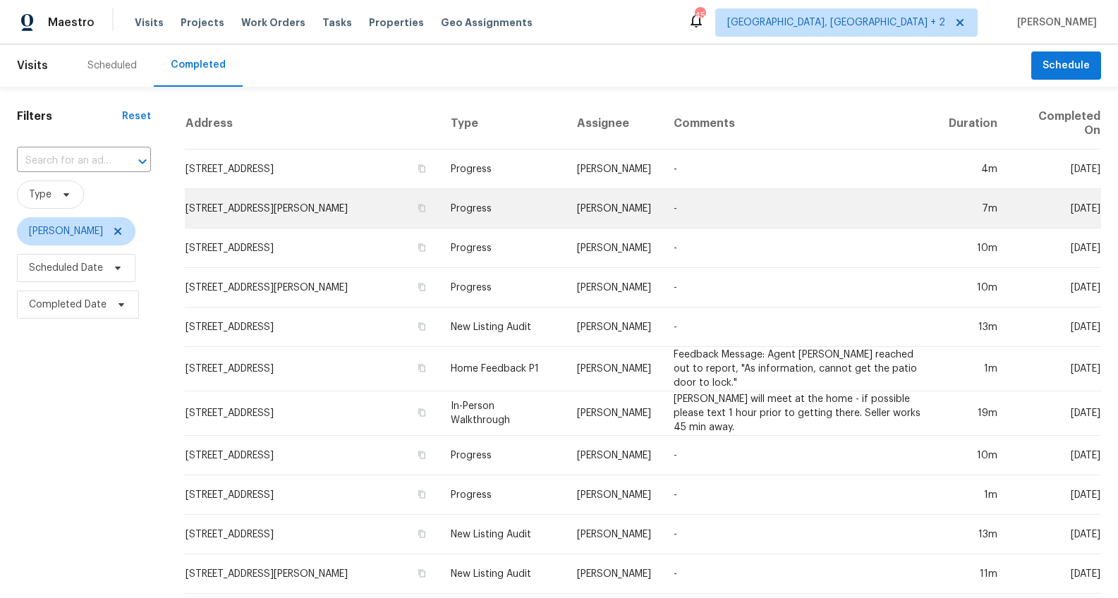
click at [238, 205] on td "117 Dark Wood Ct, Woodruff, SC 29388" at bounding box center [312, 208] width 255 height 39
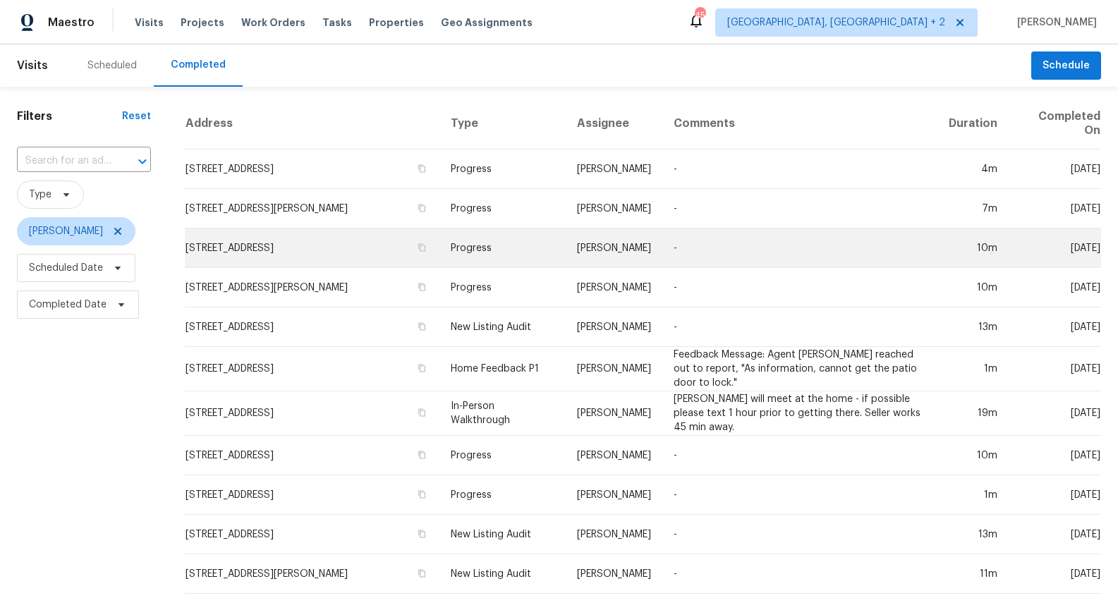
click at [241, 240] on td "421 High Valley Blvd, Greenville, SC 29605" at bounding box center [312, 247] width 255 height 39
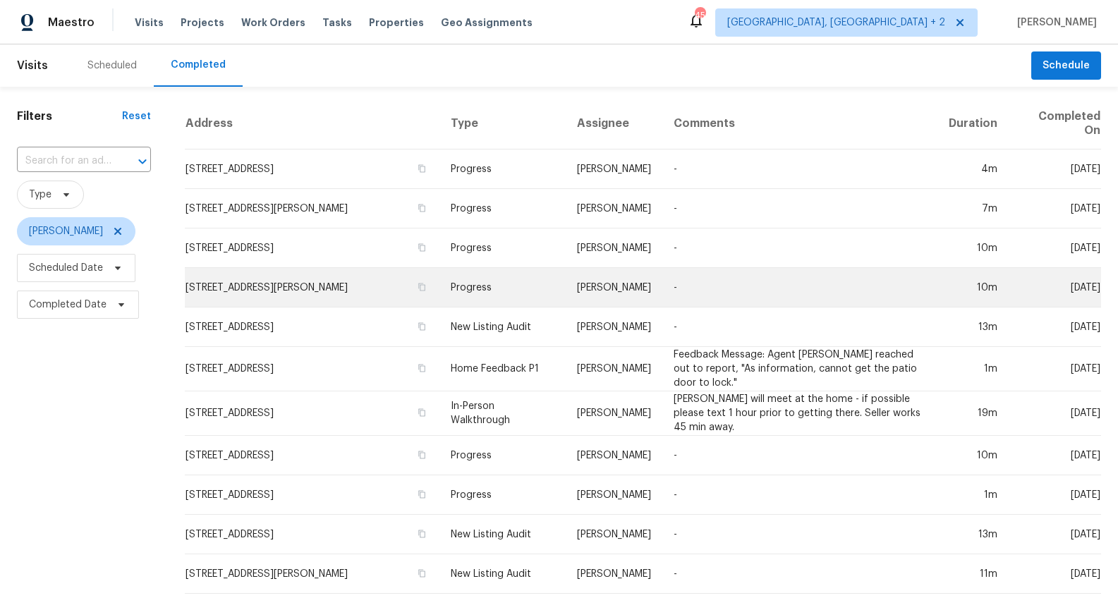
click at [245, 281] on td "22 Rustcraft Dr, Greer, SC 29651" at bounding box center [312, 287] width 255 height 39
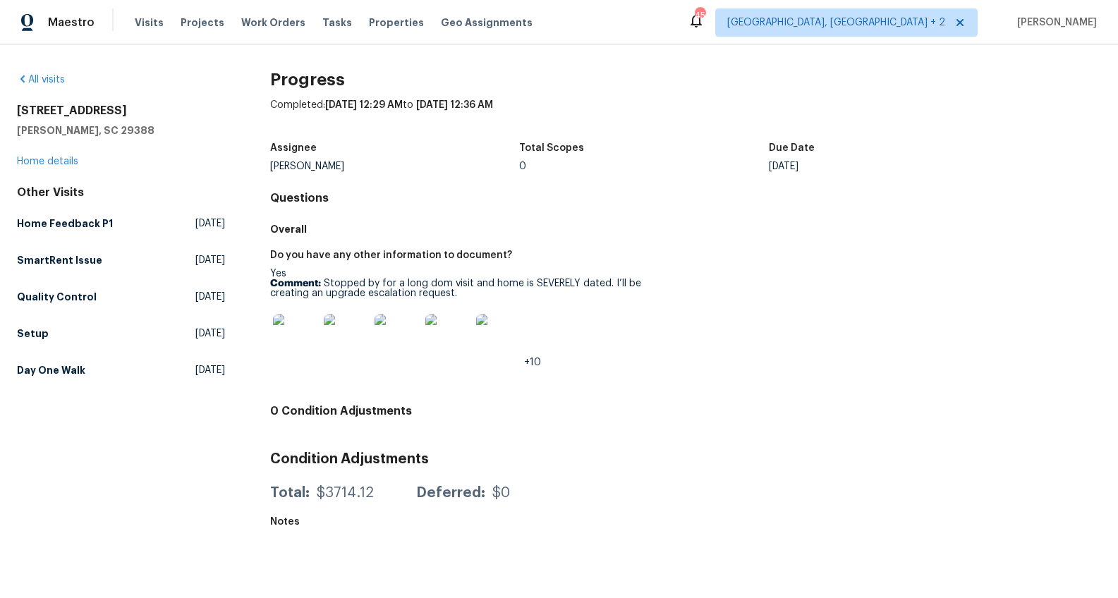
click at [277, 338] on img at bounding box center [295, 336] width 45 height 45
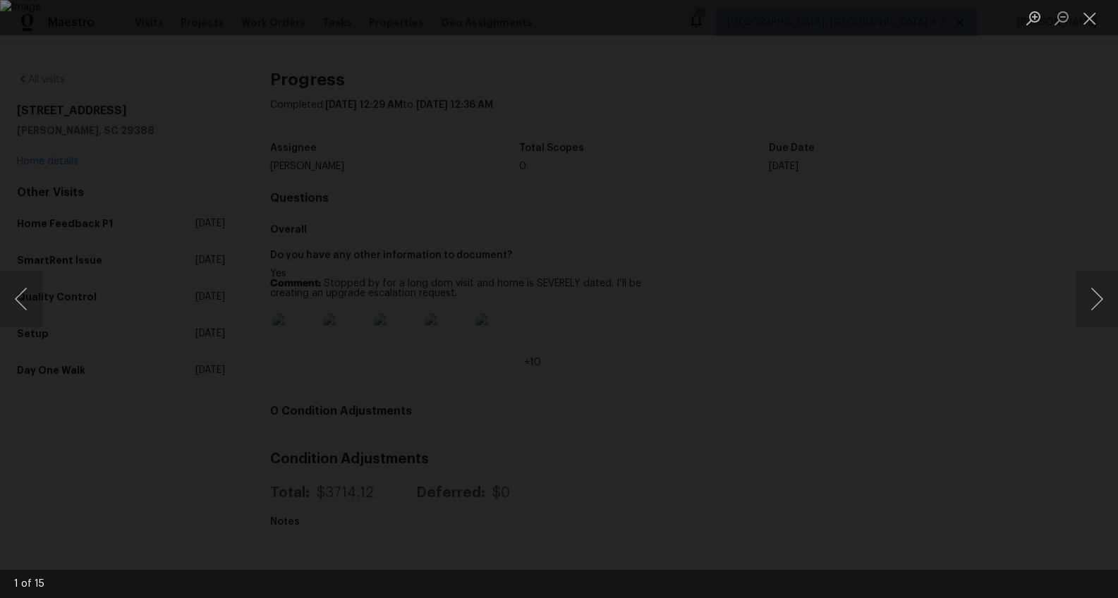
click at [1010, 331] on div "Lightbox" at bounding box center [559, 299] width 1118 height 598
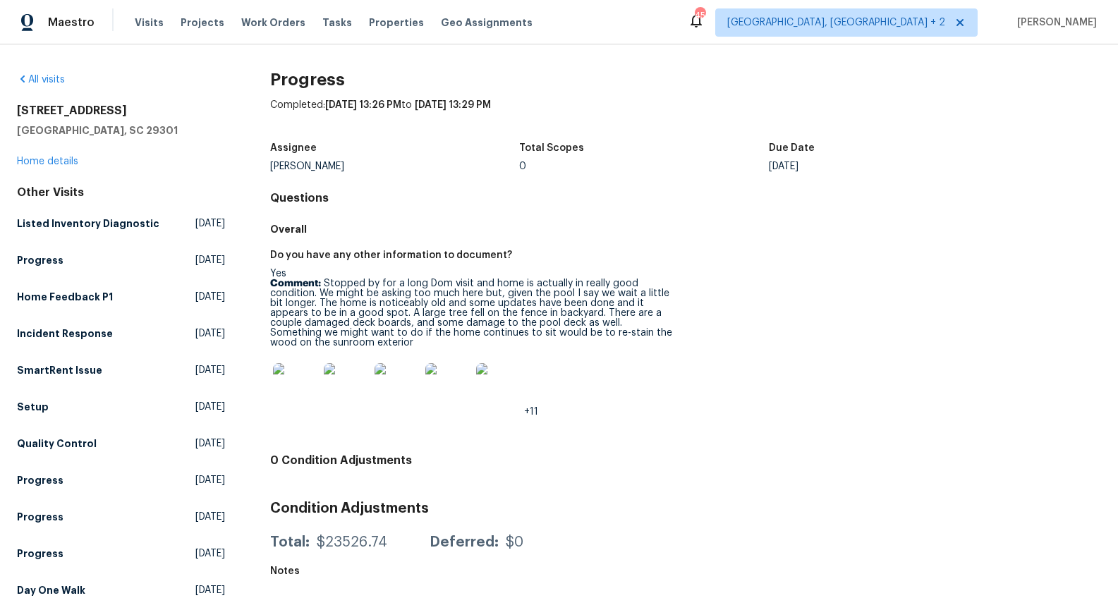
click at [294, 396] on img at bounding box center [295, 385] width 45 height 45
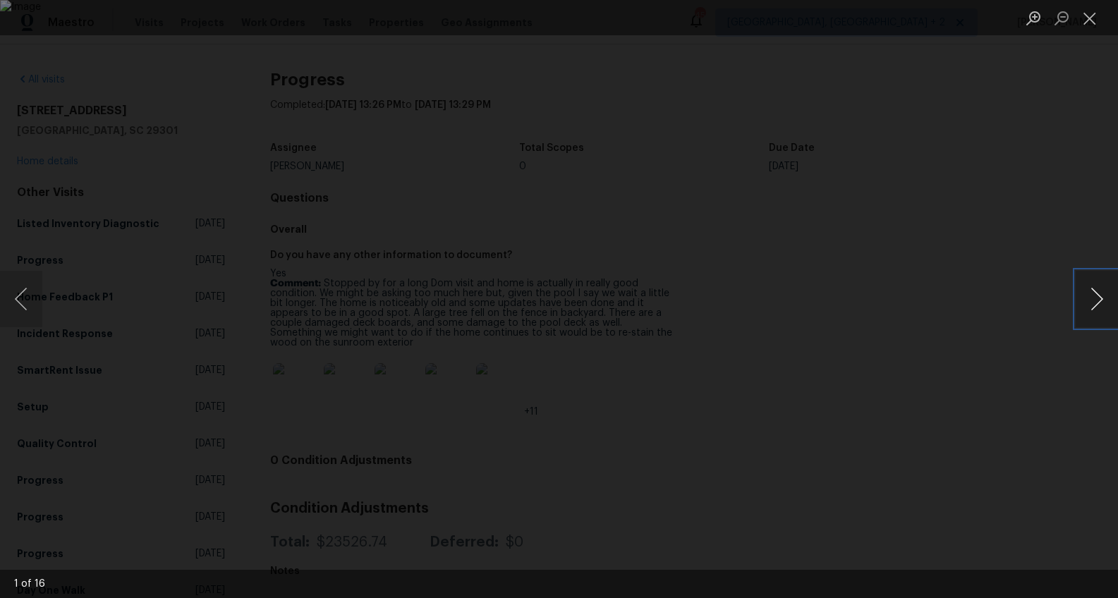
click at [1087, 299] on button "Next image" at bounding box center [1096, 299] width 42 height 56
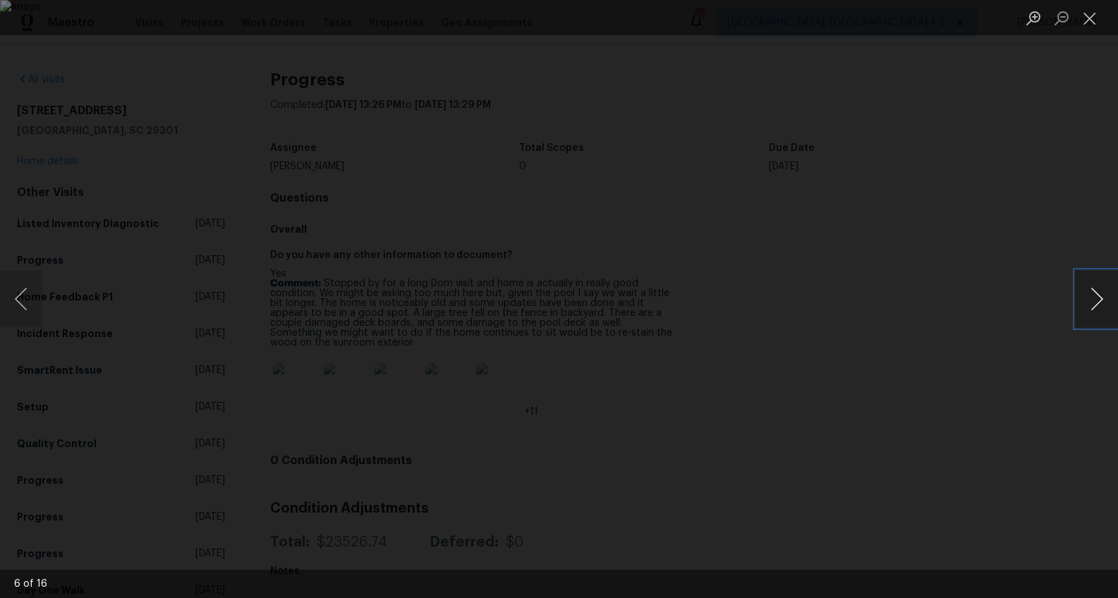
click at [1087, 299] on button "Next image" at bounding box center [1096, 299] width 42 height 56
click at [1087, 300] on button "Next image" at bounding box center [1096, 299] width 42 height 56
click at [1049, 387] on div "Lightbox" at bounding box center [559, 299] width 1118 height 598
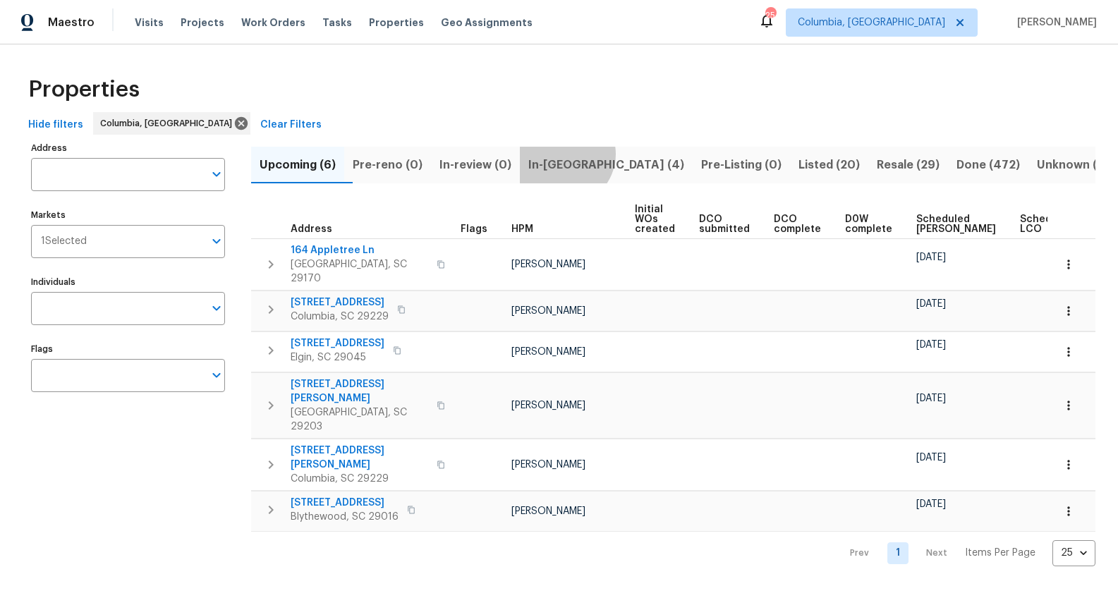
click at [585, 154] on button "In-[GEOGRAPHIC_DATA] (4)" at bounding box center [606, 165] width 173 height 37
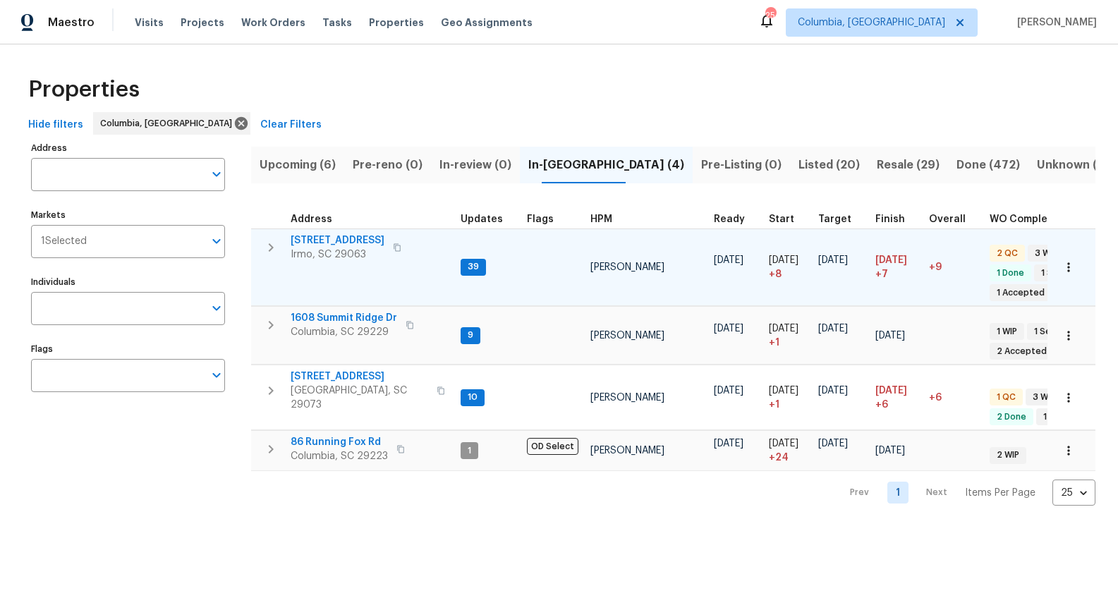
click at [344, 238] on span "[STREET_ADDRESS]" at bounding box center [338, 240] width 94 height 14
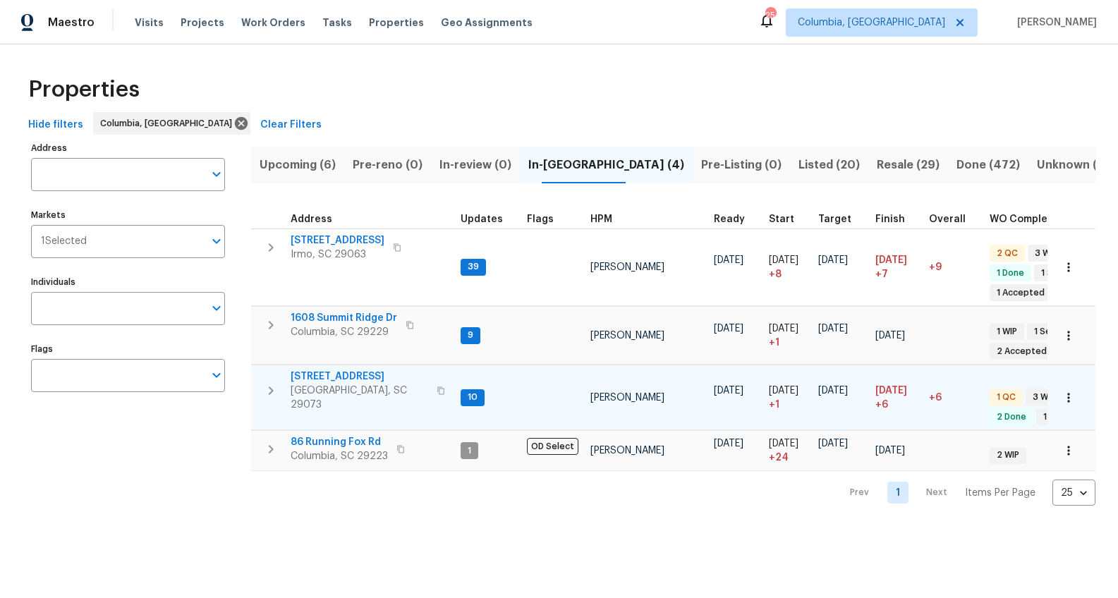
click at [334, 374] on span "[STREET_ADDRESS]" at bounding box center [360, 377] width 138 height 14
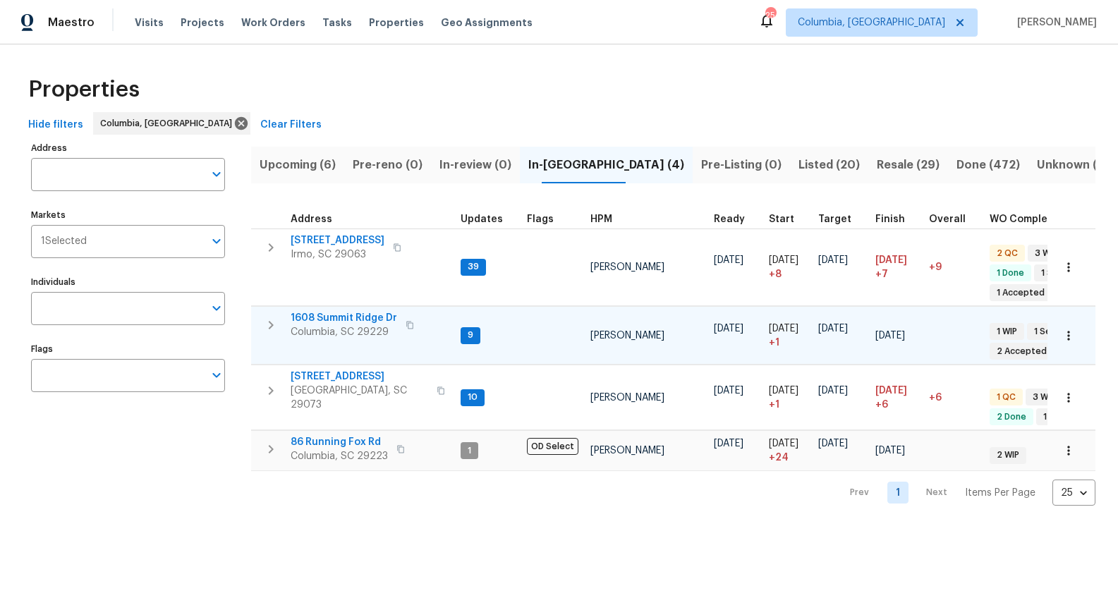
click at [359, 314] on span "1608 Summit Ridge Dr" at bounding box center [344, 318] width 106 height 14
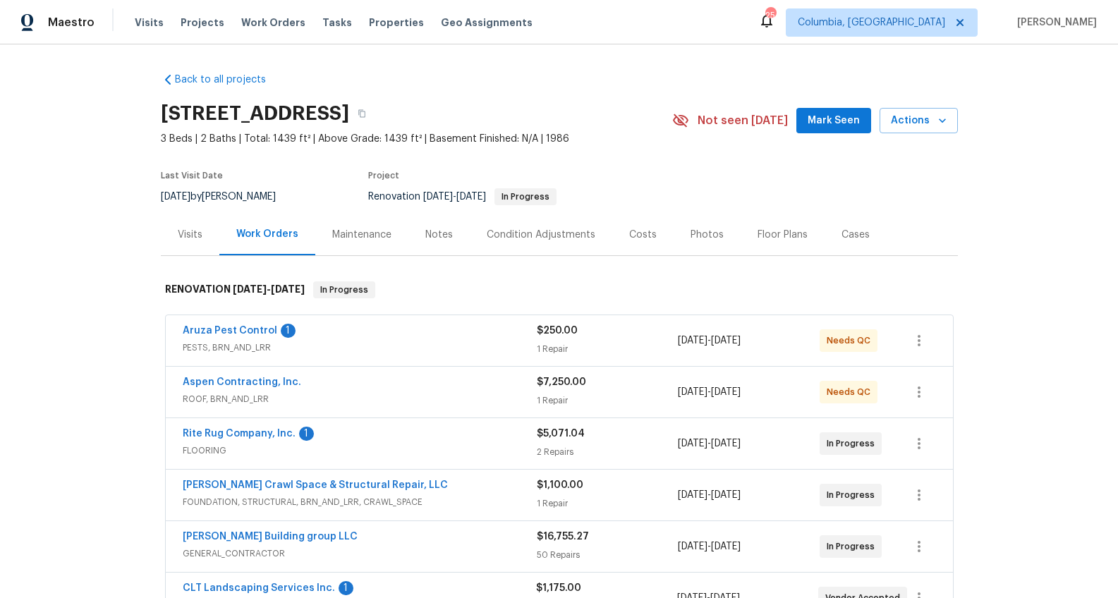
click at [430, 236] on div "Notes" at bounding box center [439, 235] width 28 height 14
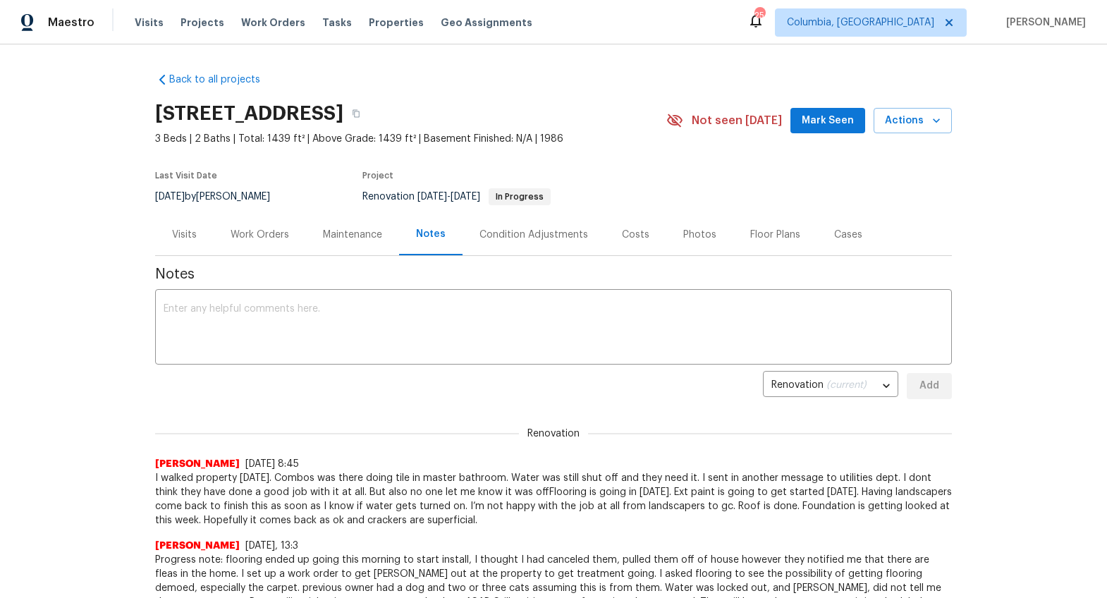
click at [233, 238] on div "Work Orders" at bounding box center [260, 235] width 59 height 14
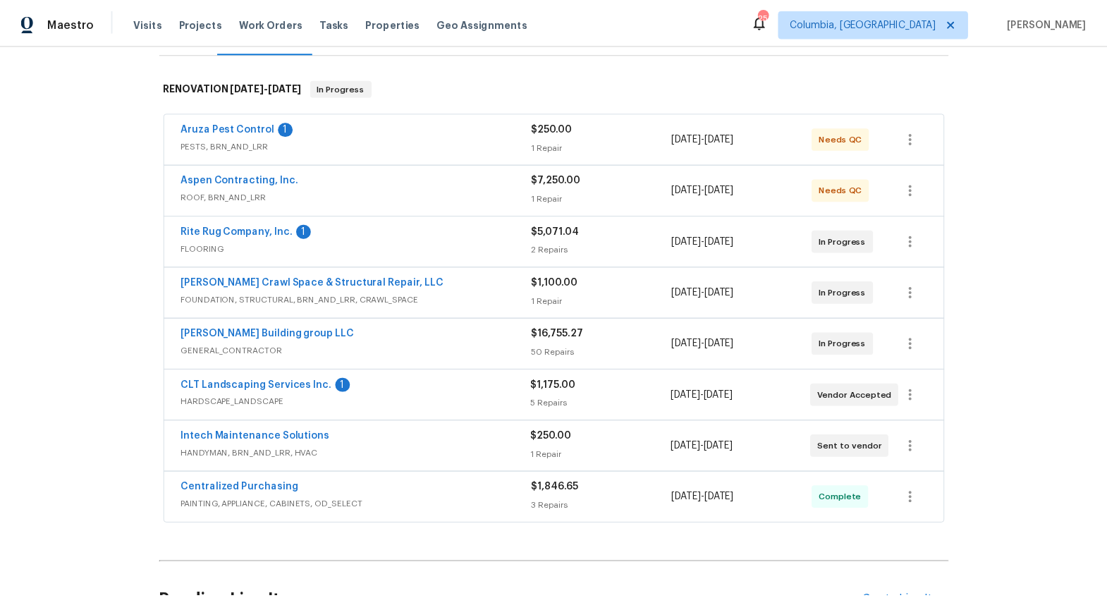
scroll to position [59, 0]
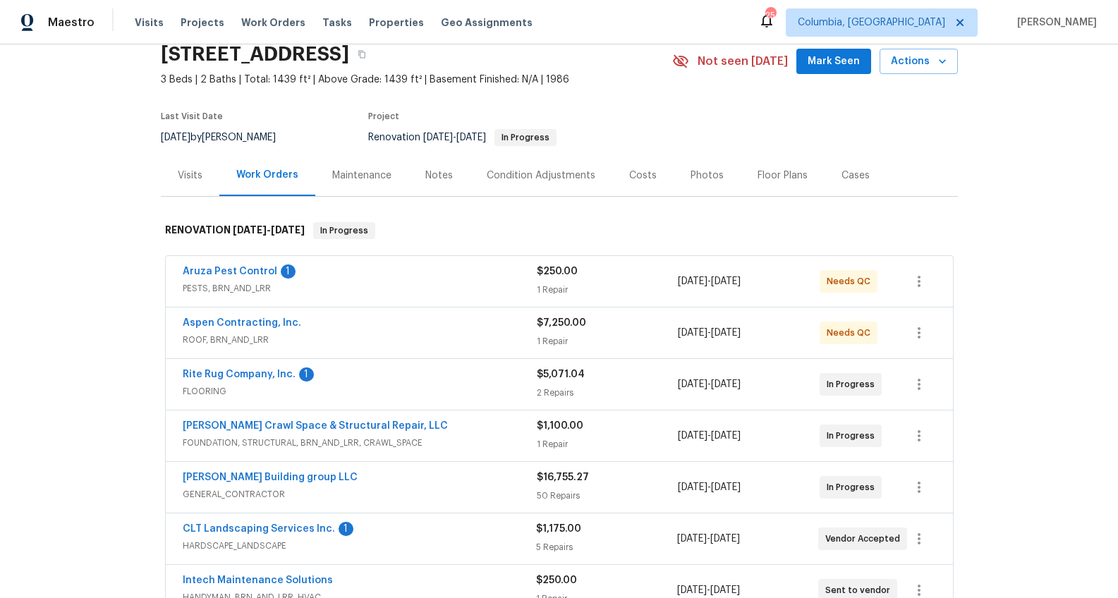
click at [438, 137] on span "8/12/2025" at bounding box center [438, 138] width 30 height 10
click at [426, 178] on div "Notes" at bounding box center [439, 176] width 28 height 14
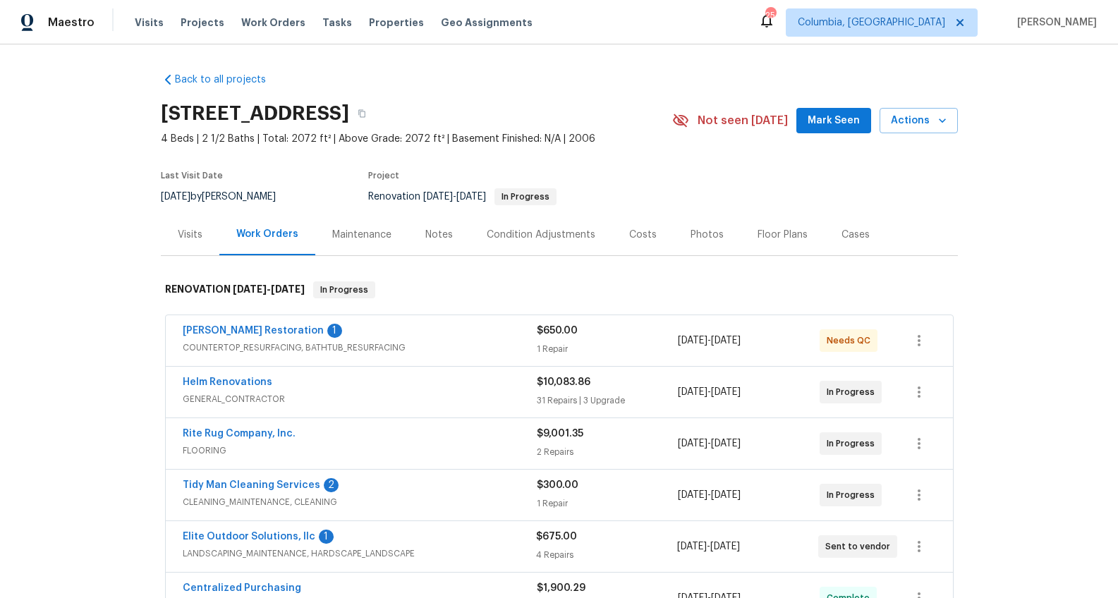
click at [448, 247] on div "Notes" at bounding box center [438, 235] width 61 height 42
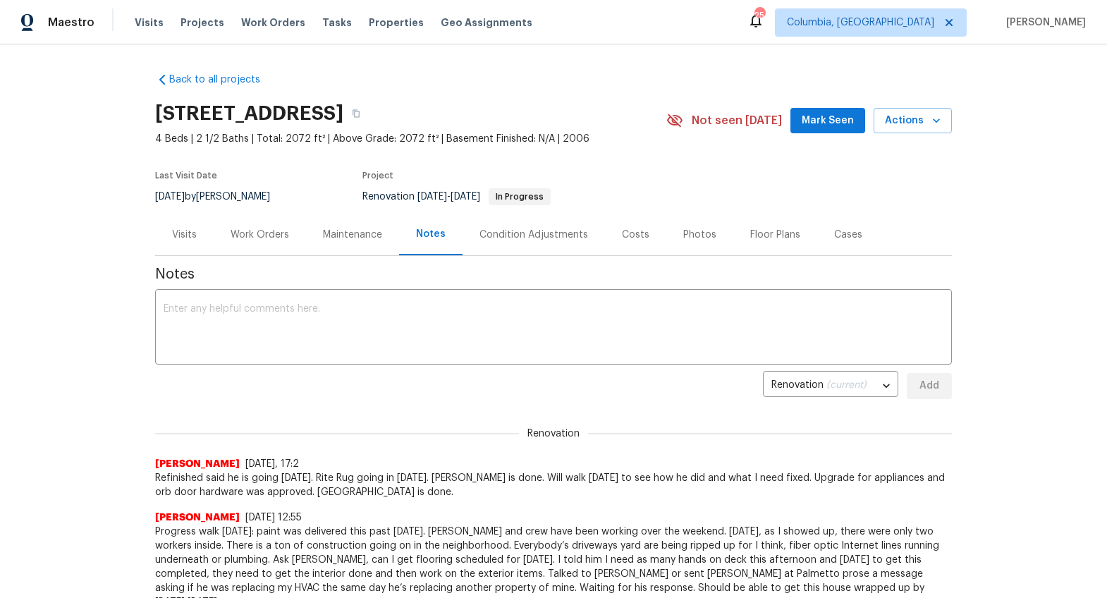
click at [245, 231] on div "Work Orders" at bounding box center [260, 235] width 59 height 14
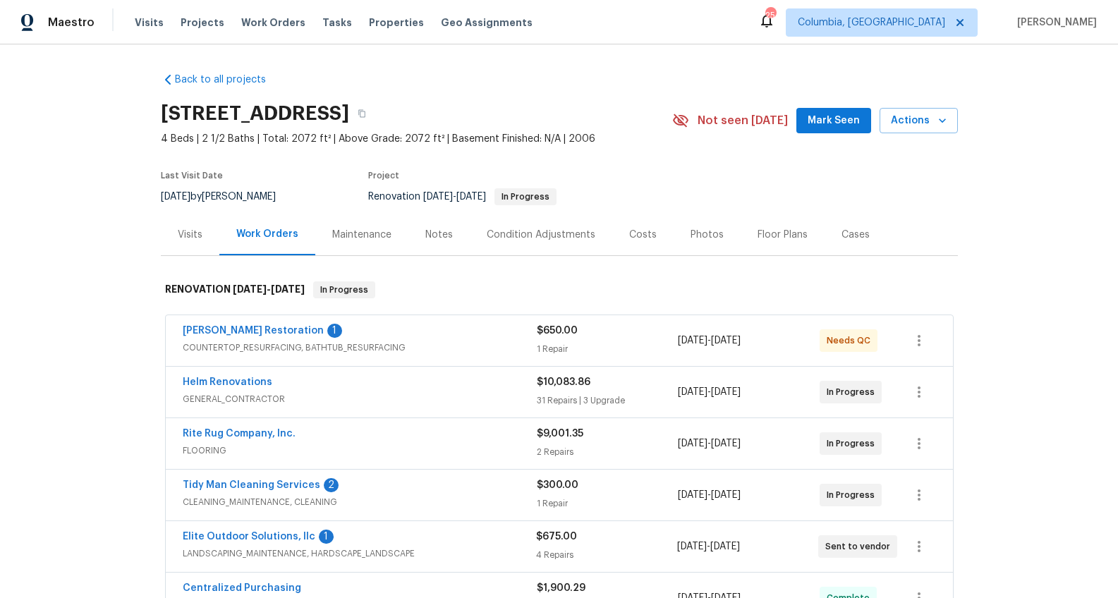
click at [192, 240] on div "Visits" at bounding box center [190, 235] width 25 height 14
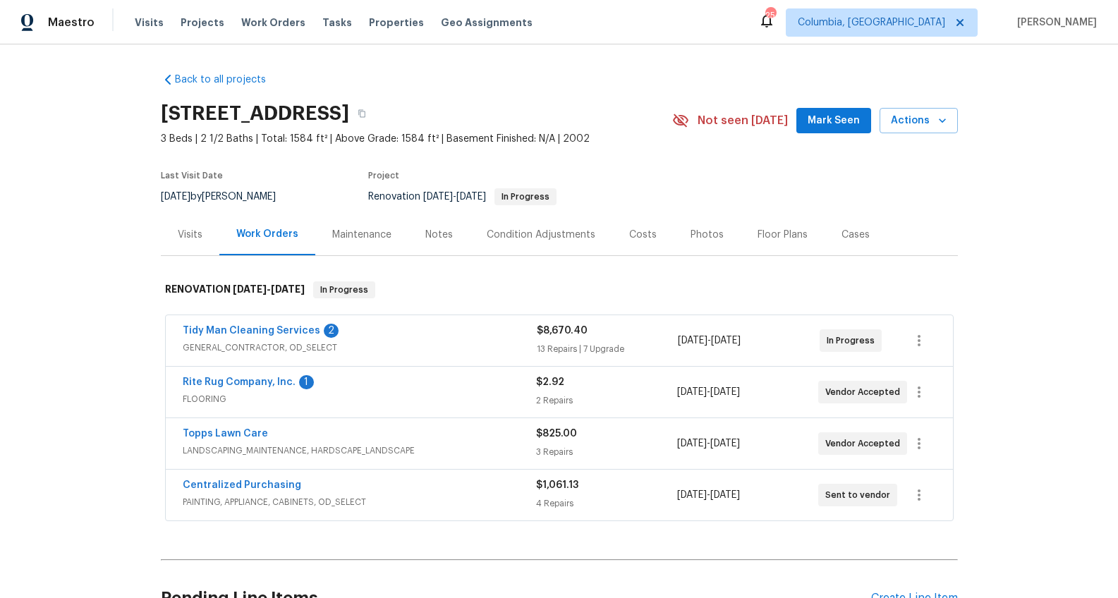
drag, startPoint x: 428, startPoint y: 247, endPoint x: 425, endPoint y: 253, distance: 7.3
click at [425, 253] on div "Notes" at bounding box center [438, 235] width 61 height 42
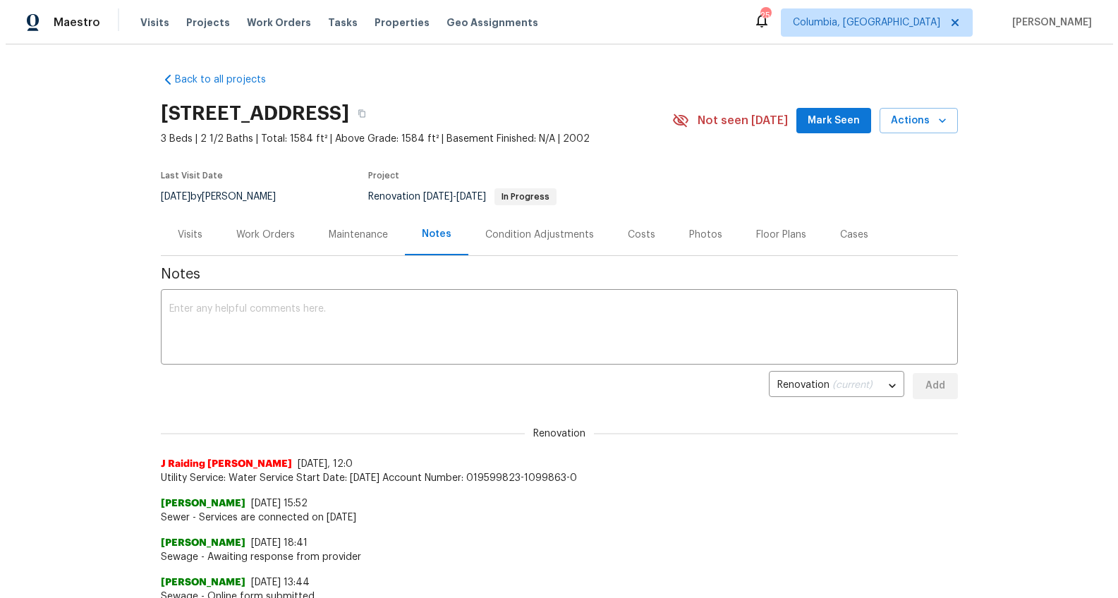
scroll to position [20, 0]
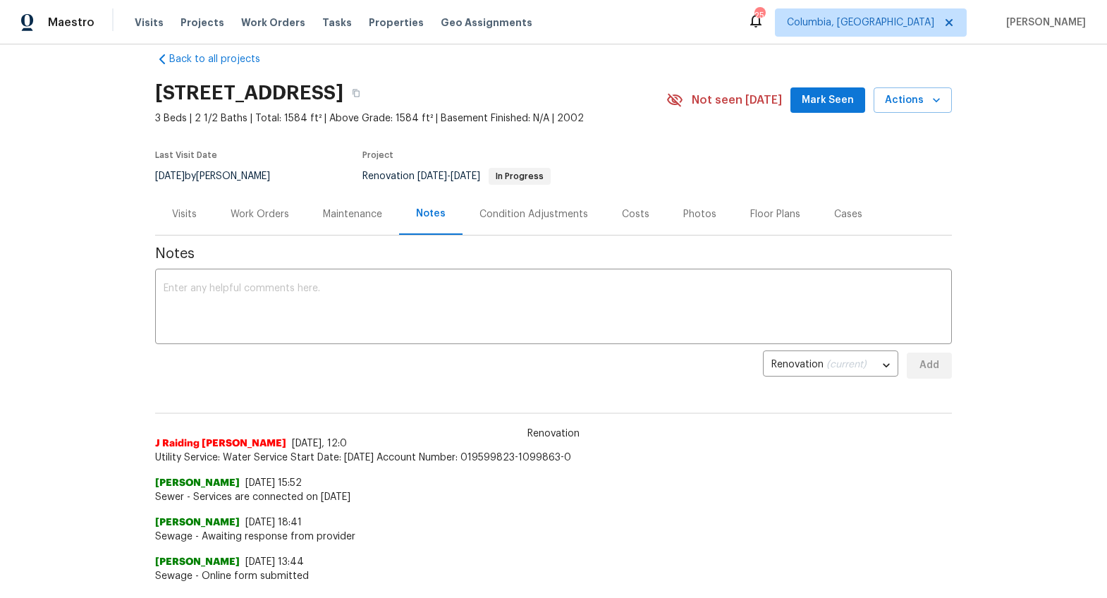
click at [231, 207] on div "Work Orders" at bounding box center [260, 214] width 59 height 14
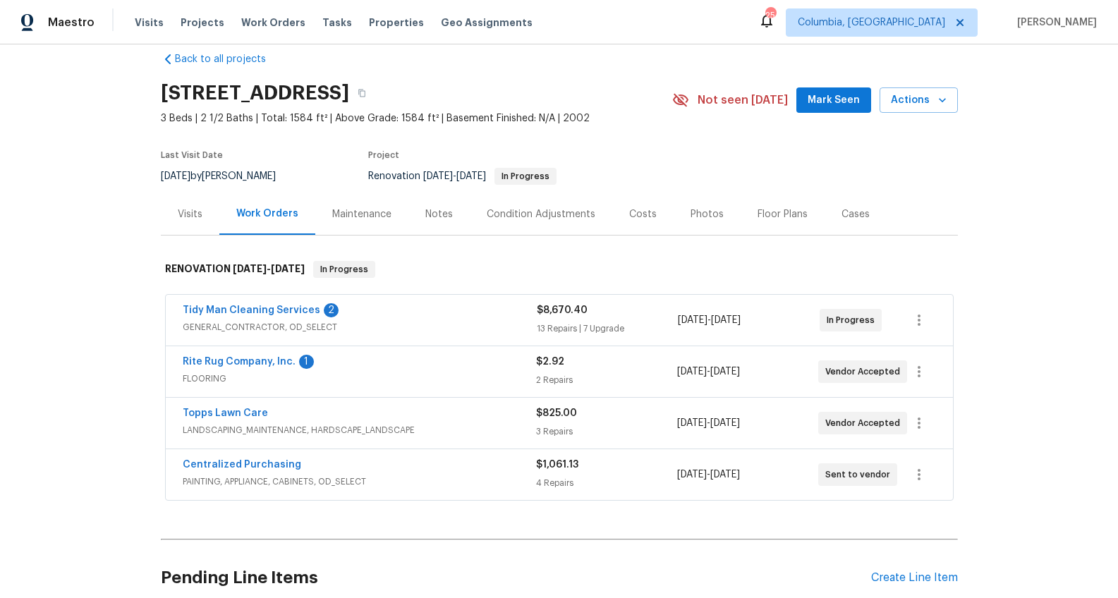
click at [382, 317] on div "Tidy Man Cleaning Services 2" at bounding box center [360, 311] width 354 height 17
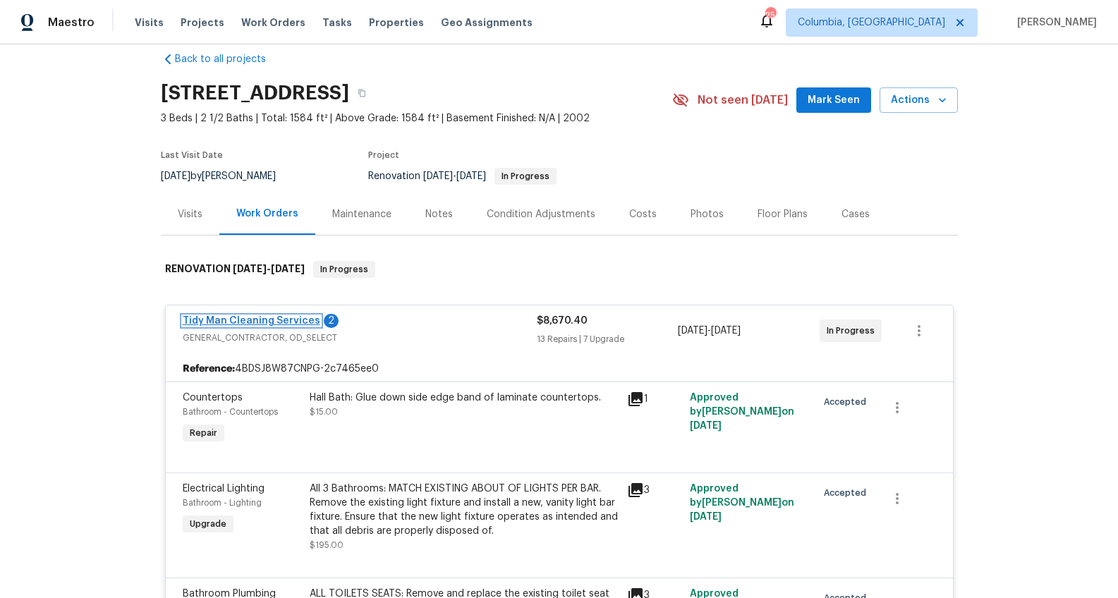
click at [273, 318] on link "Tidy Man Cleaning Services" at bounding box center [252, 321] width 138 height 10
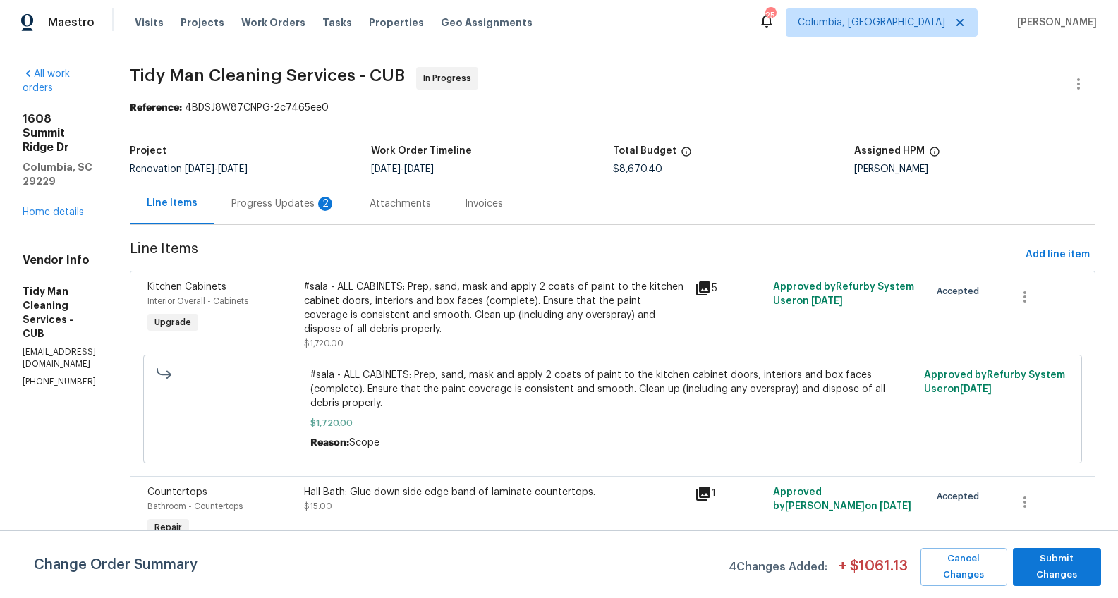
click at [325, 207] on div "Progress Updates 2" at bounding box center [283, 204] width 104 height 14
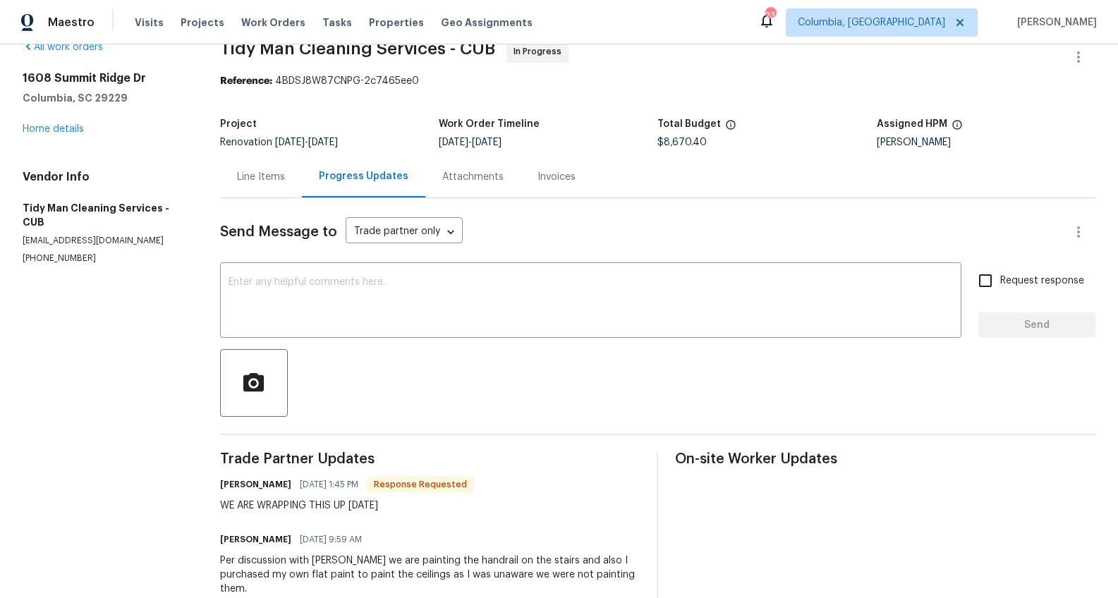
scroll to position [1, 0]
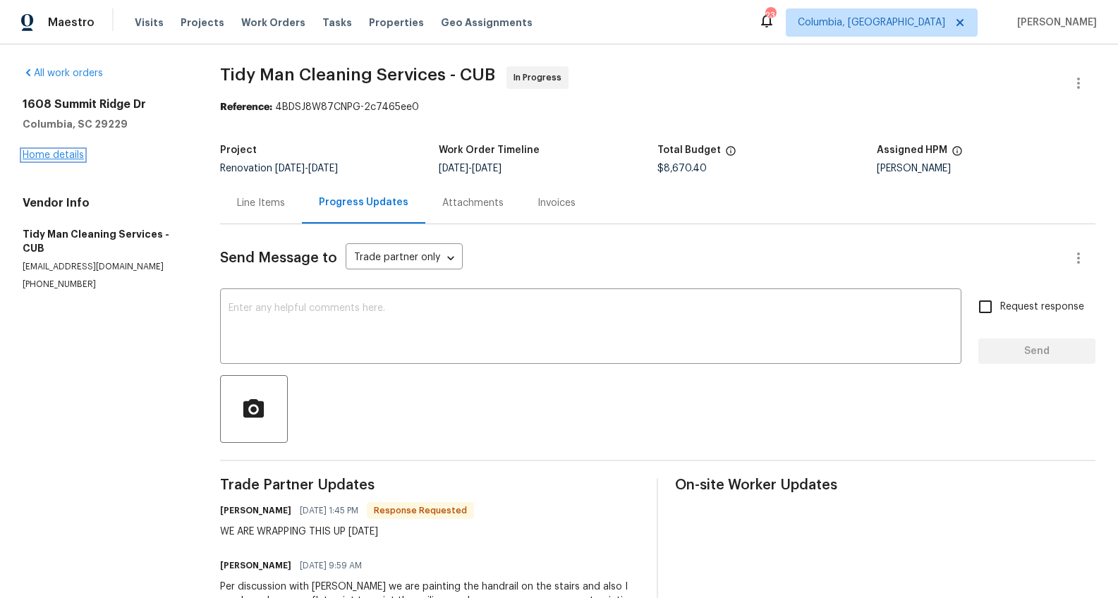
click at [62, 157] on link "Home details" at bounding box center [53, 155] width 61 height 10
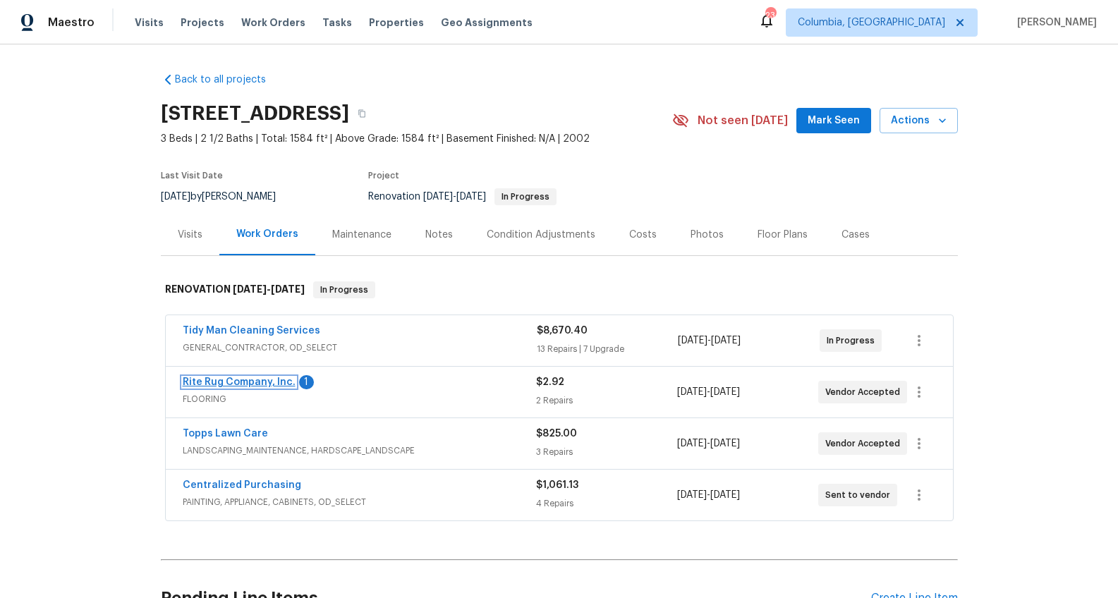
click at [221, 377] on link "Rite Rug Company, Inc." at bounding box center [239, 382] width 113 height 10
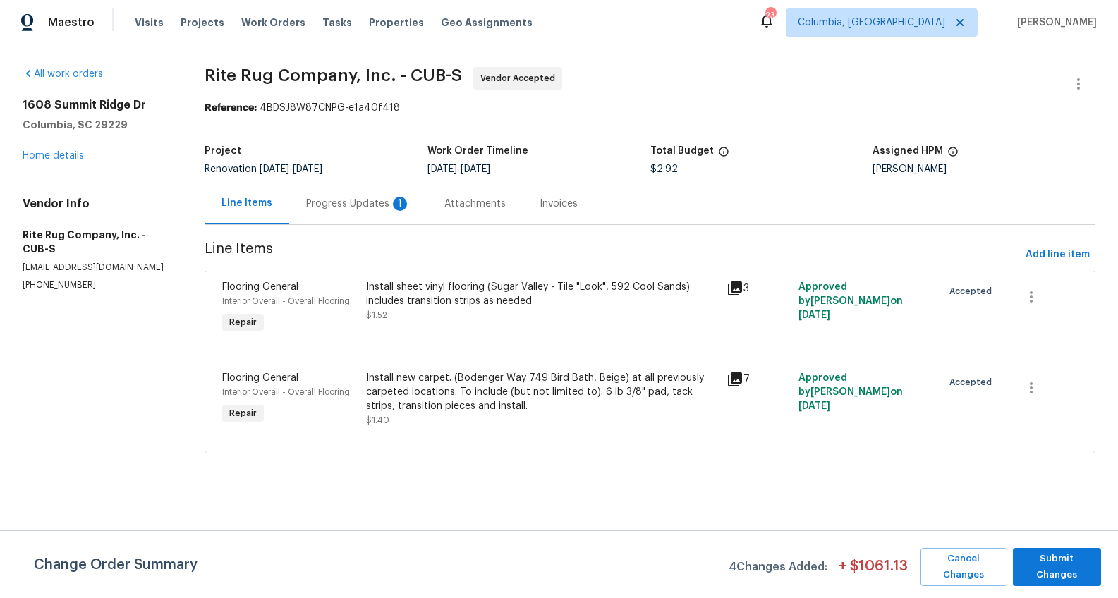
click at [353, 219] on div "Progress Updates 1" at bounding box center [358, 204] width 138 height 42
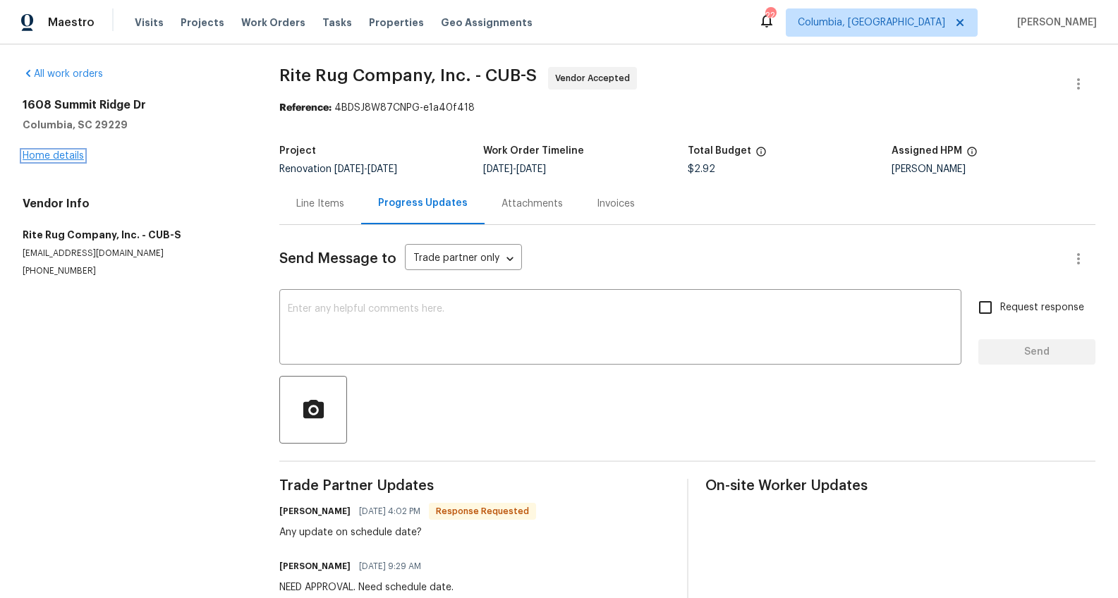
click at [70, 155] on link "Home details" at bounding box center [53, 156] width 61 height 10
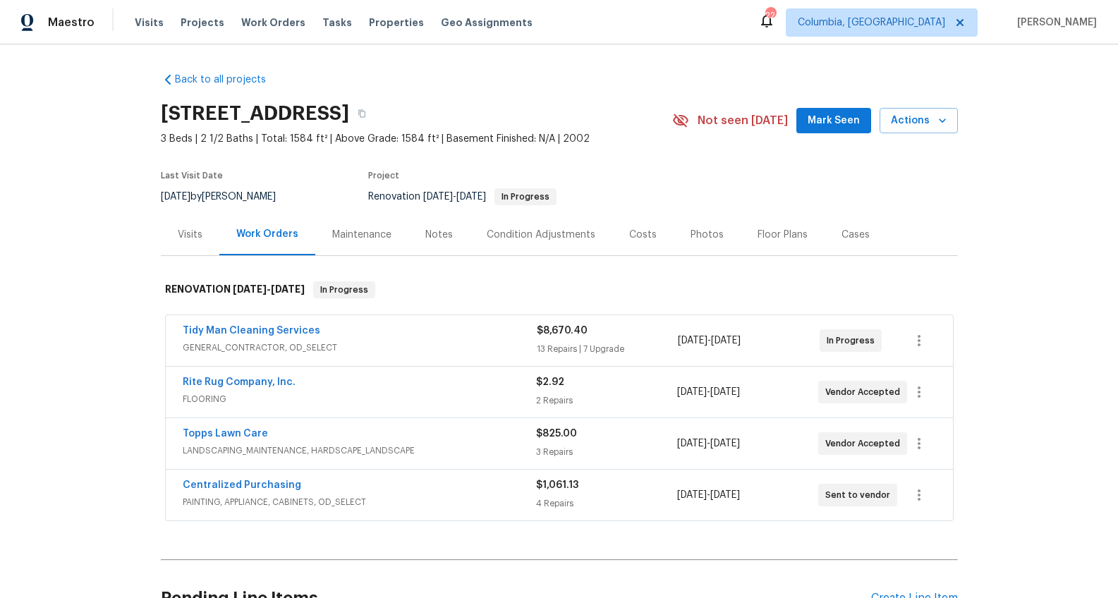
click at [178, 233] on div "Visits" at bounding box center [190, 235] width 25 height 14
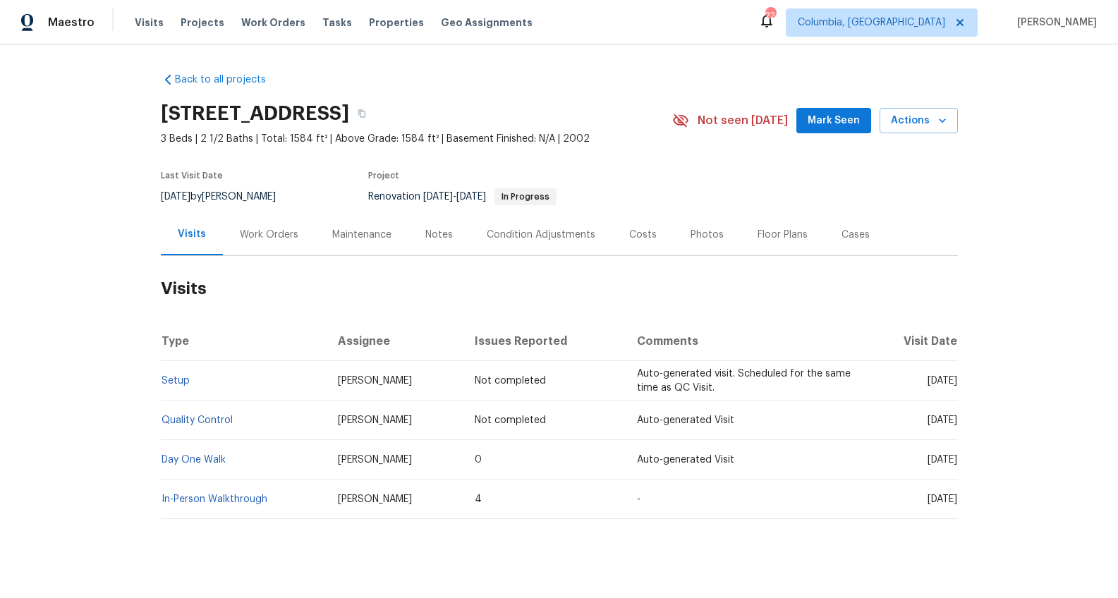
click at [455, 243] on div "Notes" at bounding box center [438, 235] width 61 height 42
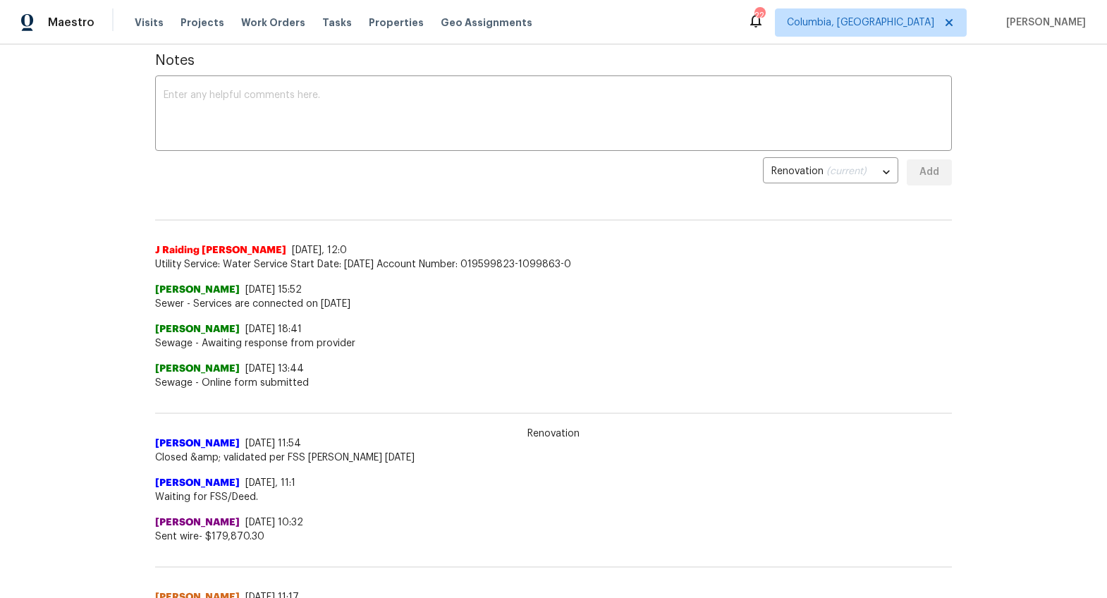
scroll to position [5, 0]
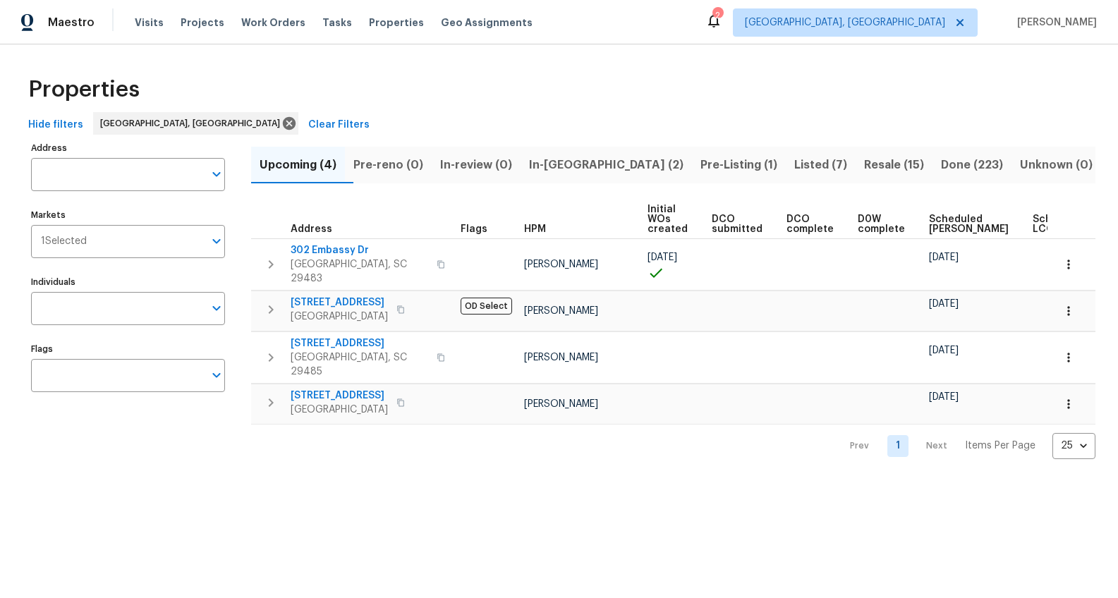
scroll to position [0, 78]
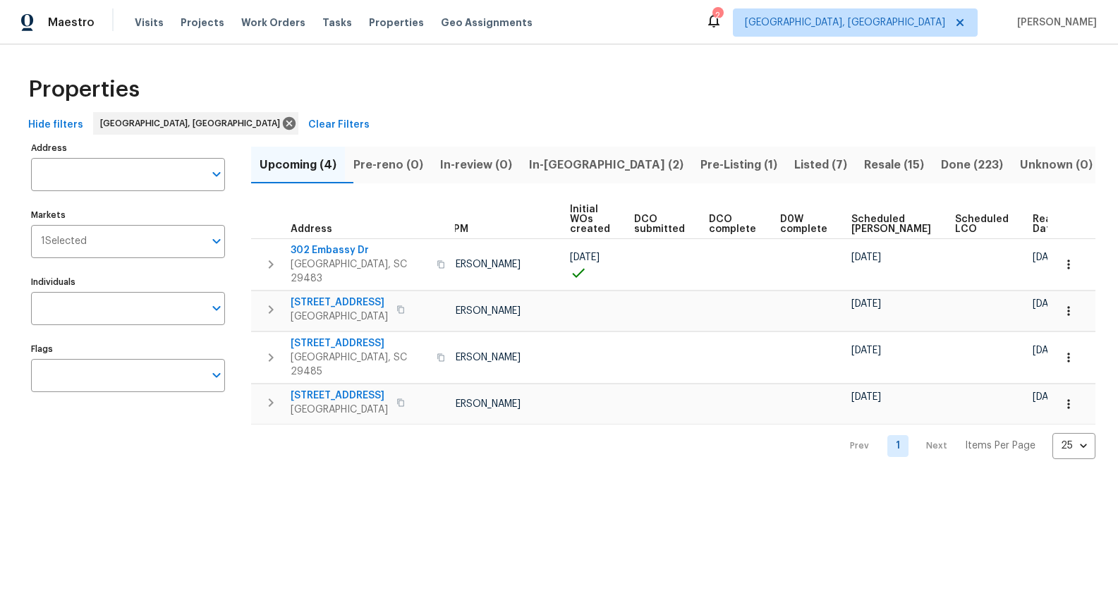
click at [615, 169] on span "In-[GEOGRAPHIC_DATA] (2)" at bounding box center [606, 165] width 154 height 20
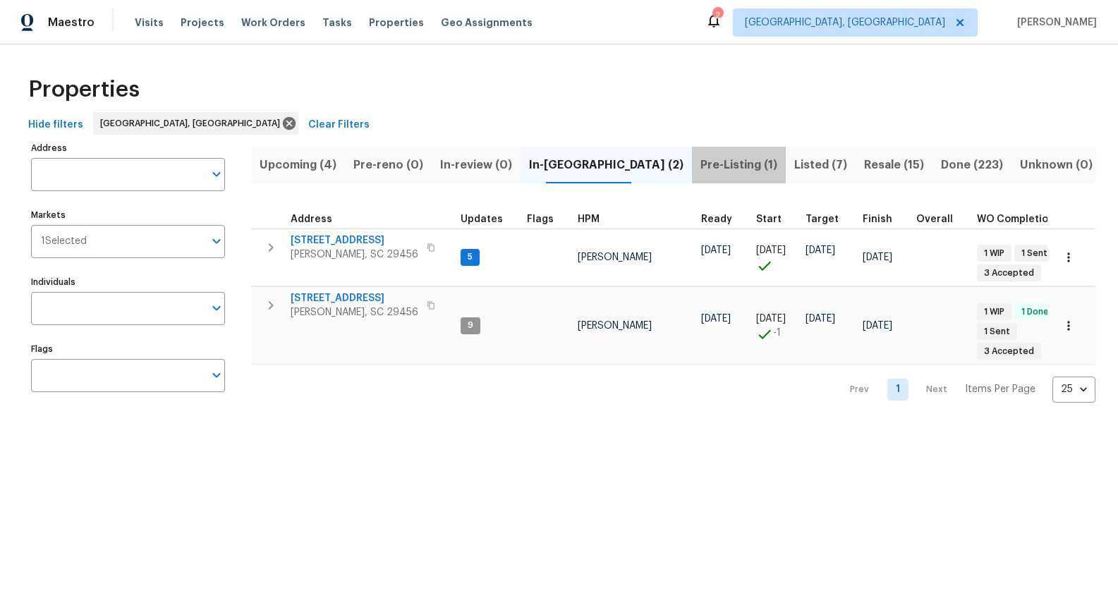
click at [700, 165] on span "Pre-Listing (1)" at bounding box center [738, 165] width 77 height 20
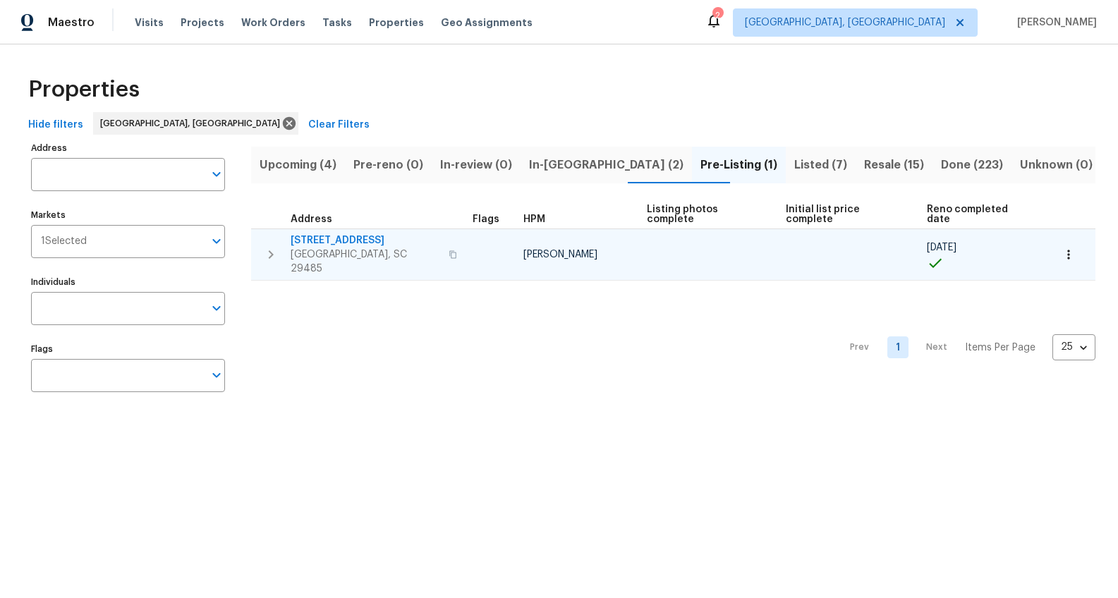
click at [341, 233] on span "[STREET_ADDRESS]" at bounding box center [365, 240] width 149 height 14
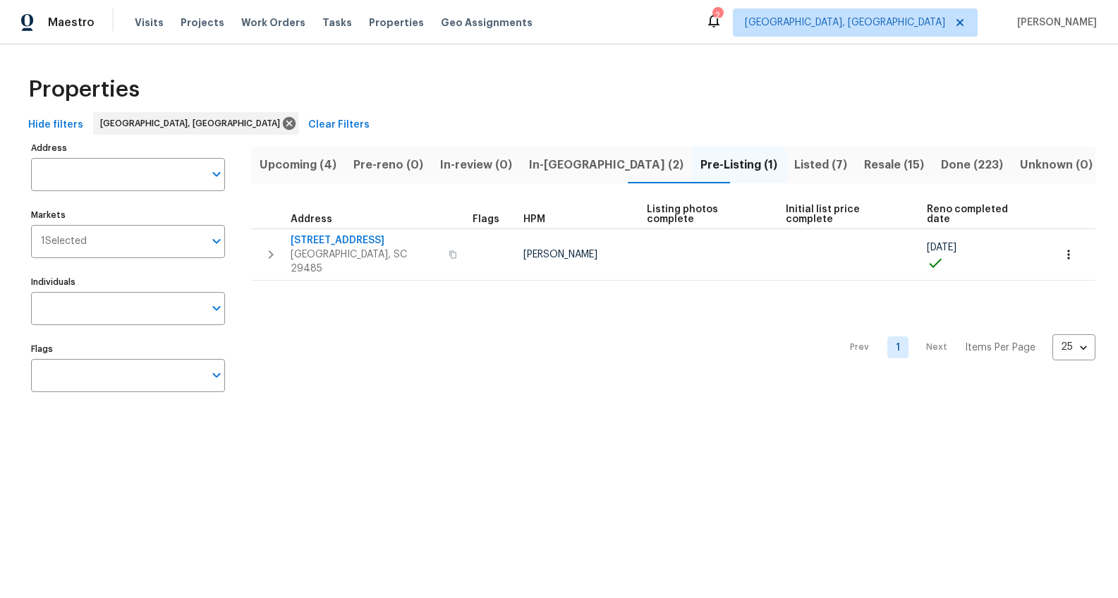
click at [568, 168] on span "In-reno (2)" at bounding box center [606, 165] width 154 height 20
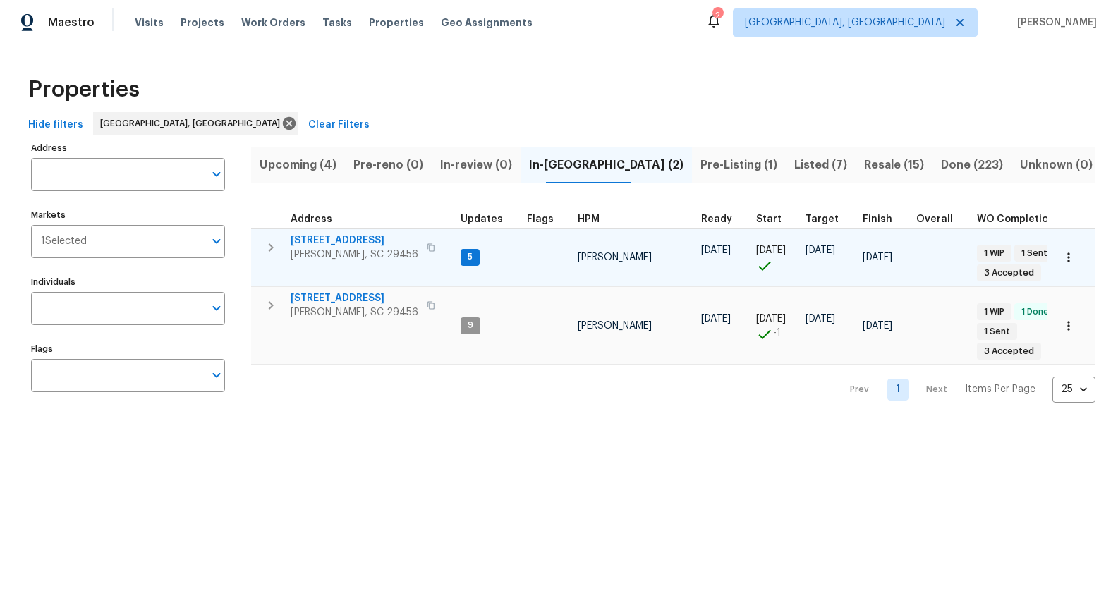
click at [348, 238] on span "218 Lodgepole Rd" at bounding box center [355, 240] width 128 height 14
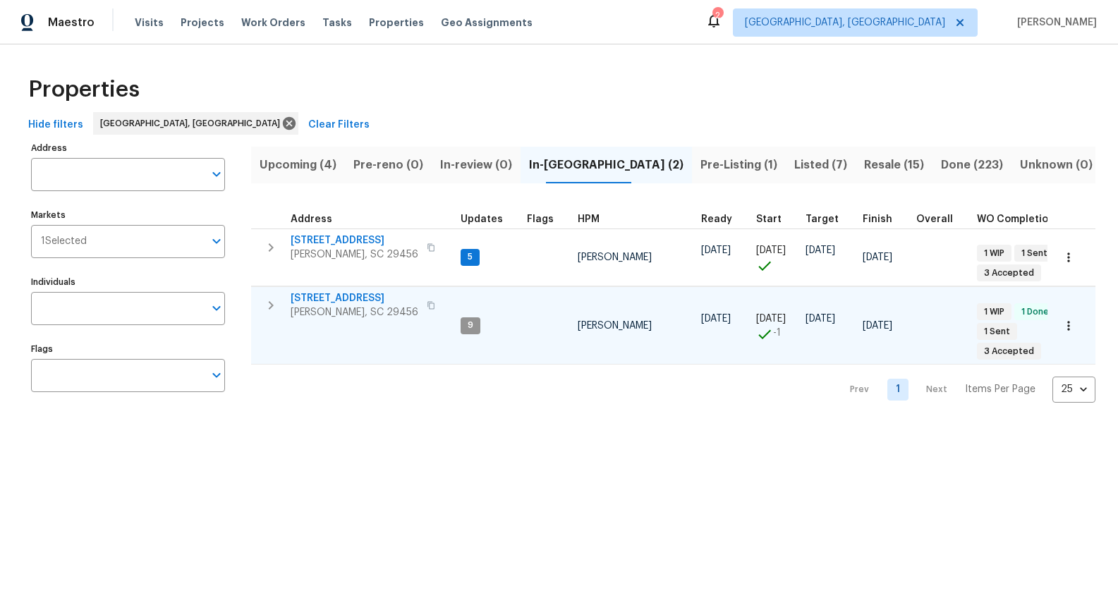
click at [342, 298] on span "3805 Annapolis Way" at bounding box center [355, 298] width 128 height 14
click at [398, 167] on span "Pre-reno (0)" at bounding box center [388, 165] width 70 height 20
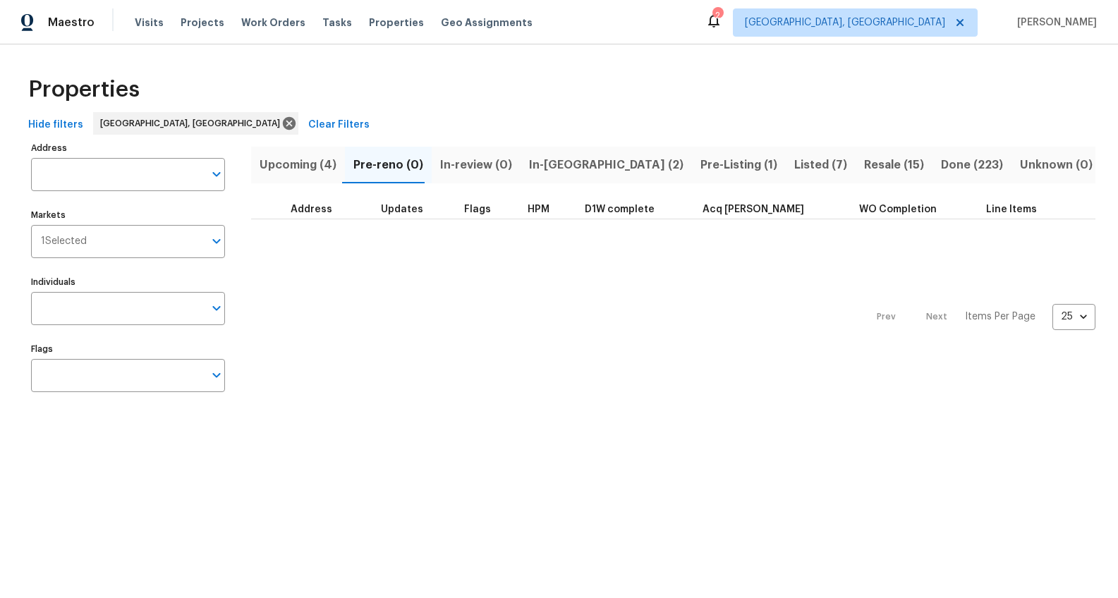
click at [319, 167] on span "Upcoming (4)" at bounding box center [298, 165] width 77 height 20
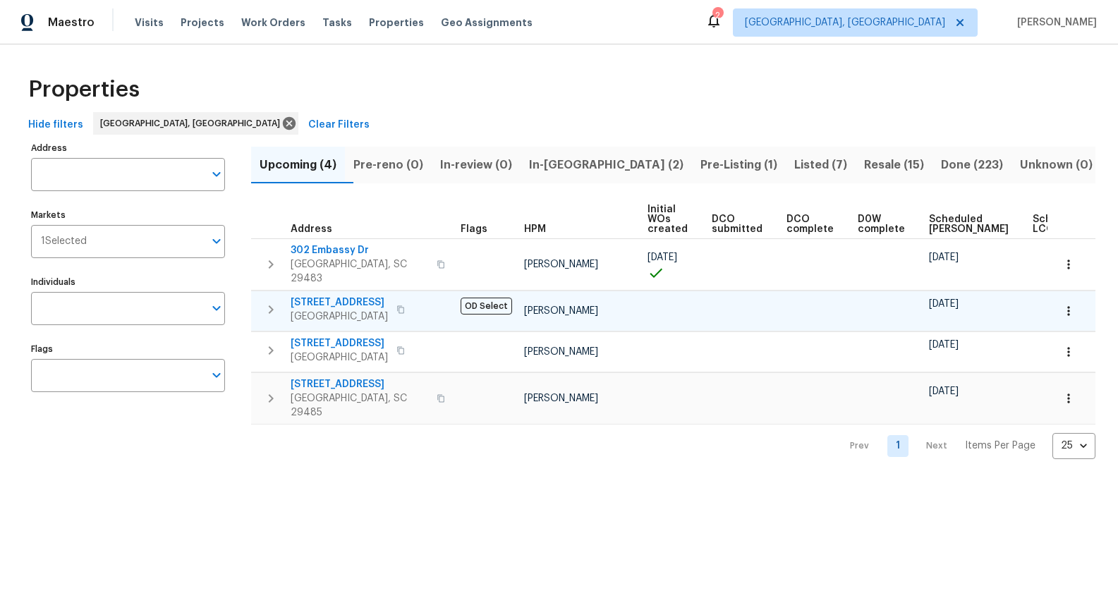
click at [338, 295] on span "152 Blue Ridge Trl" at bounding box center [339, 302] width 97 height 14
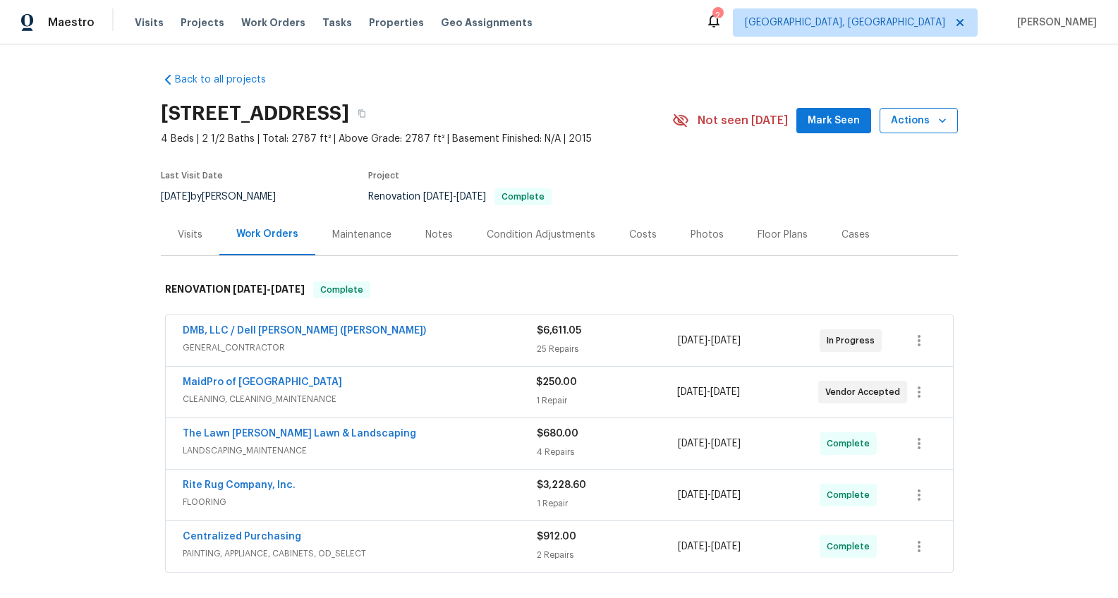
click at [926, 118] on span "Actions" at bounding box center [919, 121] width 56 height 18
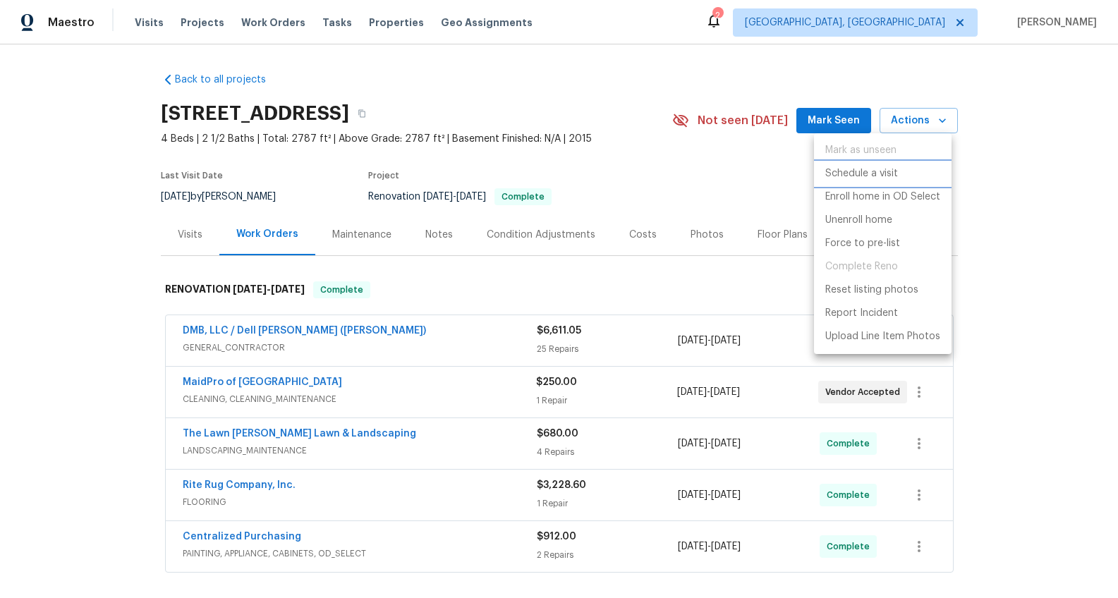
click at [883, 168] on p "Schedule a visit" at bounding box center [861, 173] width 73 height 15
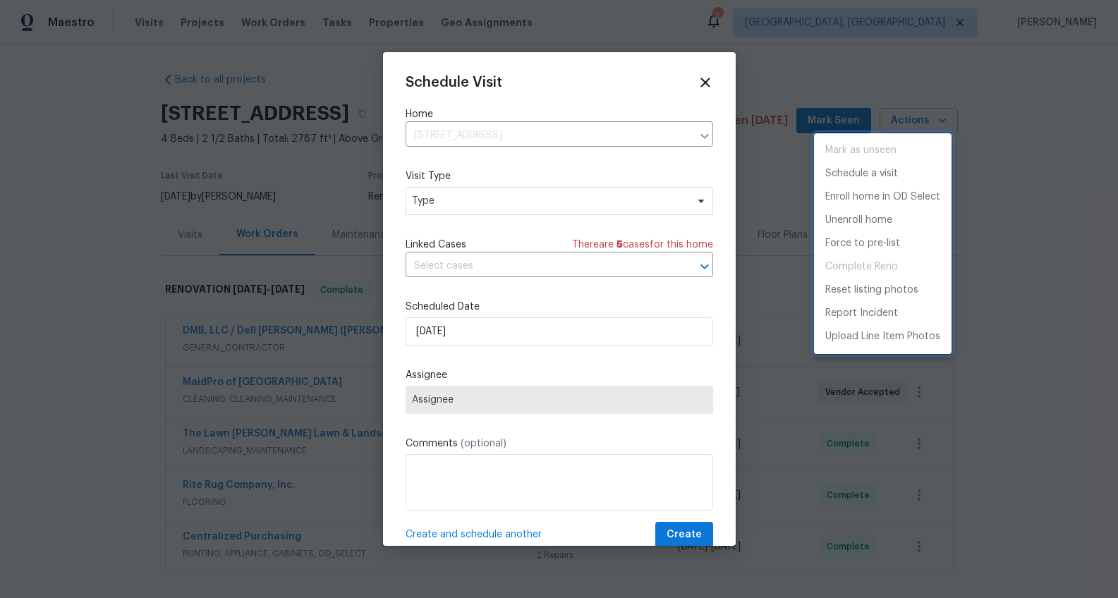
click at [427, 205] on div at bounding box center [559, 299] width 1118 height 598
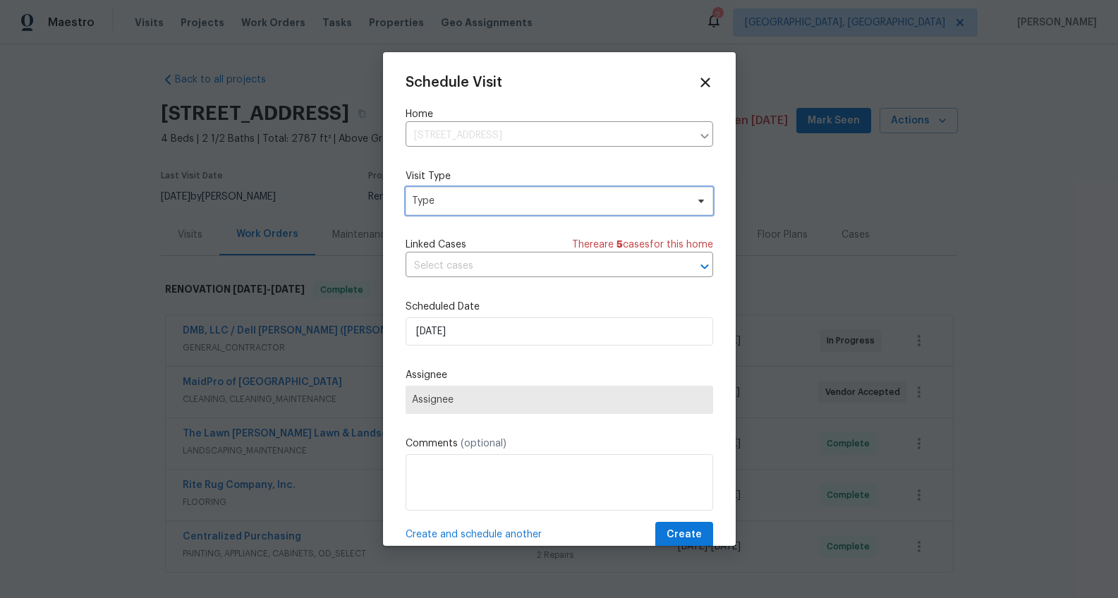
click at [441, 198] on span "Type" at bounding box center [549, 201] width 274 height 14
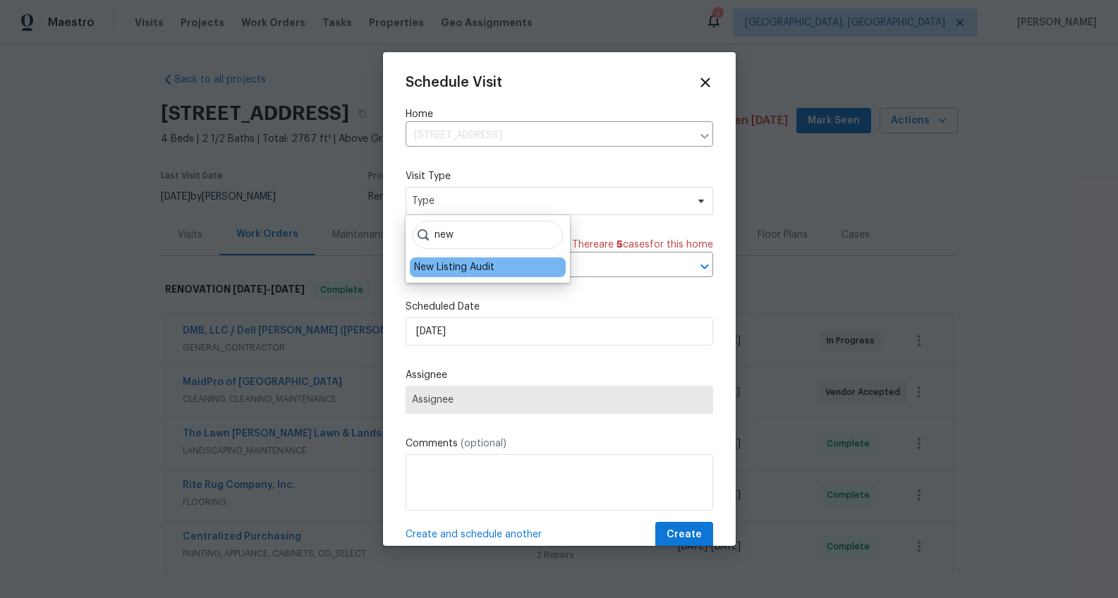
type input "new"
click at [436, 262] on div "New Listing Audit" at bounding box center [454, 267] width 80 height 14
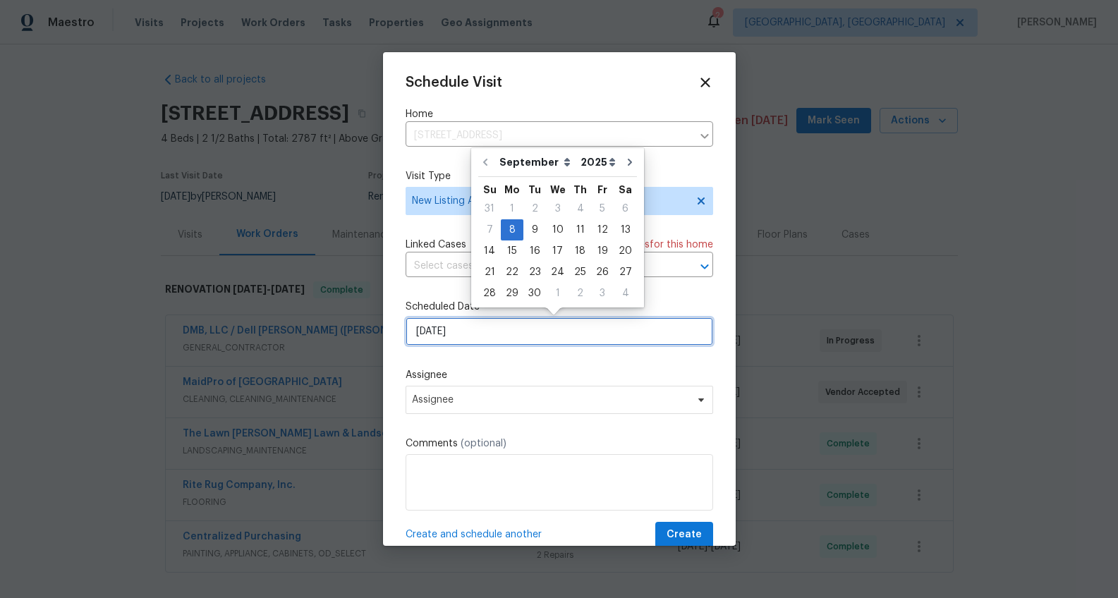
click at [429, 332] on input "9/8/2025" at bounding box center [558, 331] width 307 height 28
click at [527, 251] on div "16" at bounding box center [534, 251] width 23 height 20
type input "9/16/2025"
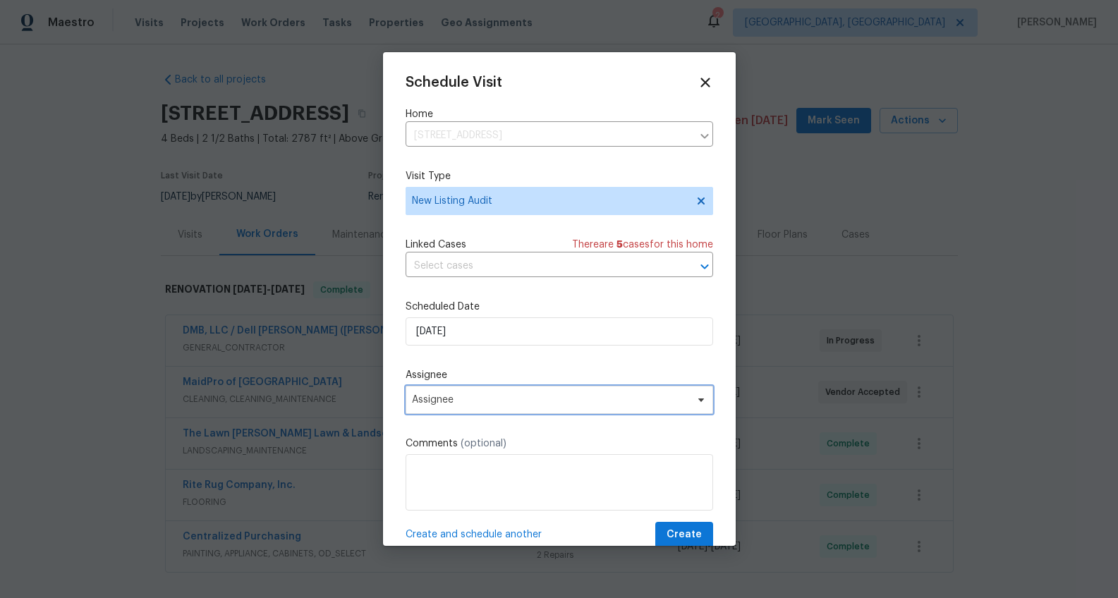
click at [482, 387] on span "Assignee" at bounding box center [558, 400] width 307 height 28
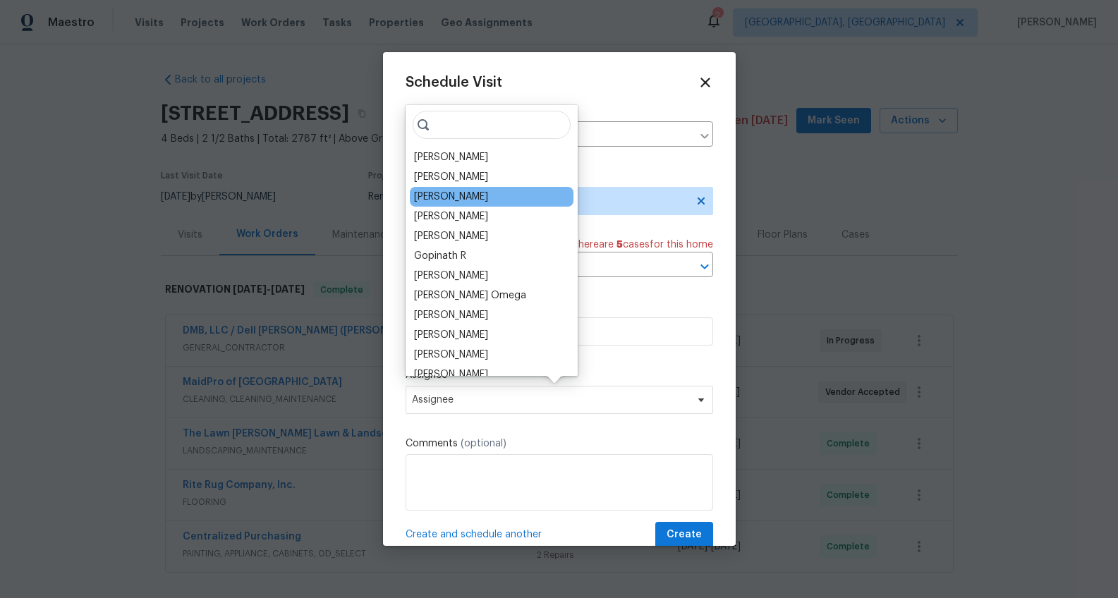
click at [443, 196] on div "[PERSON_NAME]" at bounding box center [451, 197] width 74 height 14
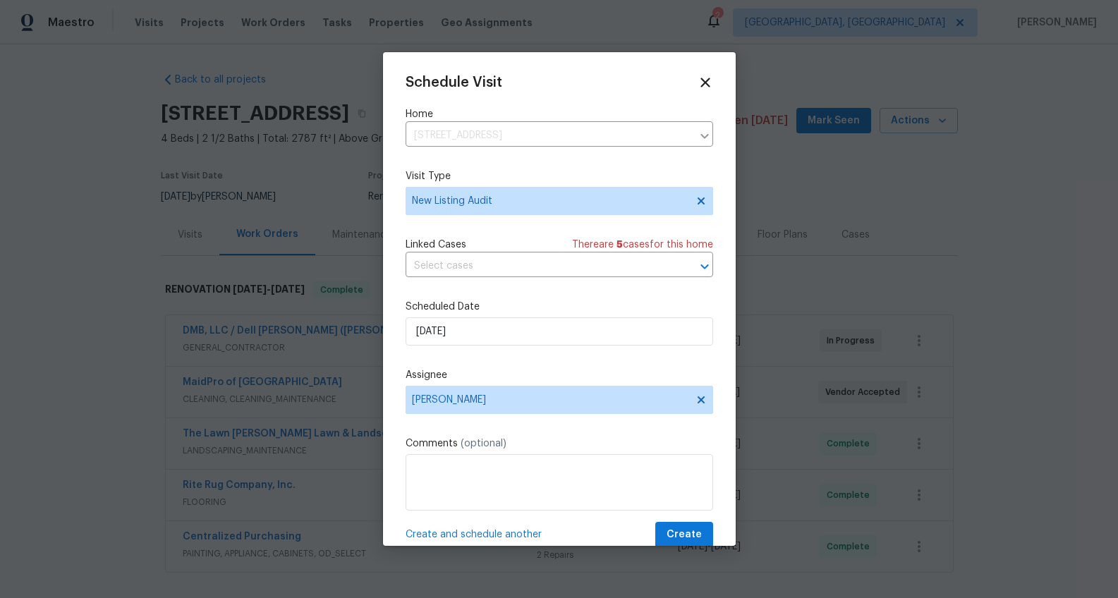
click at [524, 535] on span "Create and schedule another" at bounding box center [473, 534] width 136 height 14
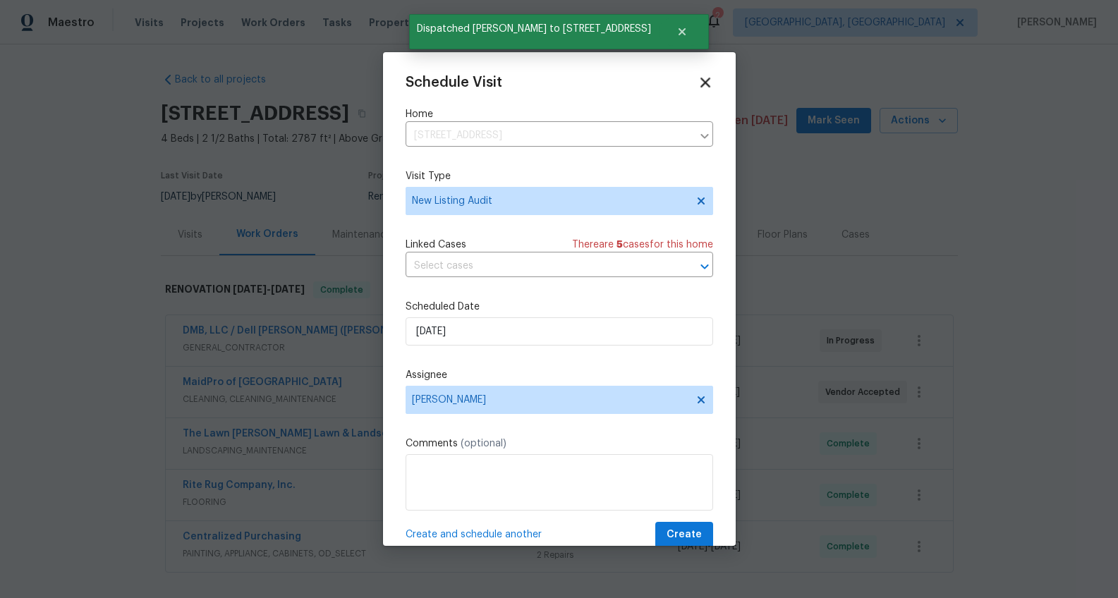
click at [700, 83] on icon at bounding box center [705, 83] width 10 height 10
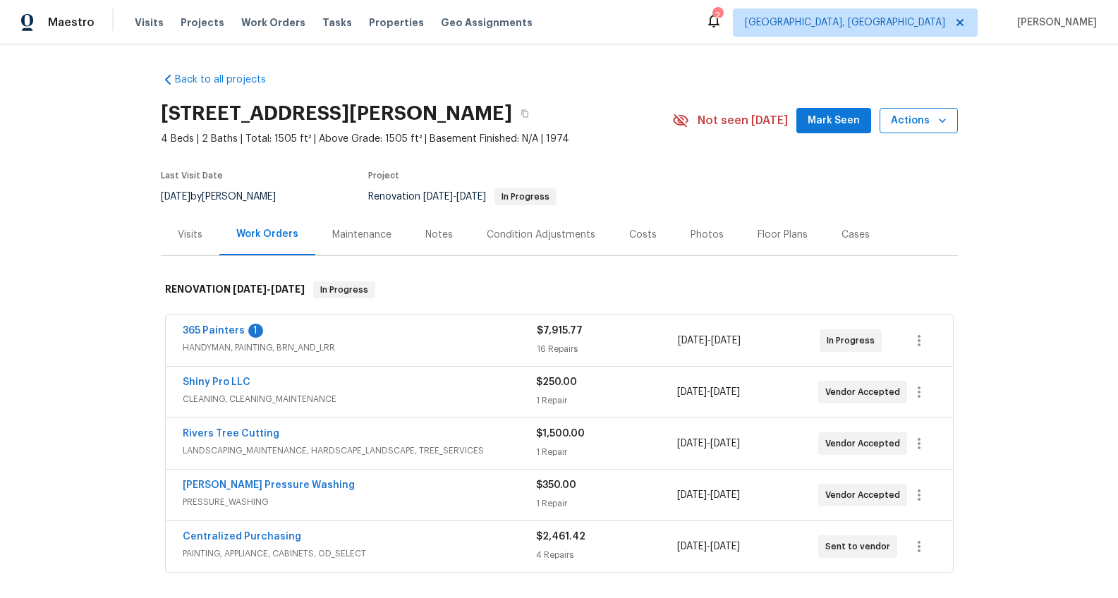
click at [926, 120] on span "Actions" at bounding box center [919, 121] width 56 height 18
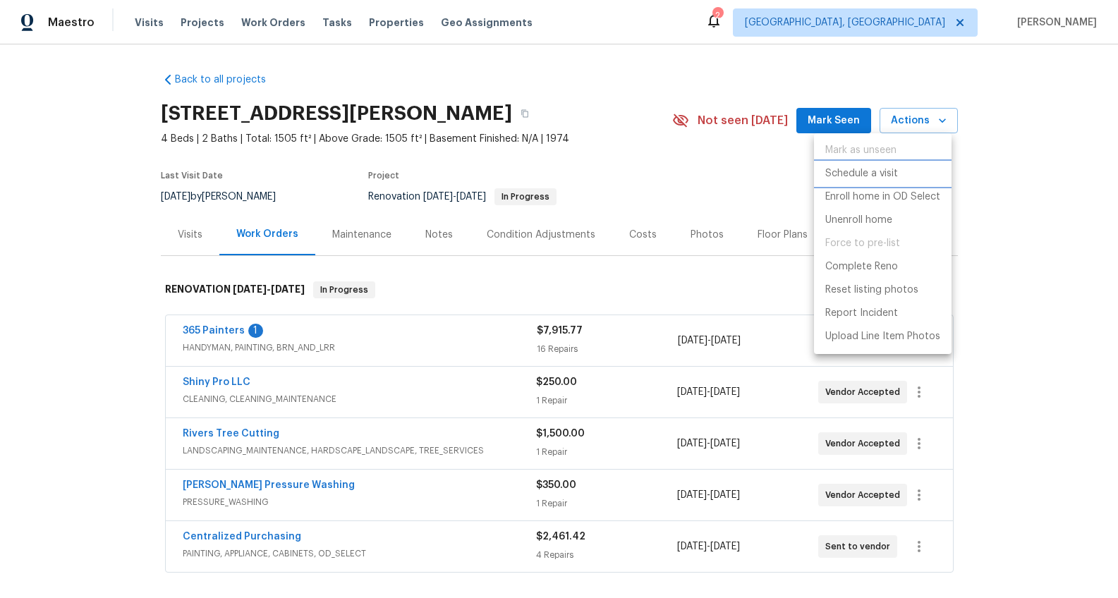
click at [858, 171] on p "Schedule a visit" at bounding box center [861, 173] width 73 height 15
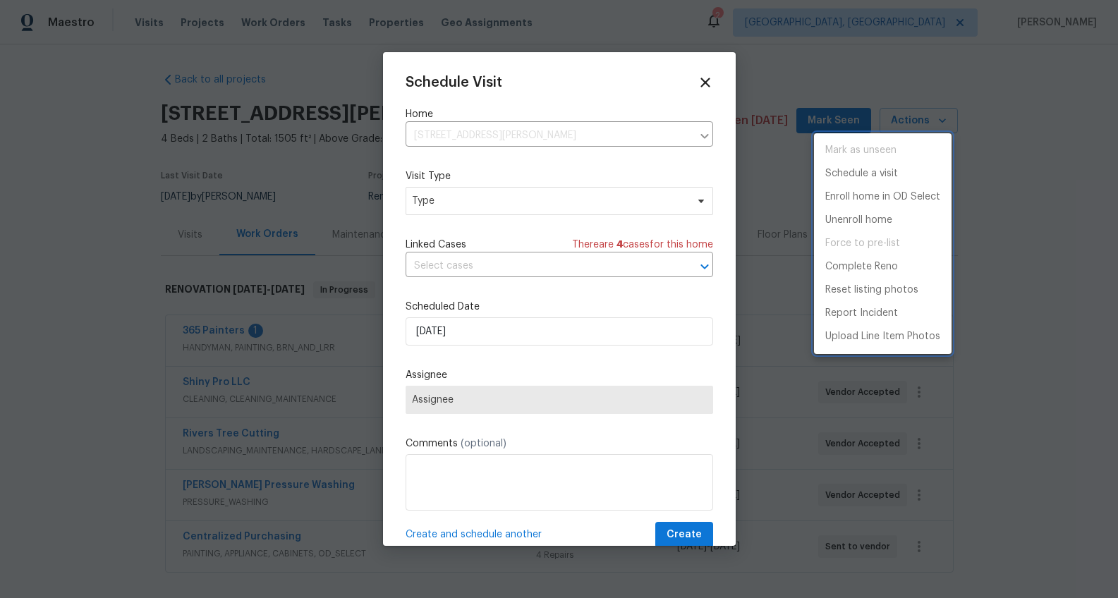
click at [437, 212] on div at bounding box center [559, 299] width 1118 height 598
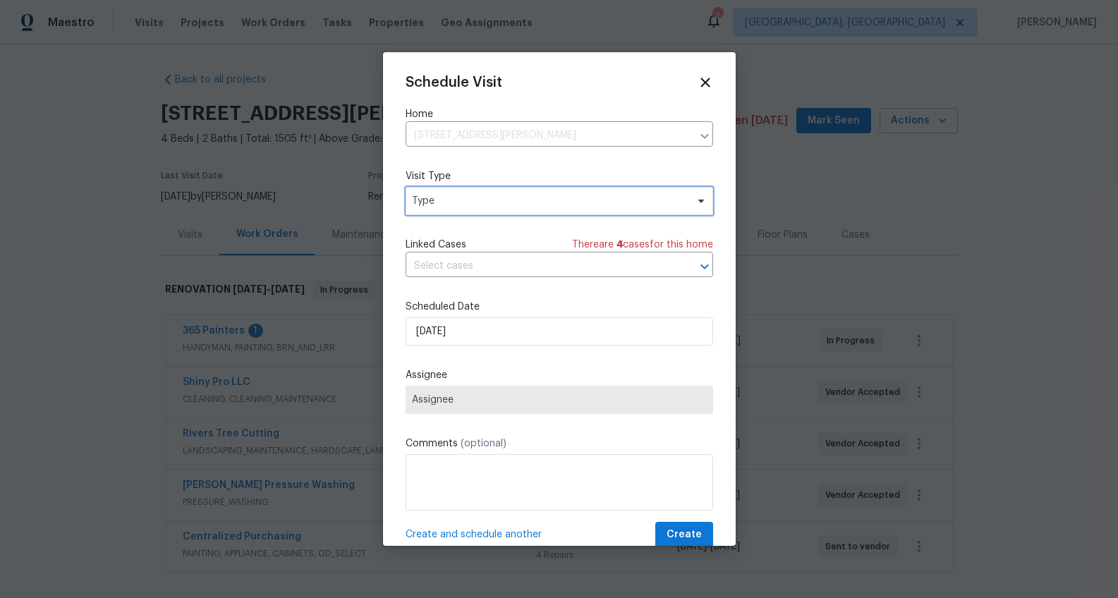
click at [442, 200] on span "Type" at bounding box center [549, 201] width 274 height 14
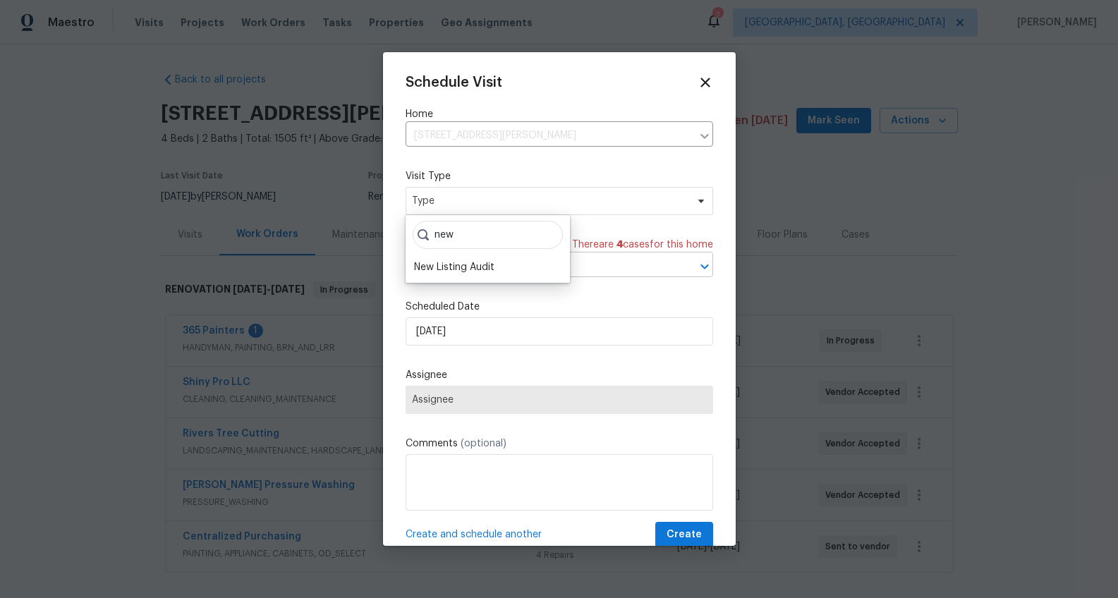
type input "new"
click at [437, 267] on div "New Listing Audit" at bounding box center [454, 267] width 80 height 14
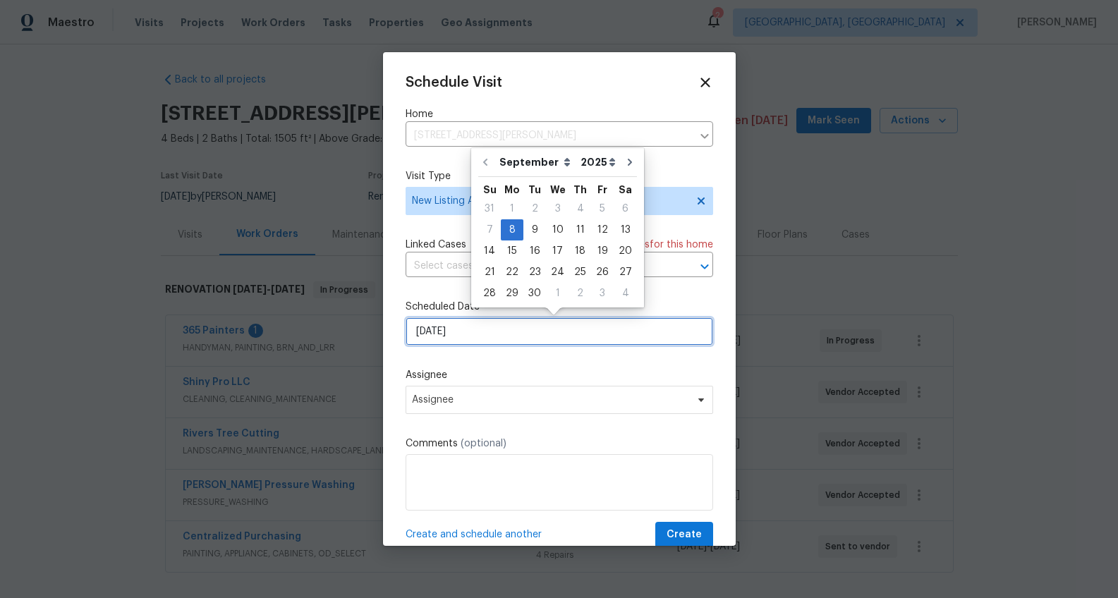
click at [429, 336] on input "9/8/2025" at bounding box center [558, 331] width 307 height 28
click at [537, 246] on div "16" at bounding box center [534, 251] width 23 height 20
type input "9/16/2025"
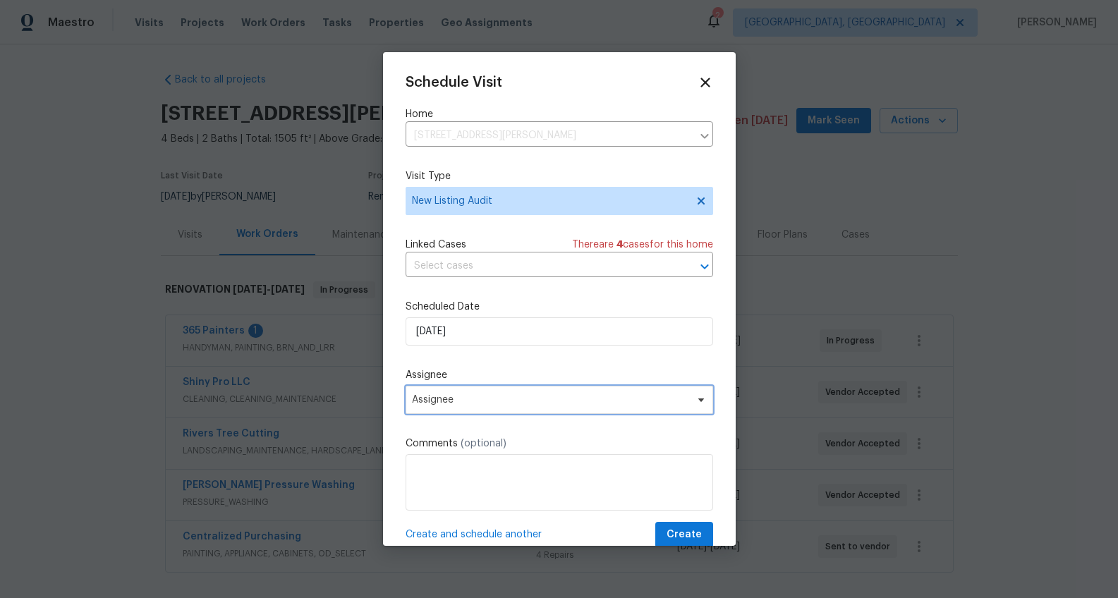
click at [433, 401] on span "Assignee" at bounding box center [550, 399] width 276 height 11
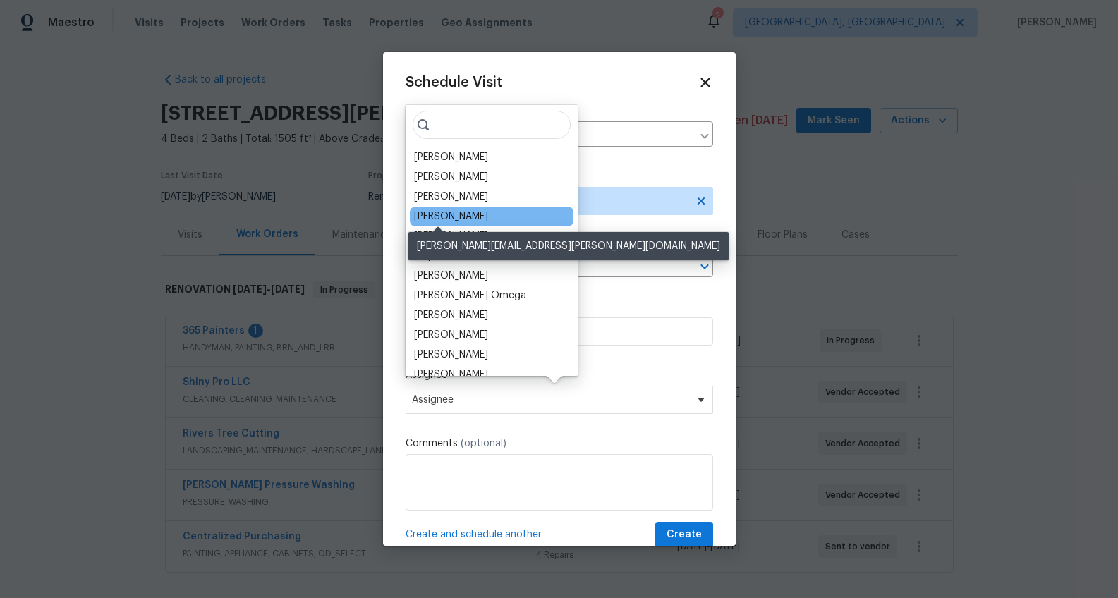
click at [442, 216] on div "[PERSON_NAME]" at bounding box center [451, 216] width 74 height 14
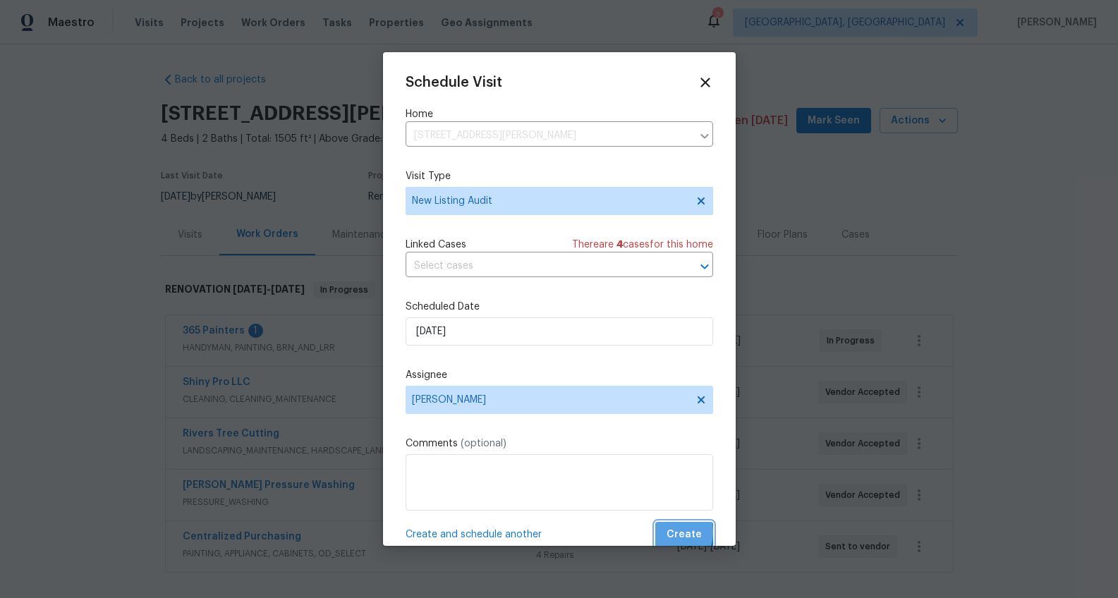
click at [666, 532] on span "Create" at bounding box center [683, 535] width 35 height 18
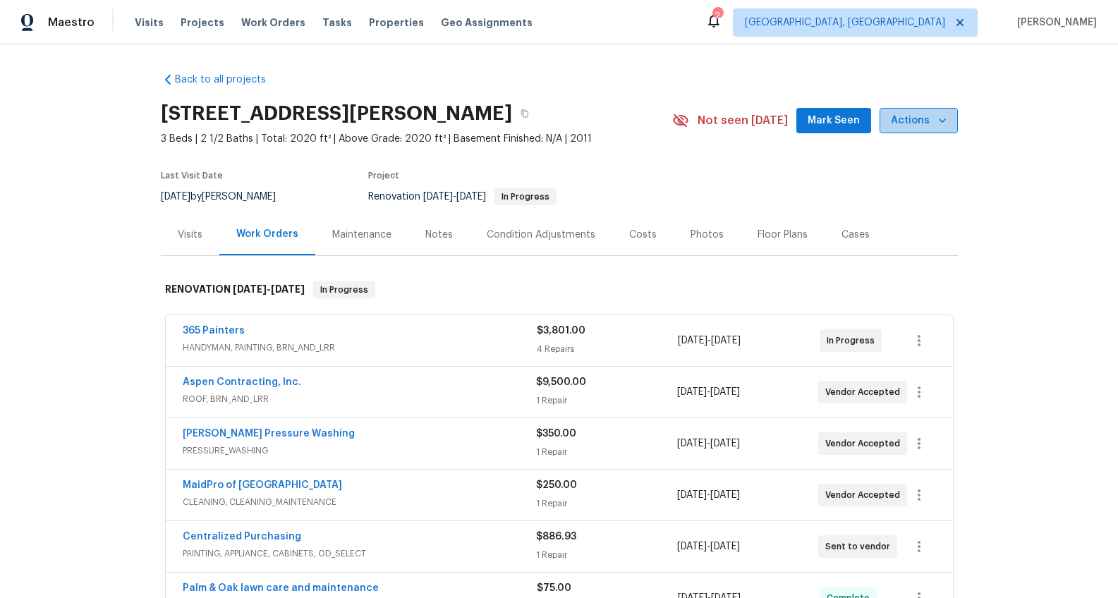
click at [939, 121] on icon "button" at bounding box center [942, 120] width 7 height 4
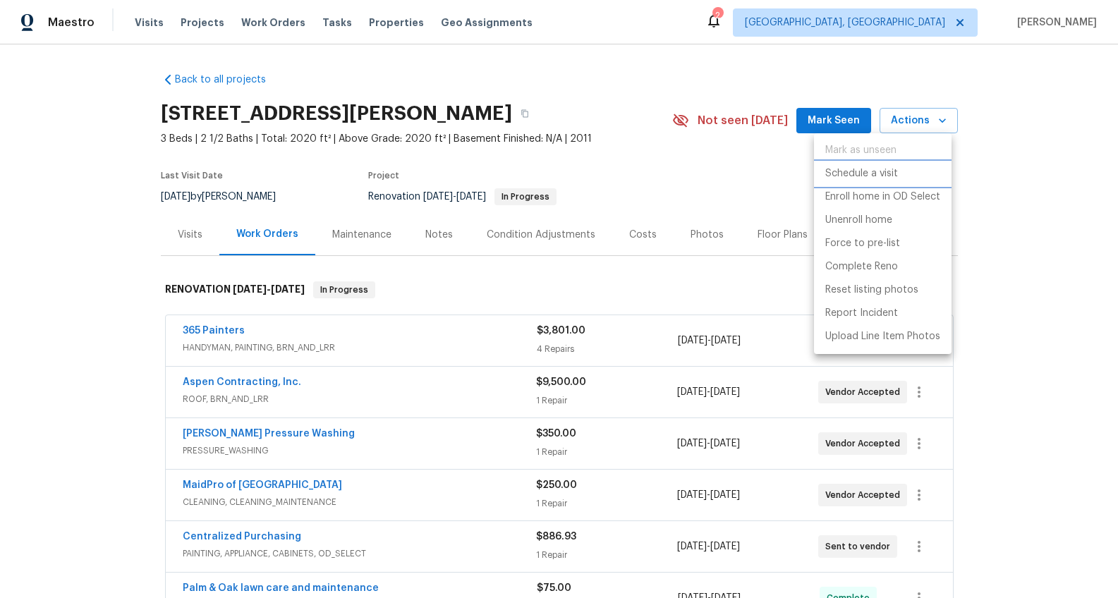
click at [867, 172] on p "Schedule a visit" at bounding box center [861, 173] width 73 height 15
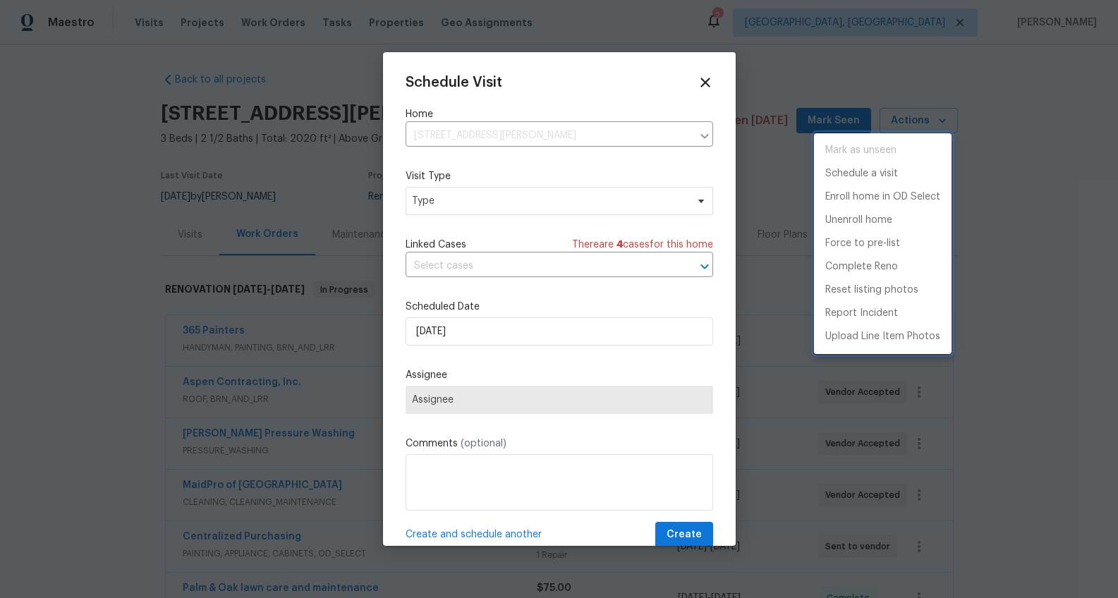
click at [483, 205] on div at bounding box center [559, 299] width 1118 height 598
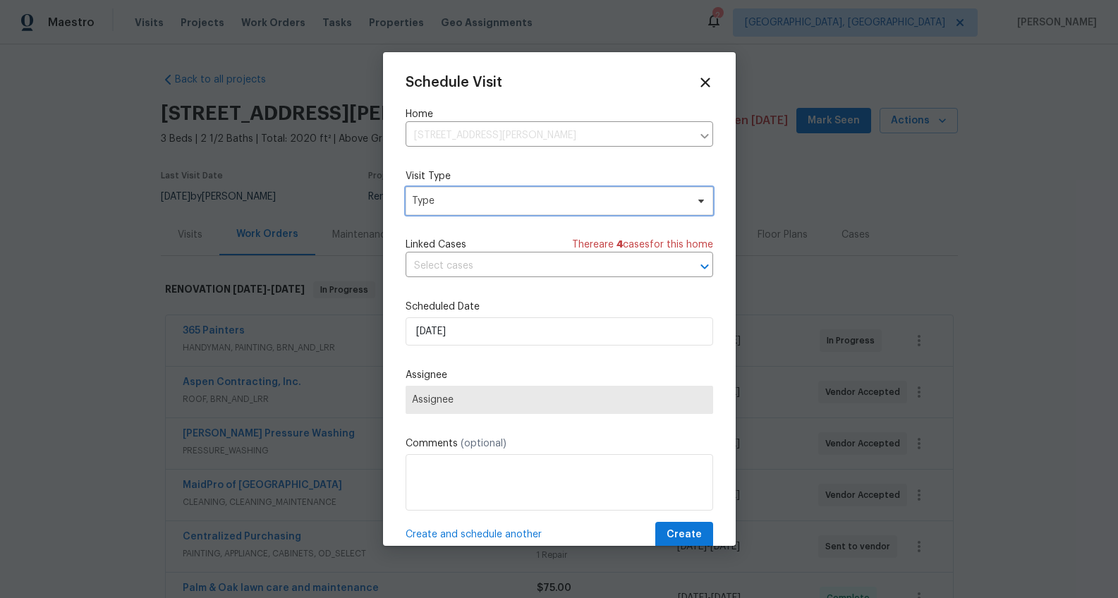
click at [448, 199] on span "Type" at bounding box center [549, 201] width 274 height 14
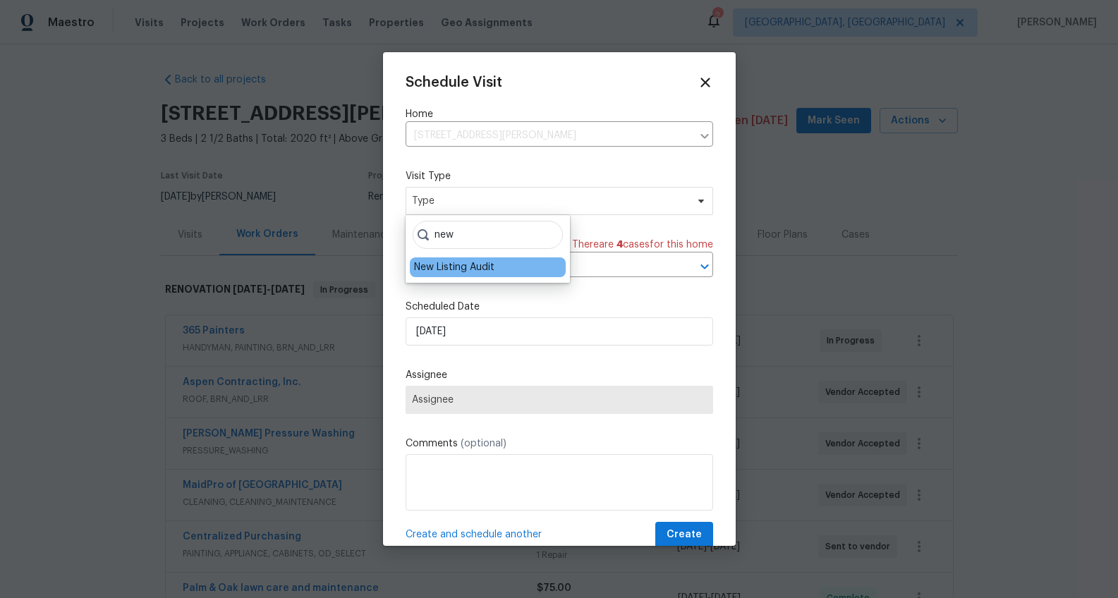
type input "new"
click at [432, 268] on div "New Listing Audit" at bounding box center [454, 267] width 80 height 14
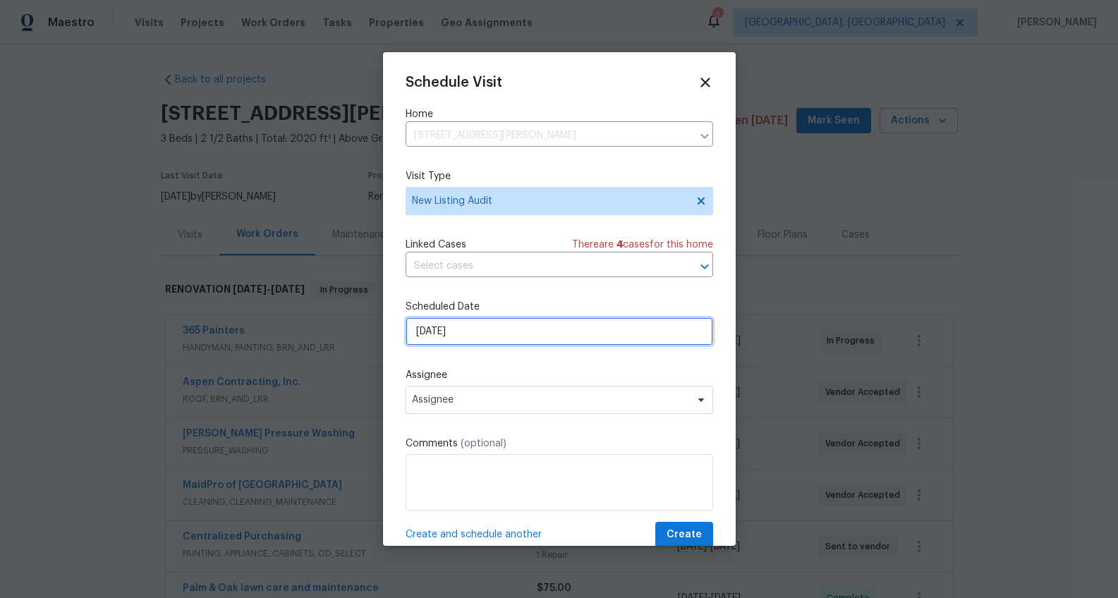
click at [425, 326] on input "9/8/2025" at bounding box center [558, 331] width 307 height 28
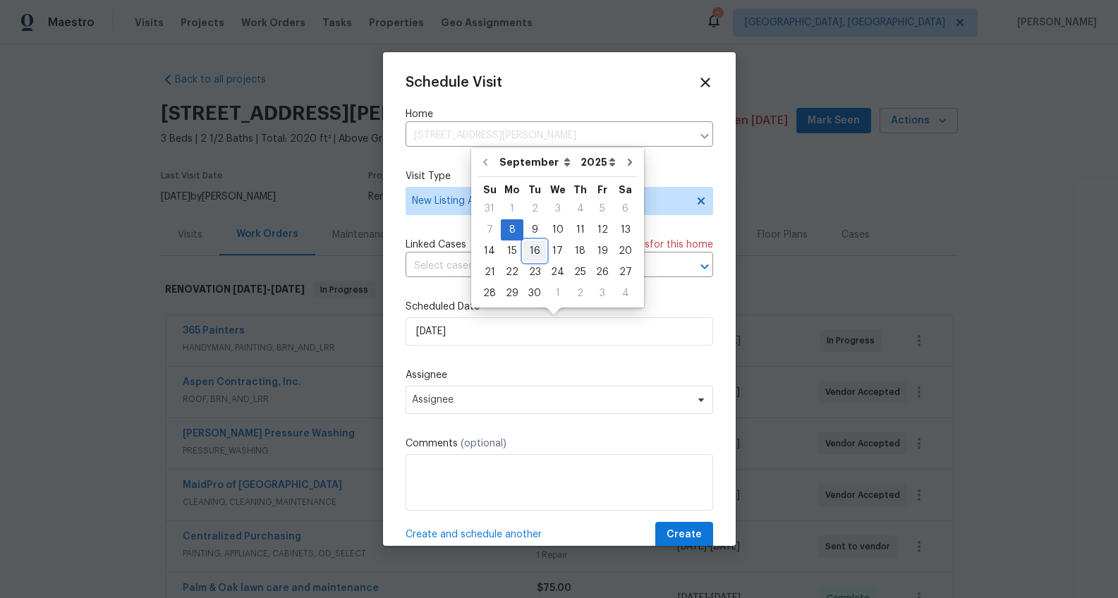
click at [539, 249] on div "16" at bounding box center [534, 251] width 23 height 20
type input "9/16/2025"
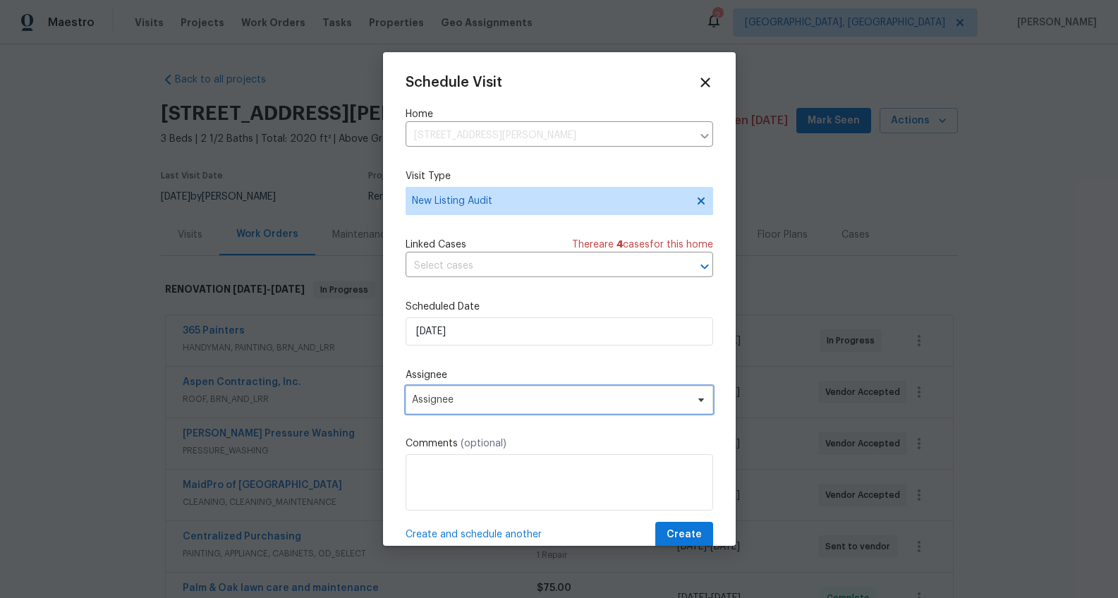
click at [446, 393] on span "Assignee" at bounding box center [558, 400] width 307 height 28
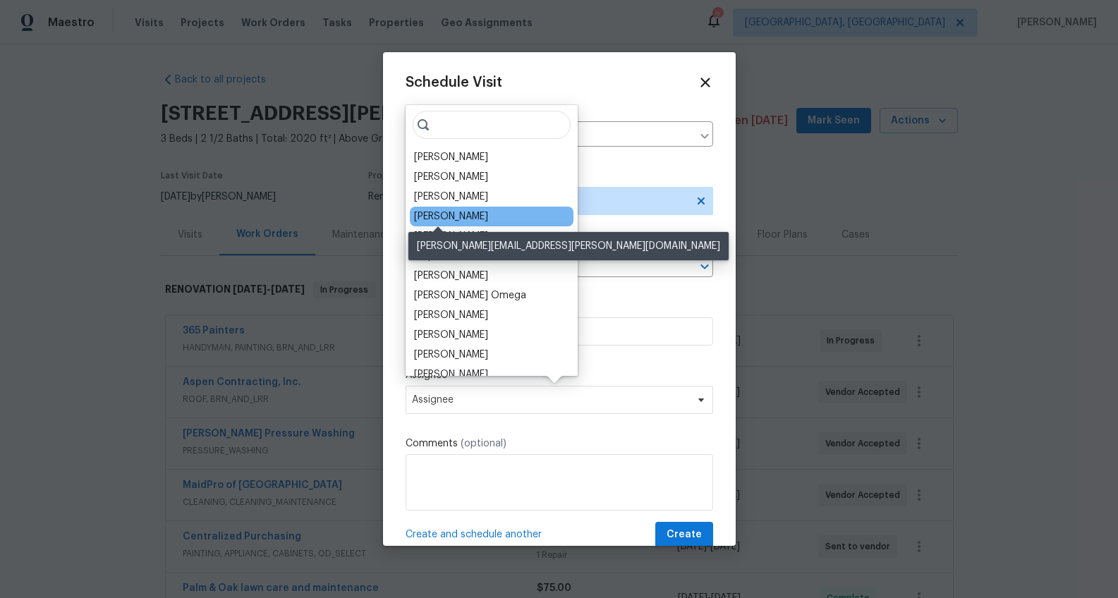
click at [433, 212] on div "[PERSON_NAME]" at bounding box center [451, 216] width 74 height 14
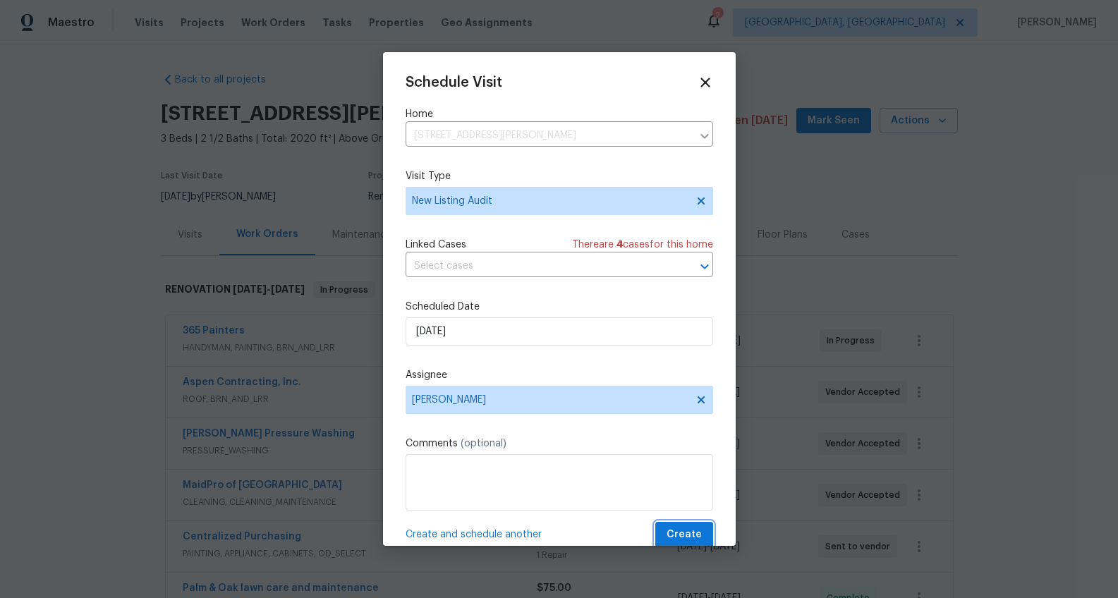
click at [657, 530] on button "Create" at bounding box center [684, 535] width 58 height 26
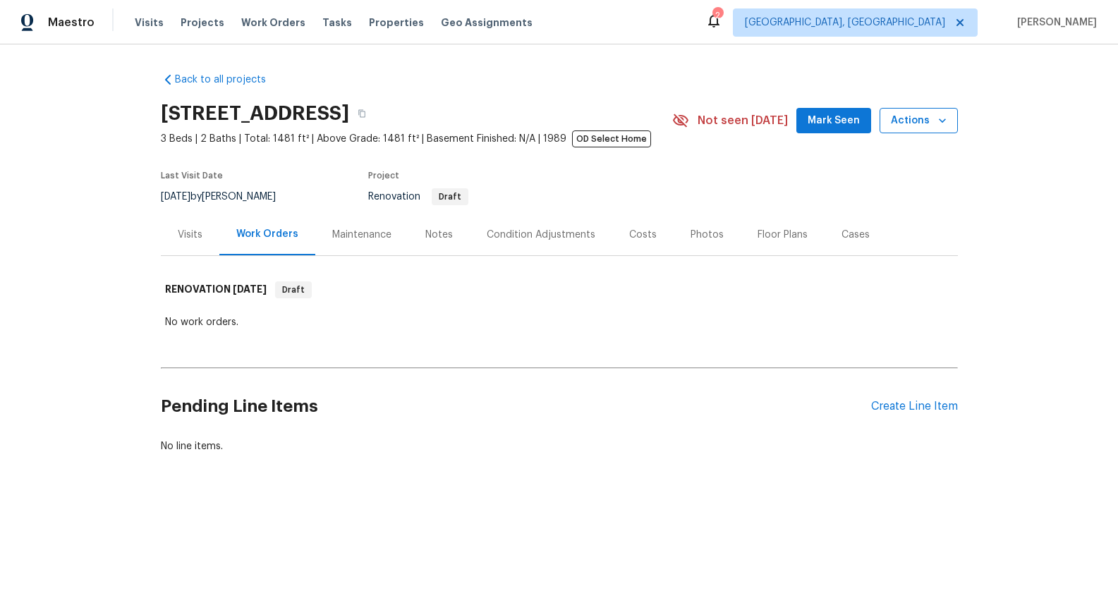
click at [896, 126] on span "Actions" at bounding box center [919, 121] width 56 height 18
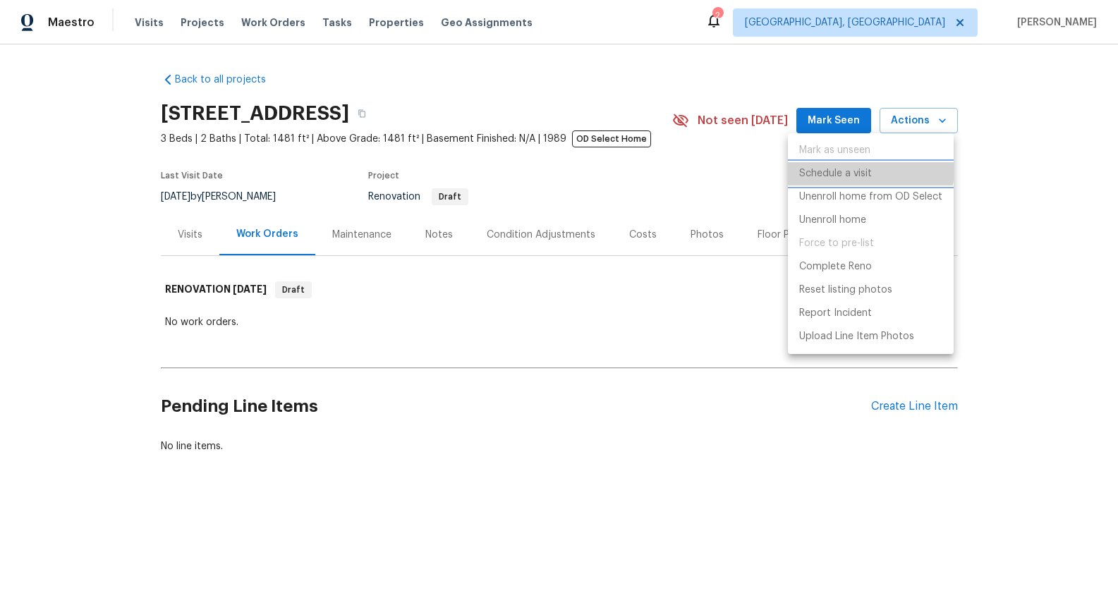
click at [852, 169] on p "Schedule a visit" at bounding box center [835, 173] width 73 height 15
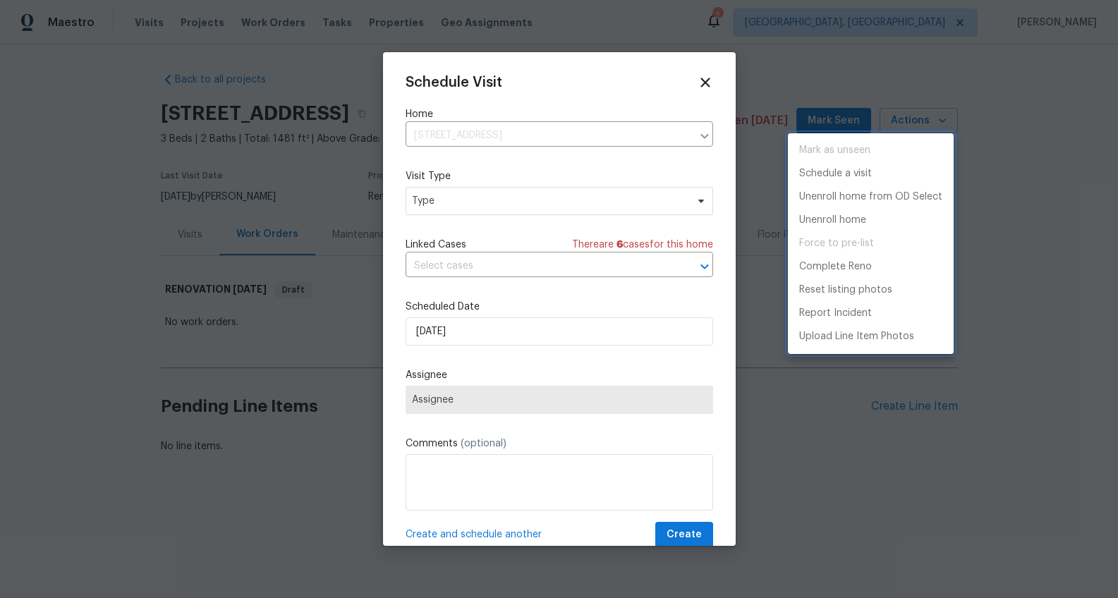
click at [506, 205] on div at bounding box center [559, 299] width 1118 height 598
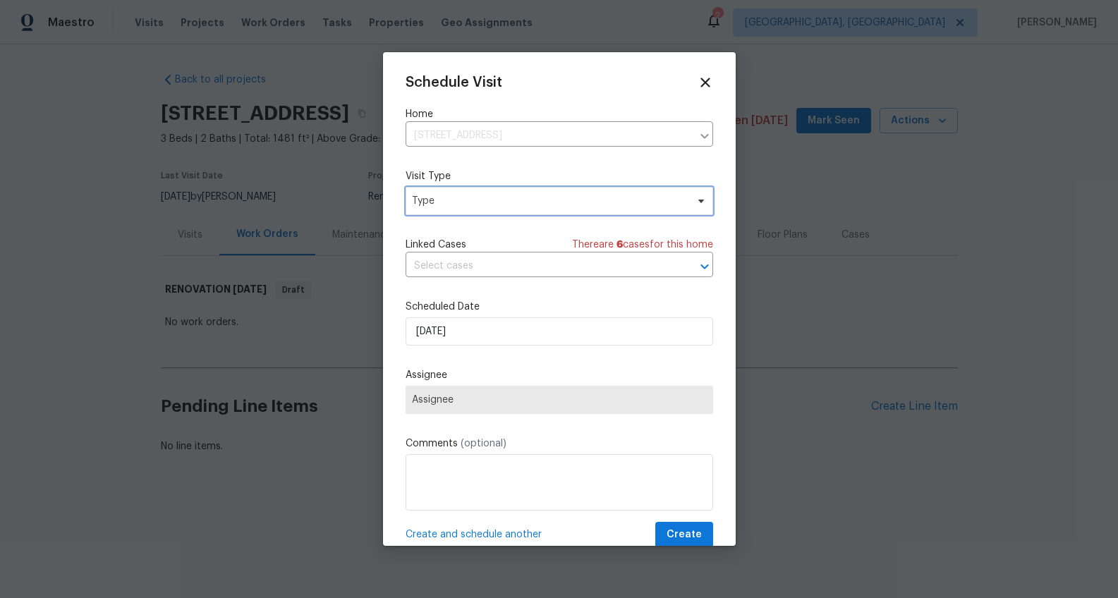
click at [506, 194] on span "Type" at bounding box center [549, 201] width 274 height 14
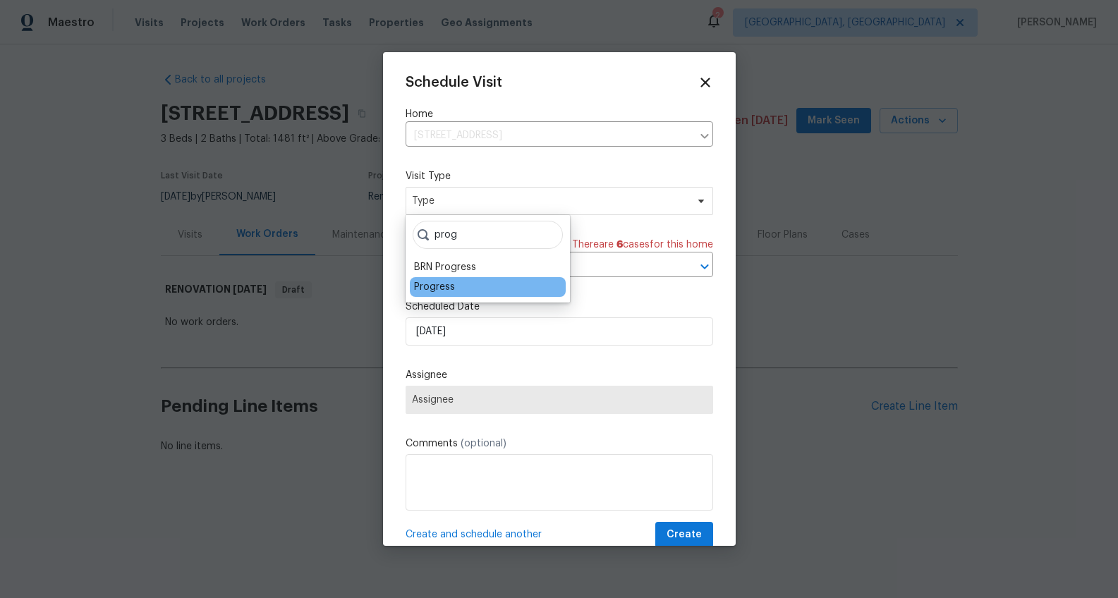
type input "prog"
click at [438, 286] on div "Progress" at bounding box center [434, 287] width 41 height 14
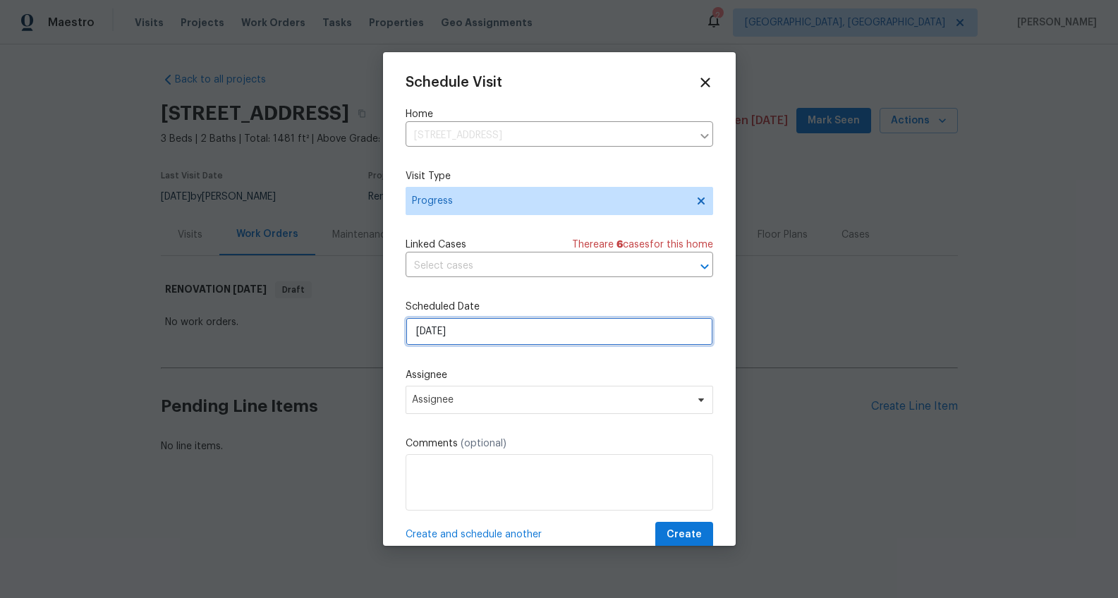
click at [429, 329] on input "9/8/2025" at bounding box center [558, 331] width 307 height 28
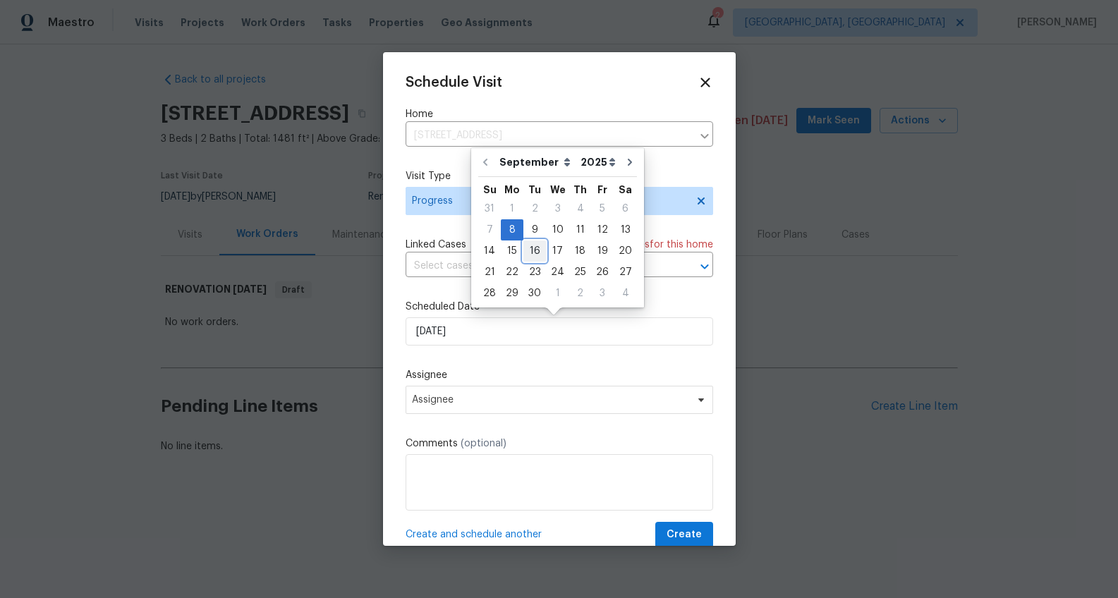
click at [523, 255] on div "16" at bounding box center [534, 251] width 23 height 20
type input "9/16/2025"
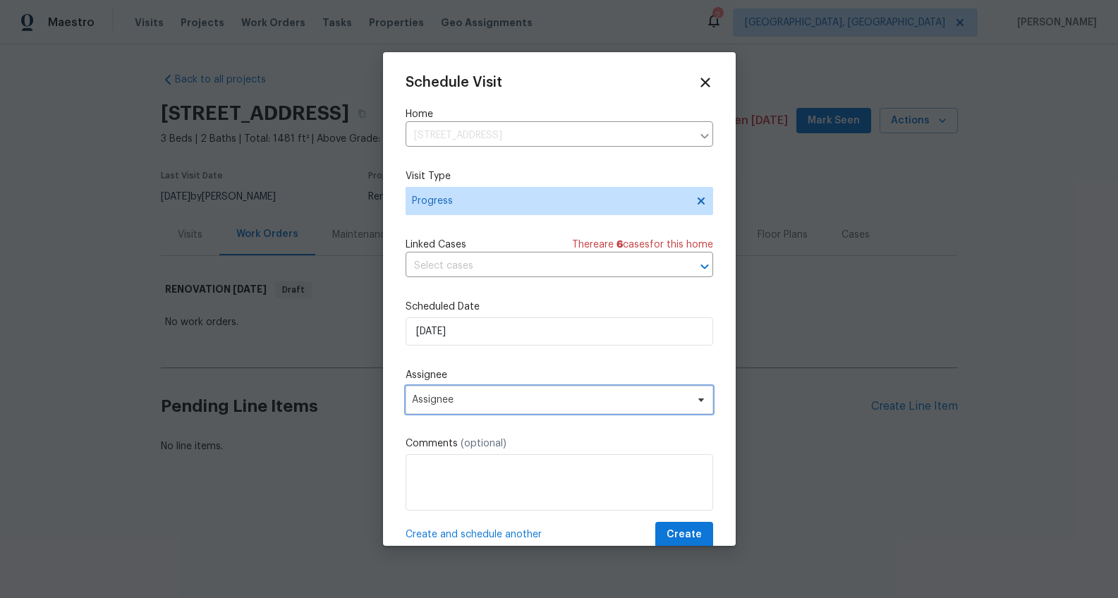
click at [423, 390] on span "Assignee" at bounding box center [558, 400] width 307 height 28
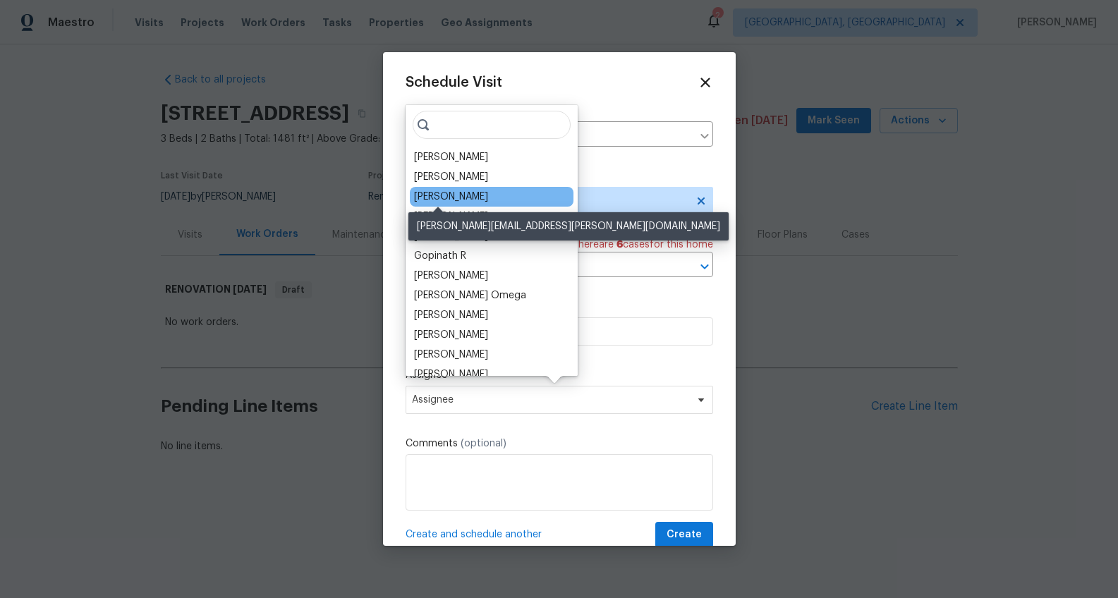
click at [423, 197] on div "[PERSON_NAME]" at bounding box center [451, 197] width 74 height 14
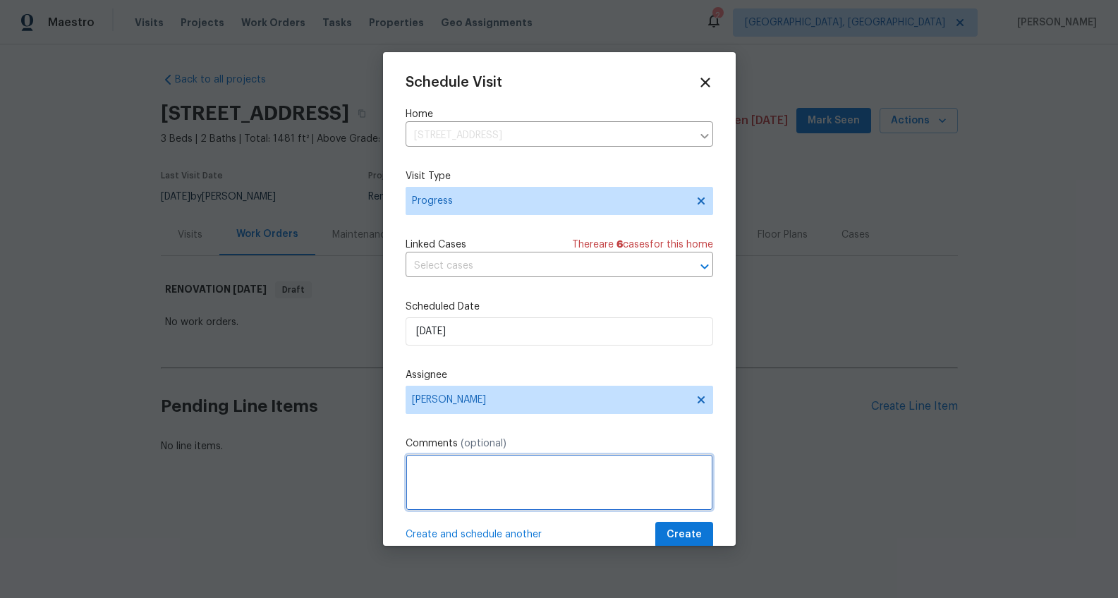
click at [502, 467] on textarea at bounding box center [558, 482] width 307 height 56
type textarea "ODS walk"
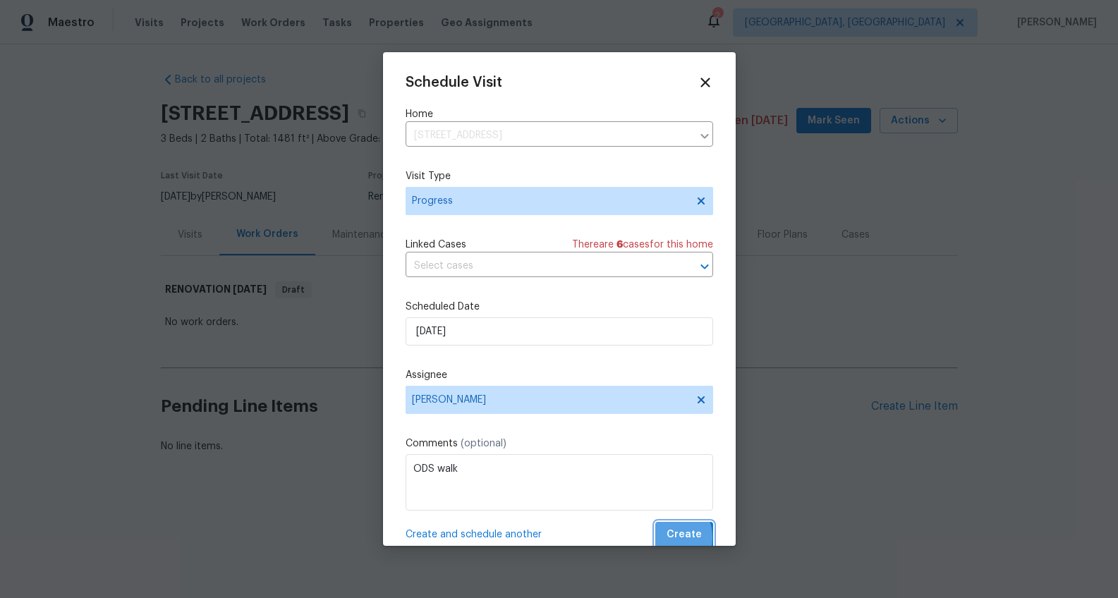
click at [656, 538] on button "Create" at bounding box center [684, 535] width 58 height 26
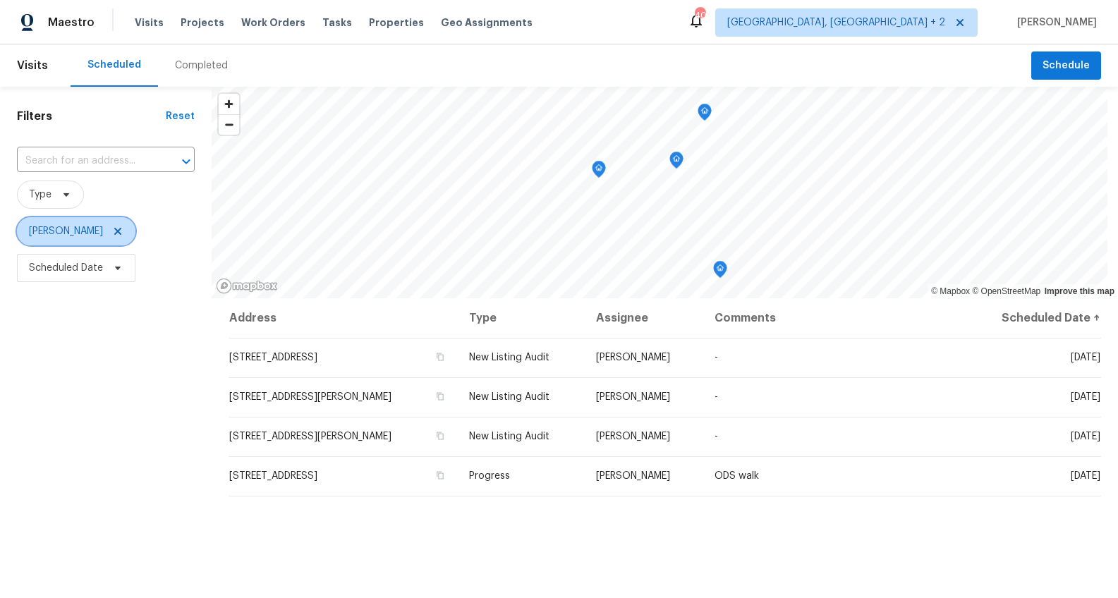
click at [114, 234] on icon at bounding box center [117, 231] width 7 height 7
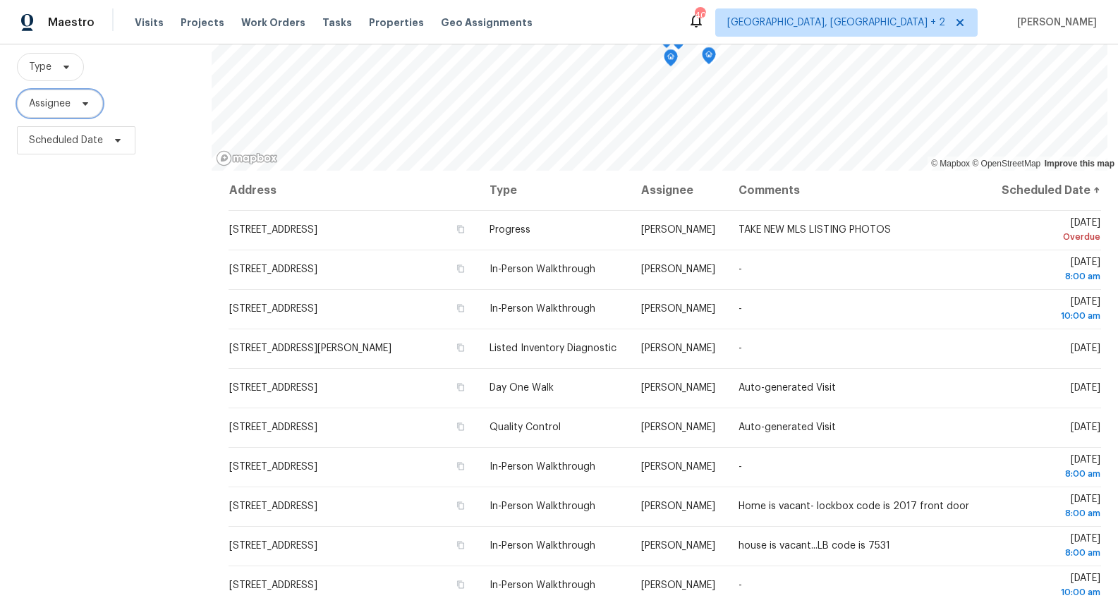
scroll to position [175, 0]
